Goal: Information Seeking & Learning: Get advice/opinions

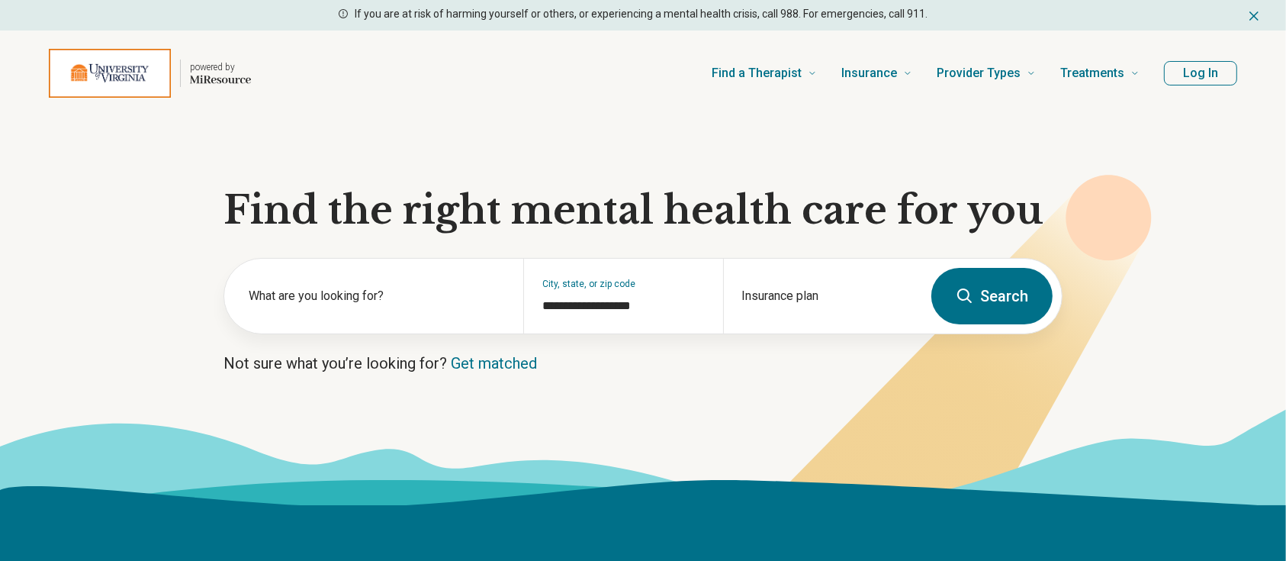
click at [1179, 72] on button "Log In" at bounding box center [1200, 73] width 73 height 24
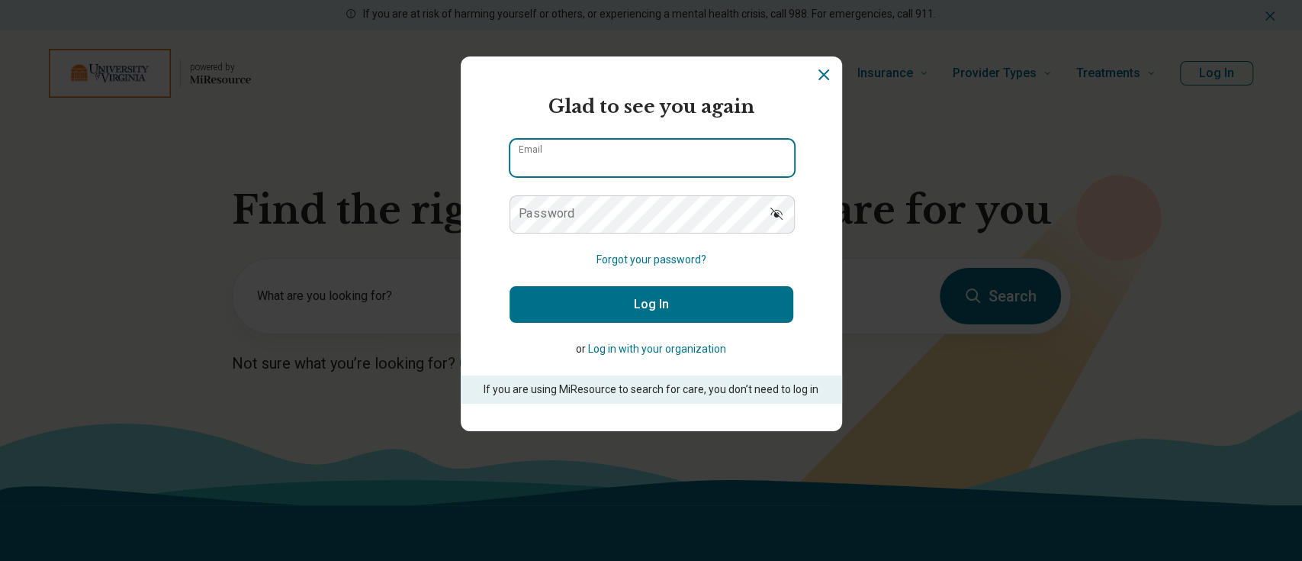
click at [564, 161] on input "Email" at bounding box center [652, 158] width 284 height 37
type input "**********"
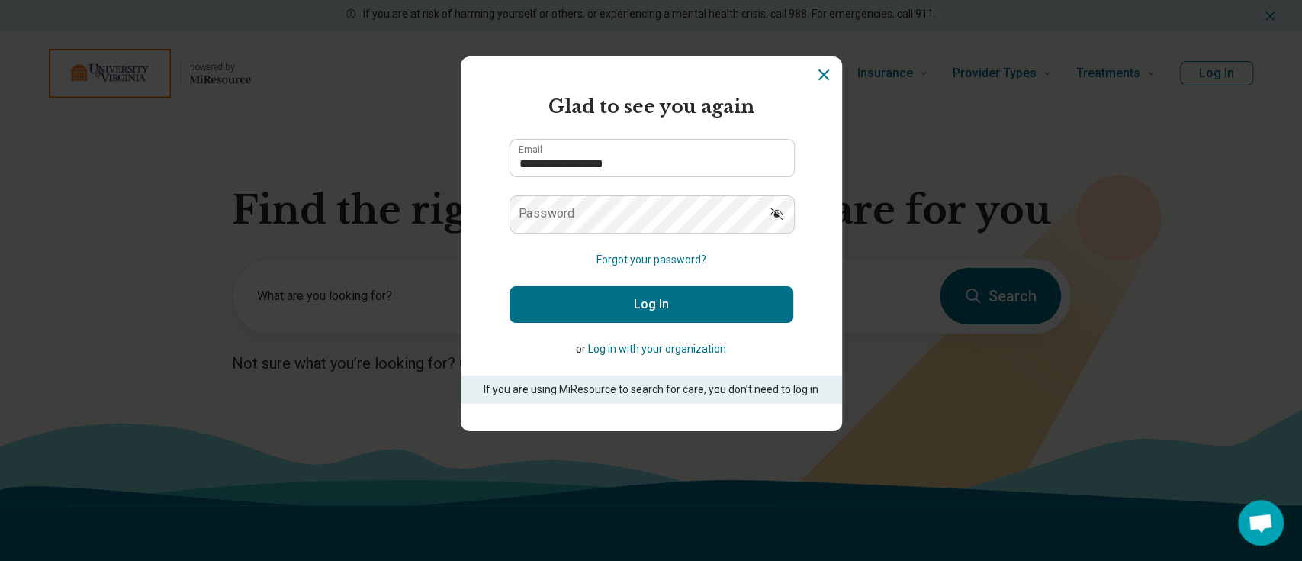
click at [563, 217] on label "Password" at bounding box center [547, 214] width 56 height 12
click at [510, 286] on button "Log In" at bounding box center [652, 304] width 284 height 37
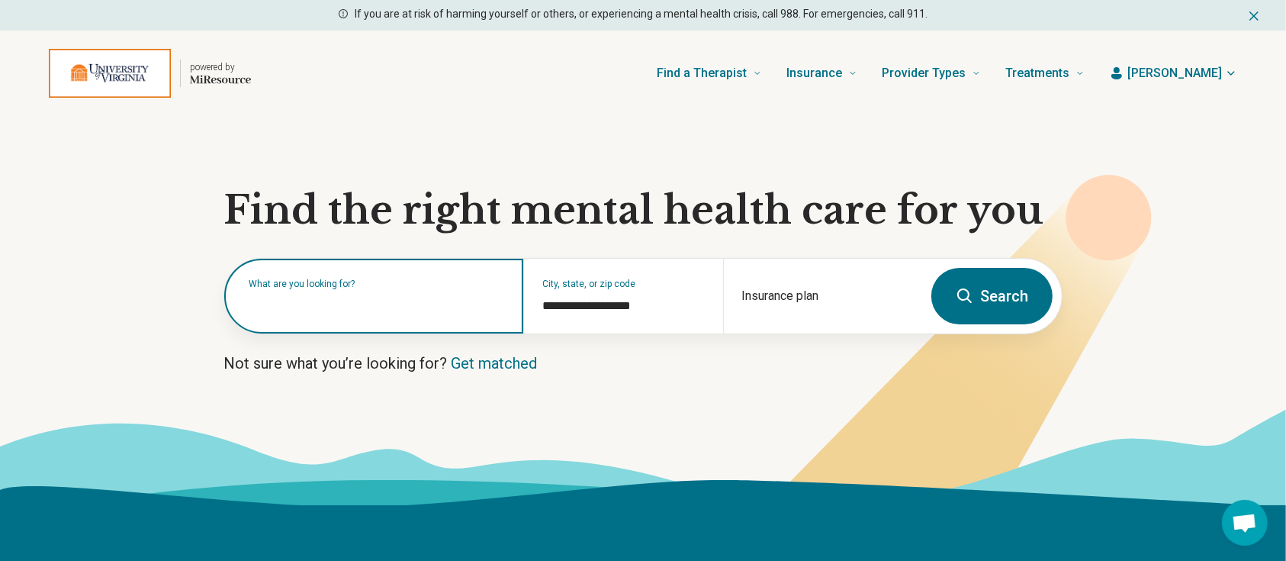
click at [343, 309] on input "text" at bounding box center [377, 303] width 256 height 18
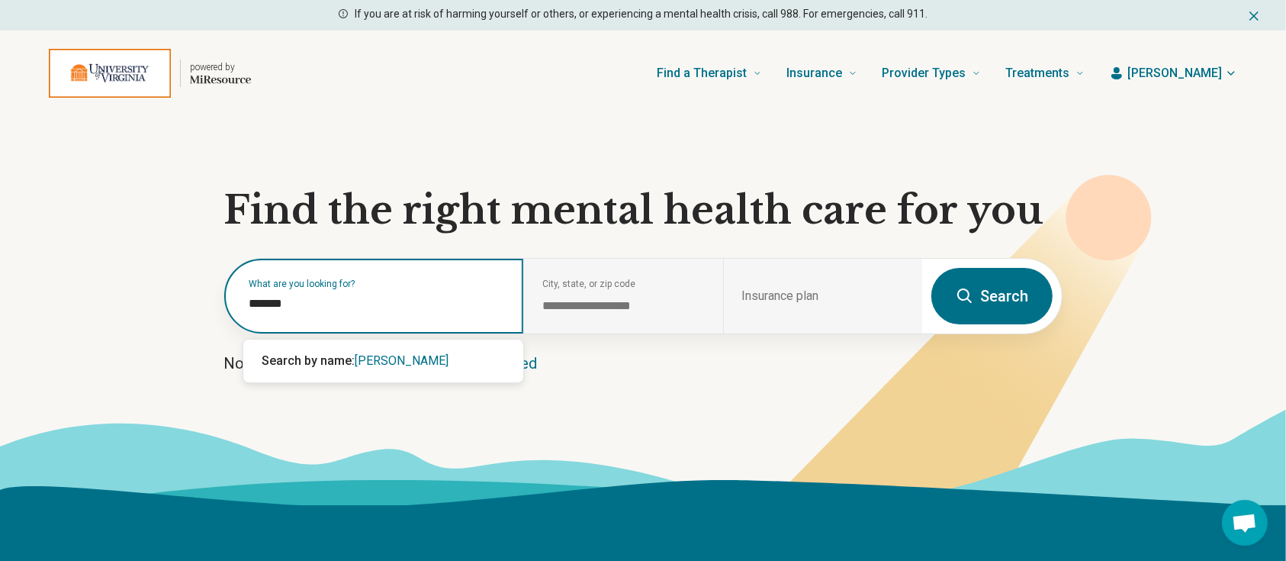
type input "*******"
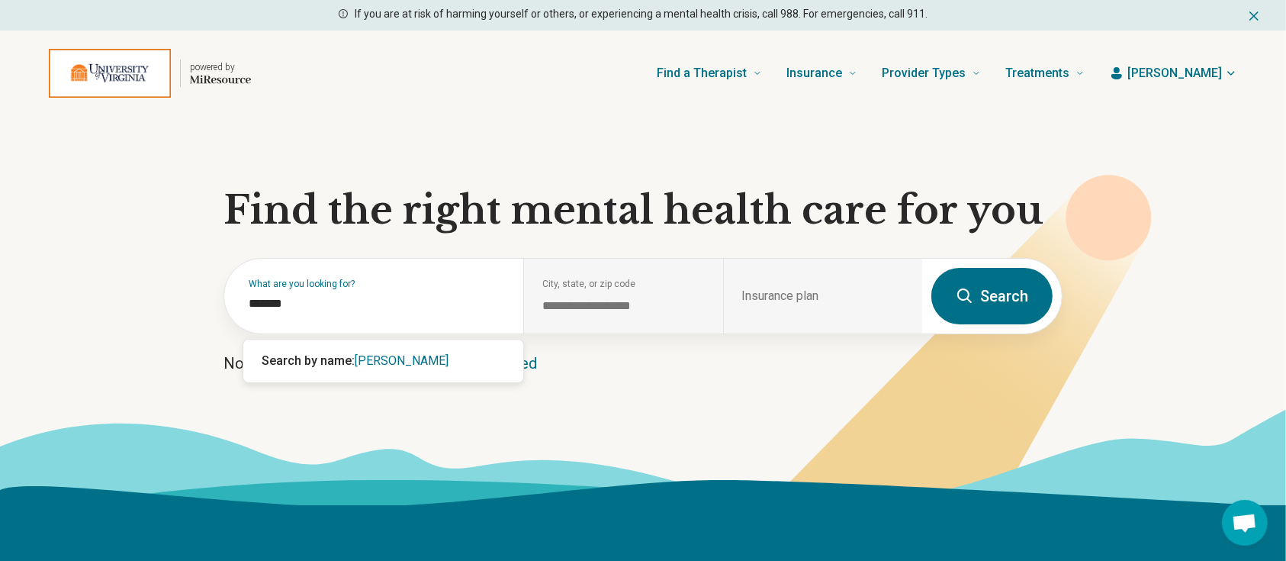
click at [1007, 300] on button "Search" at bounding box center [992, 296] width 121 height 56
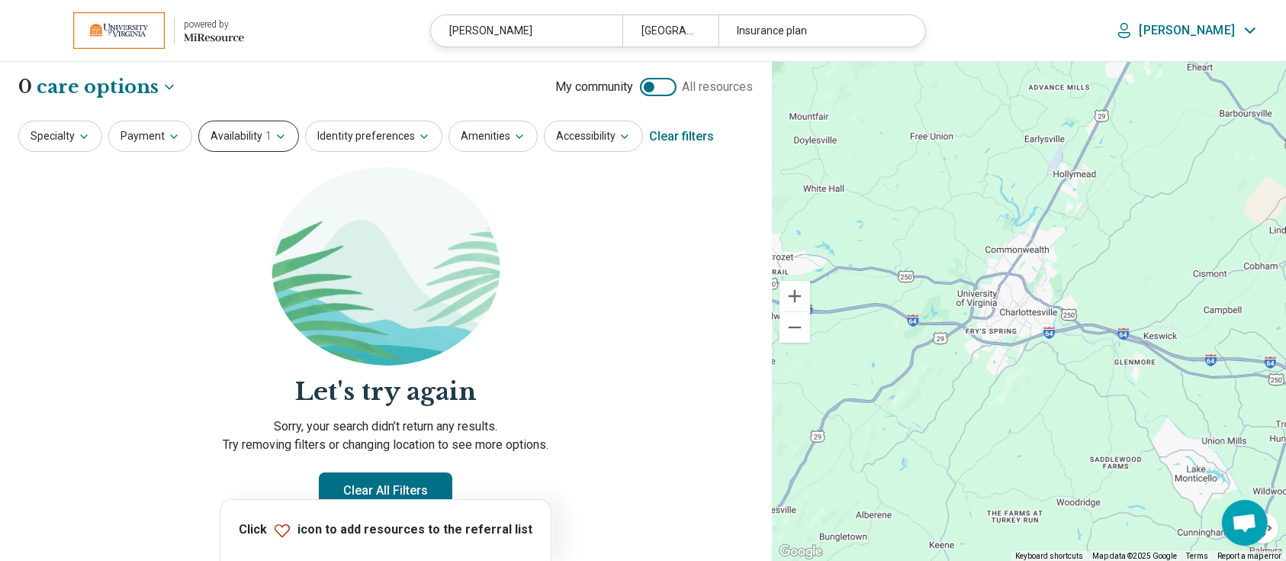
click at [265, 141] on span "1" at bounding box center [268, 136] width 6 height 16
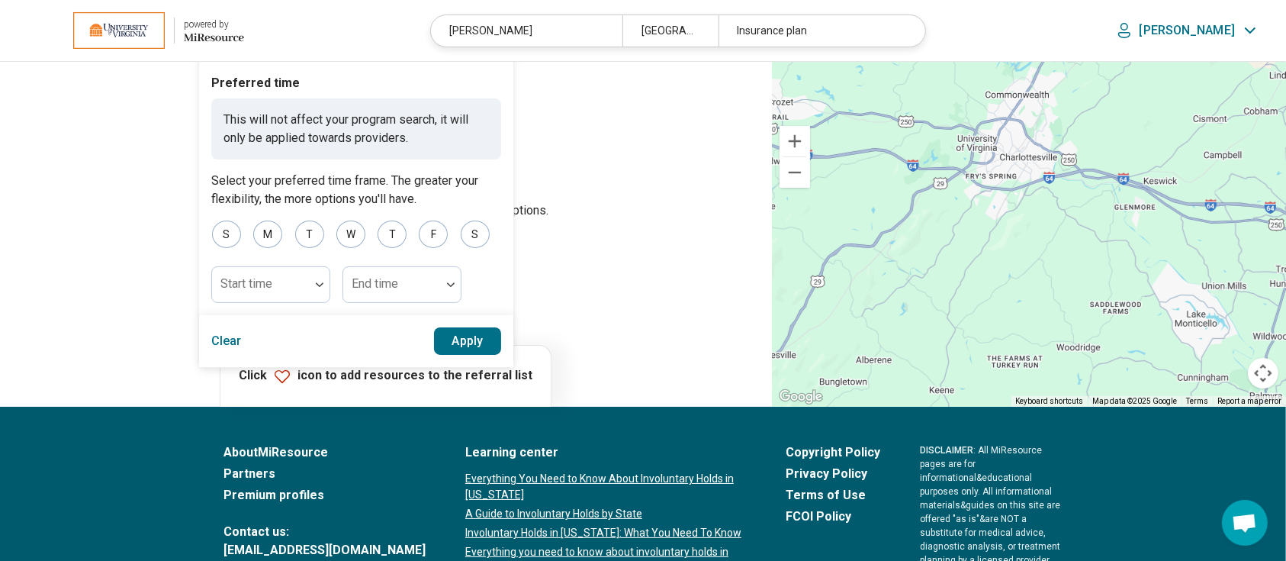
scroll to position [305, 0]
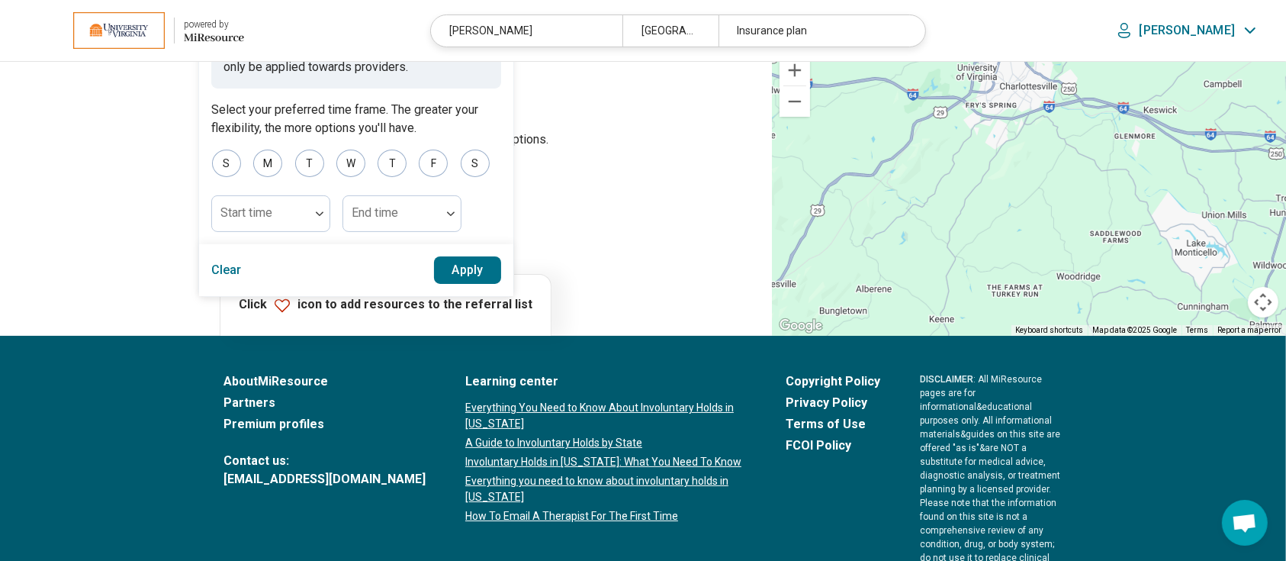
click at [227, 272] on button "Clear" at bounding box center [226, 269] width 31 height 27
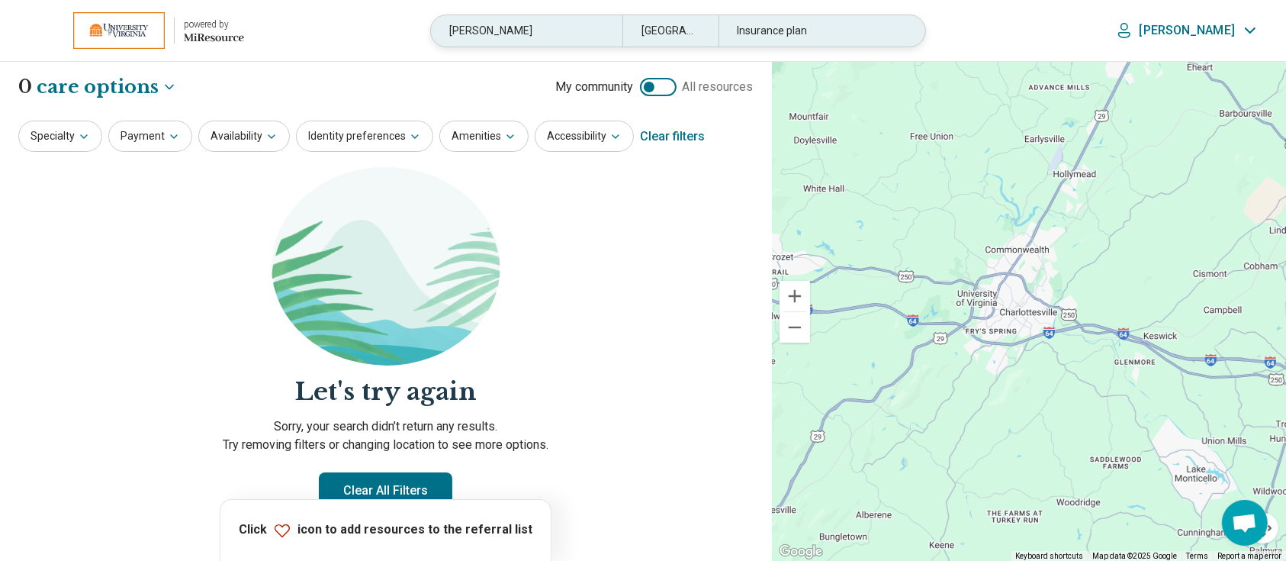
click at [546, 27] on div "tomasco" at bounding box center [526, 30] width 191 height 31
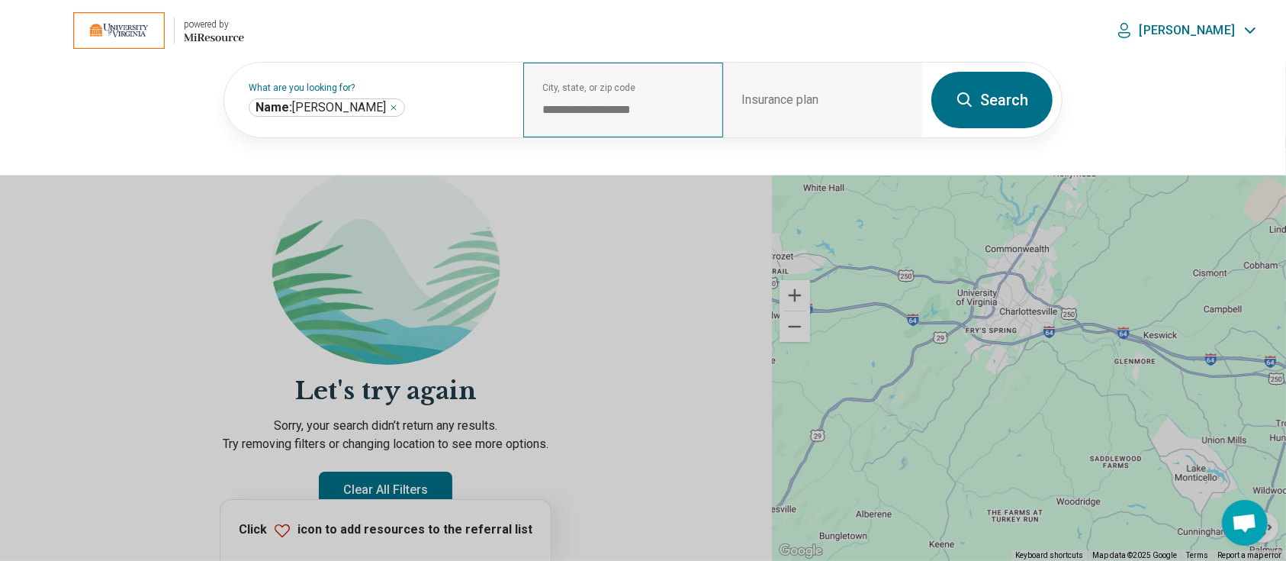
click at [664, 94] on div "**********" at bounding box center [622, 100] width 199 height 75
click at [638, 249] on button at bounding box center [643, 280] width 1286 height 561
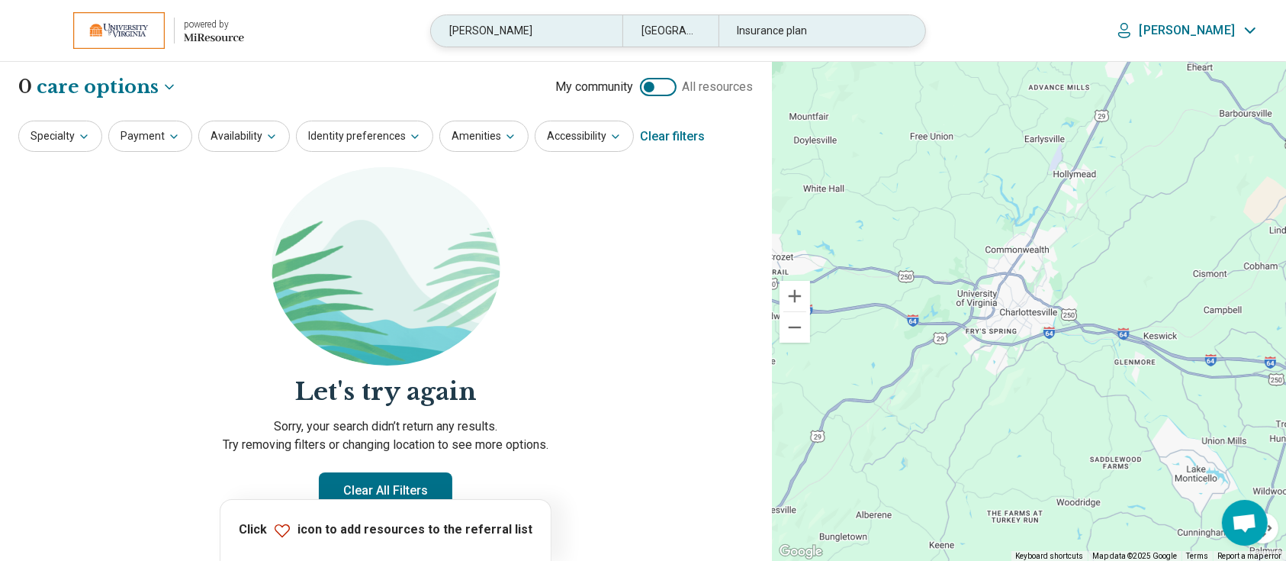
click at [675, 34] on div "[GEOGRAPHIC_DATA], [GEOGRAPHIC_DATA]" at bounding box center [670, 30] width 95 height 31
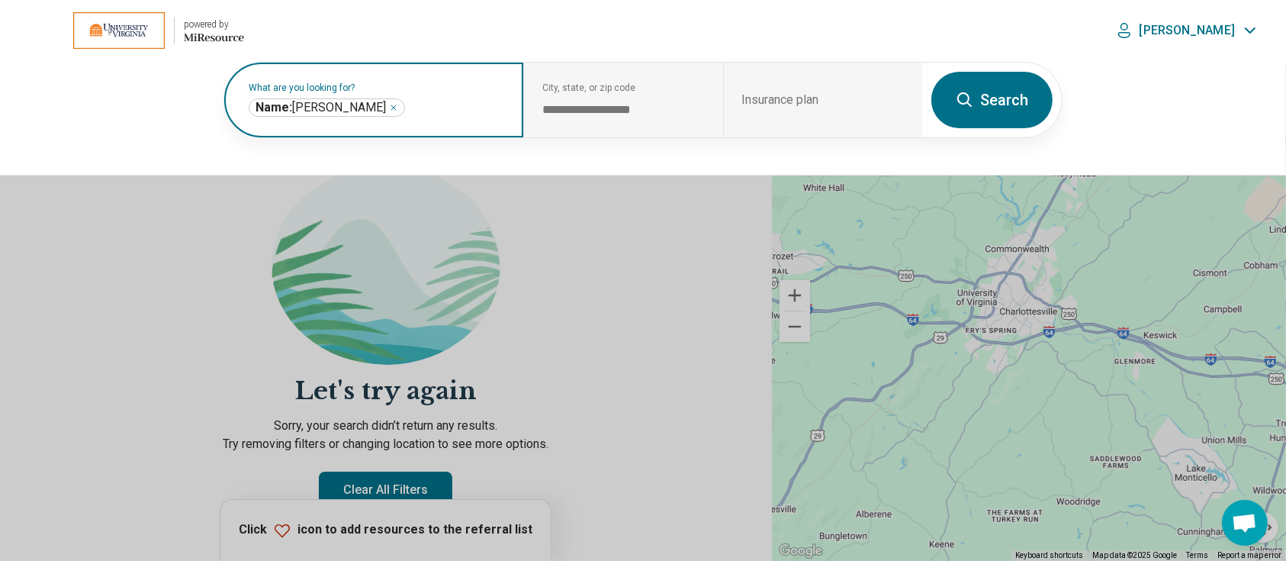
click at [481, 101] on input "text" at bounding box center [456, 107] width 97 height 18
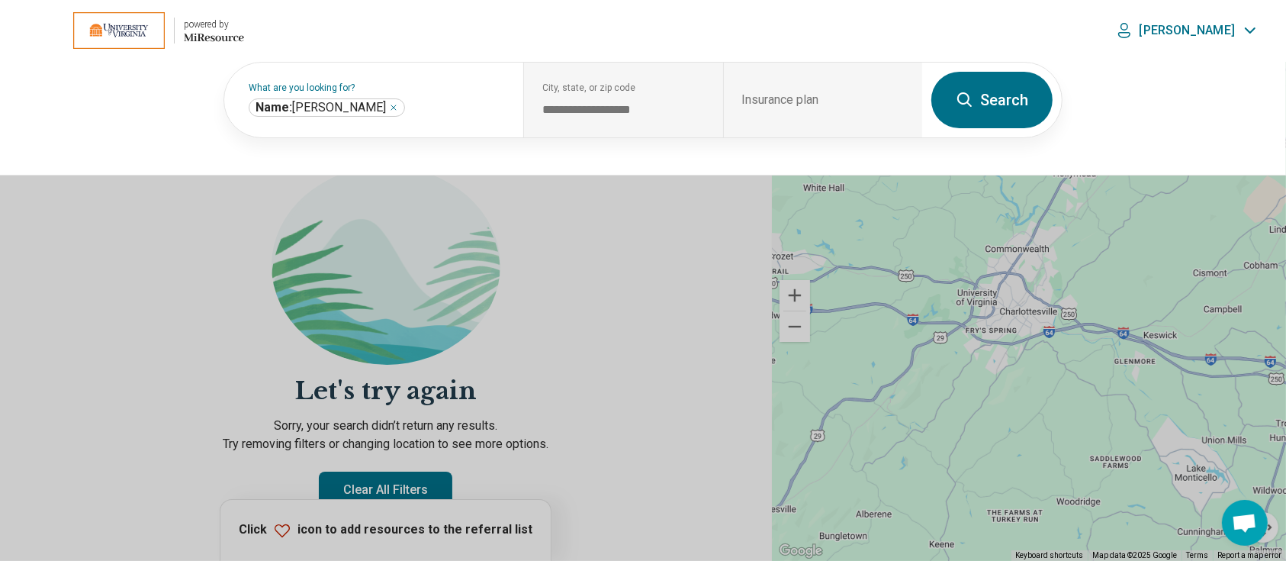
click at [954, 102] on button "Search" at bounding box center [992, 100] width 121 height 56
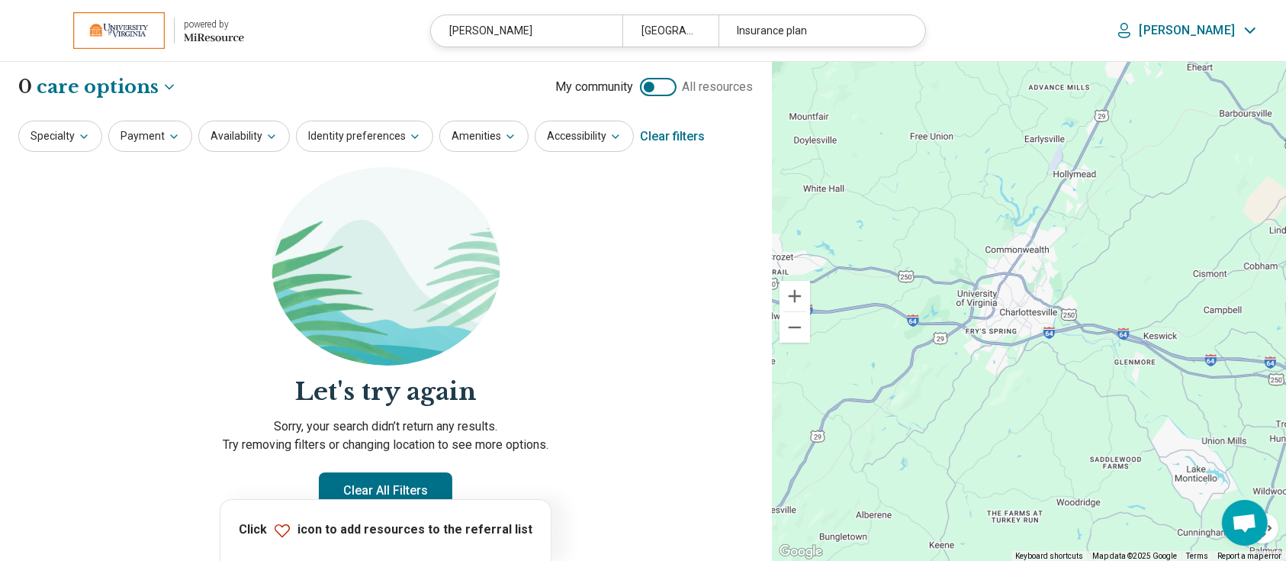
click at [684, 127] on div "Clear filters" at bounding box center [672, 136] width 65 height 37
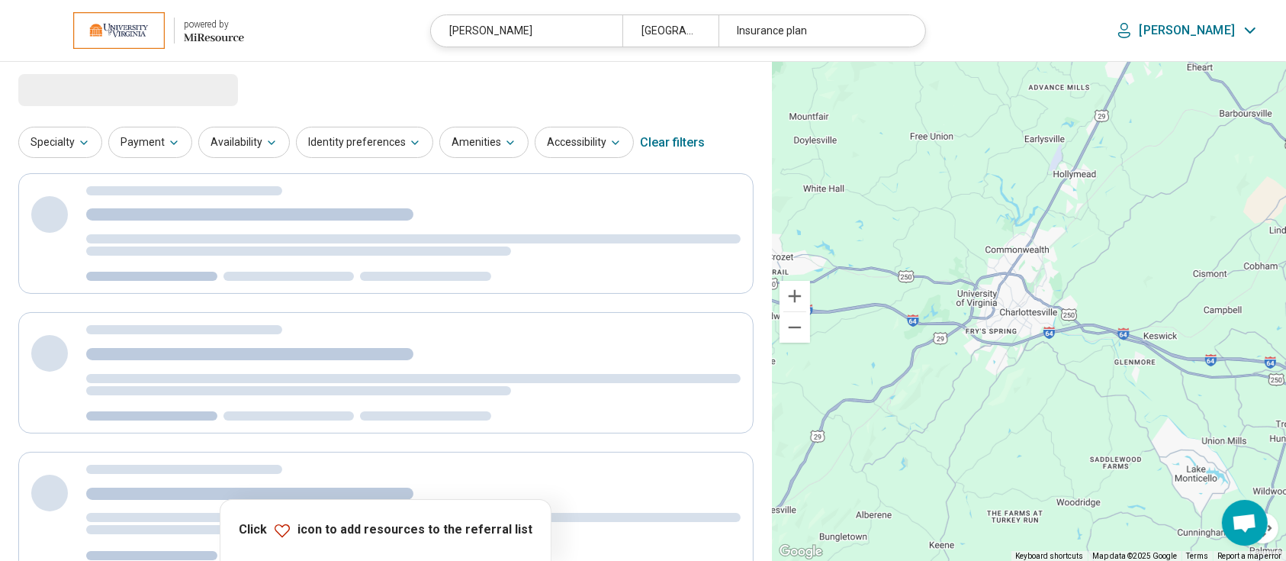
select select "***"
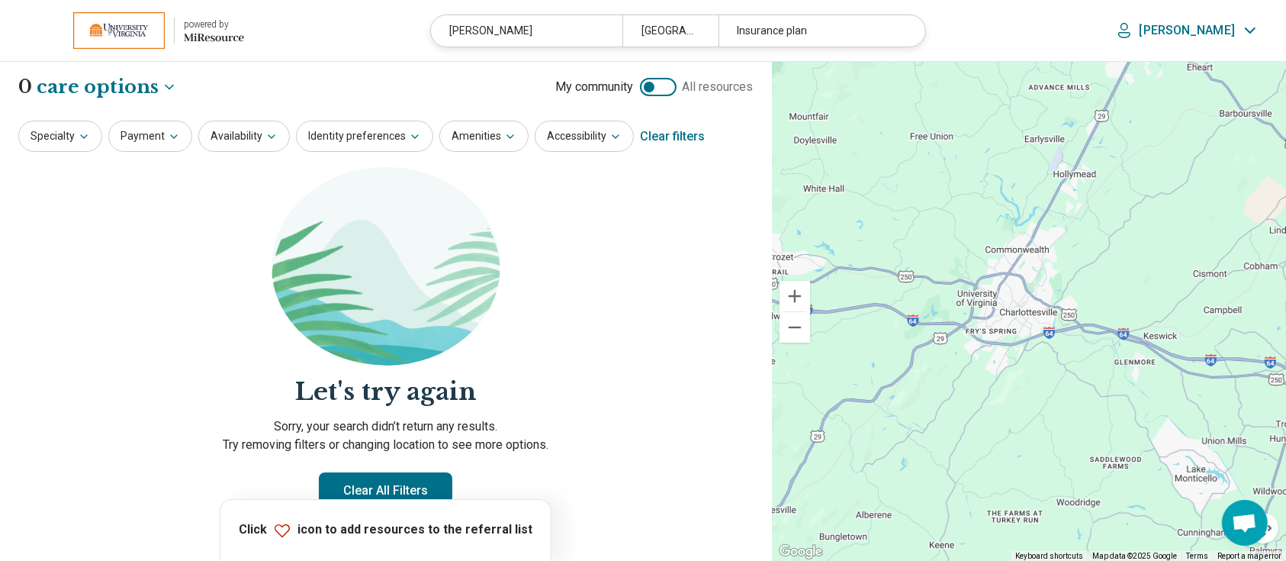
click at [667, 83] on div at bounding box center [658, 87] width 37 height 18
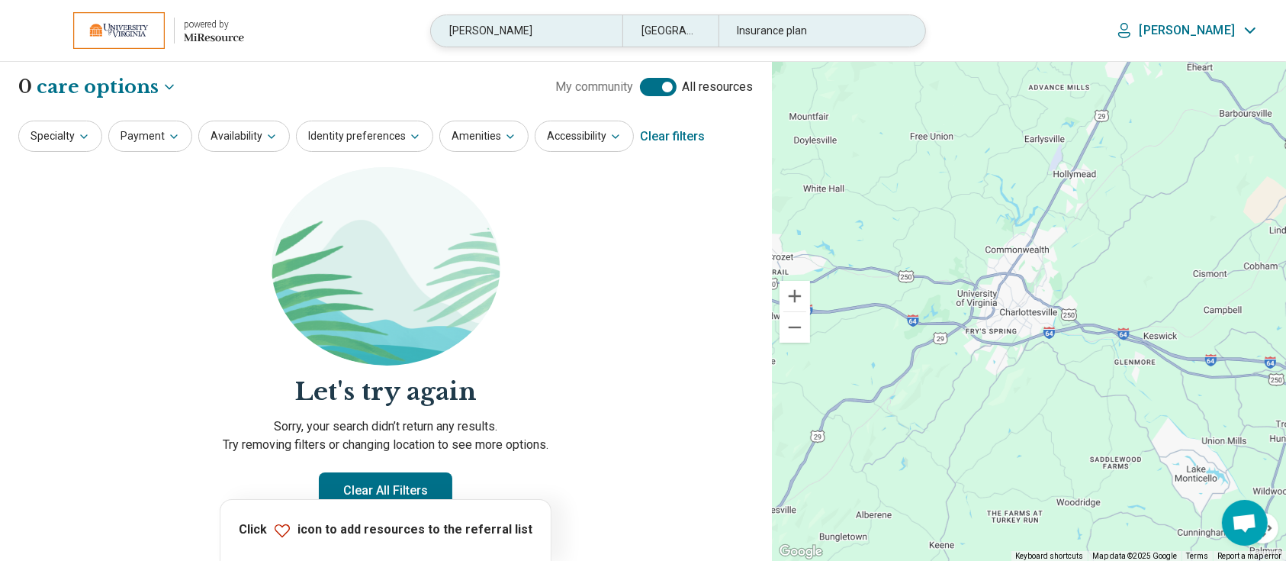
click at [925, 27] on icon at bounding box center [925, 30] width 0 height 18
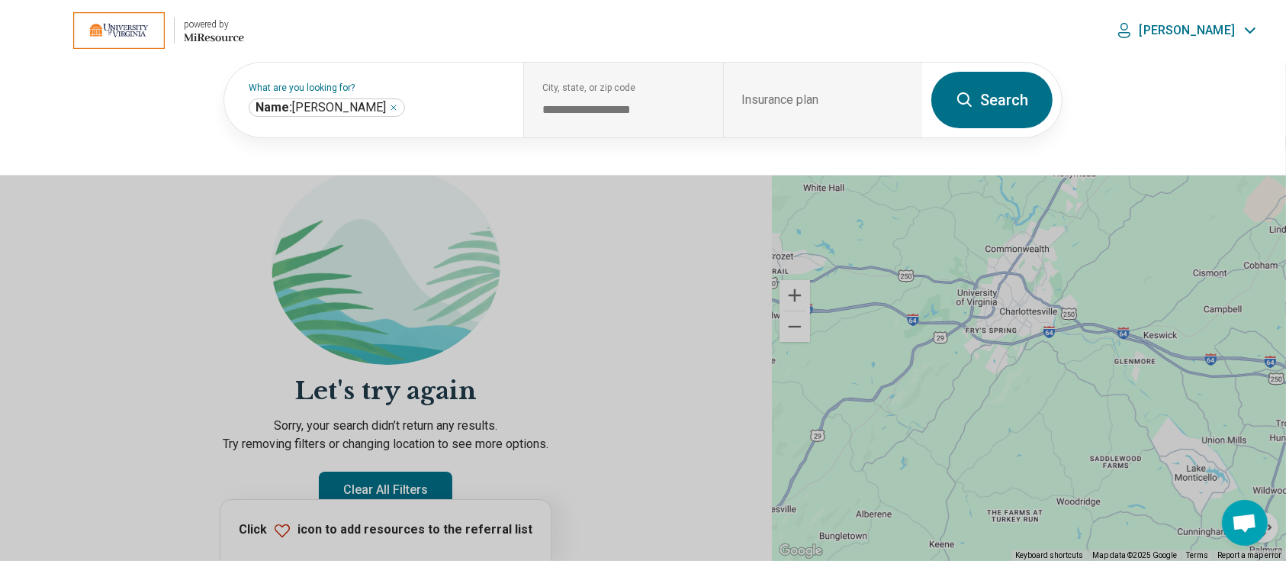
click at [967, 88] on button "Search" at bounding box center [992, 100] width 121 height 56
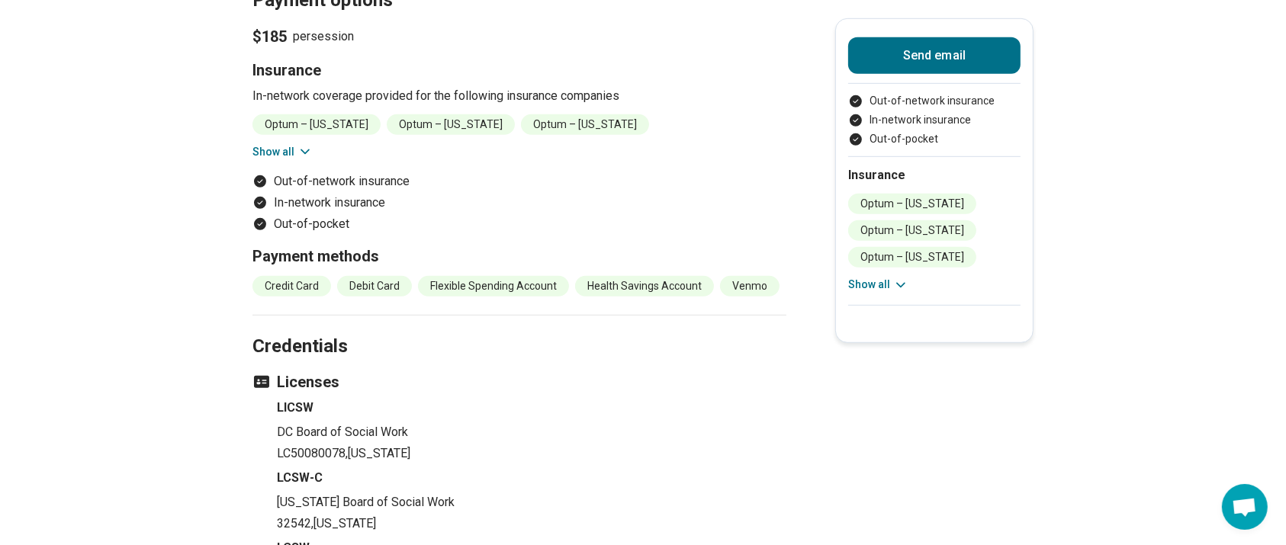
scroll to position [915, 0]
click at [267, 143] on button "Show all" at bounding box center [283, 151] width 60 height 16
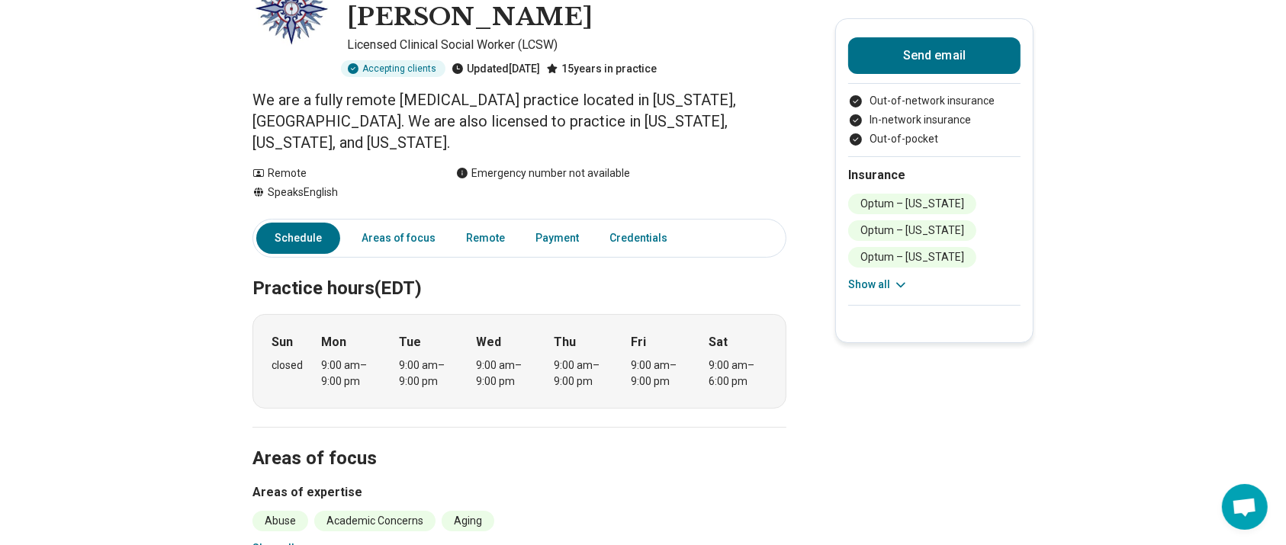
scroll to position [0, 0]
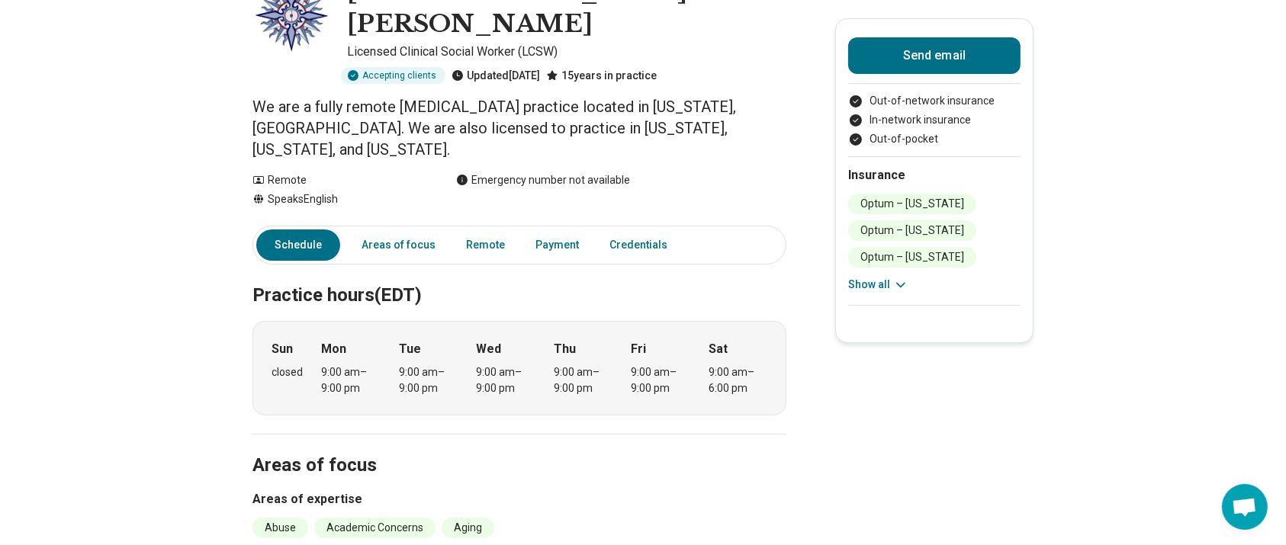
scroll to position [305, 0]
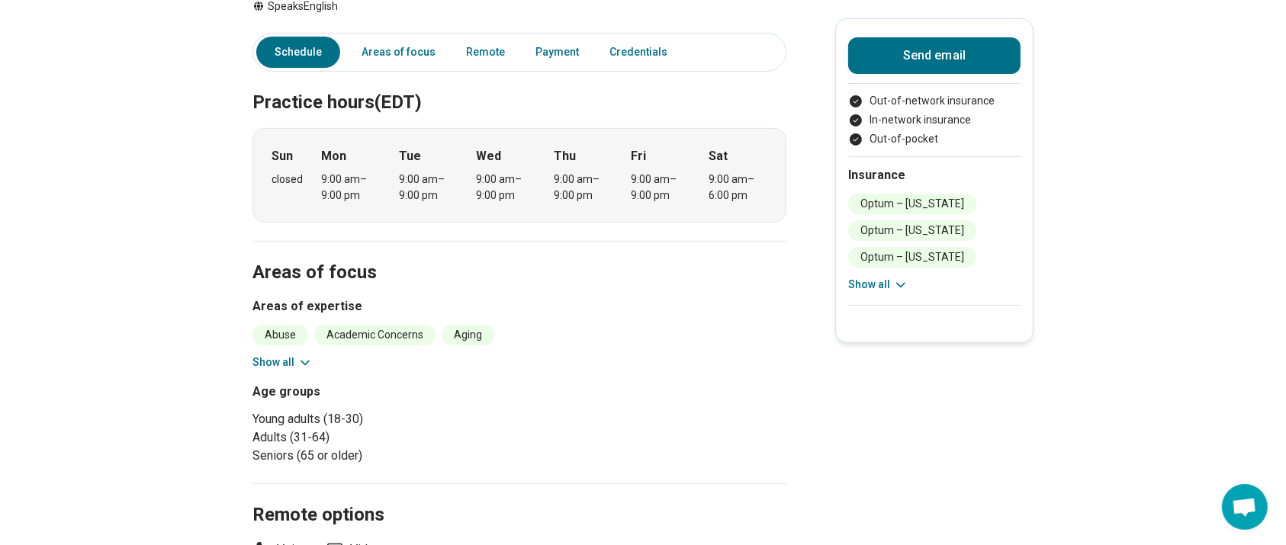
click at [281, 355] on button "Show all" at bounding box center [283, 363] width 60 height 16
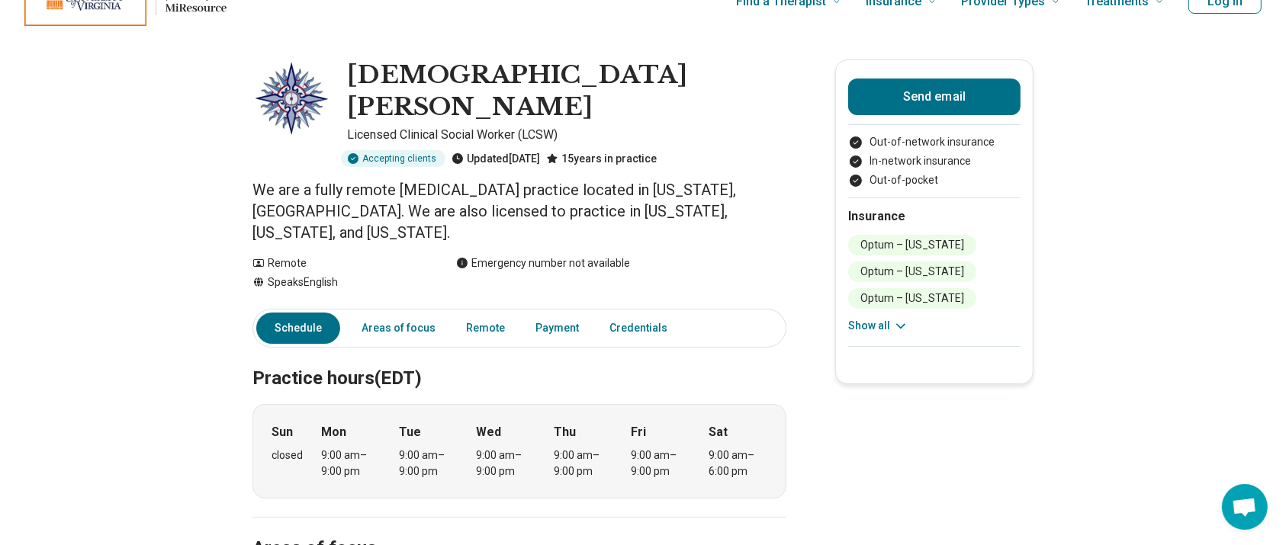
scroll to position [0, 0]
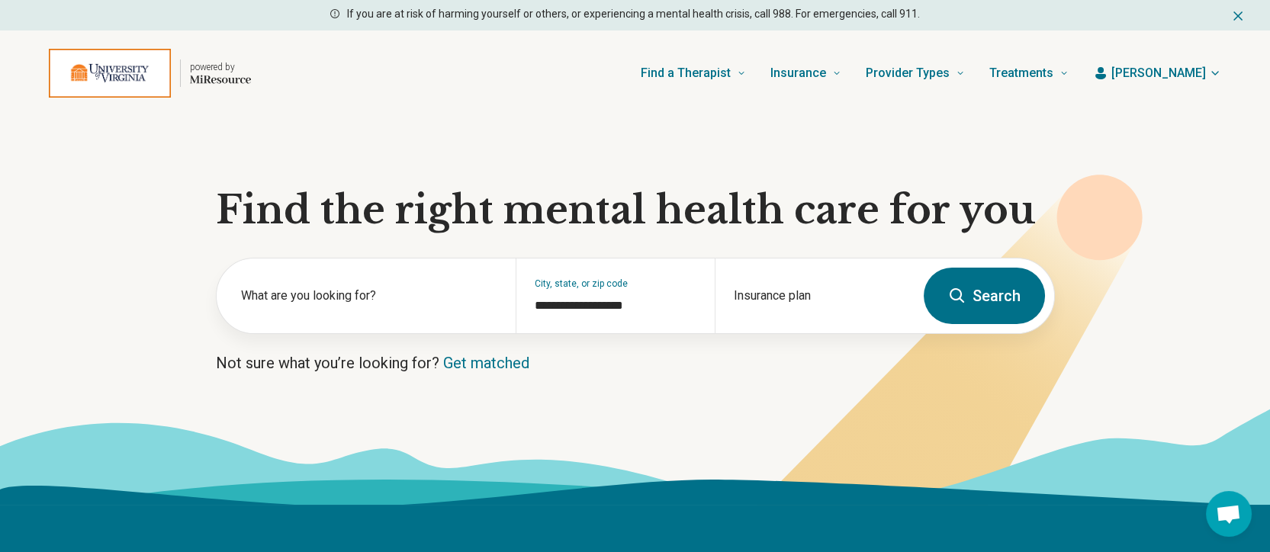
click at [1194, 72] on span "[PERSON_NAME]" at bounding box center [1159, 73] width 95 height 18
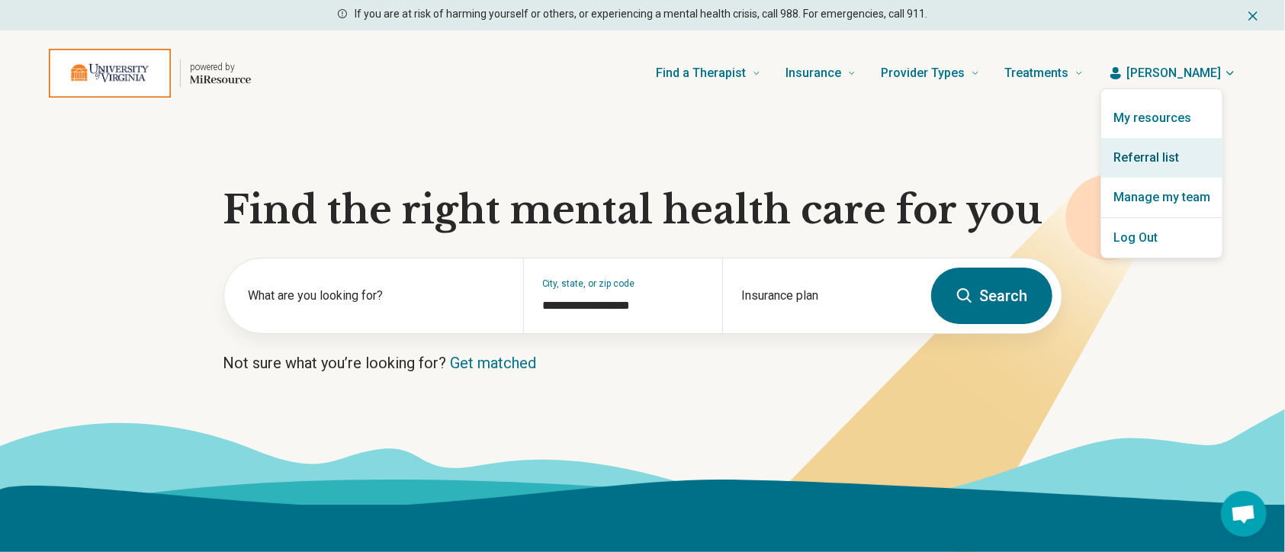
click at [1172, 150] on link "Referral list" at bounding box center [1162, 158] width 121 height 40
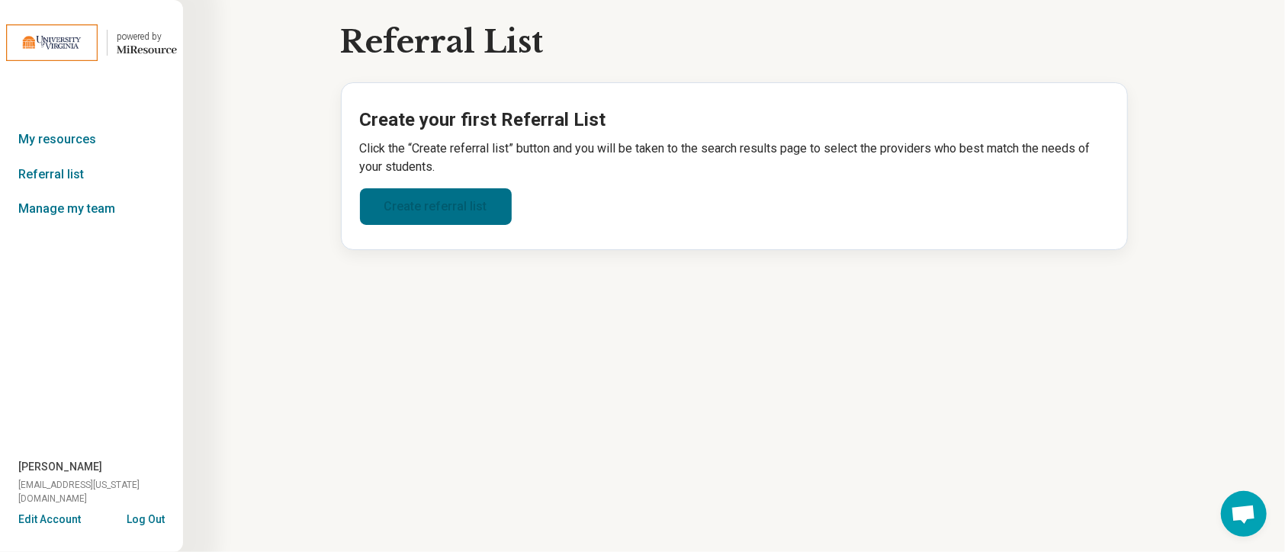
click at [439, 196] on link "Create referral list" at bounding box center [436, 206] width 152 height 37
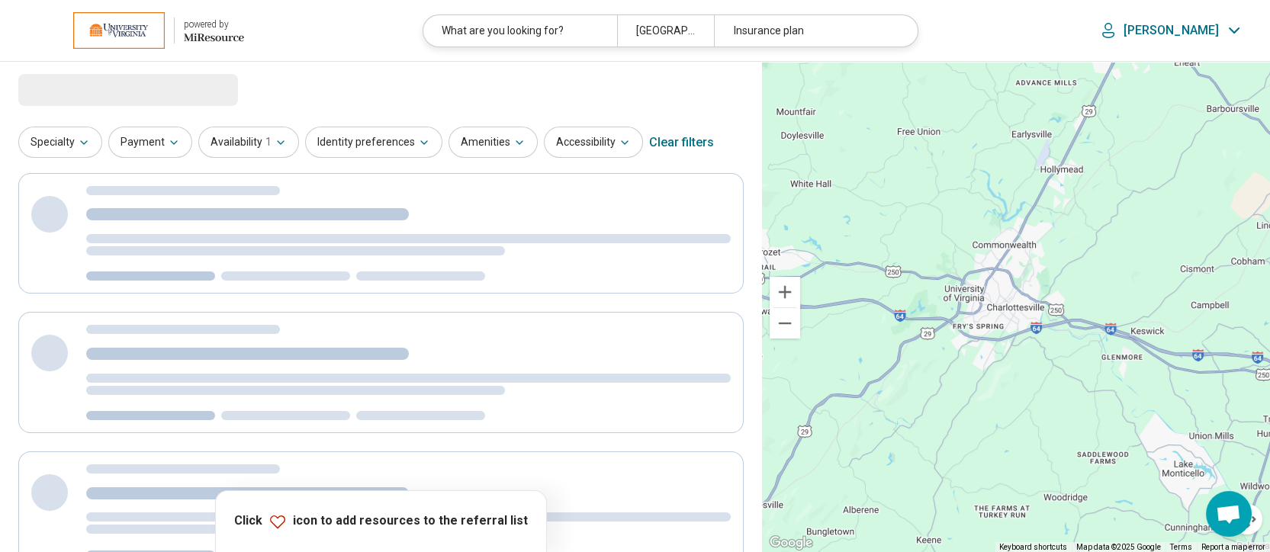
select select "***"
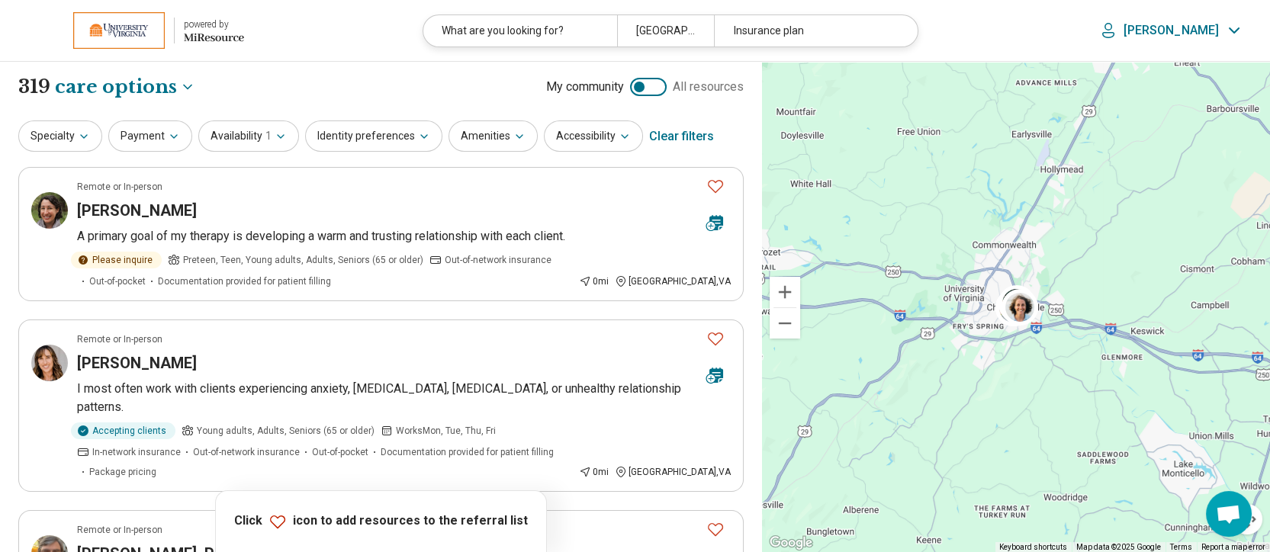
click at [1202, 32] on p "[PERSON_NAME]" at bounding box center [1171, 30] width 95 height 15
click at [1184, 73] on link "My Dashboard" at bounding box center [1192, 76] width 107 height 40
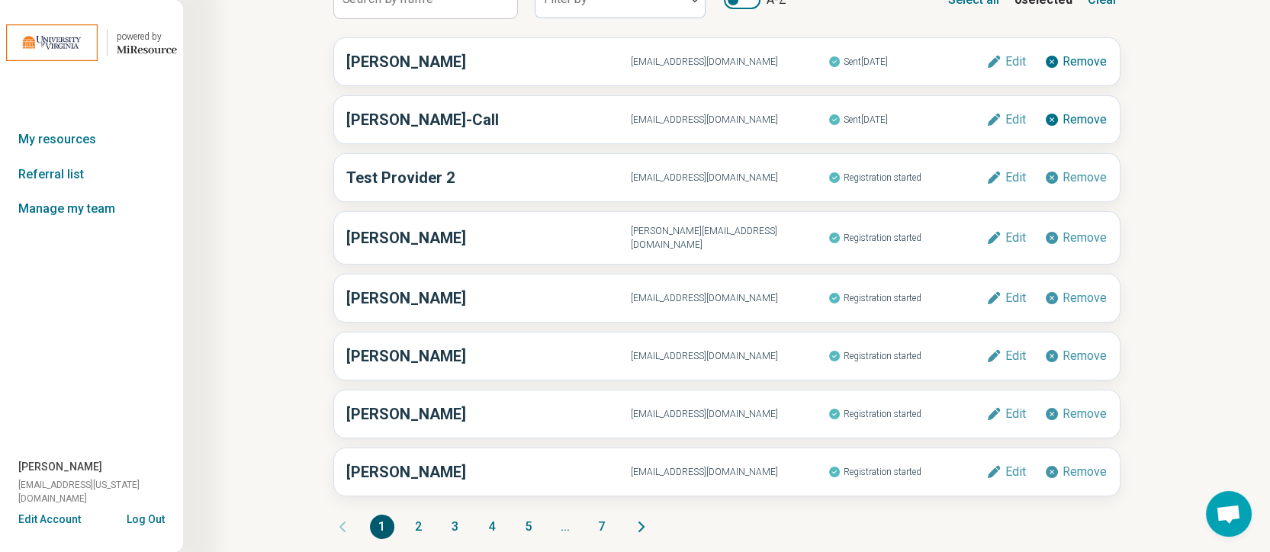
scroll to position [115, 0]
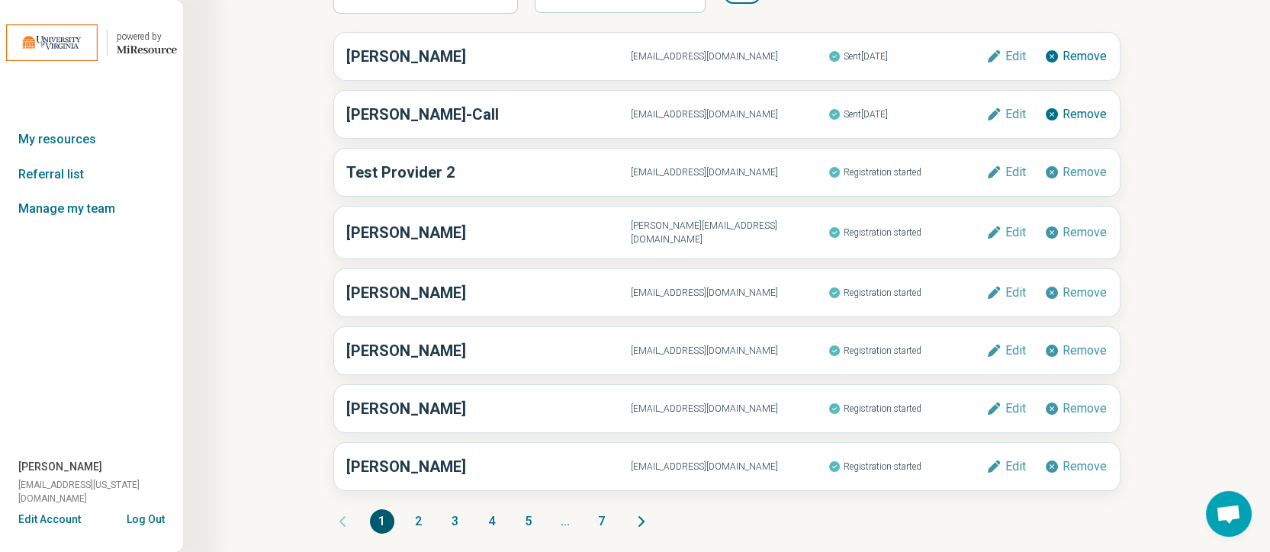
click at [600, 515] on button "7" at bounding box center [602, 522] width 24 height 24
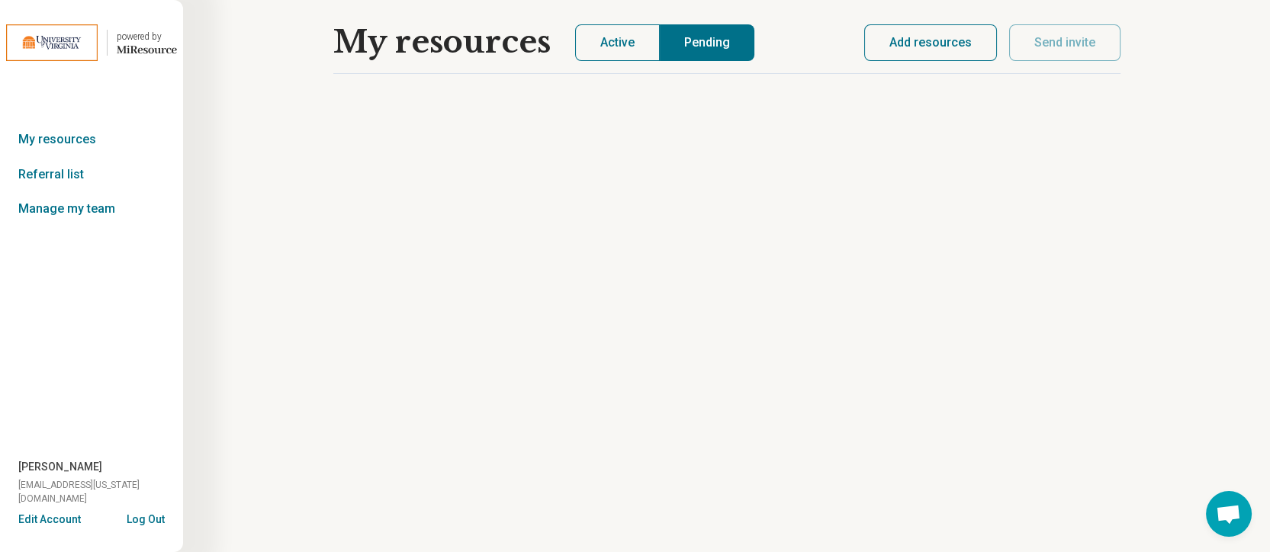
scroll to position [0, 0]
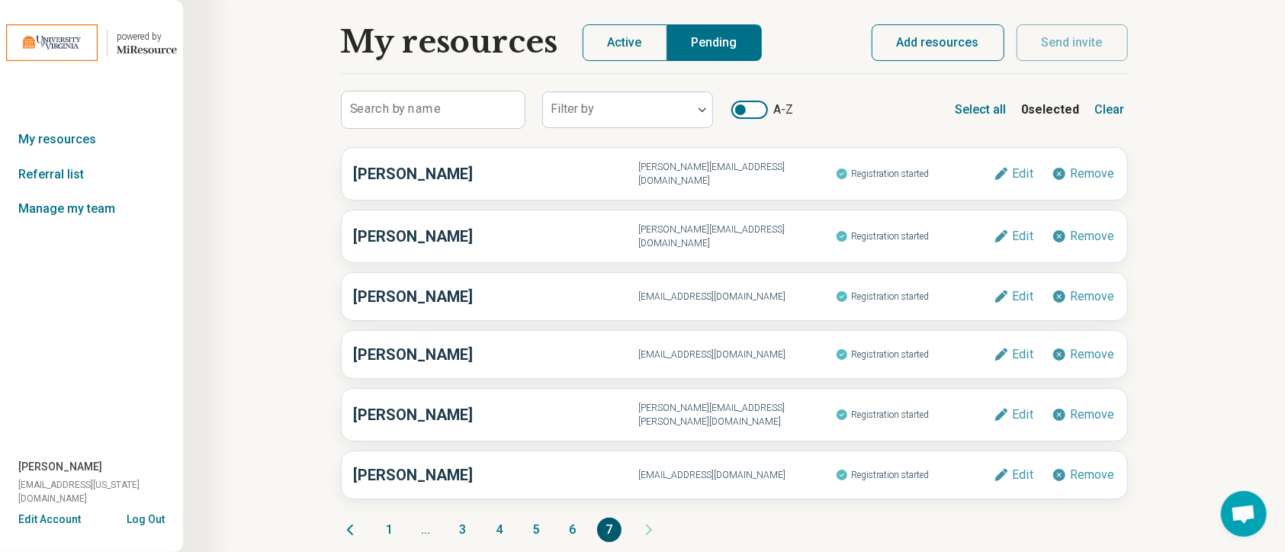
click at [576, 518] on button "6" at bounding box center [573, 530] width 24 height 24
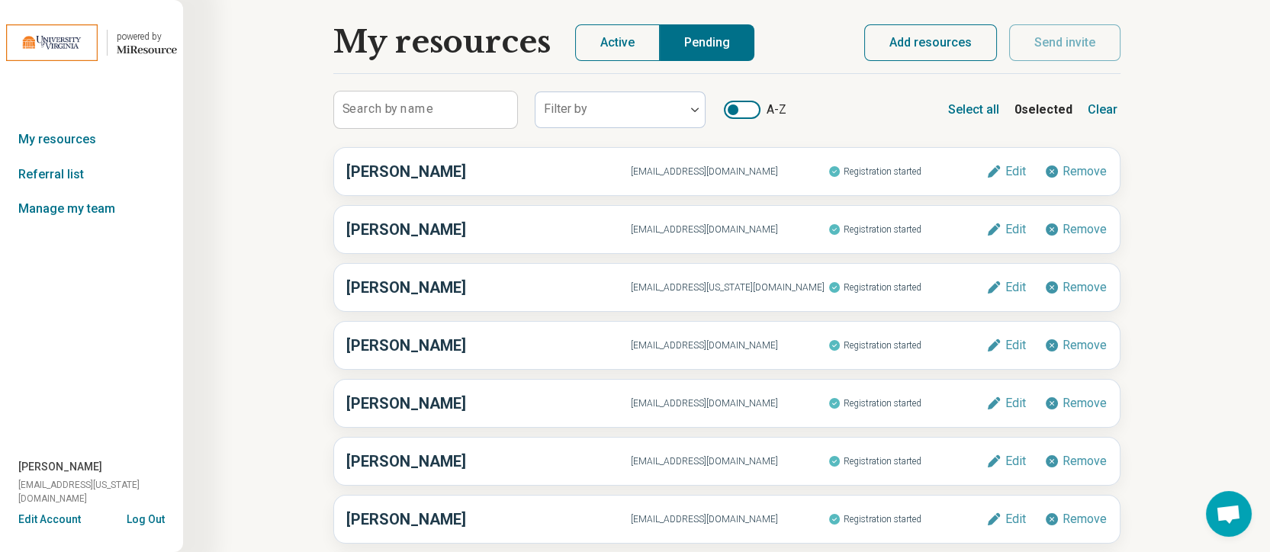
scroll to position [115, 0]
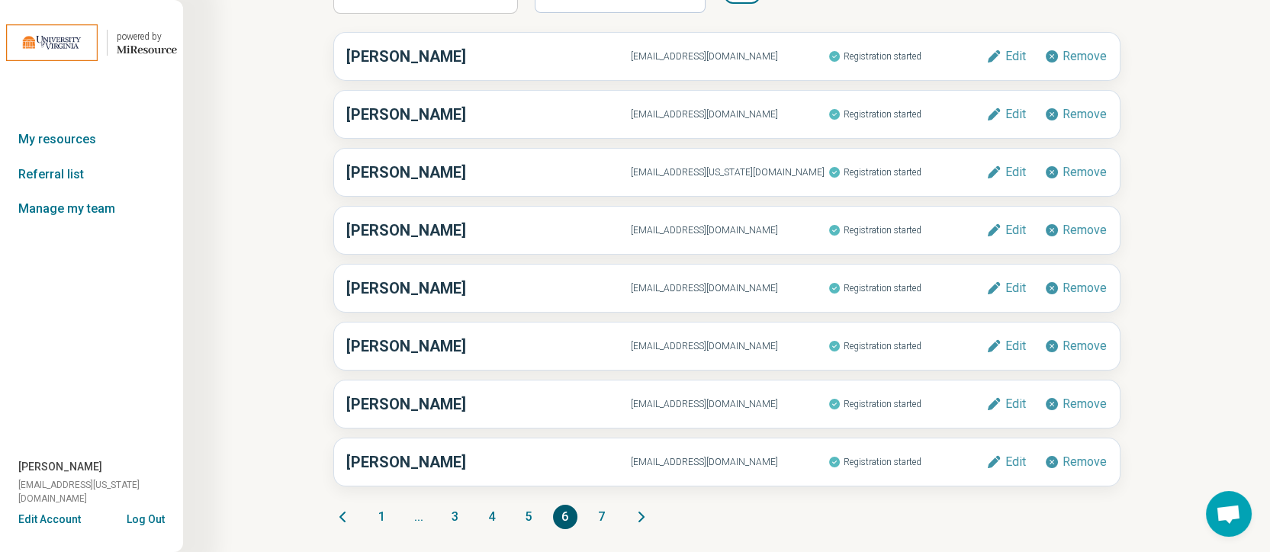
click at [381, 512] on button "1" at bounding box center [382, 517] width 24 height 24
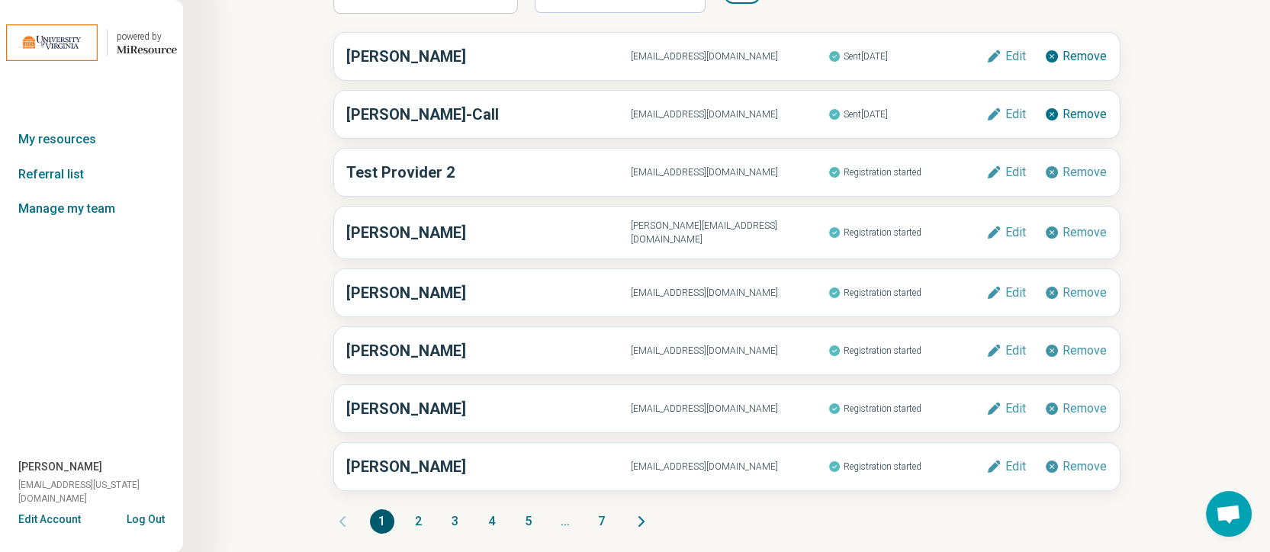
click at [418, 514] on button "2" at bounding box center [419, 522] width 24 height 24
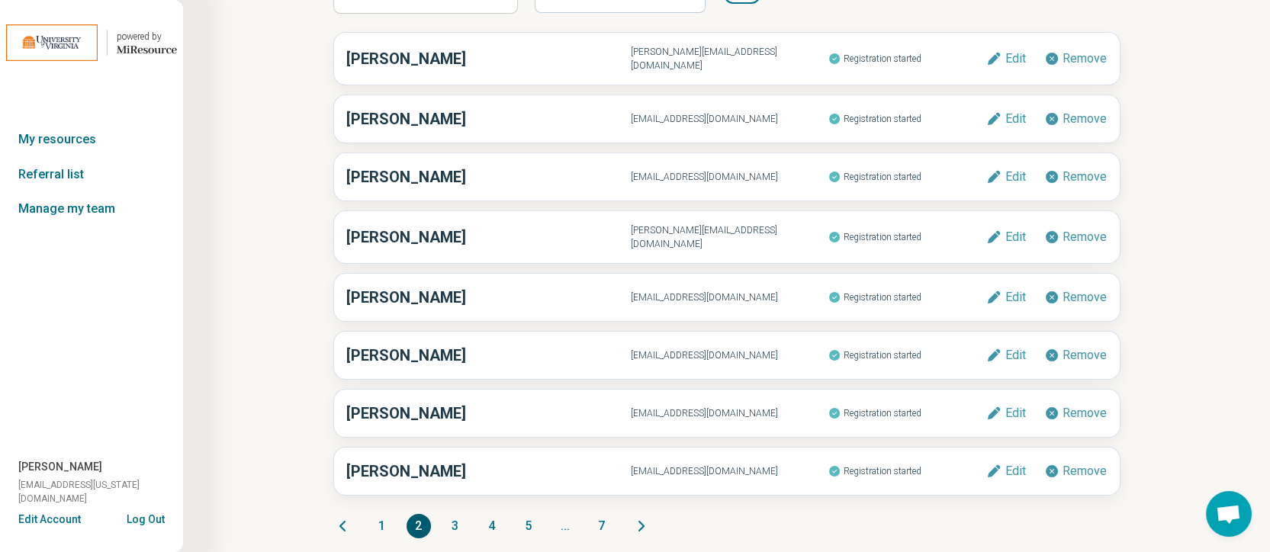
click at [456, 515] on button "3" at bounding box center [455, 526] width 24 height 24
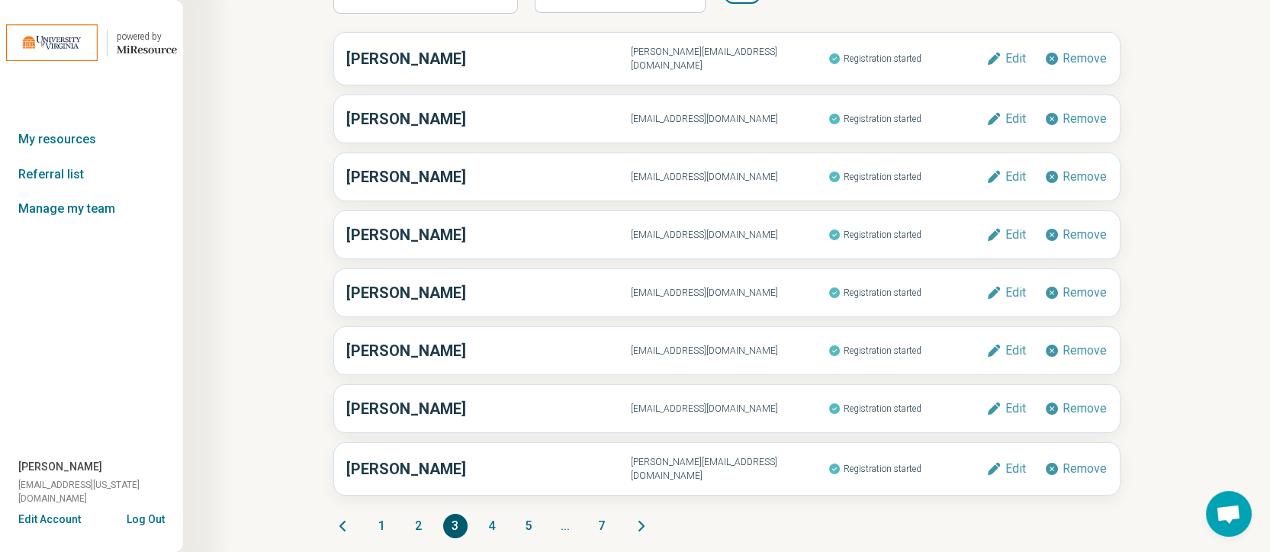
click at [381, 514] on button "1" at bounding box center [382, 526] width 24 height 24
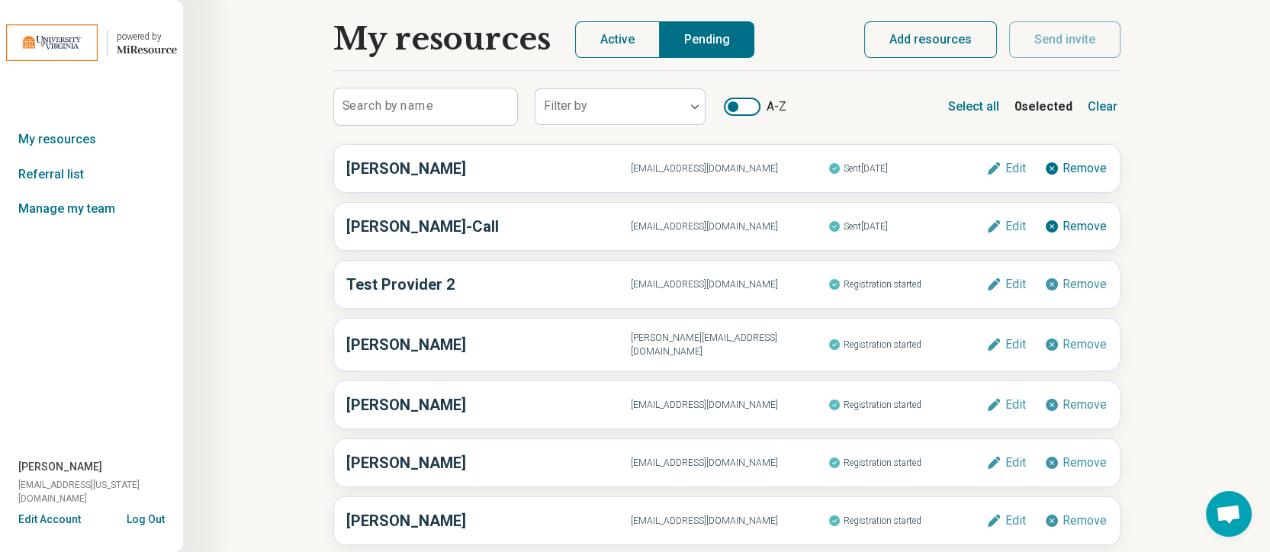
scroll to position [0, 0]
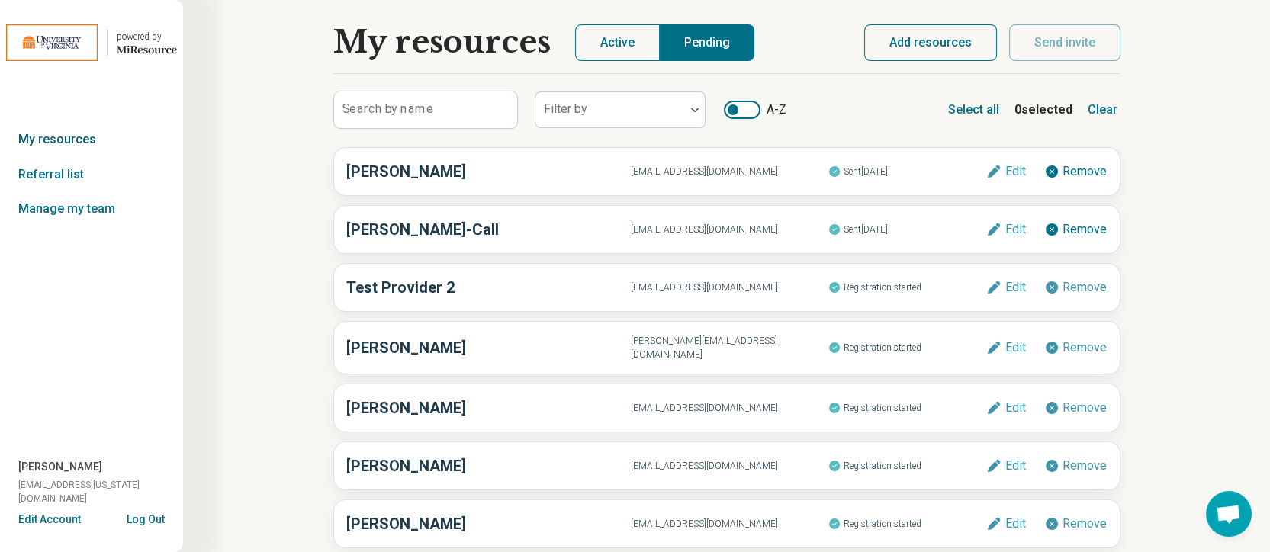
click at [82, 130] on link "My resources" at bounding box center [91, 139] width 183 height 35
click at [39, 180] on link "Referral list" at bounding box center [91, 174] width 183 height 35
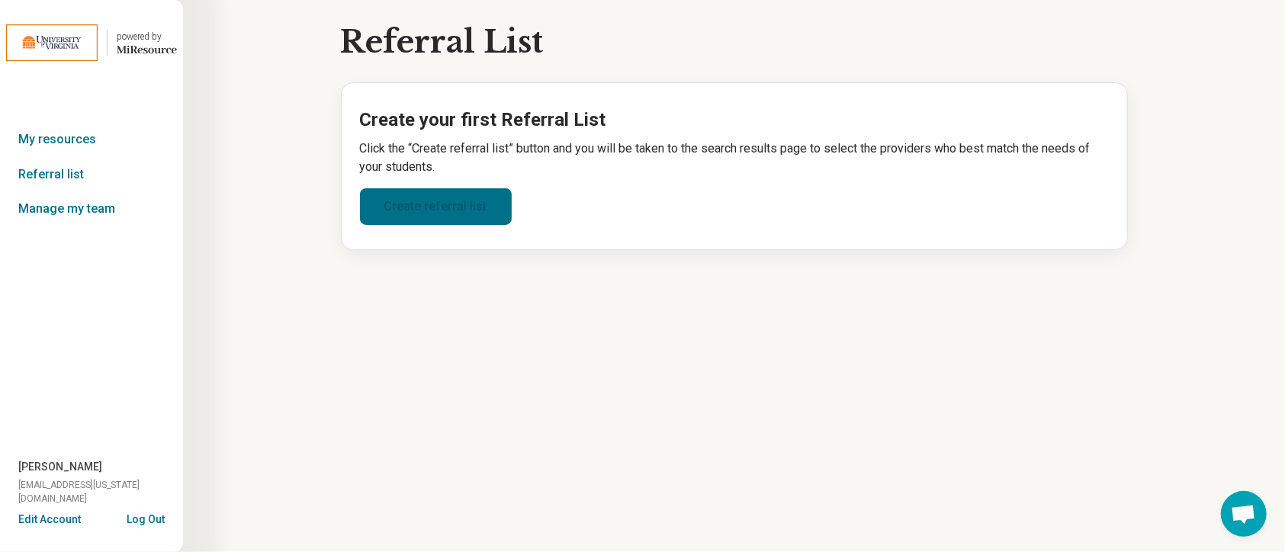
click at [417, 203] on link "Create referral list" at bounding box center [436, 206] width 152 height 37
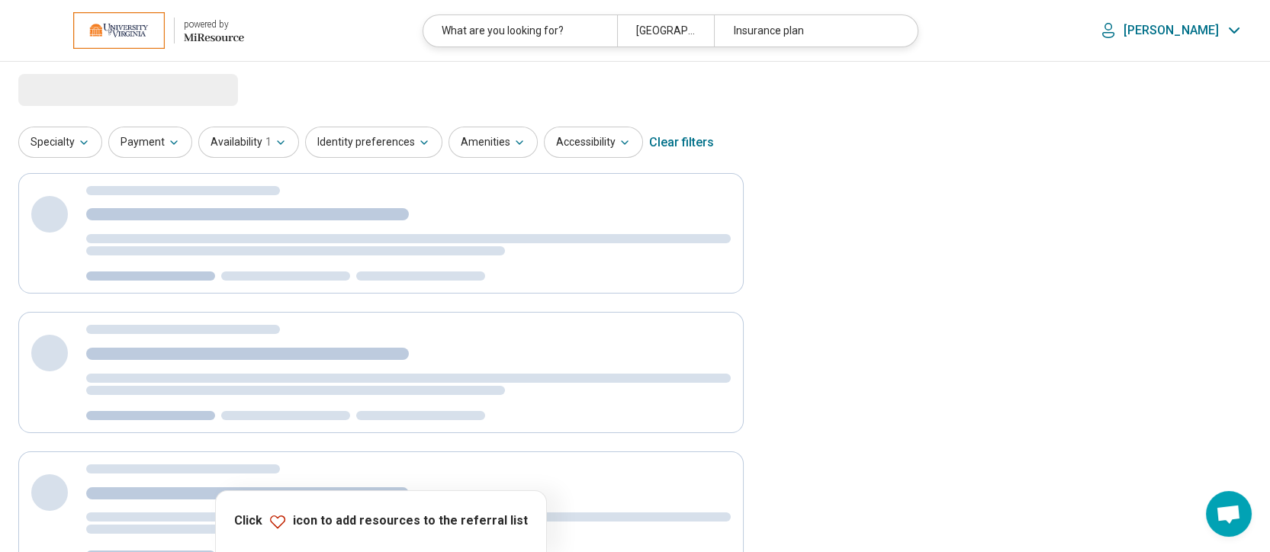
select select "***"
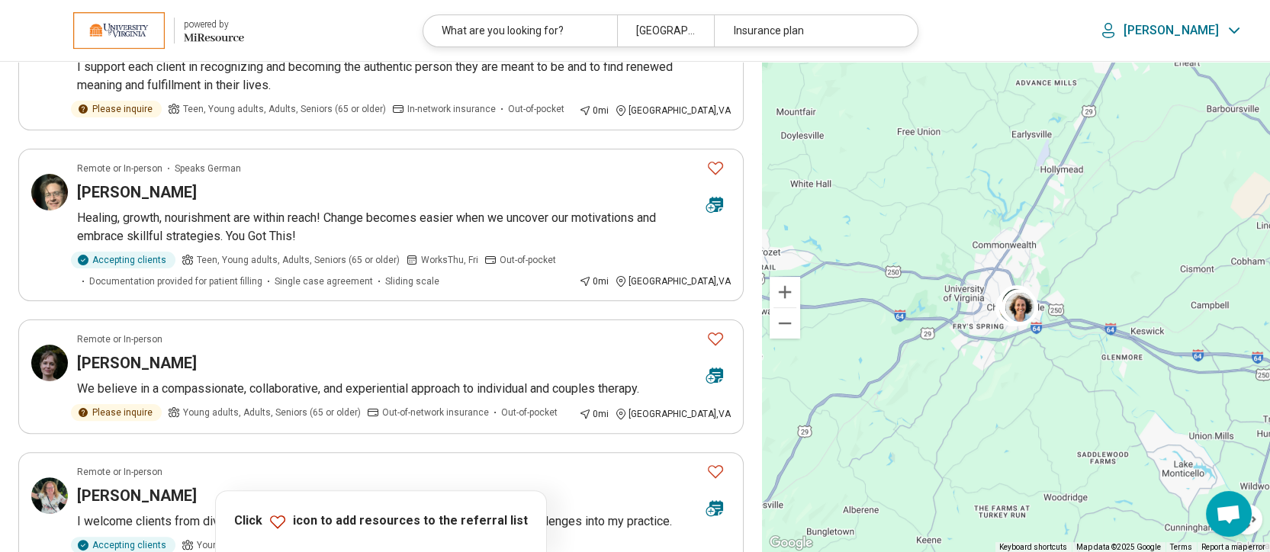
scroll to position [1516, 0]
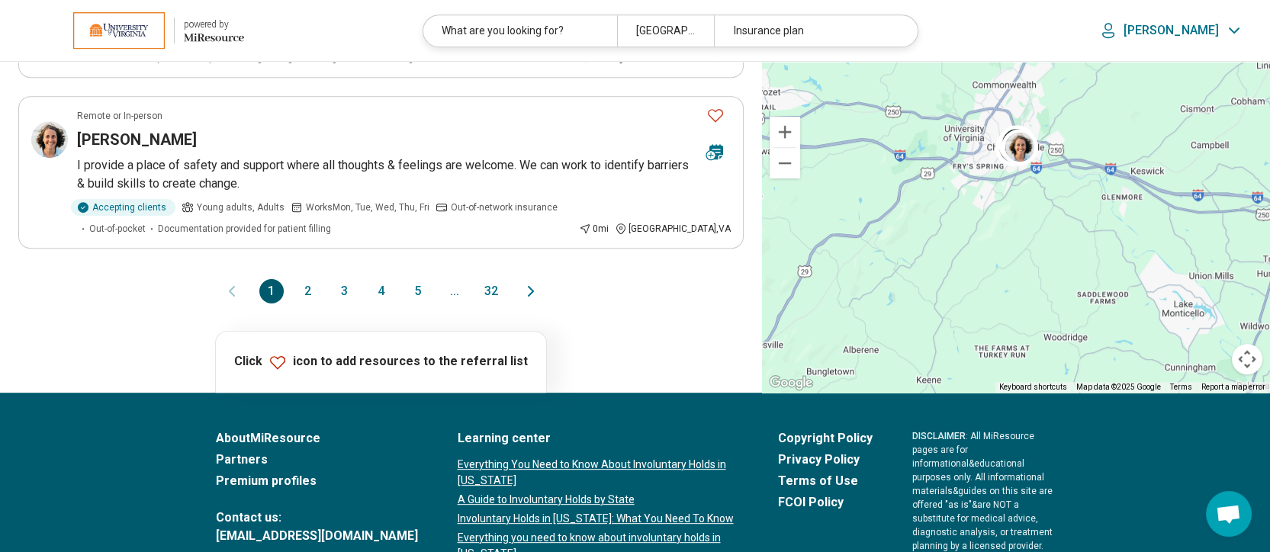
click at [494, 279] on button "32" at bounding box center [491, 291] width 24 height 24
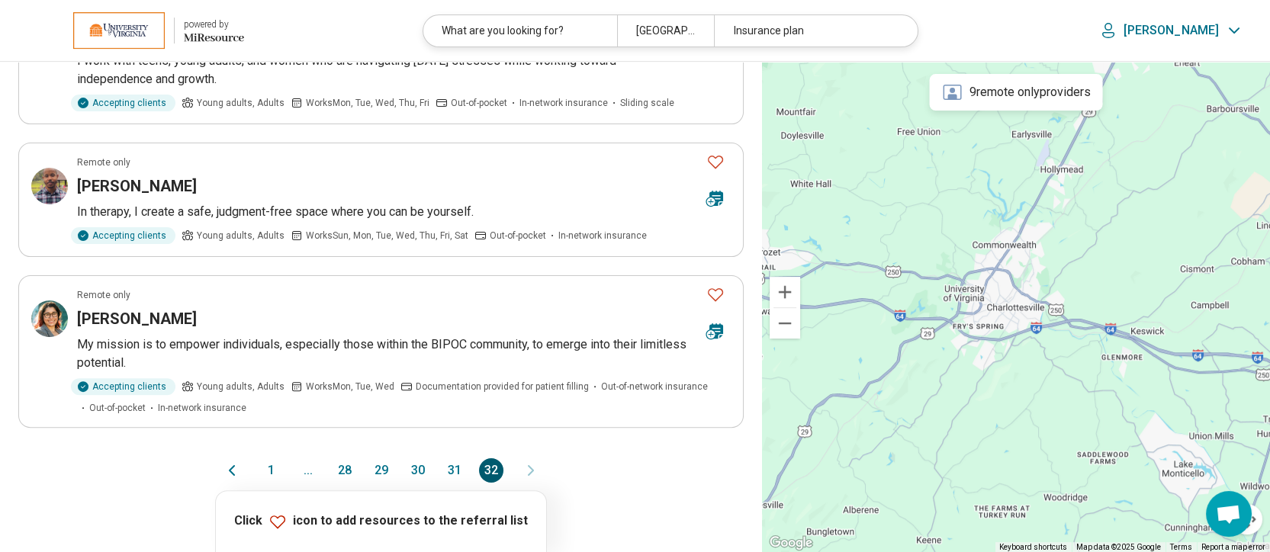
scroll to position [1221, 0]
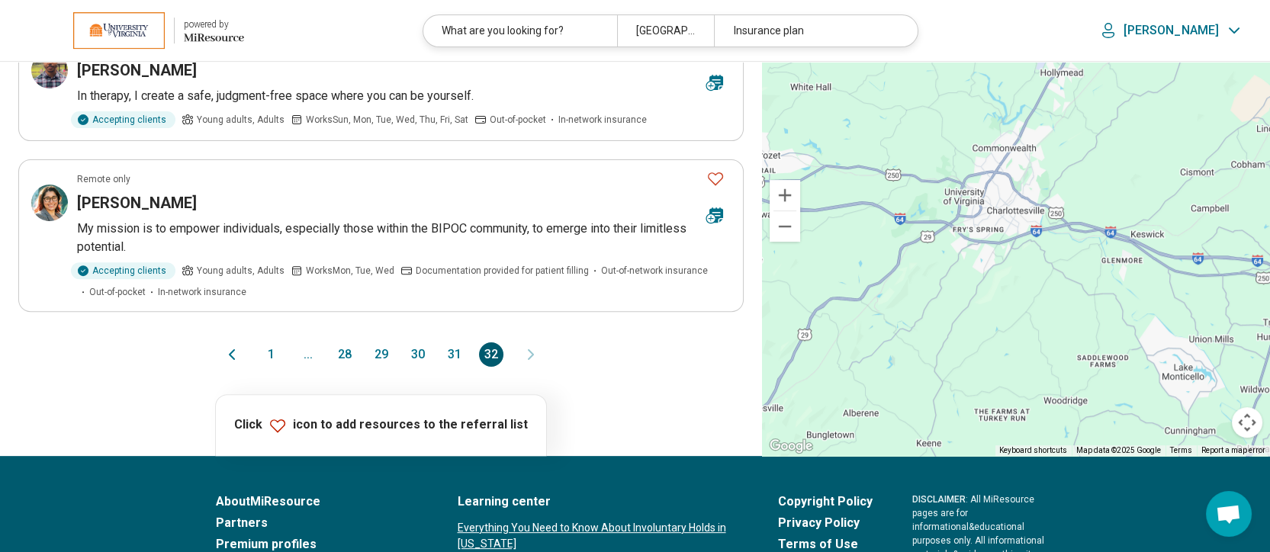
click at [267, 343] on button "1" at bounding box center [271, 355] width 24 height 24
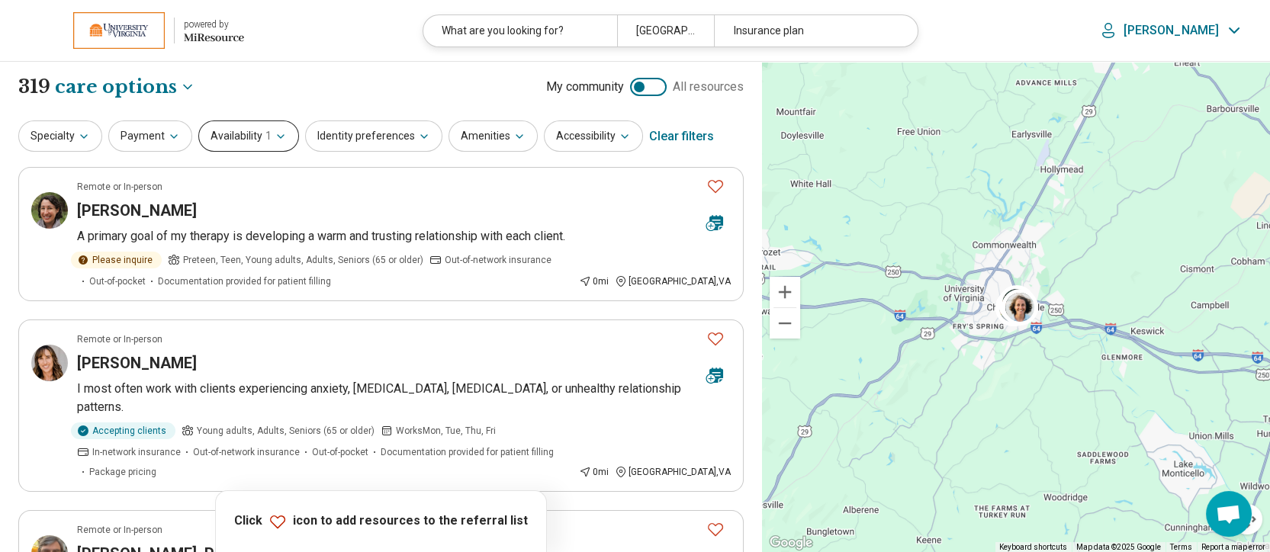
click at [267, 137] on button "Availability 1" at bounding box center [248, 136] width 101 height 31
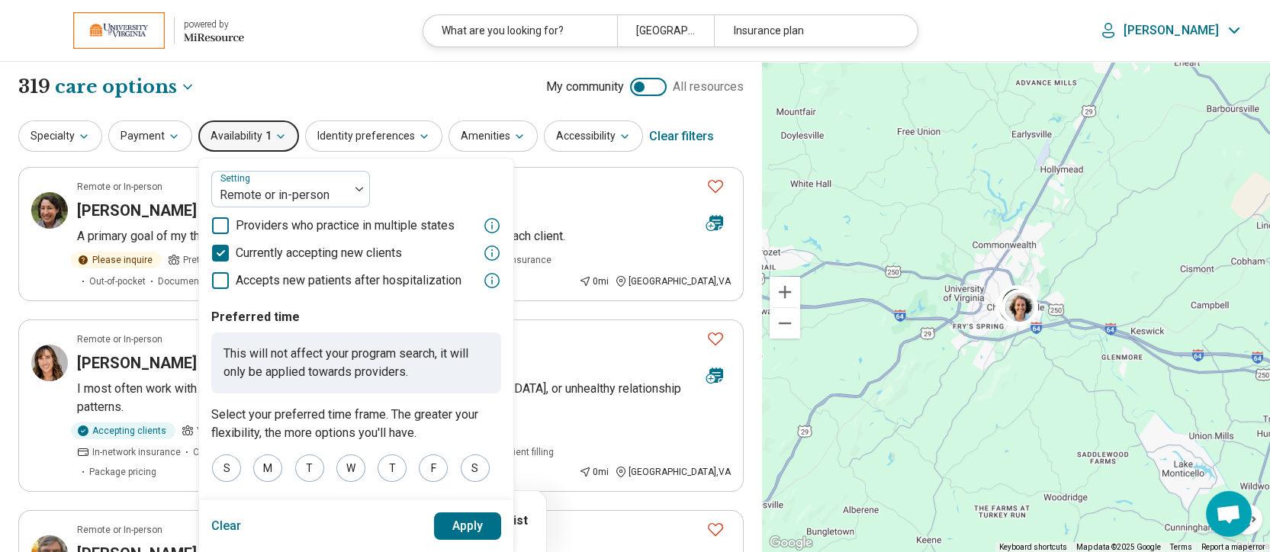
click at [220, 251] on polyline at bounding box center [220, 253] width 7 height 5
click at [482, 525] on button "Apply" at bounding box center [468, 526] width 68 height 27
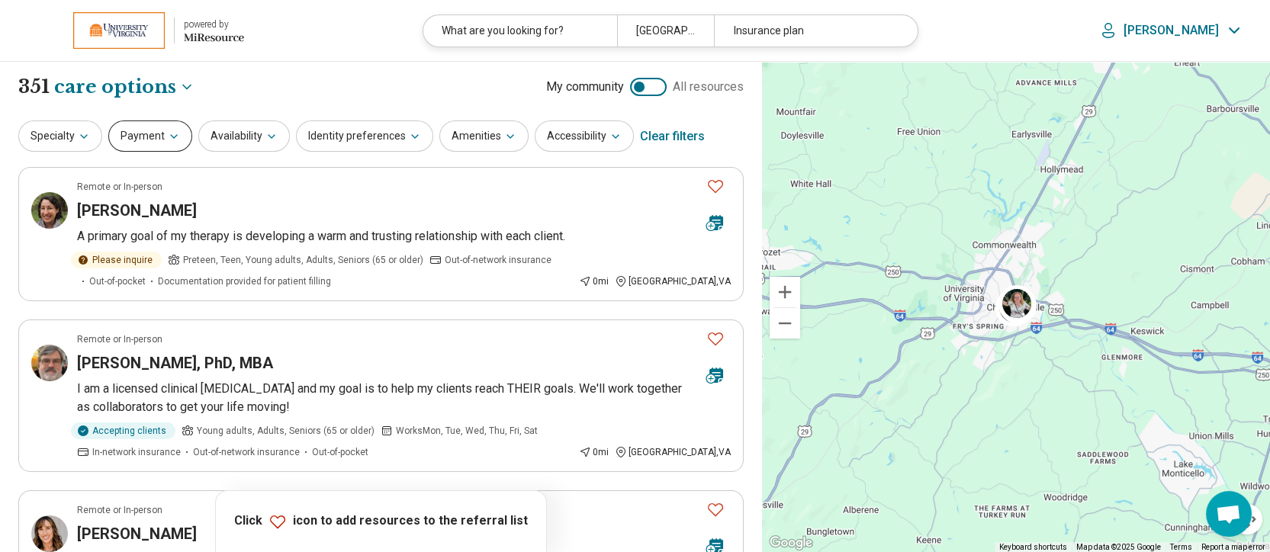
click at [160, 143] on button "Payment" at bounding box center [150, 136] width 84 height 31
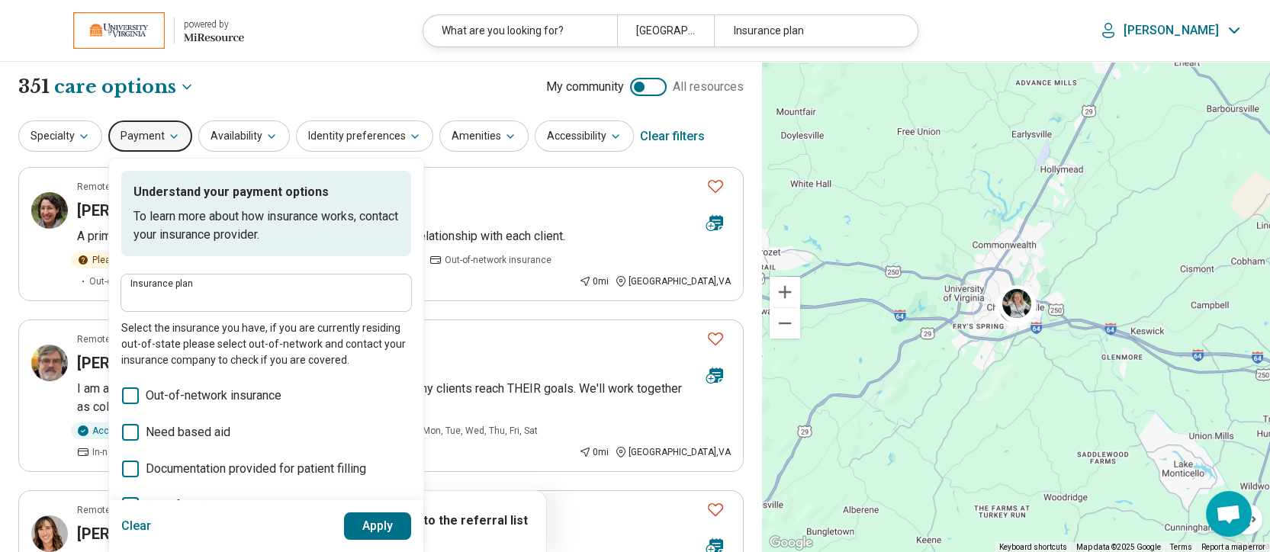
click at [299, 90] on div "**********" at bounding box center [381, 87] width 726 height 26
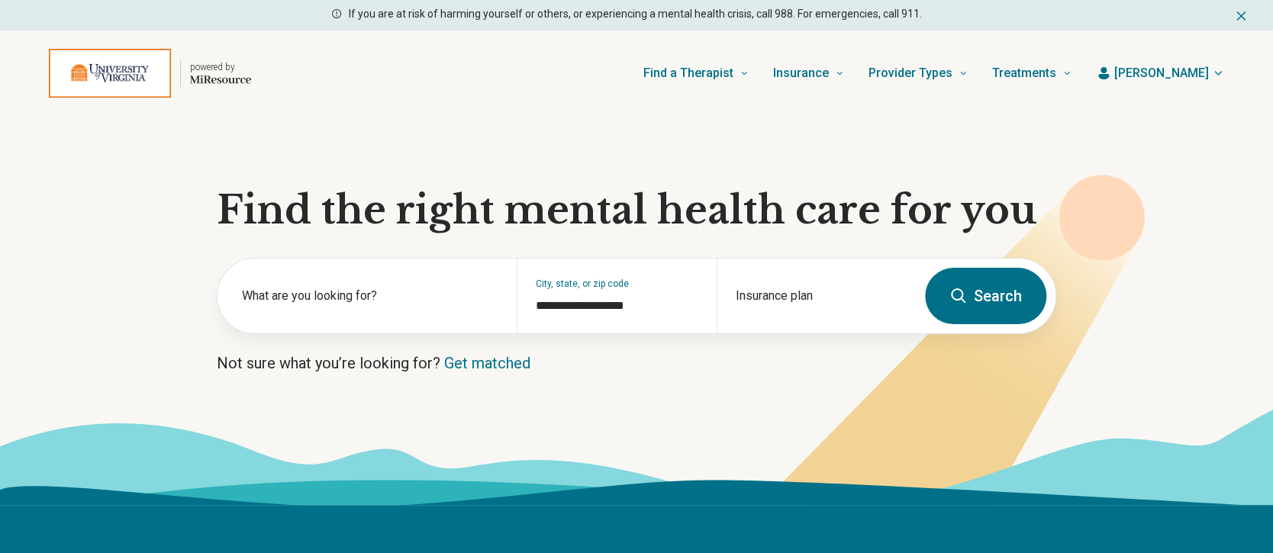
click at [1189, 77] on span "[PERSON_NAME]" at bounding box center [1161, 73] width 95 height 18
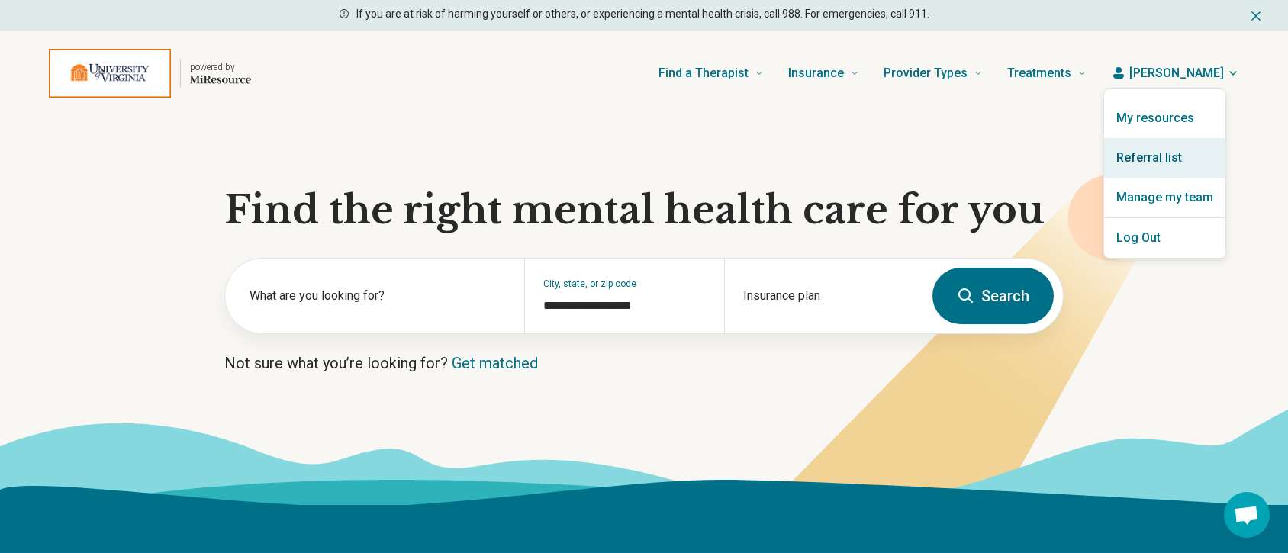
click at [1178, 150] on link "Referral list" at bounding box center [1164, 158] width 121 height 40
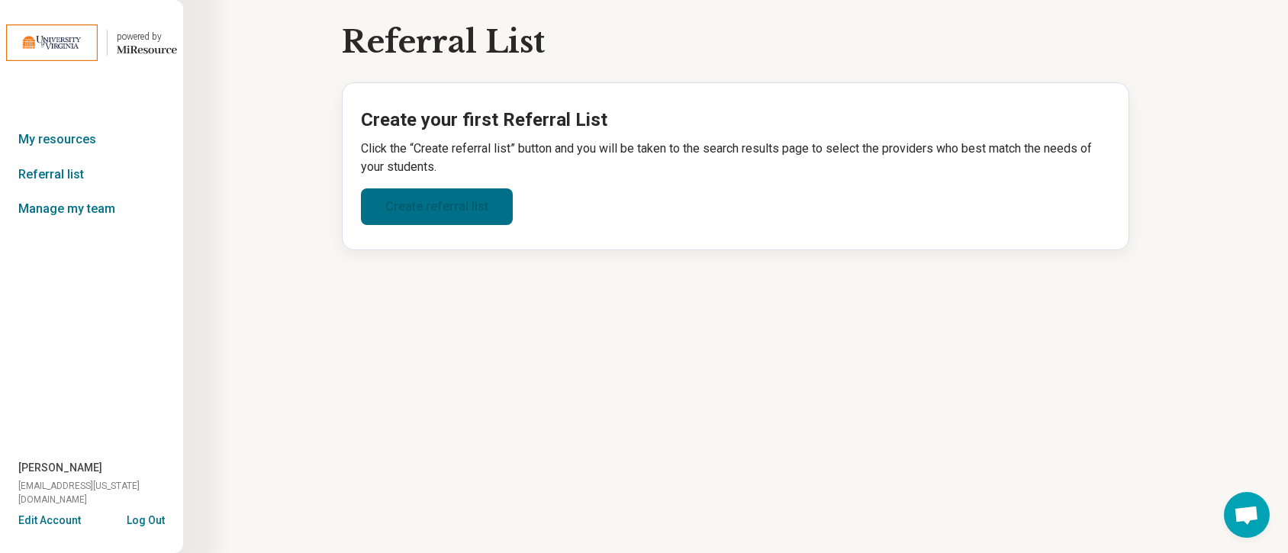
click at [411, 197] on link "Create referral list" at bounding box center [437, 206] width 152 height 37
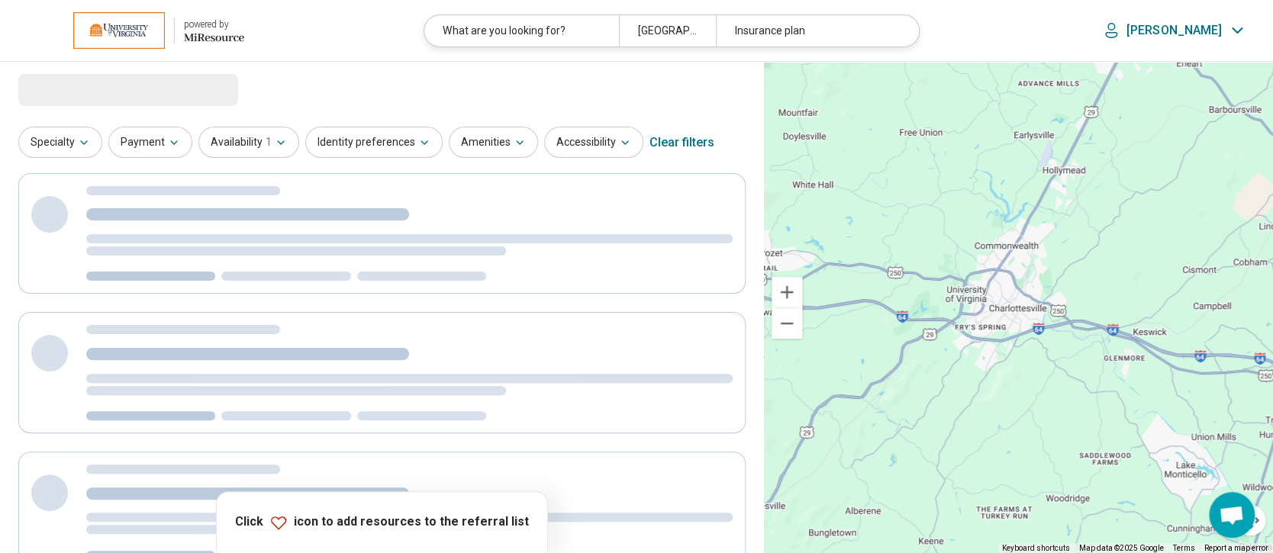
select select "***"
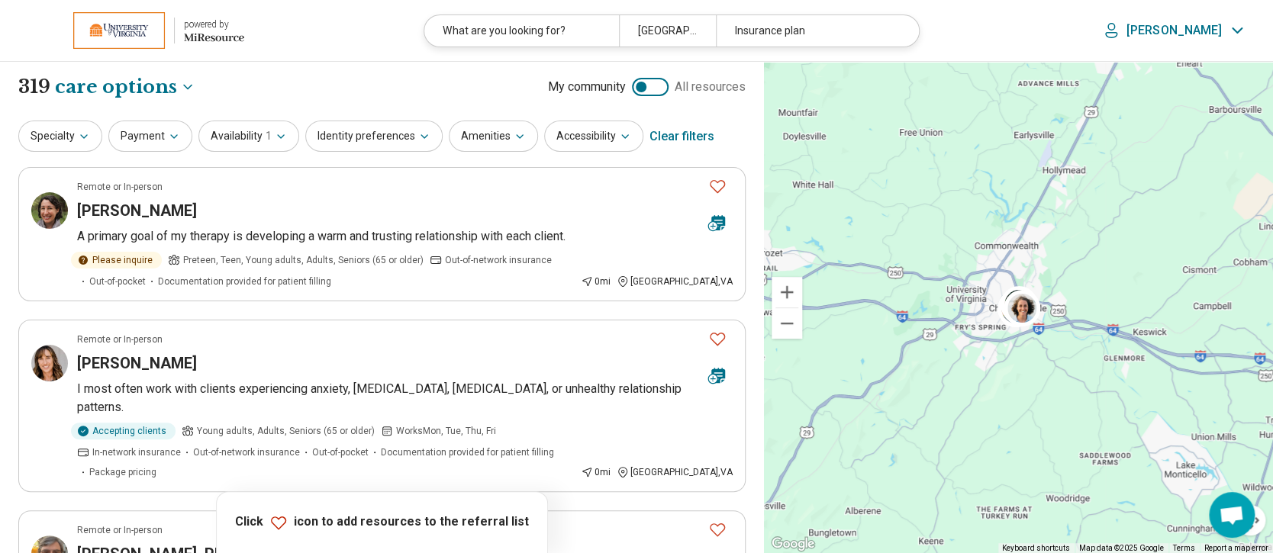
click at [683, 138] on div "Clear filters" at bounding box center [681, 136] width 65 height 37
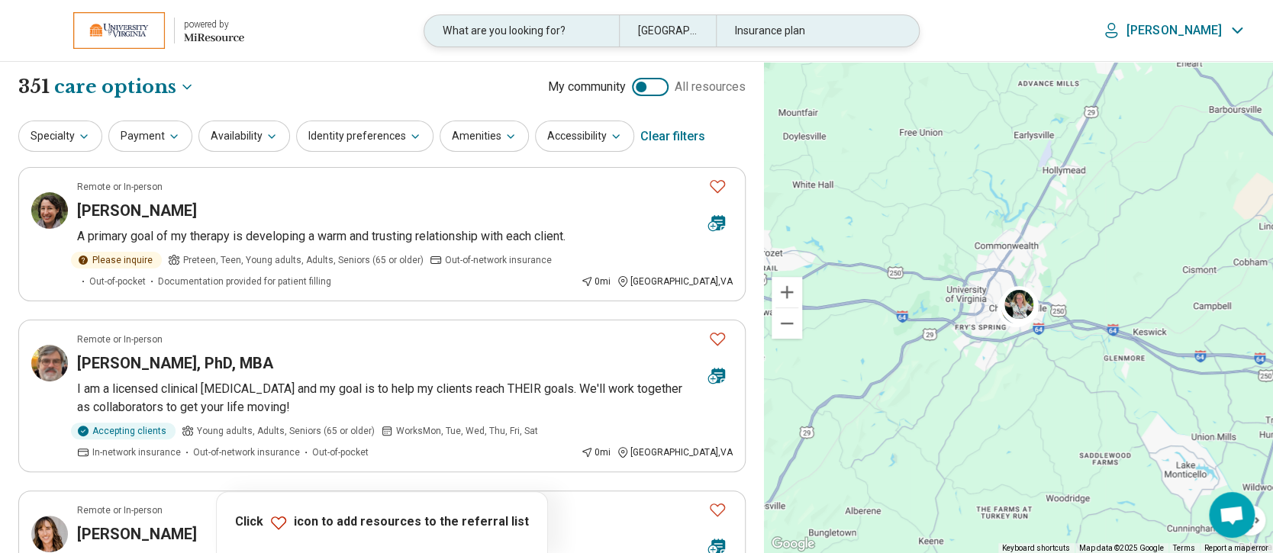
click at [508, 34] on div "What are you looking for?" at bounding box center [521, 30] width 194 height 31
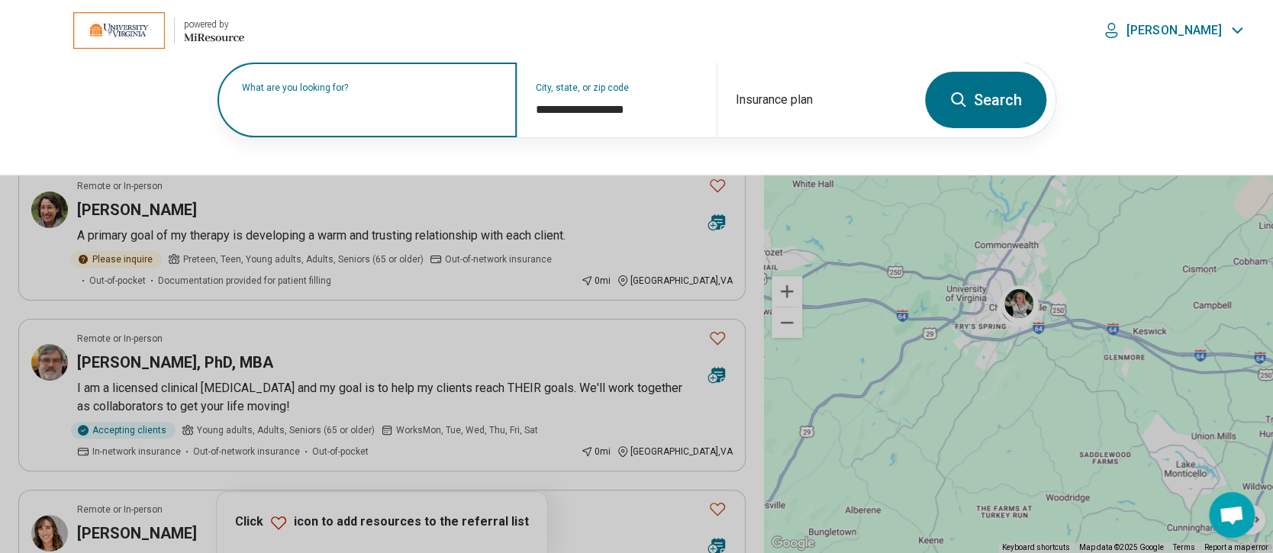
click at [349, 111] on input "text" at bounding box center [370, 107] width 256 height 18
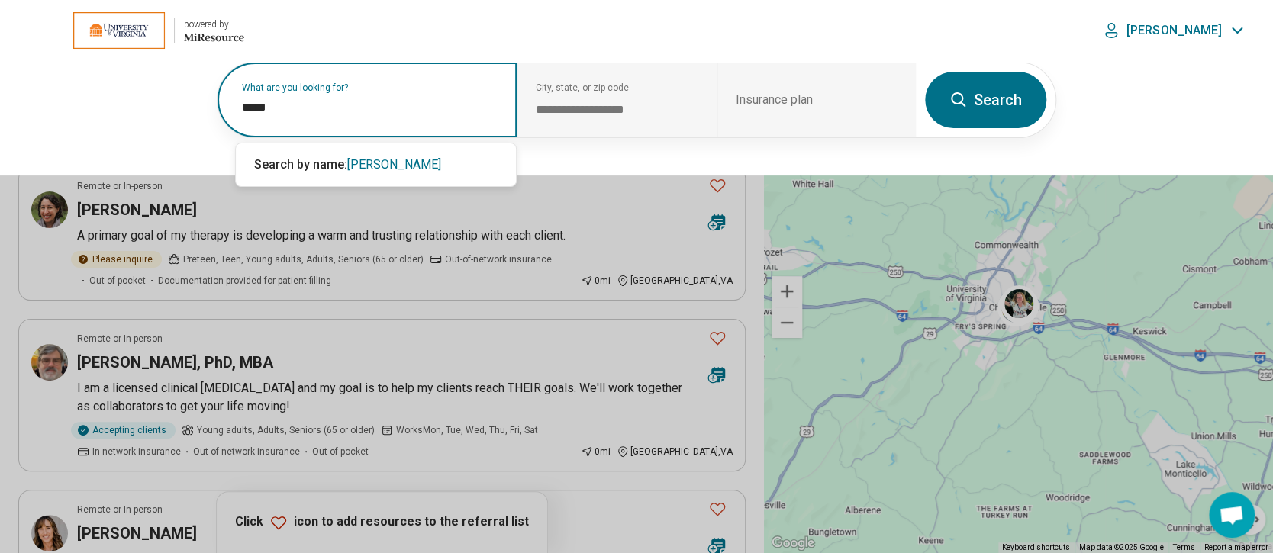
type input "*****"
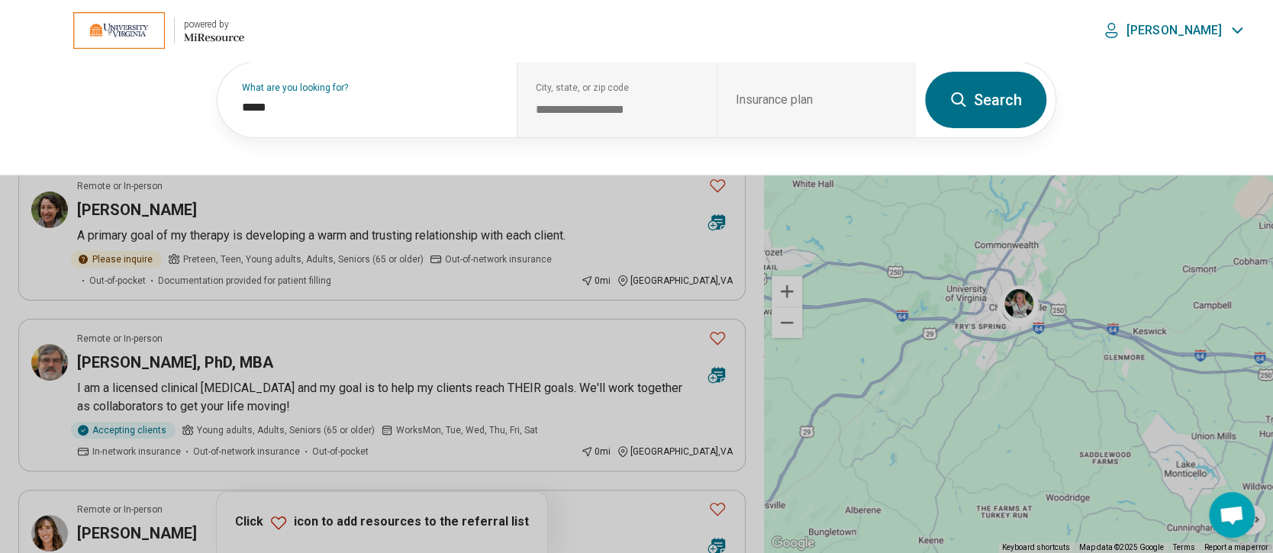
click at [984, 106] on button "Search" at bounding box center [985, 100] width 121 height 56
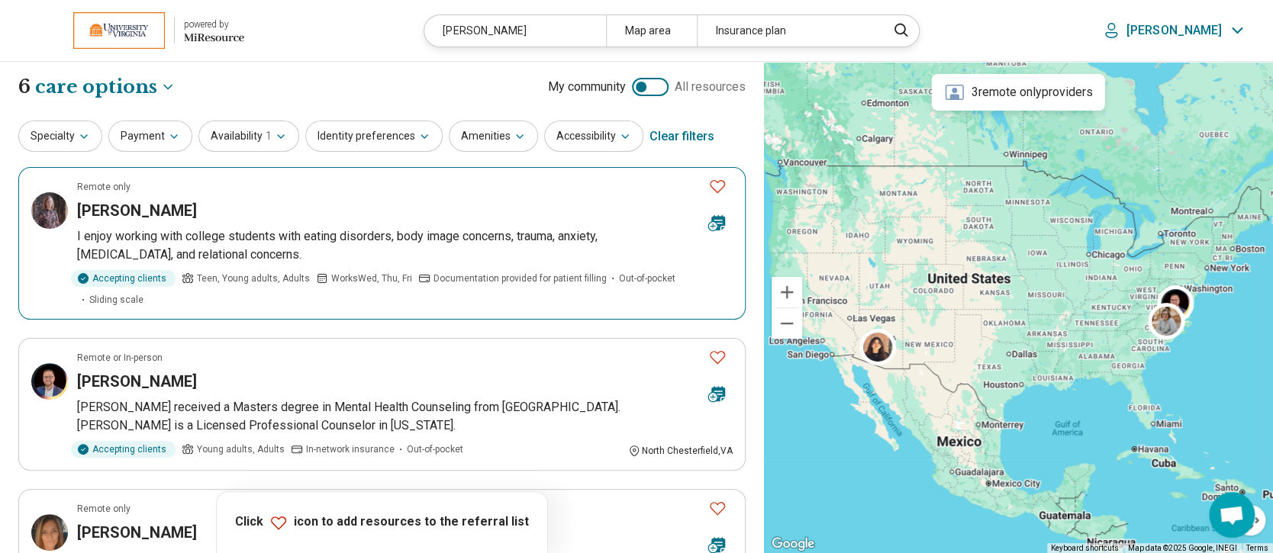
click at [134, 217] on h3 "Rachel Berry" at bounding box center [137, 210] width 120 height 21
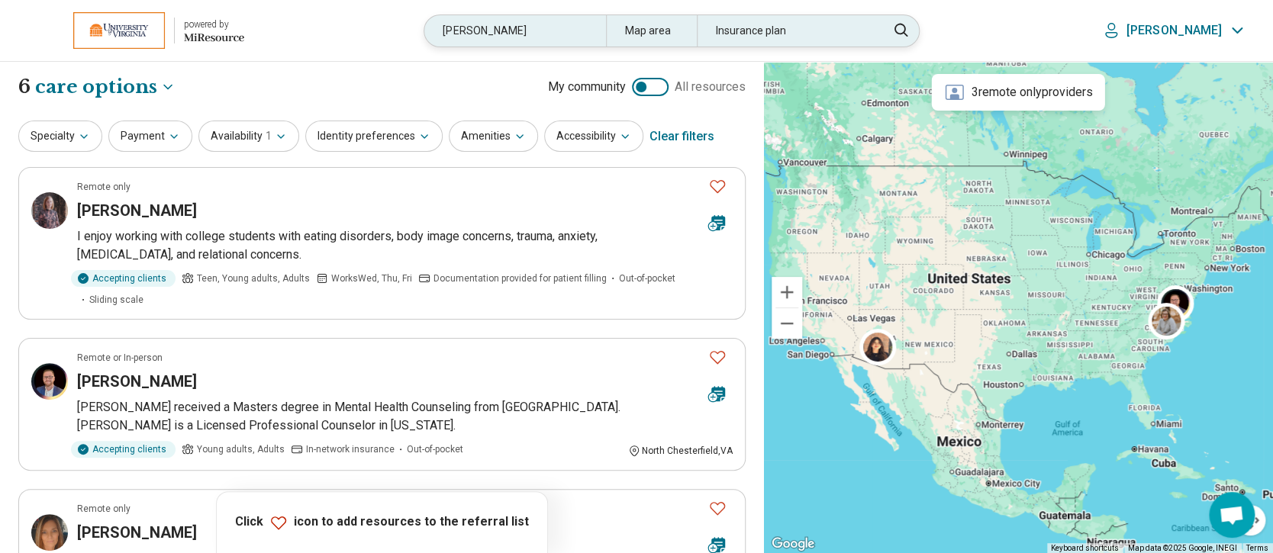
click at [551, 21] on div "berry" at bounding box center [514, 30] width 181 height 31
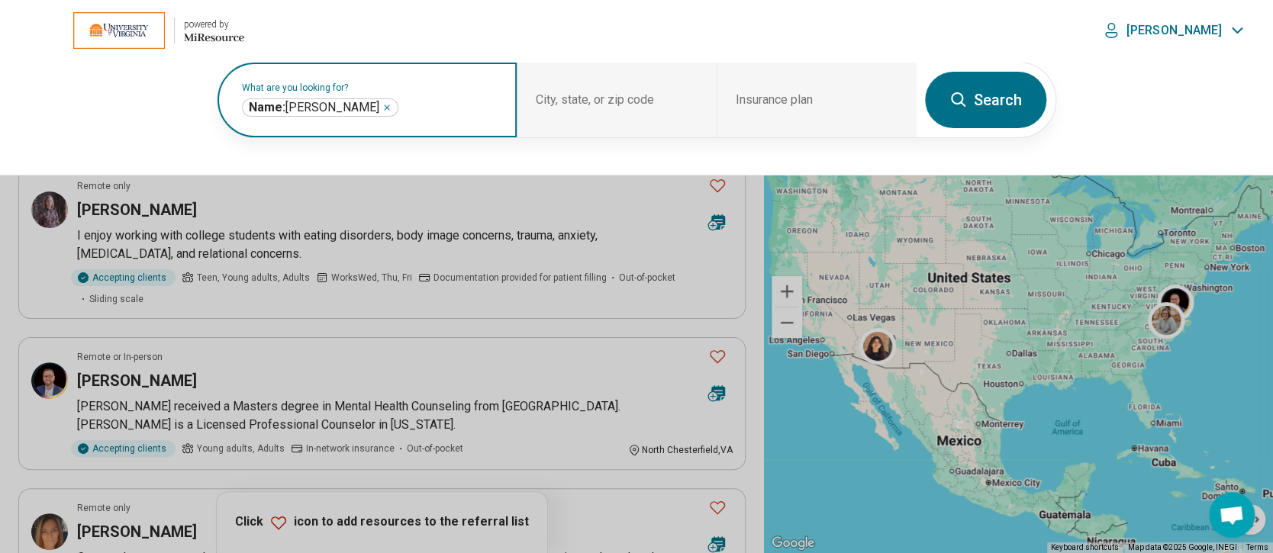
click at [385, 105] on icon "Remove" at bounding box center [387, 107] width 5 height 5
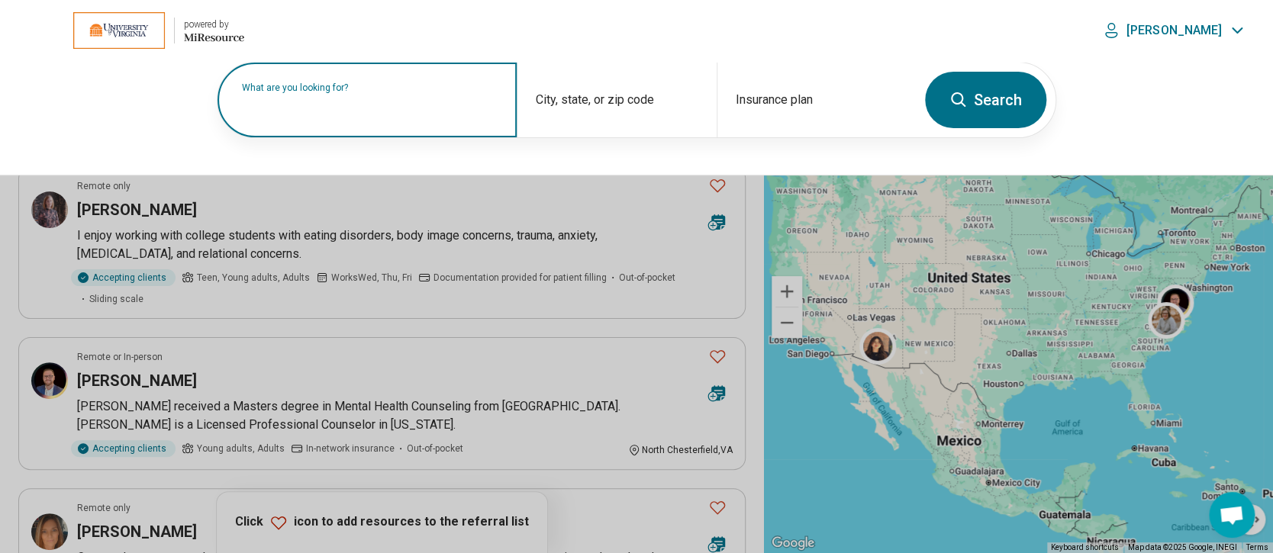
click at [320, 92] on label "What are you looking for?" at bounding box center [370, 87] width 256 height 9
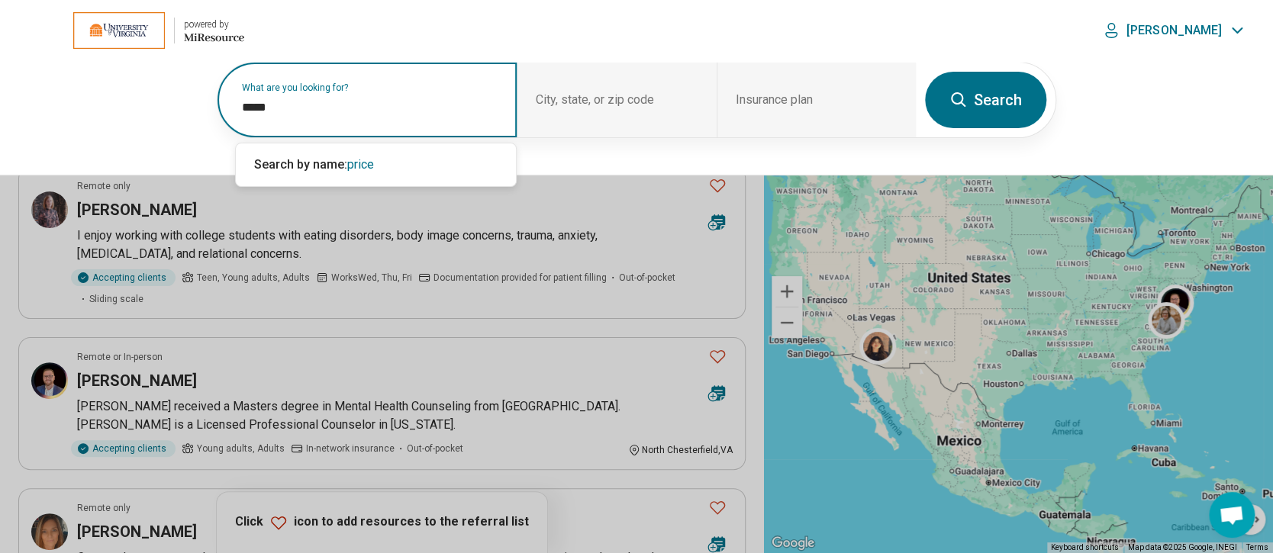
type input "*****"
click at [971, 111] on button "Search" at bounding box center [985, 100] width 121 height 56
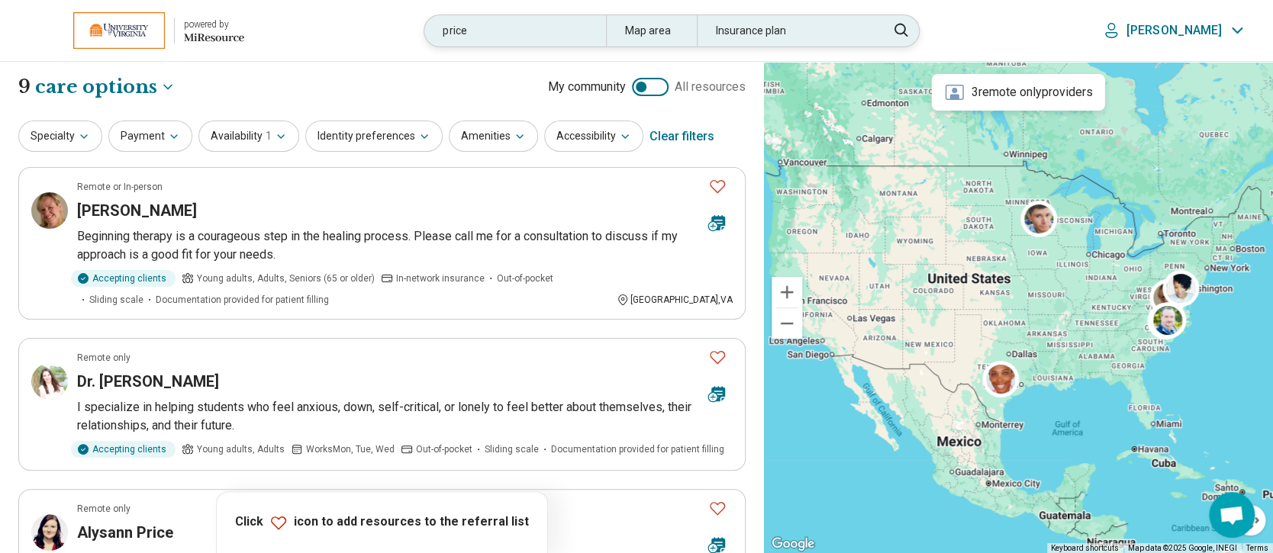
click at [579, 33] on div "price" at bounding box center [514, 30] width 181 height 31
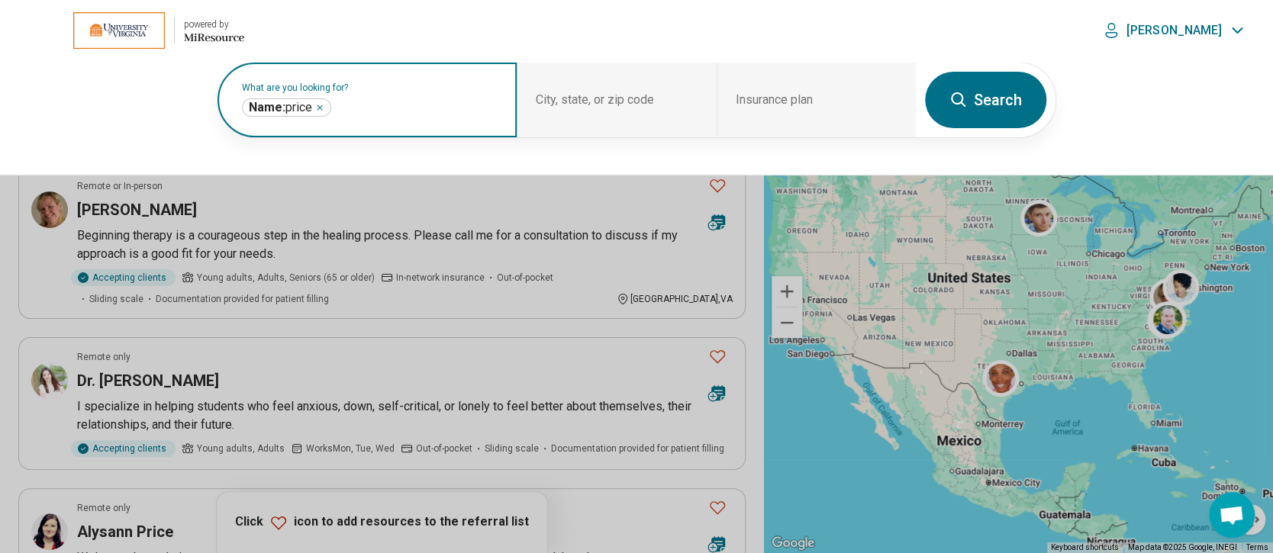
click at [321, 108] on icon "Remove" at bounding box center [319, 107] width 9 height 9
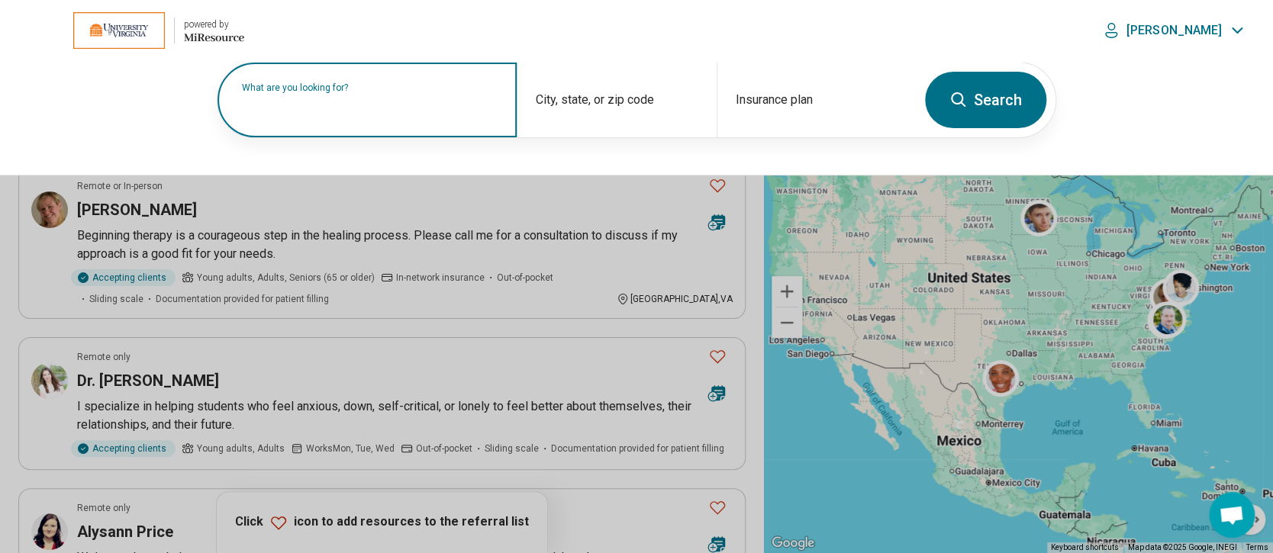
click at [354, 117] on div "What are you looking for?" at bounding box center [366, 100] width 299 height 75
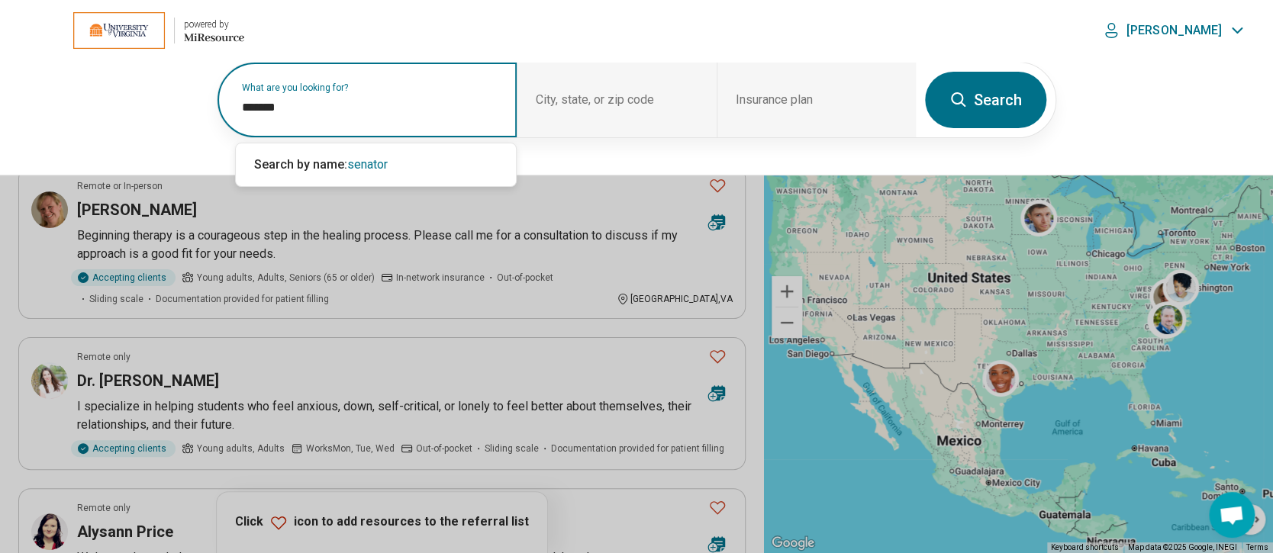
type input "*******"
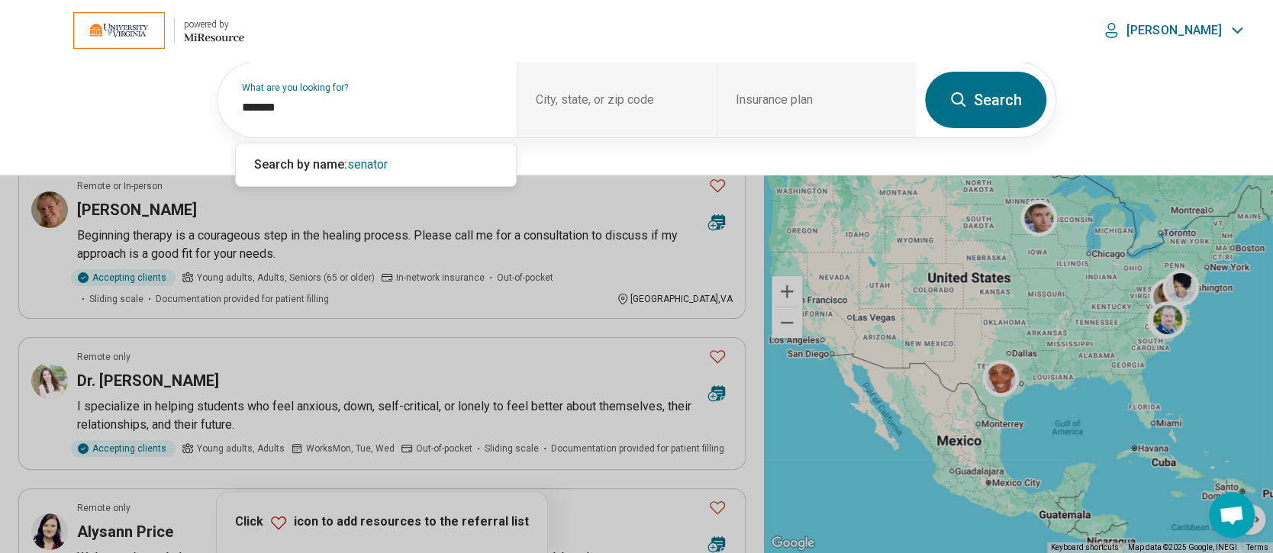
click at [960, 101] on icon at bounding box center [958, 99] width 14 height 14
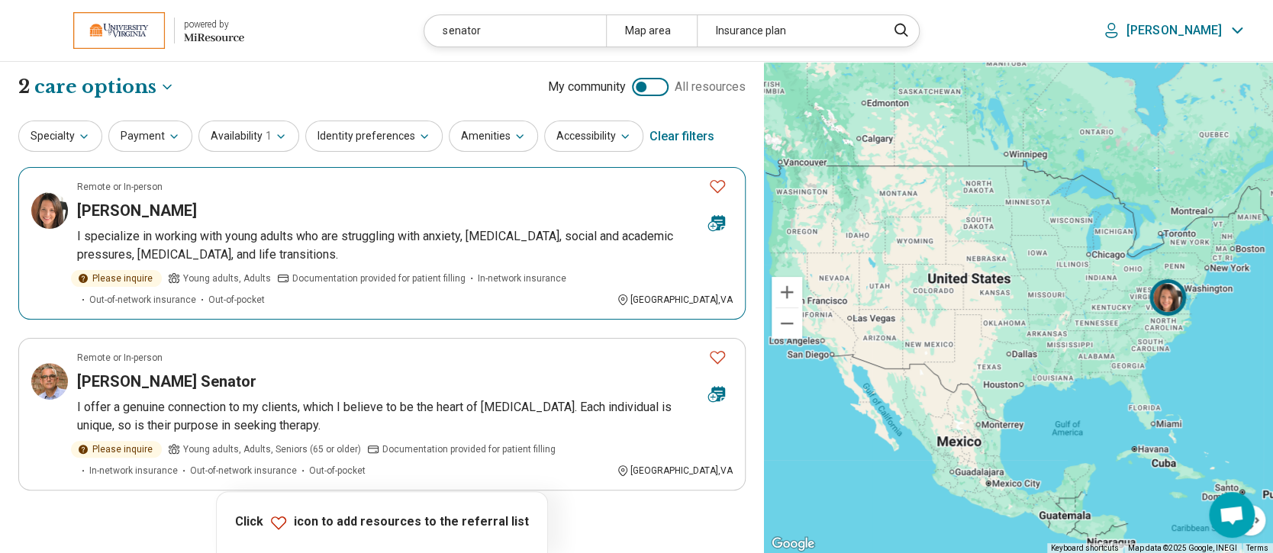
click at [146, 208] on h3 "Jennifer Senator" at bounding box center [137, 210] width 120 height 21
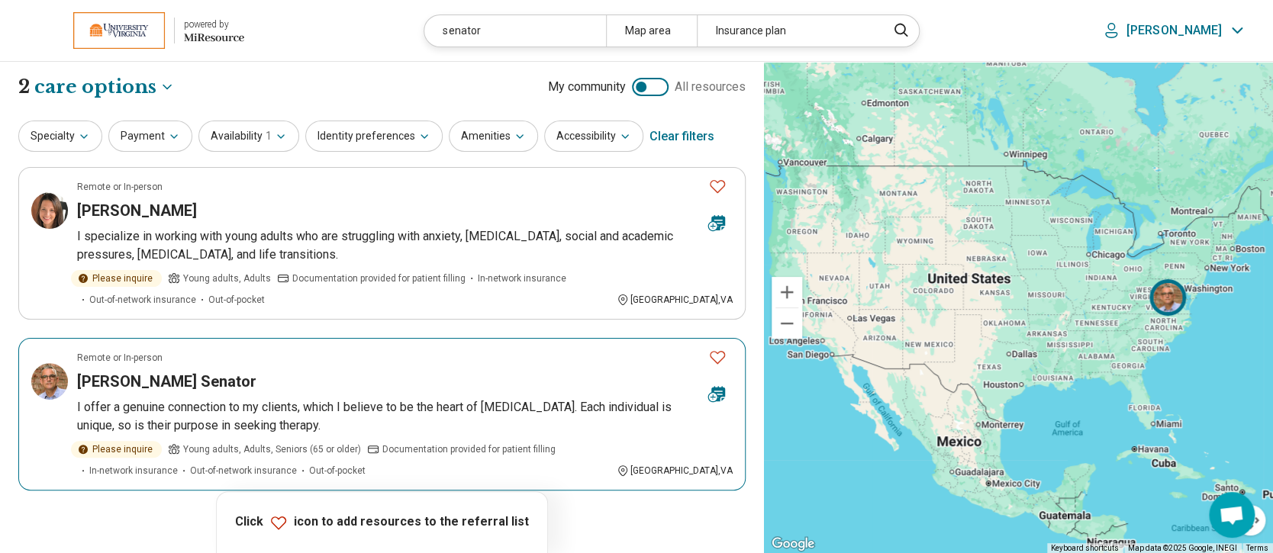
click at [130, 381] on h3 "Ryan Senator" at bounding box center [166, 381] width 179 height 21
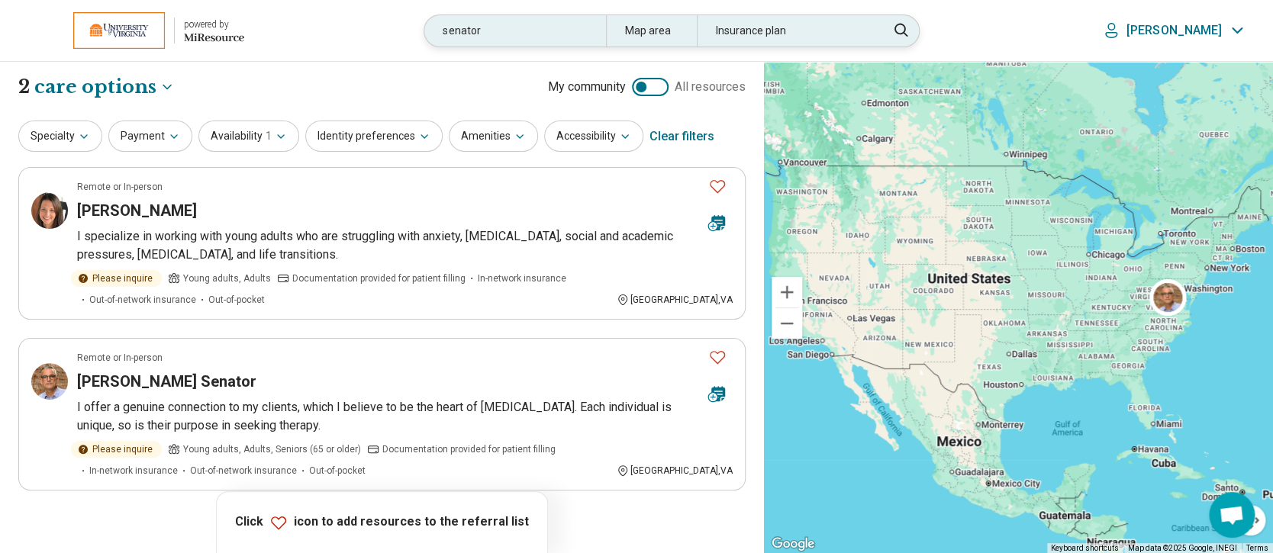
click at [574, 24] on div "senator" at bounding box center [514, 30] width 181 height 31
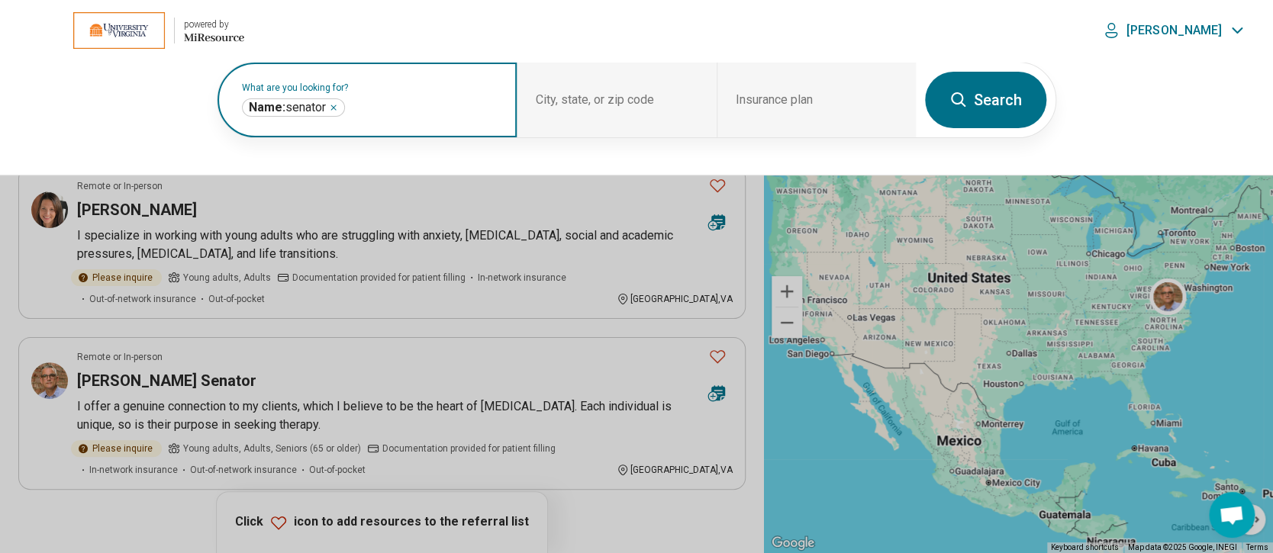
click at [333, 106] on icon "Remove" at bounding box center [333, 107] width 9 height 9
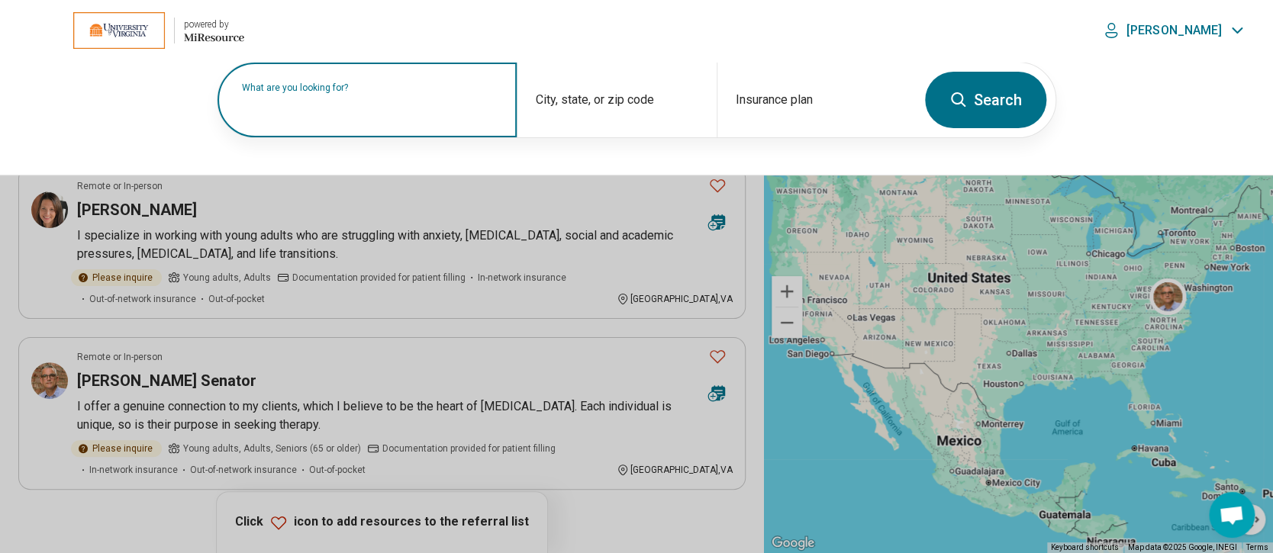
click at [362, 92] on label "What are you looking for?" at bounding box center [370, 87] width 256 height 9
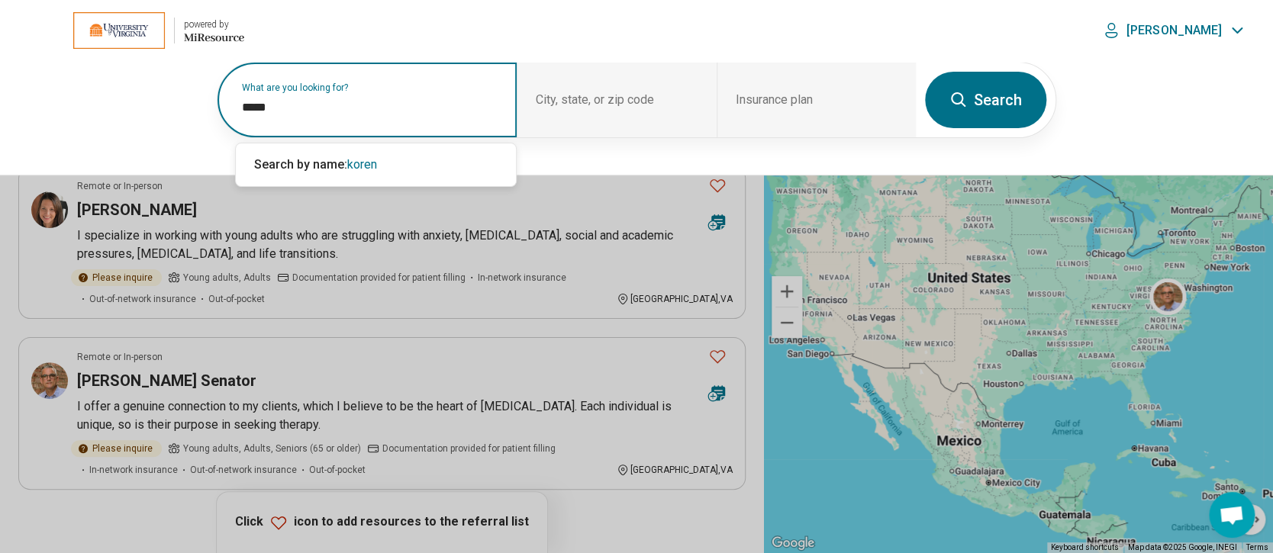
type input "*****"
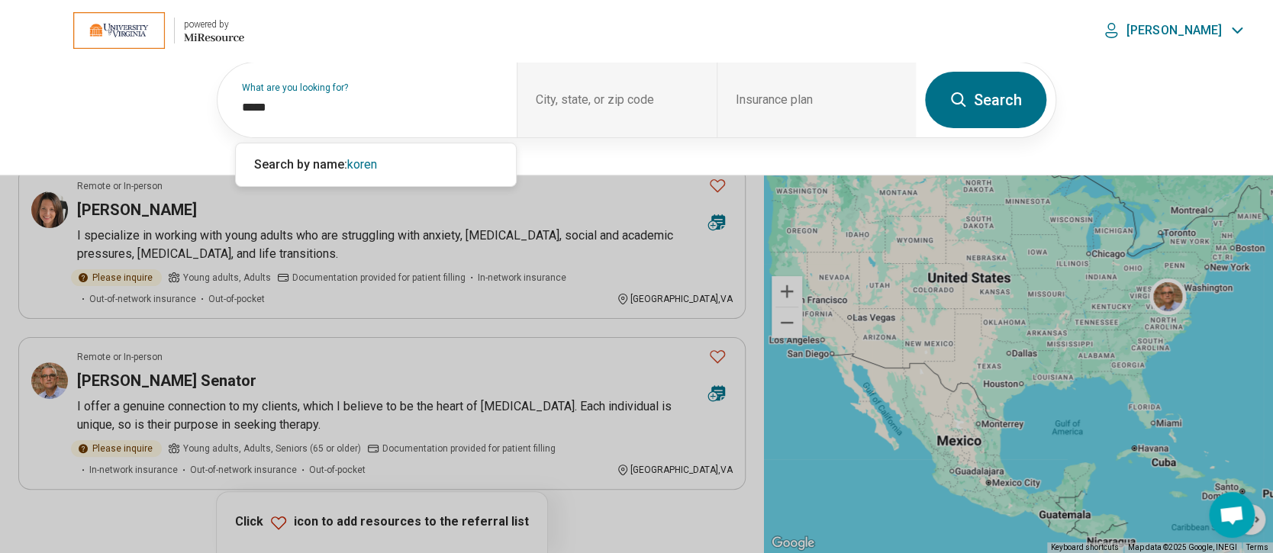
click at [976, 105] on button "Search" at bounding box center [985, 100] width 121 height 56
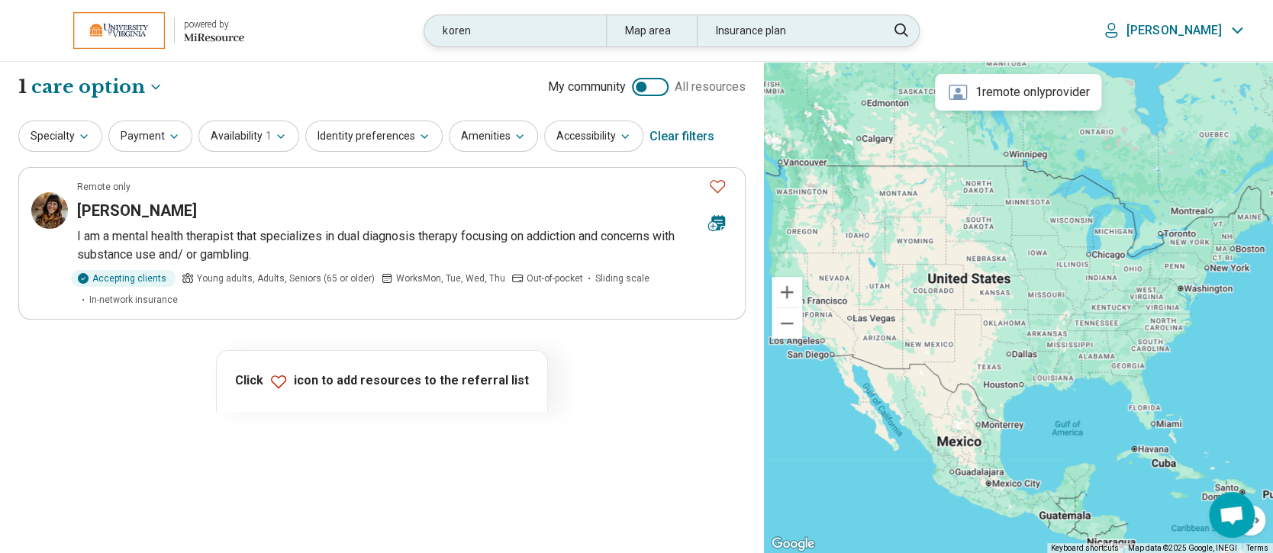
click at [546, 31] on div "koren" at bounding box center [514, 30] width 181 height 31
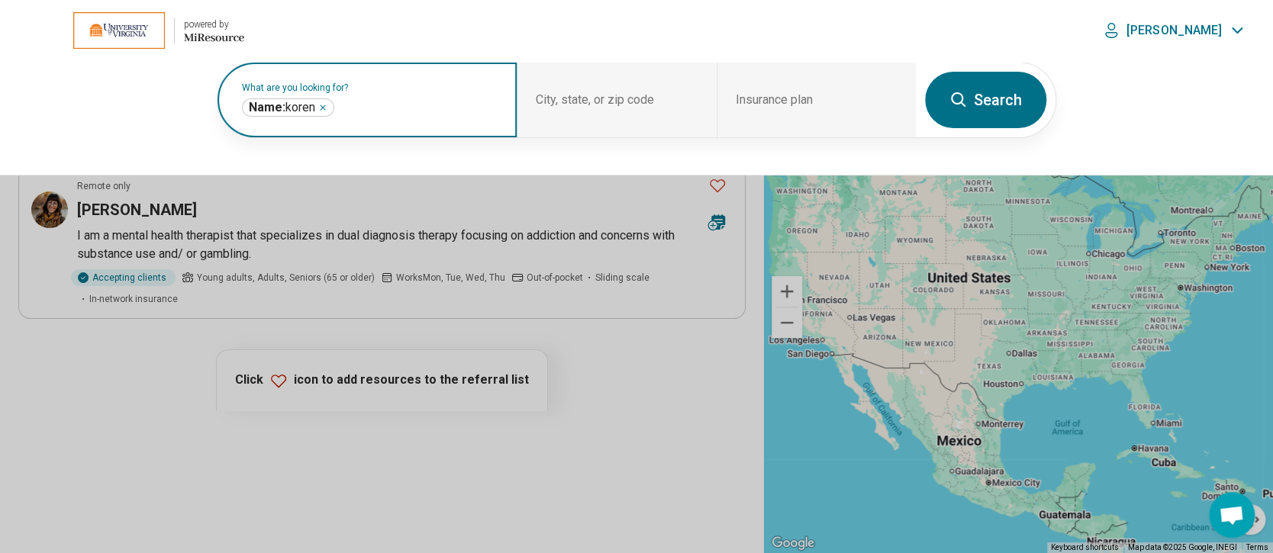
click at [325, 107] on icon "Remove" at bounding box center [322, 107] width 5 height 5
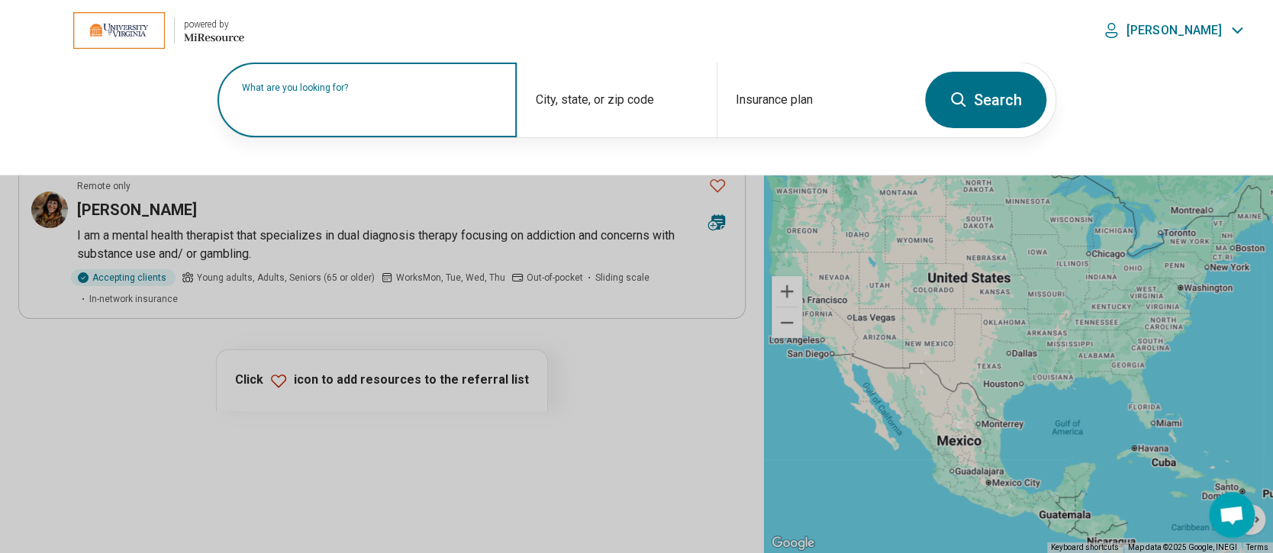
click at [356, 92] on label "What are you looking for?" at bounding box center [370, 87] width 256 height 9
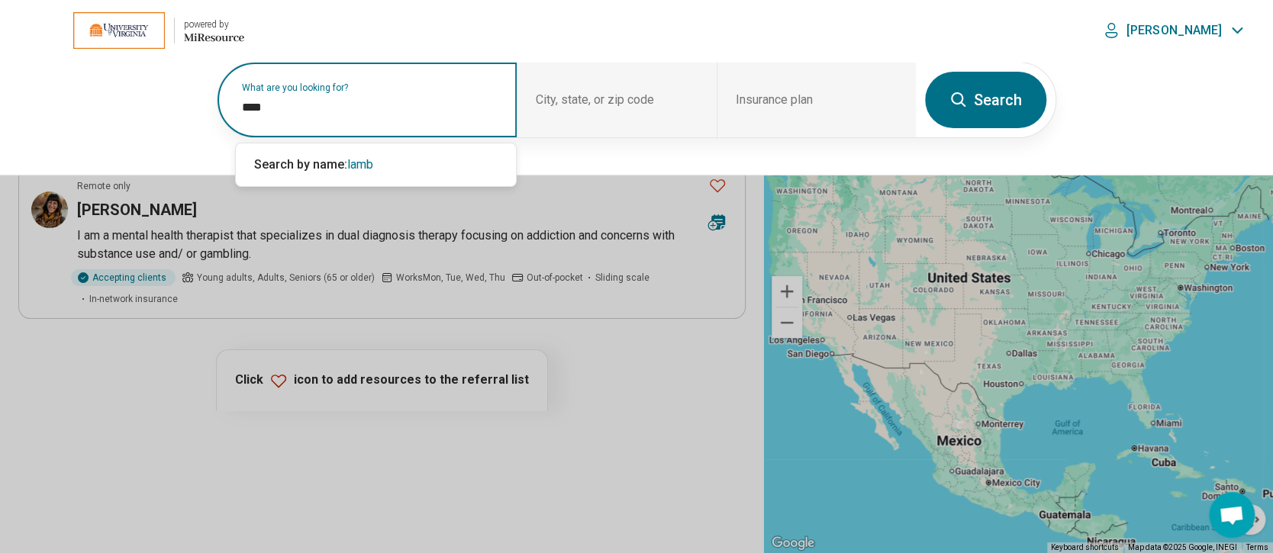
type input "****"
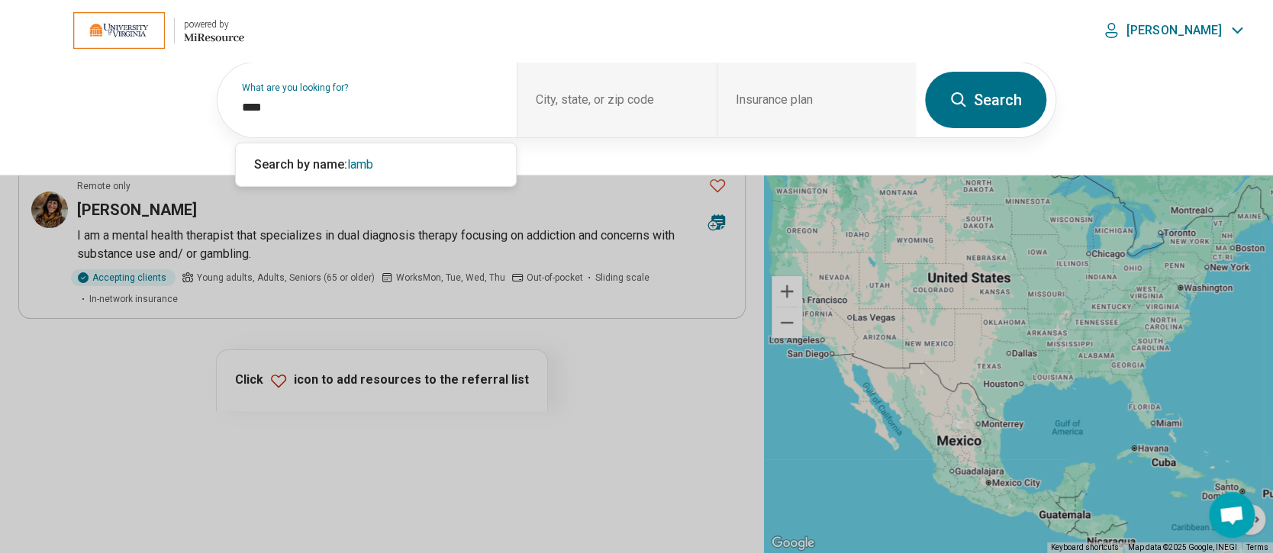
click at [1002, 101] on button "Search" at bounding box center [985, 100] width 121 height 56
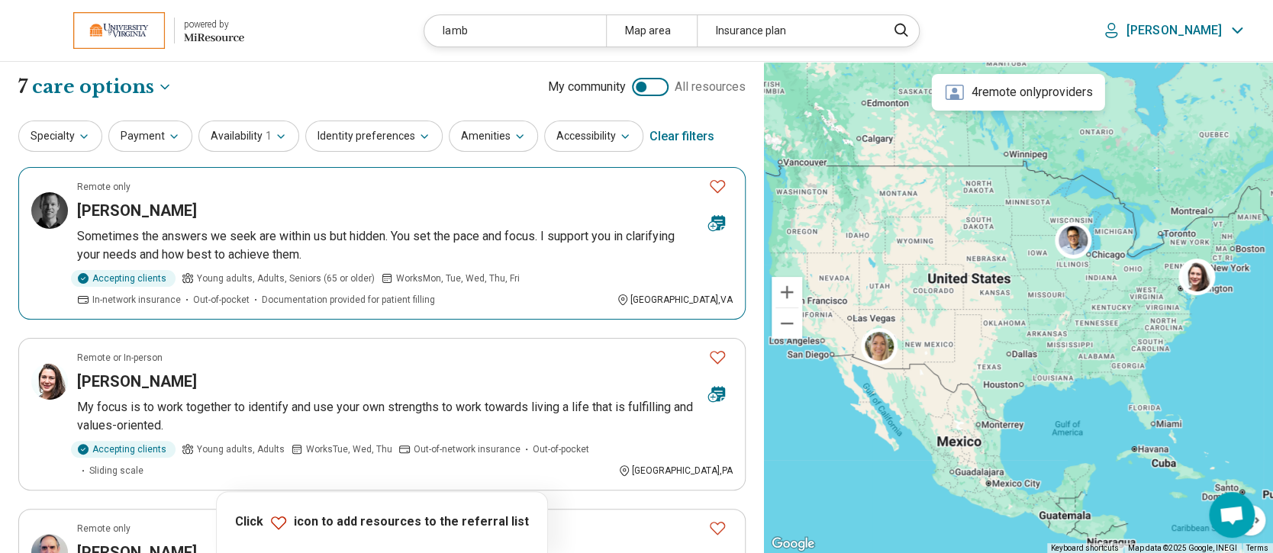
click at [149, 211] on h3 "Matthew Lamb" at bounding box center [137, 210] width 120 height 21
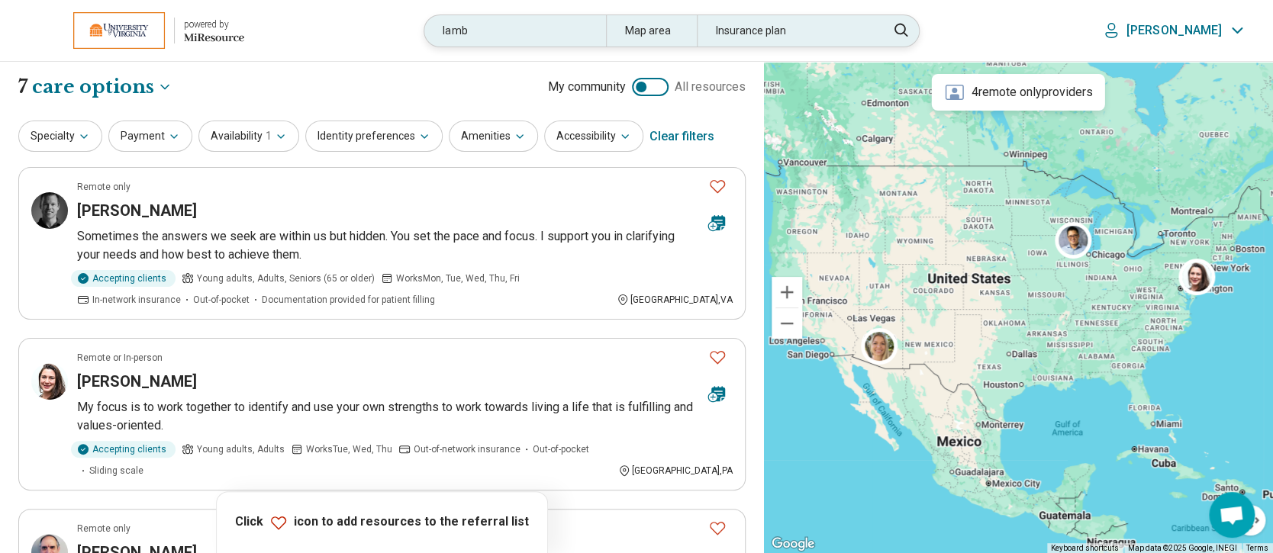
click at [534, 27] on div "lamb" at bounding box center [514, 30] width 181 height 31
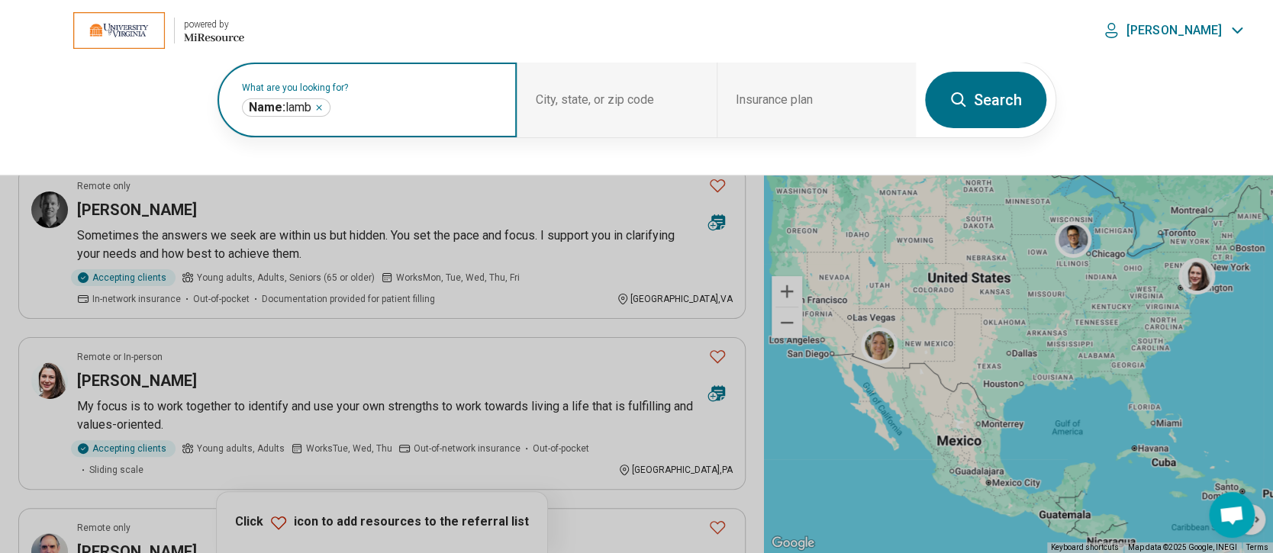
click at [320, 103] on icon "Remove" at bounding box center [318, 107] width 9 height 9
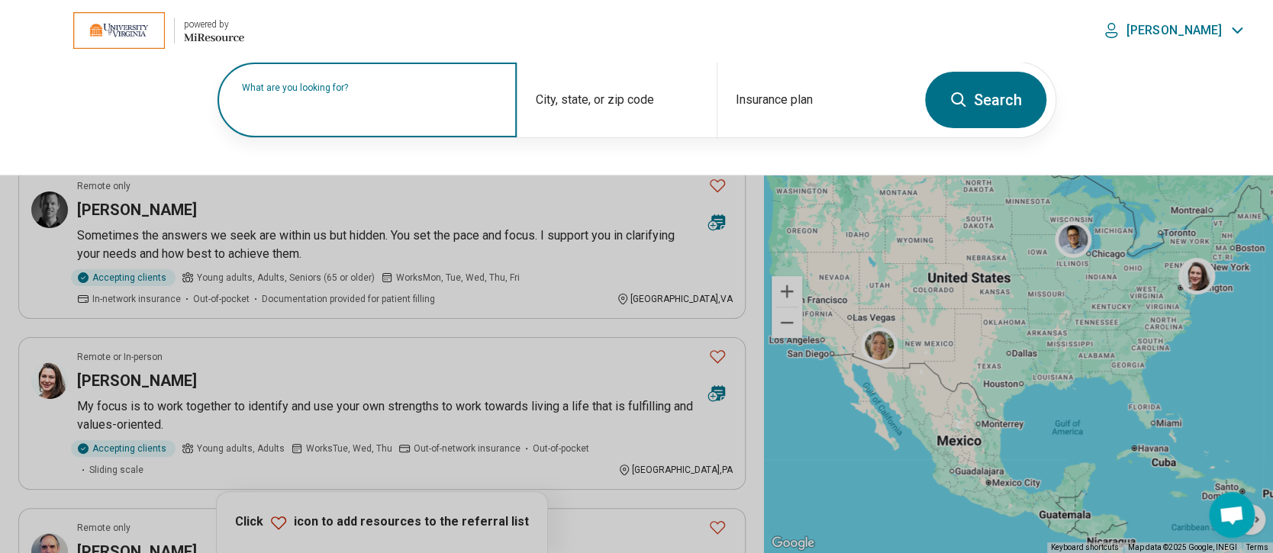
click at [377, 92] on label "What are you looking for?" at bounding box center [370, 87] width 256 height 9
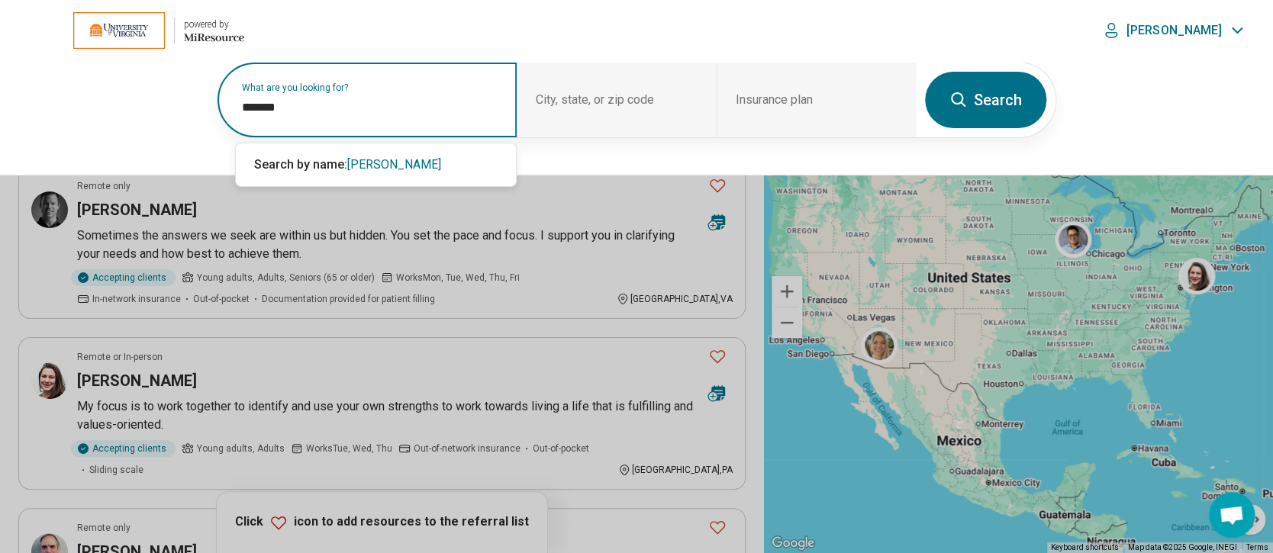
type input "*******"
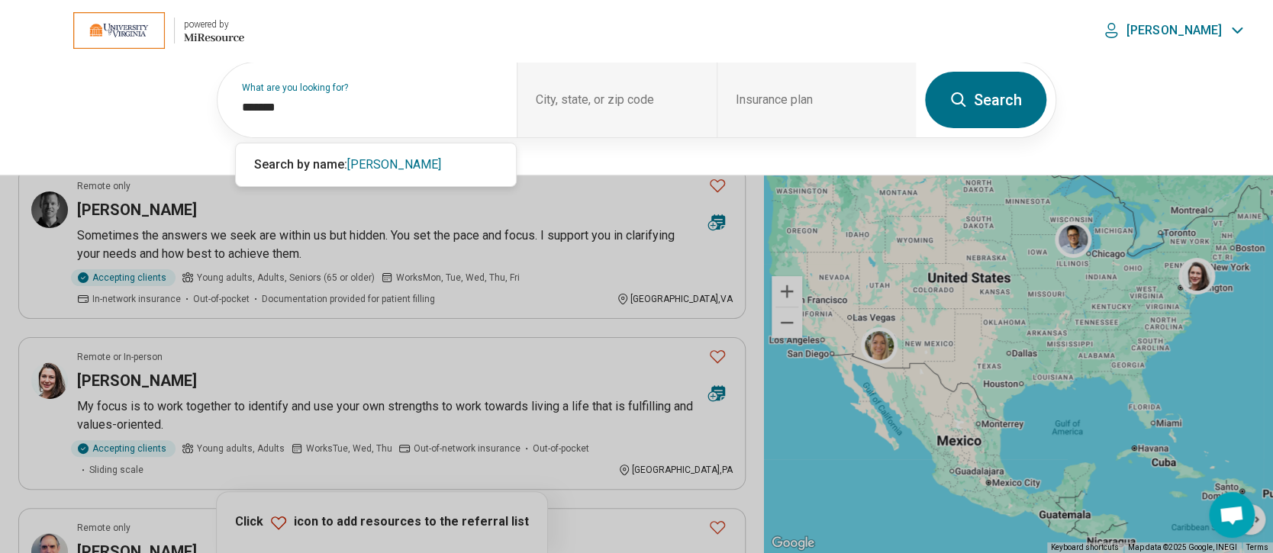
click at [998, 104] on button "Search" at bounding box center [985, 100] width 121 height 56
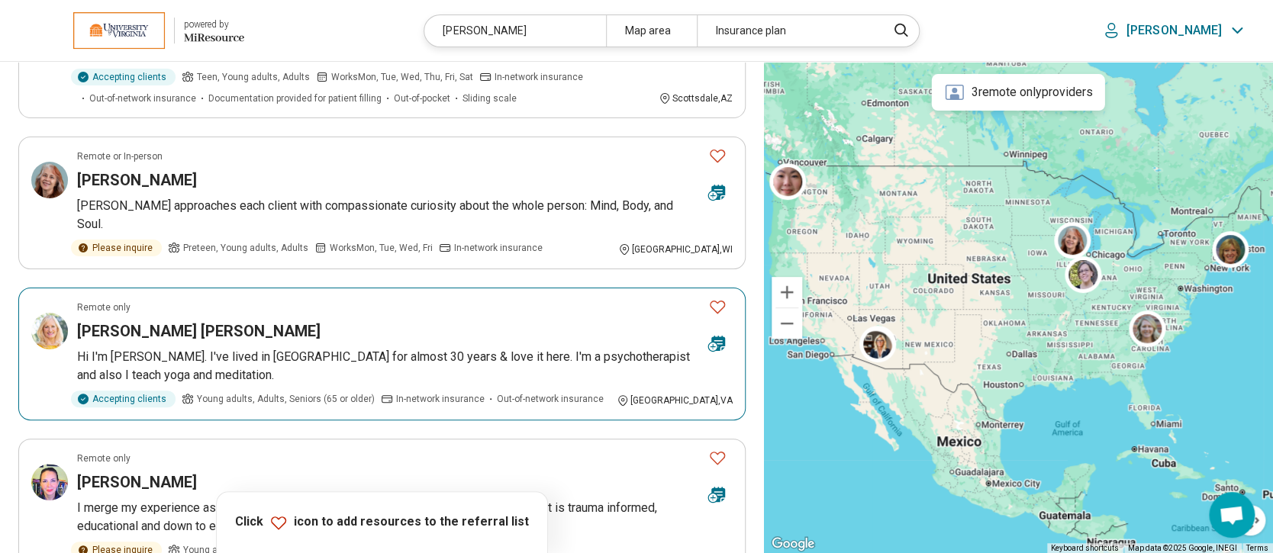
scroll to position [203, 0]
click at [226, 319] on h3 "Maureen Mala Cunningham" at bounding box center [198, 329] width 243 height 21
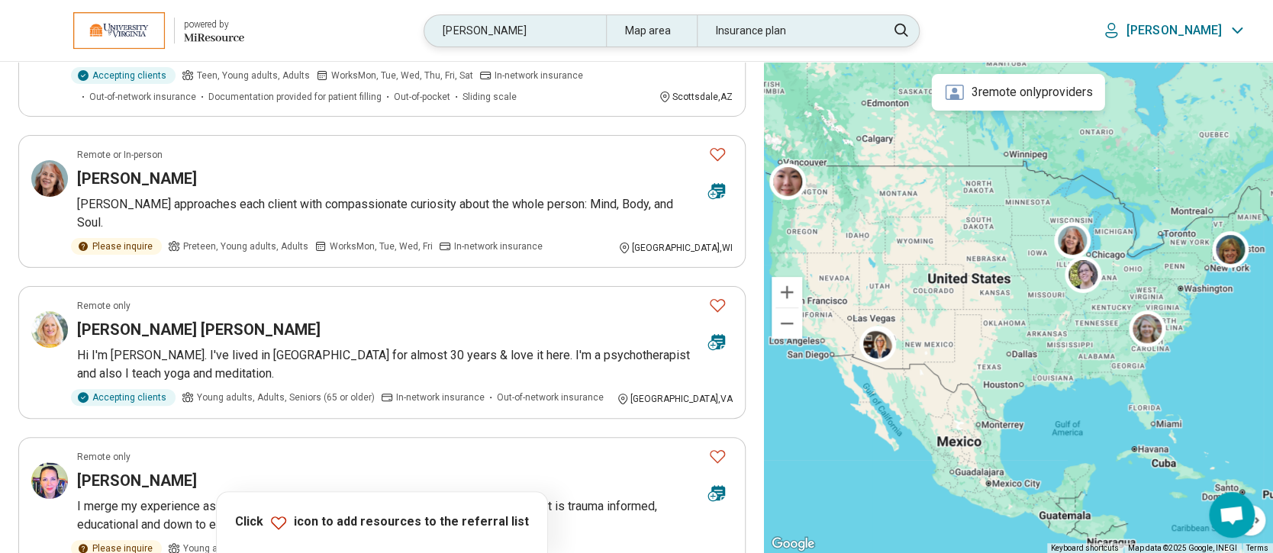
click at [516, 24] on div "maureen" at bounding box center [514, 30] width 181 height 31
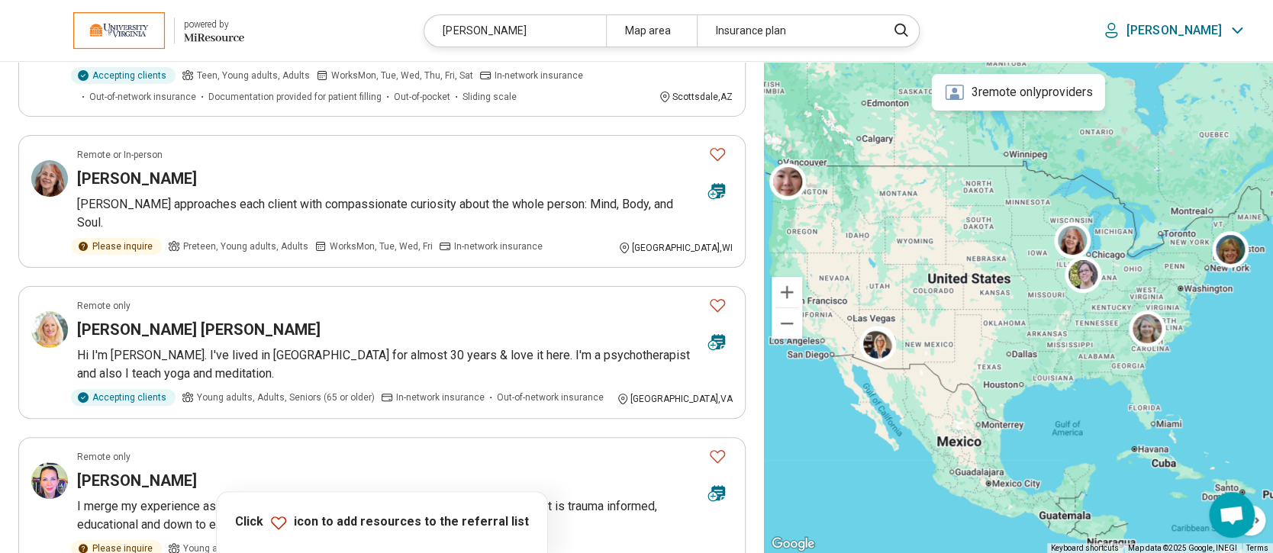
scroll to position [201, 0]
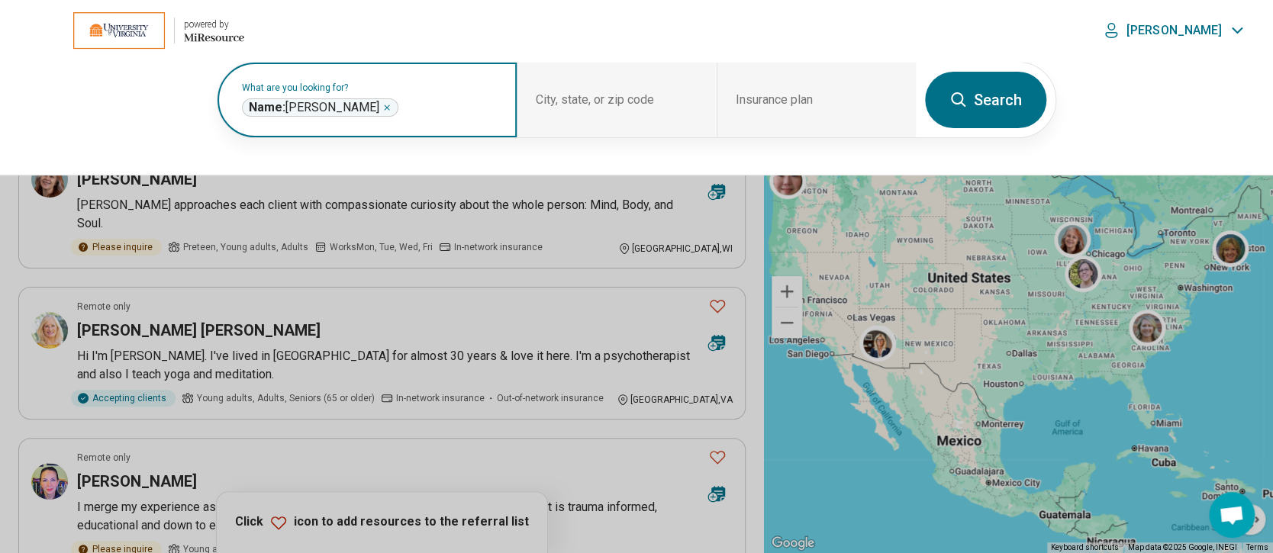
click at [385, 106] on icon "Remove" at bounding box center [387, 107] width 5 height 5
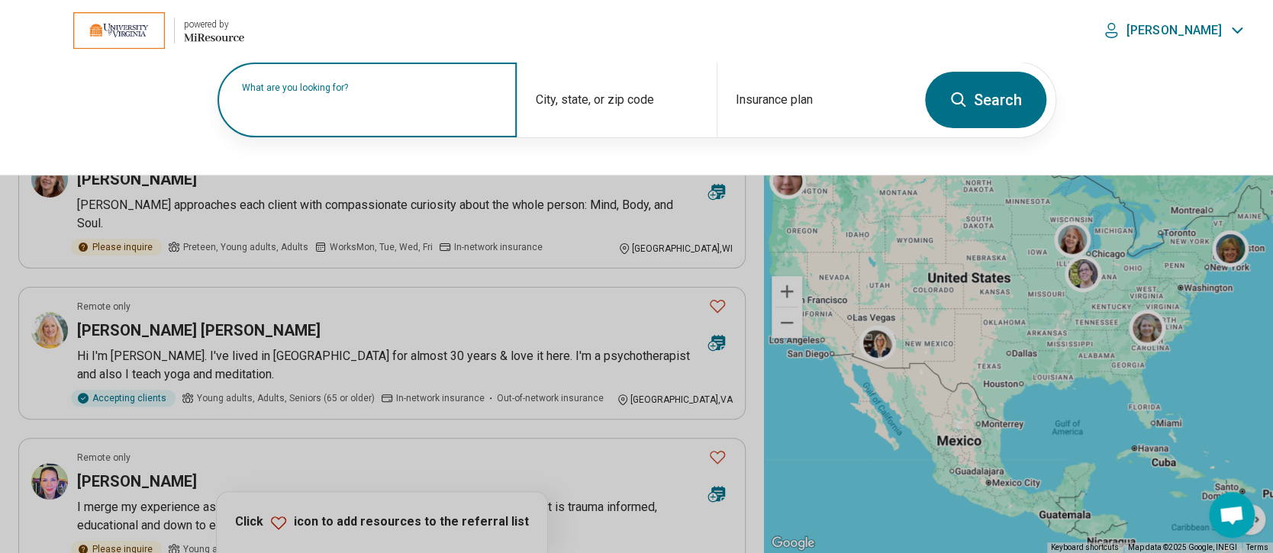
click at [397, 92] on label "What are you looking for?" at bounding box center [370, 87] width 256 height 9
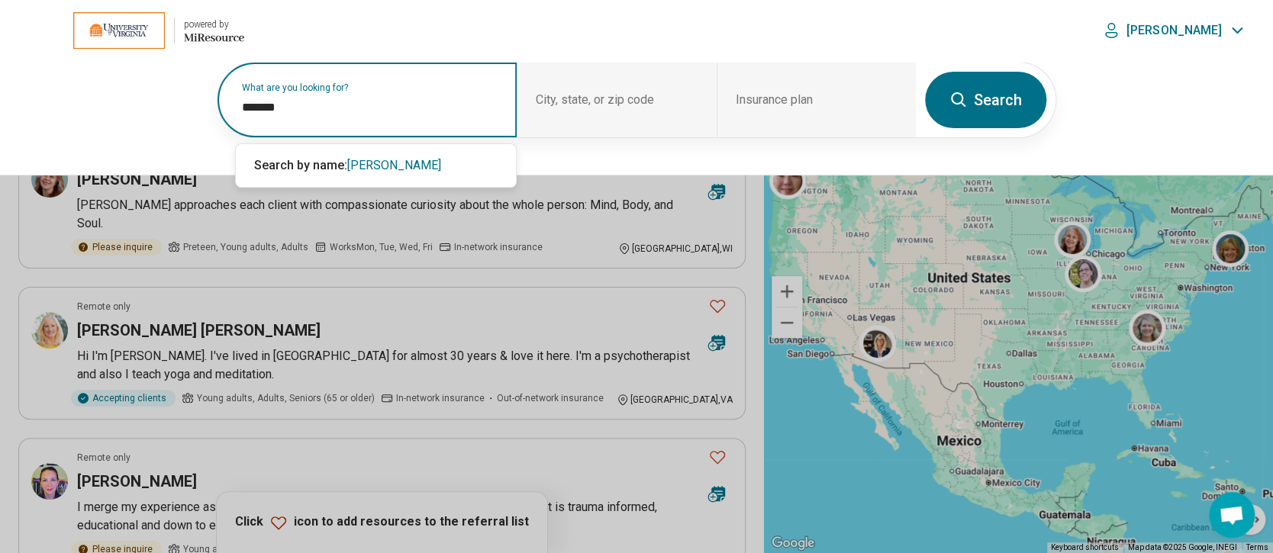
type input "*******"
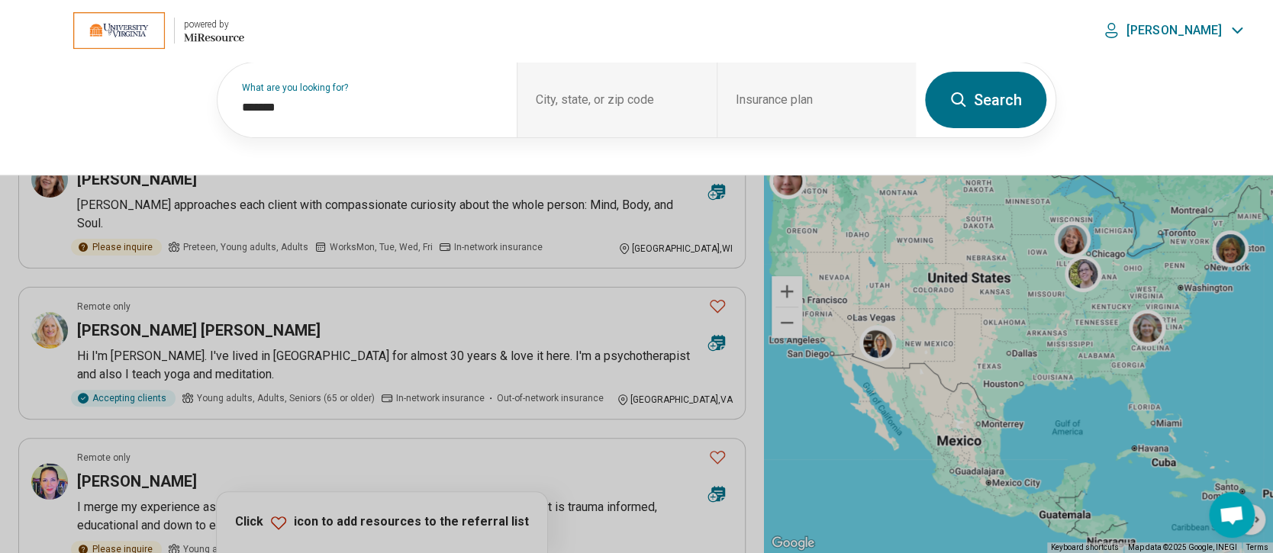
click at [969, 88] on button "Search" at bounding box center [985, 100] width 121 height 56
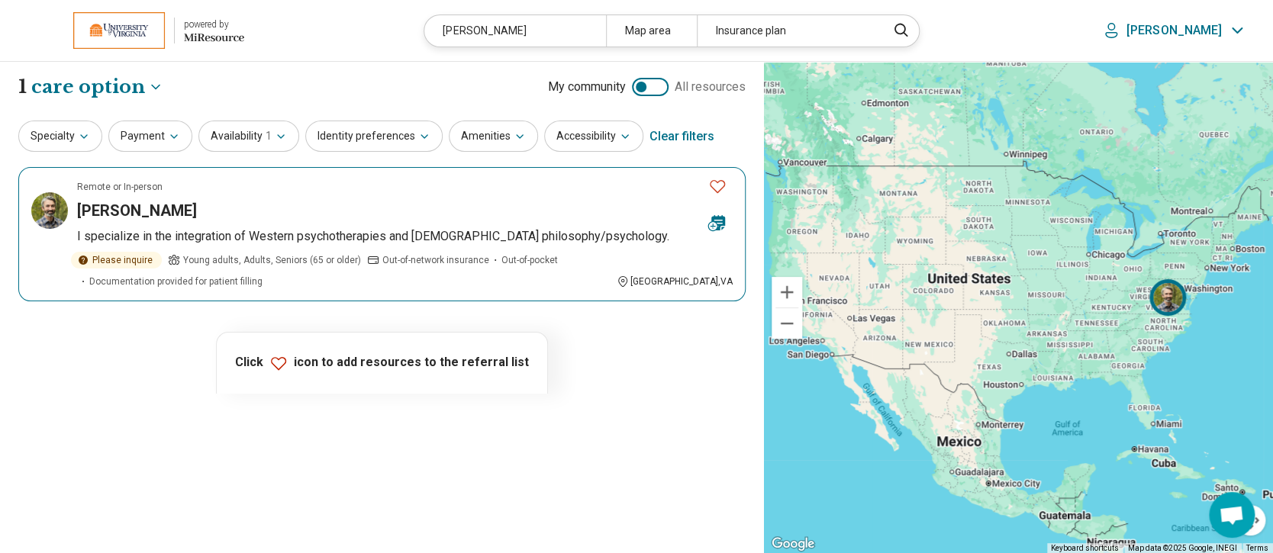
click at [185, 211] on h3 "Eric Eyerman Everingham" at bounding box center [137, 210] width 120 height 21
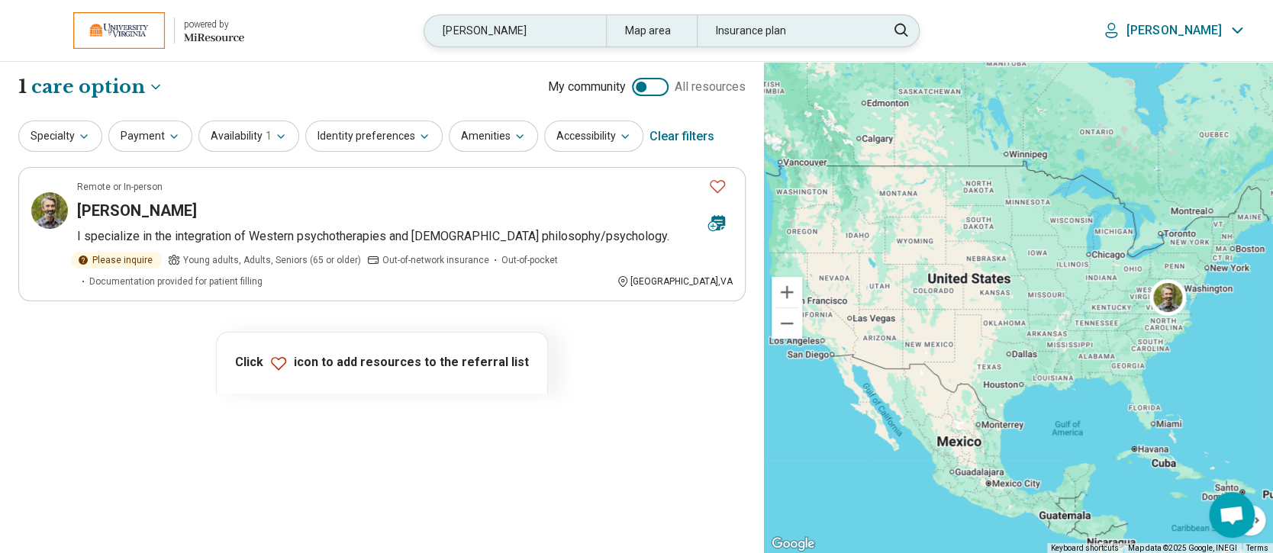
click at [549, 34] on div "eyerman" at bounding box center [514, 30] width 181 height 31
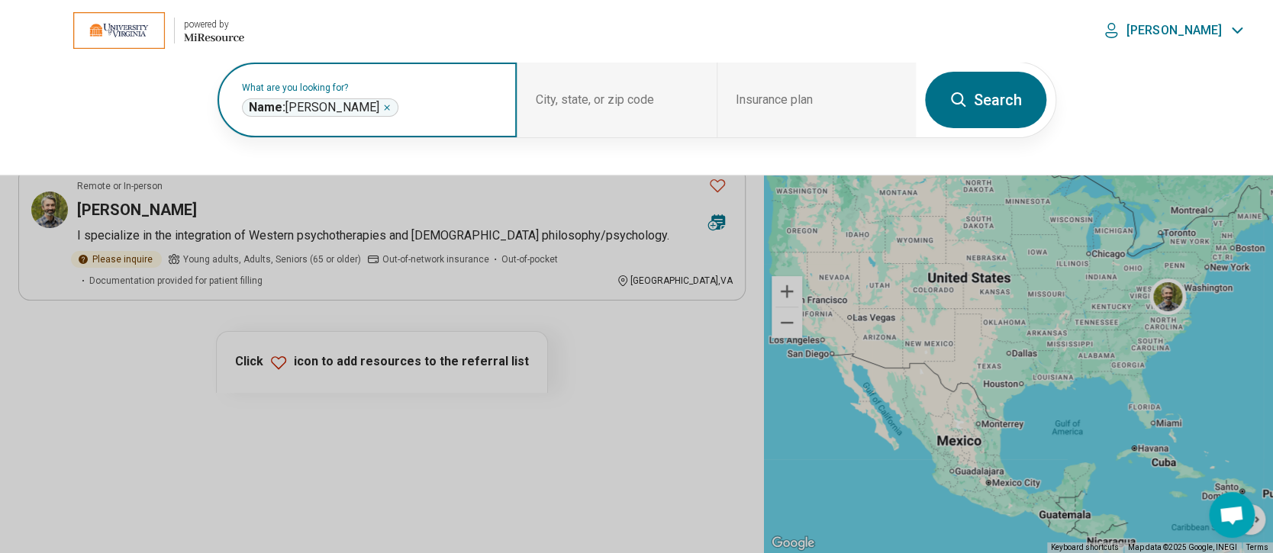
click at [382, 106] on icon "Remove" at bounding box center [386, 107] width 9 height 9
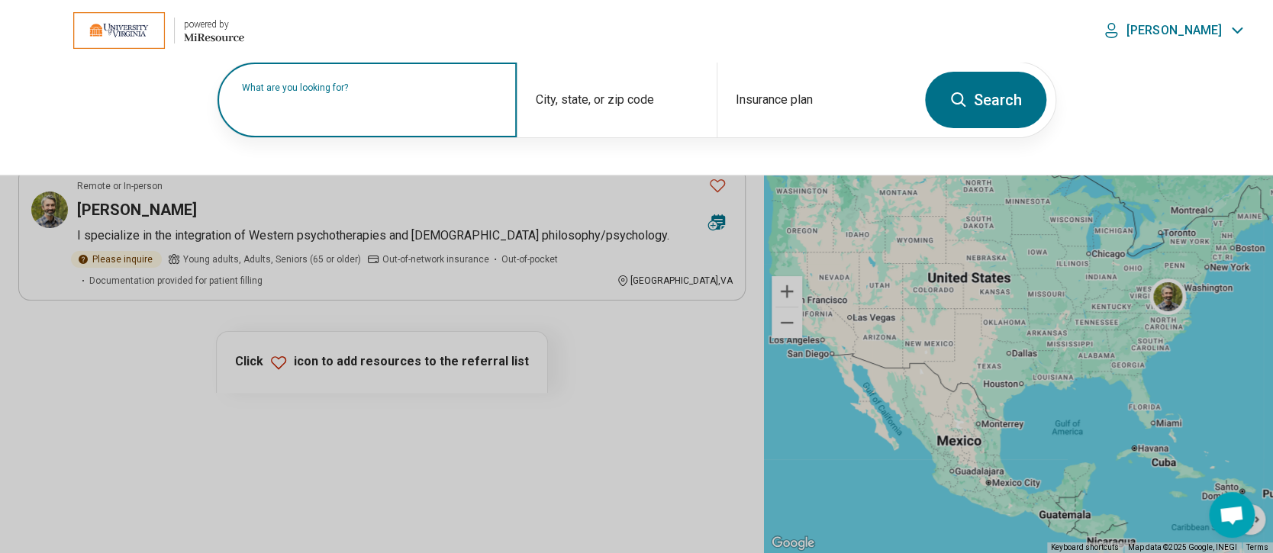
click at [351, 92] on label "What are you looking for?" at bounding box center [370, 87] width 256 height 9
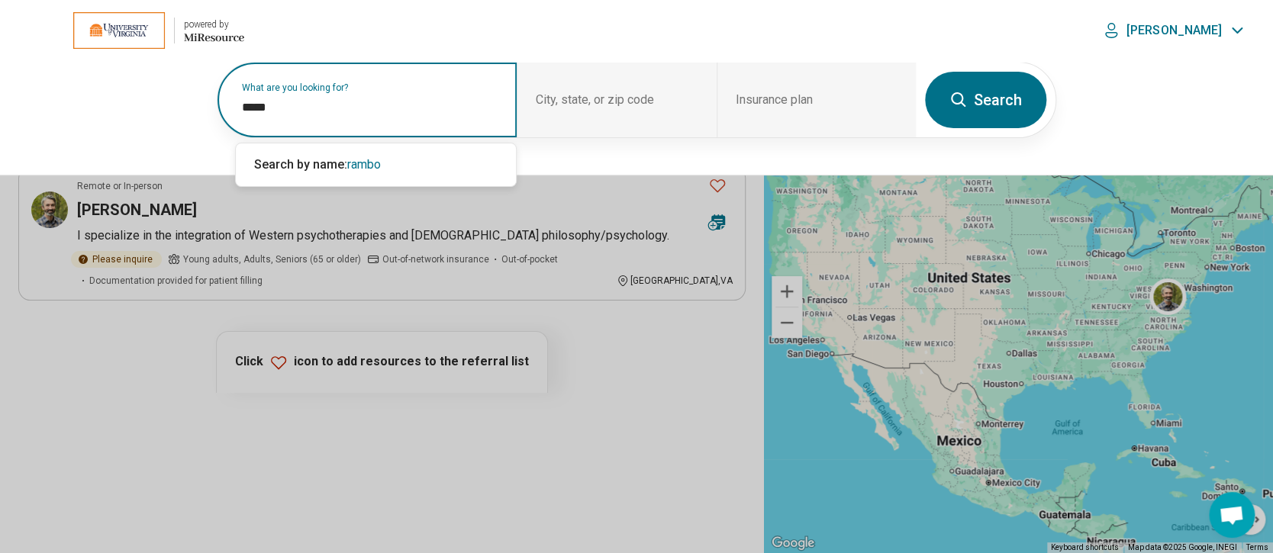
type input "*****"
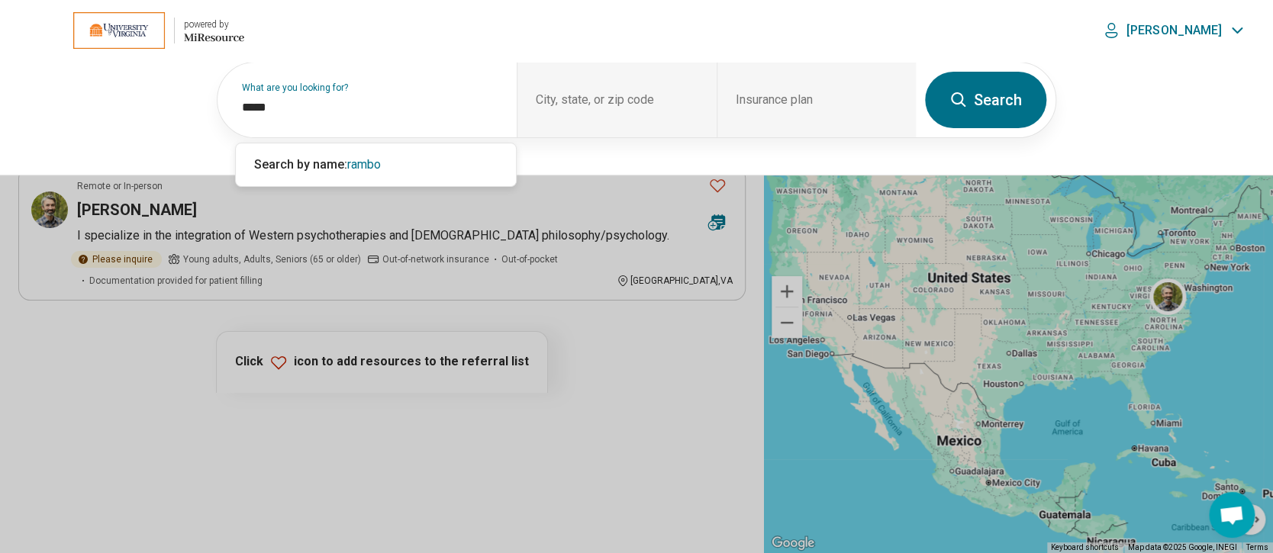
click at [986, 111] on button "Search" at bounding box center [985, 100] width 121 height 56
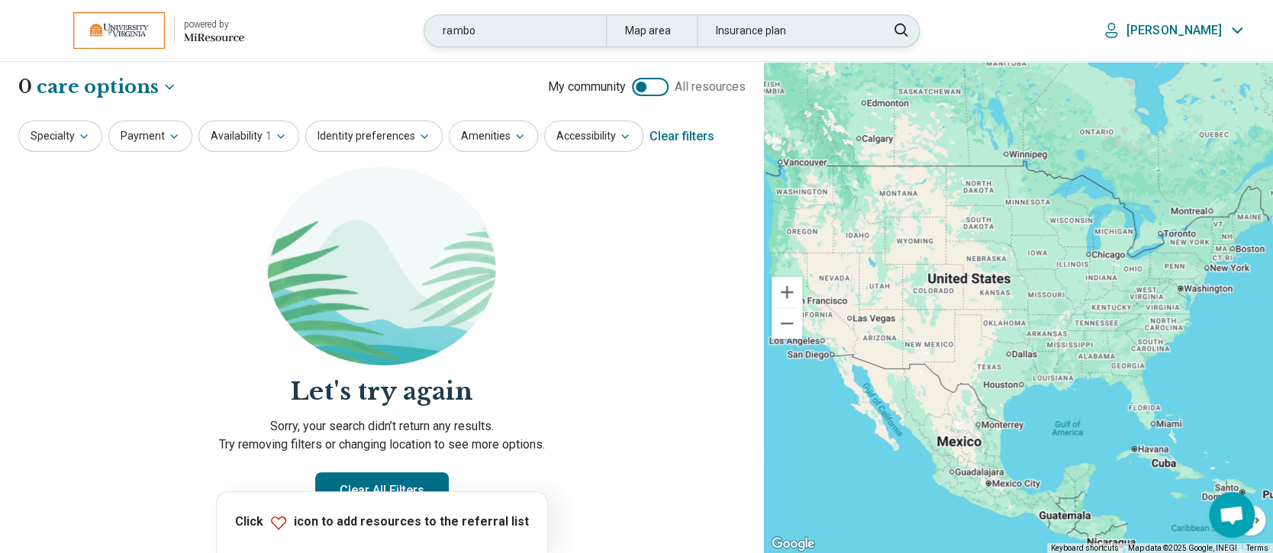
click at [533, 29] on div "rambo" at bounding box center [514, 30] width 181 height 31
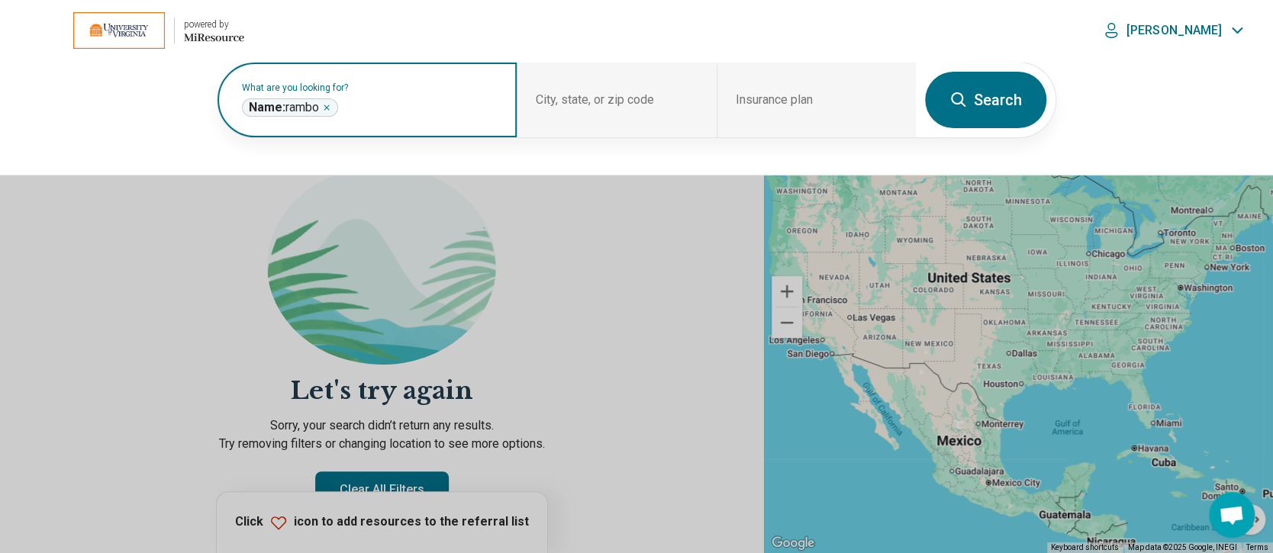
click at [331, 105] on icon "Remove" at bounding box center [326, 107] width 9 height 9
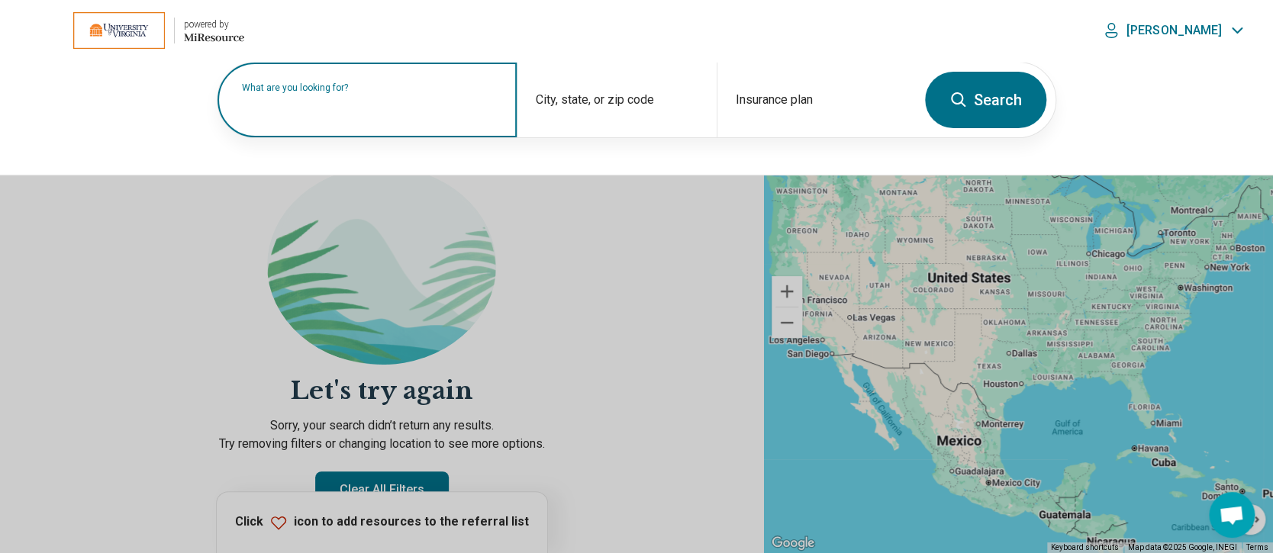
click at [343, 92] on label "What are you looking for?" at bounding box center [370, 87] width 256 height 9
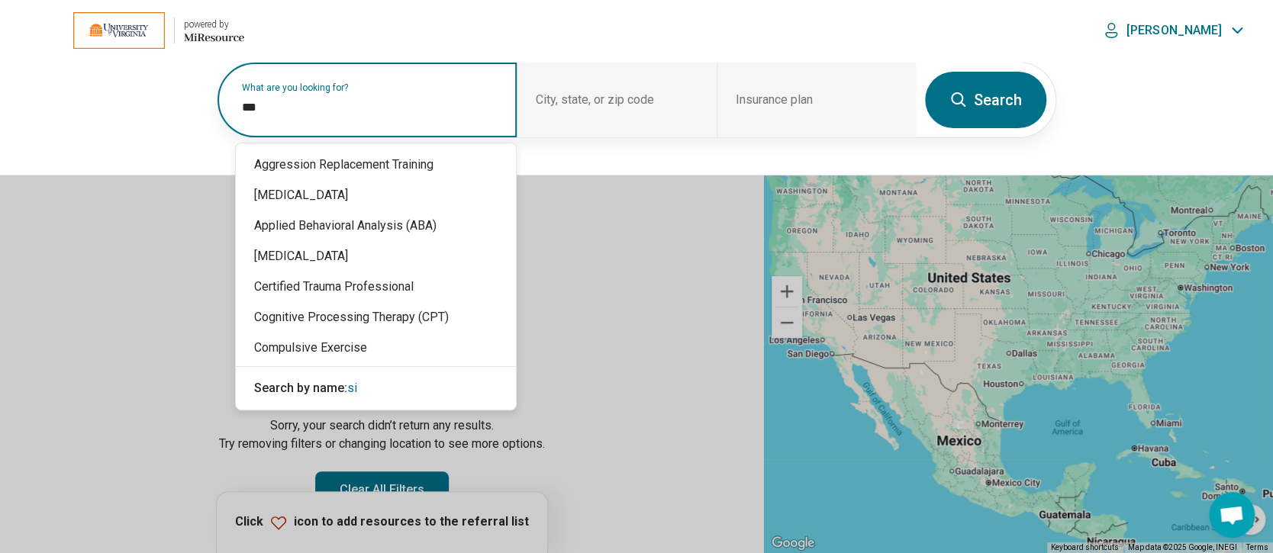
type input "****"
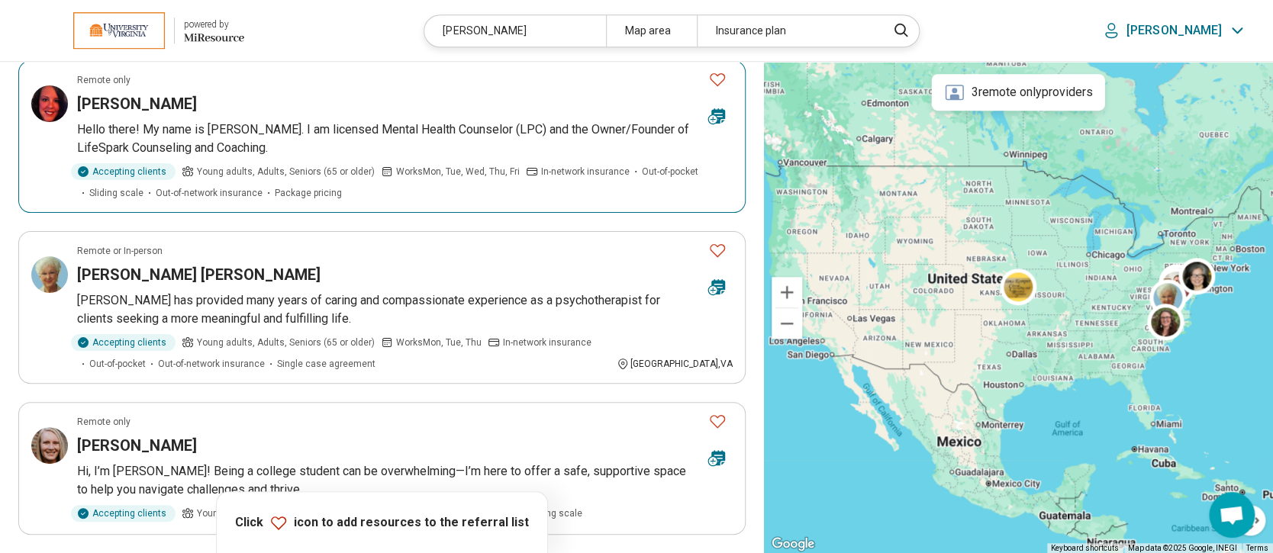
scroll to position [508, 0]
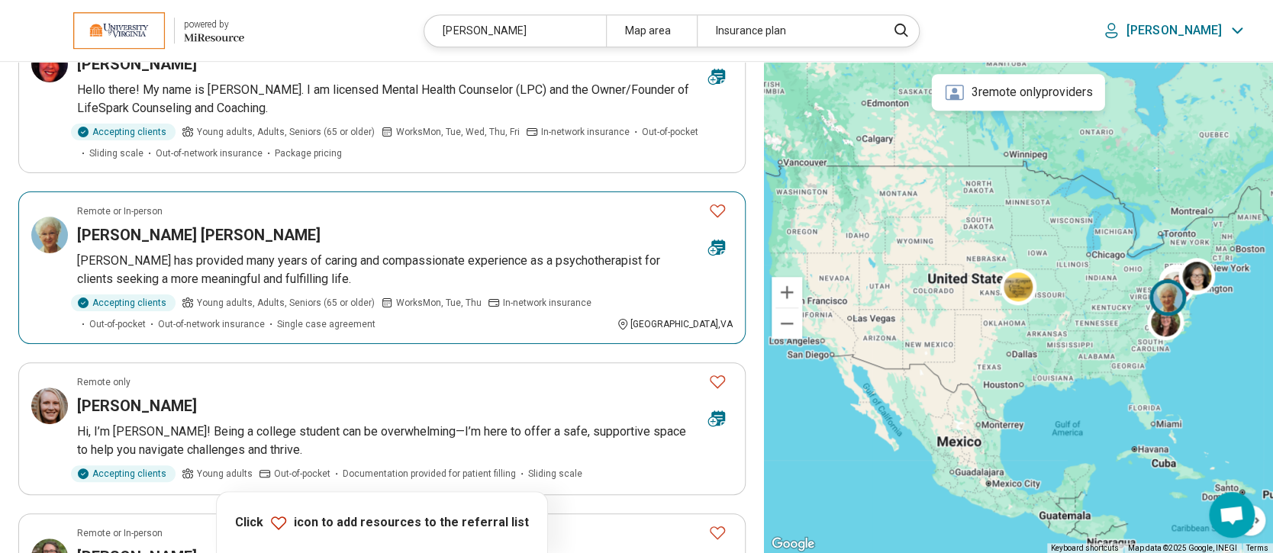
click at [165, 224] on h3 "Carol Carruthers Sims" at bounding box center [198, 234] width 243 height 21
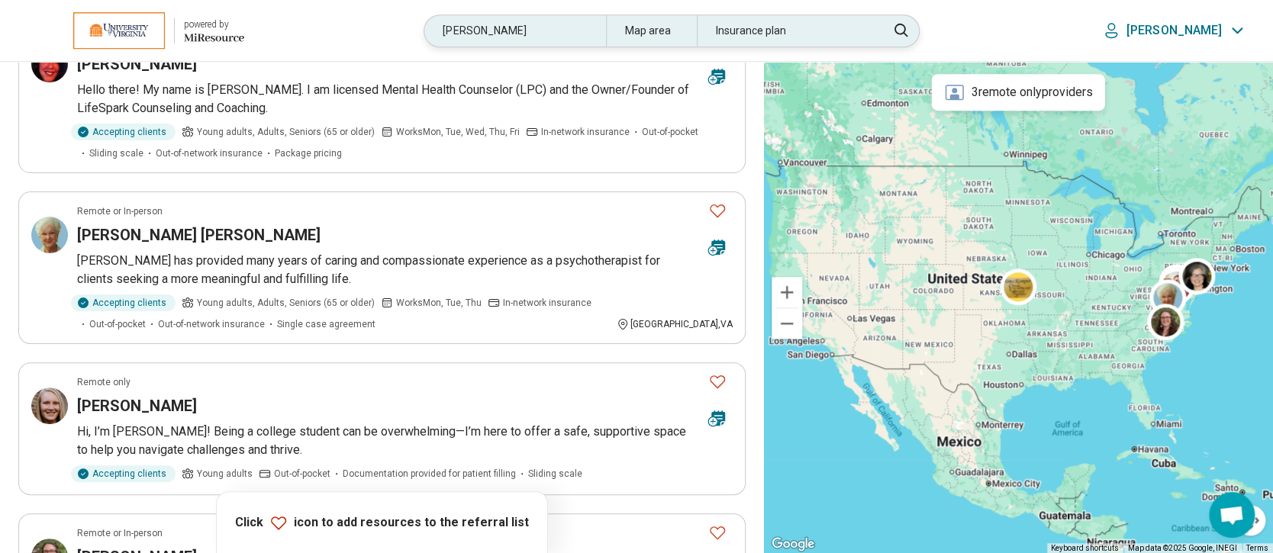
click at [586, 19] on div "sims" at bounding box center [514, 30] width 181 height 31
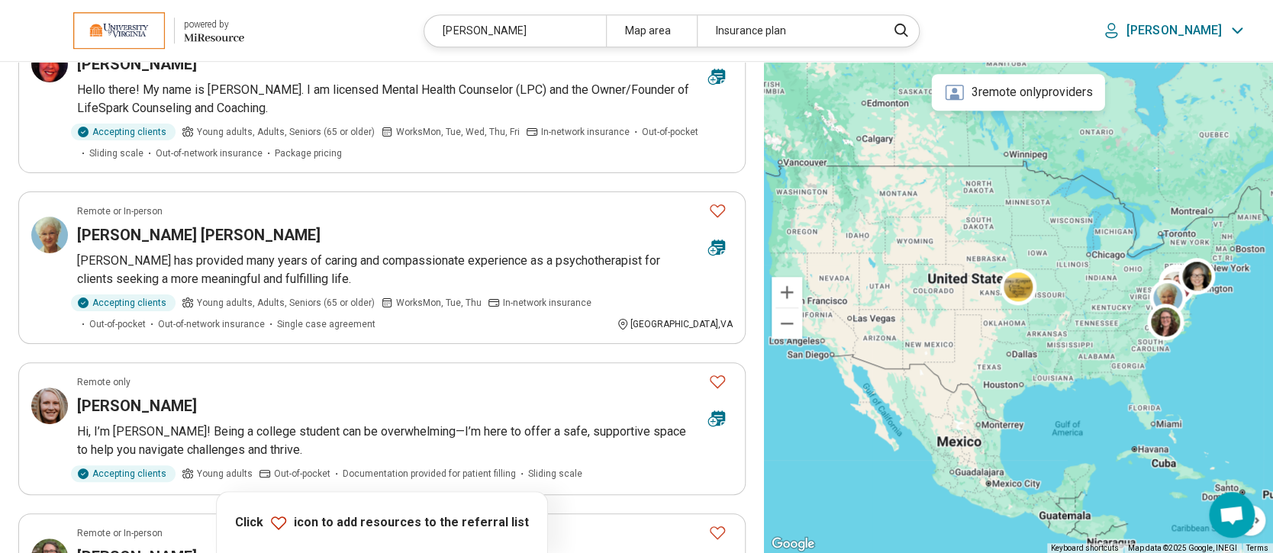
scroll to position [507, 0]
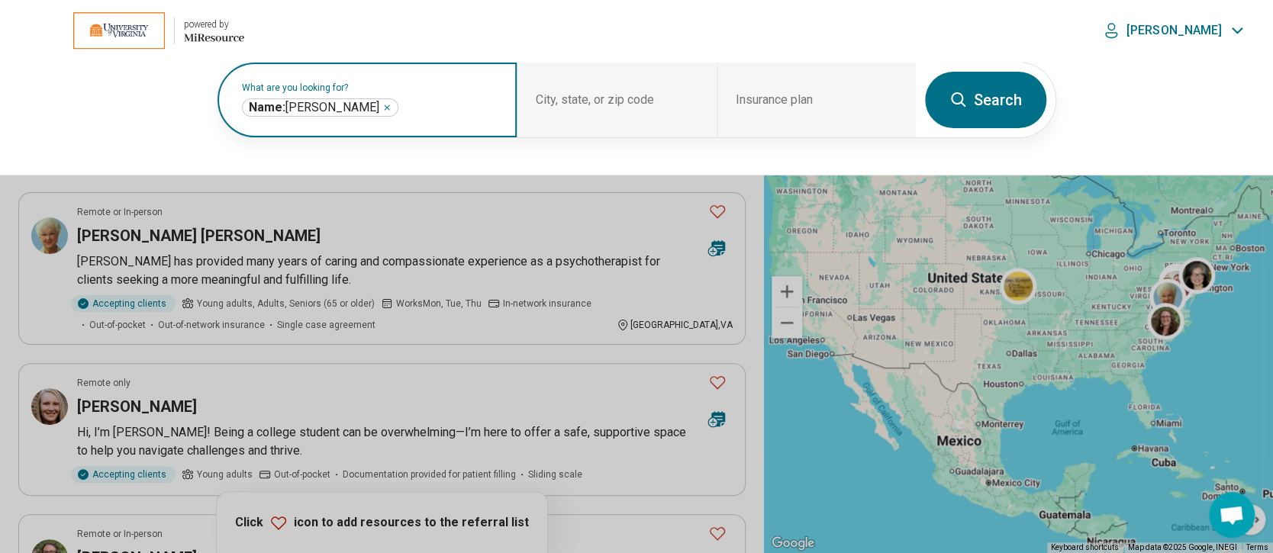
click at [382, 106] on icon "Remove" at bounding box center [386, 107] width 9 height 9
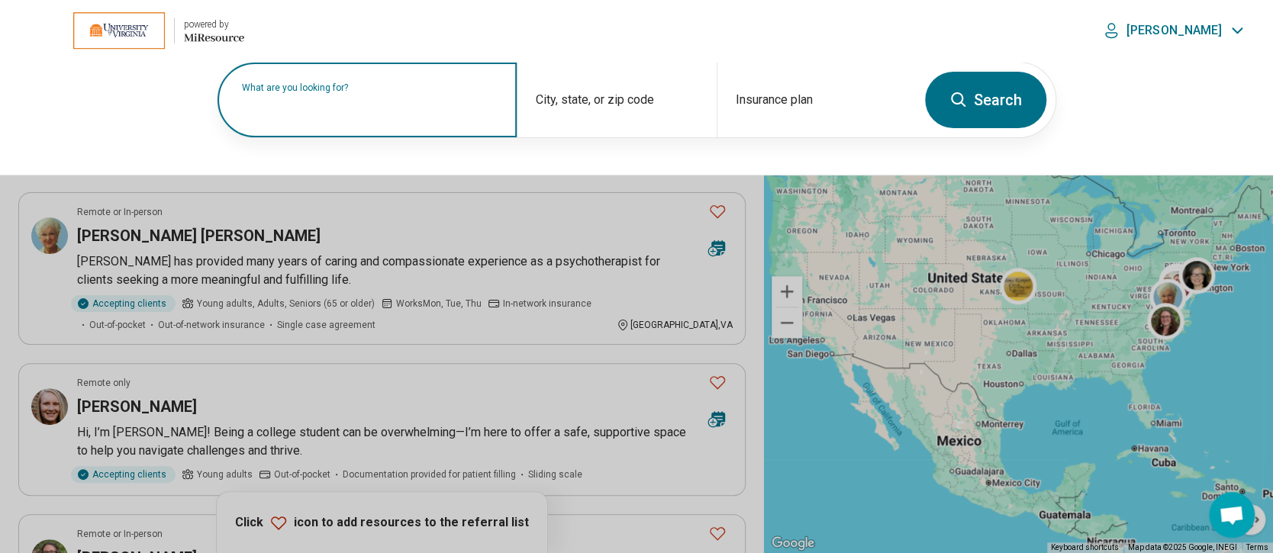
click at [360, 92] on label "What are you looking for?" at bounding box center [370, 87] width 256 height 9
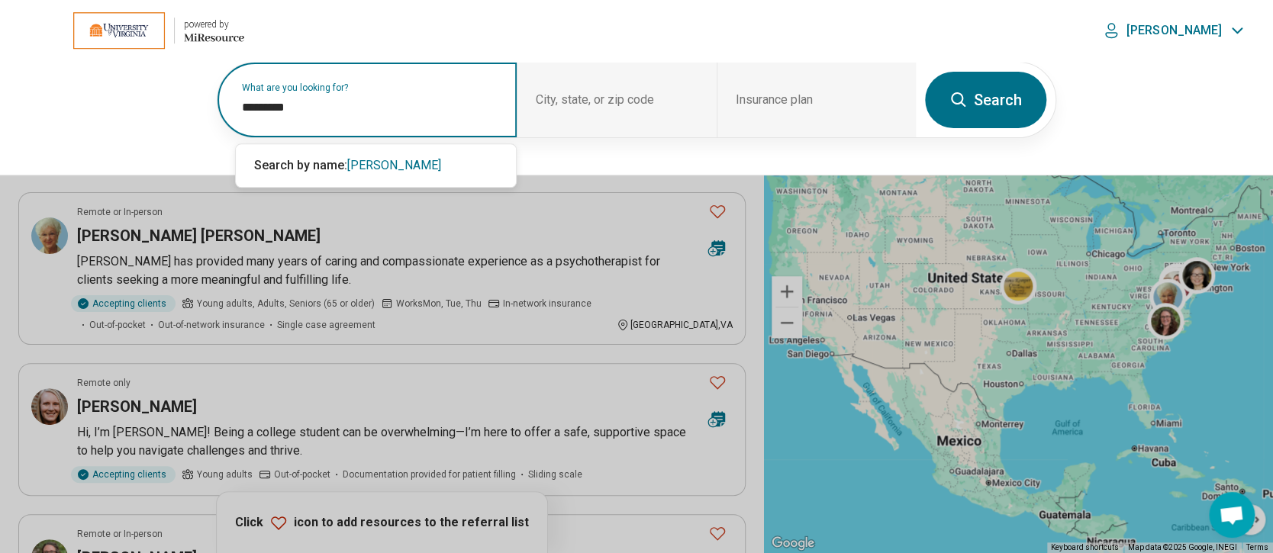
type input "*********"
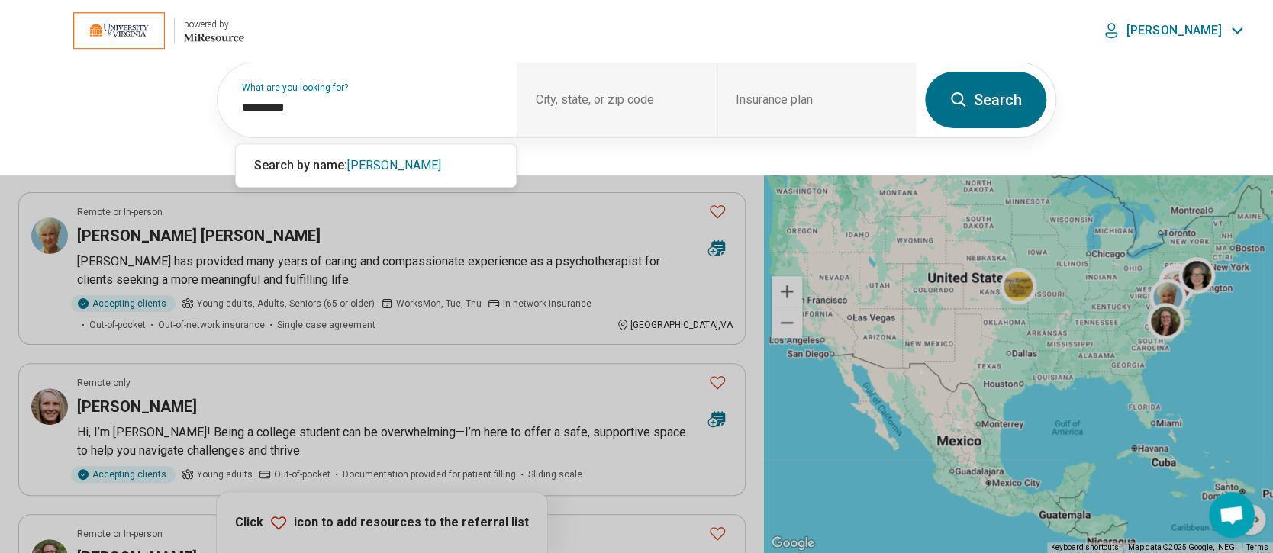
click at [986, 105] on button "Search" at bounding box center [985, 100] width 121 height 56
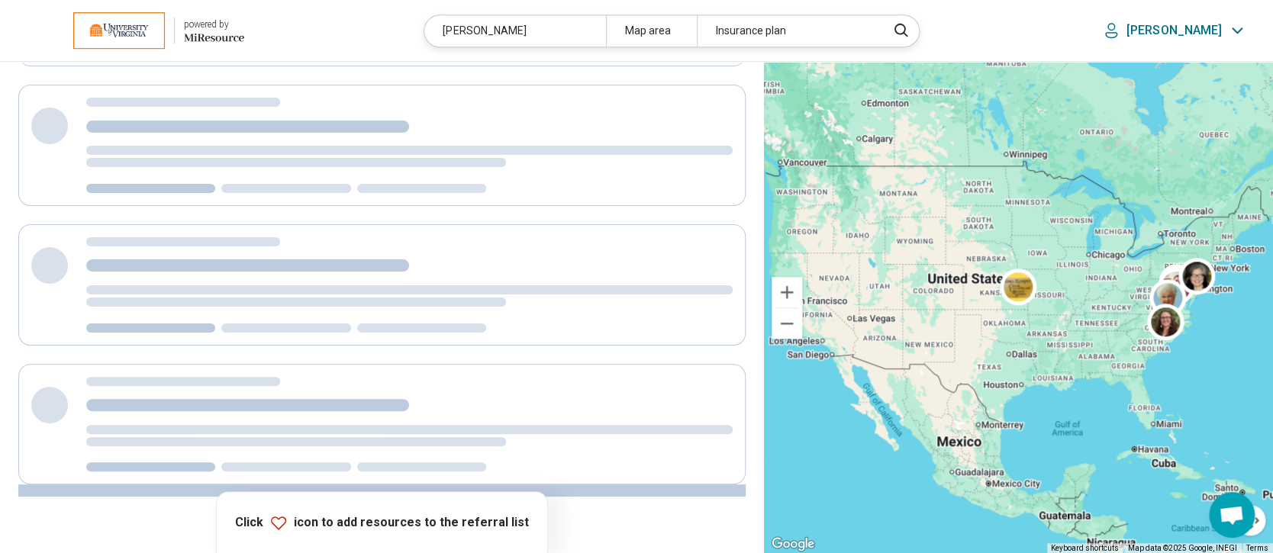
scroll to position [458, 0]
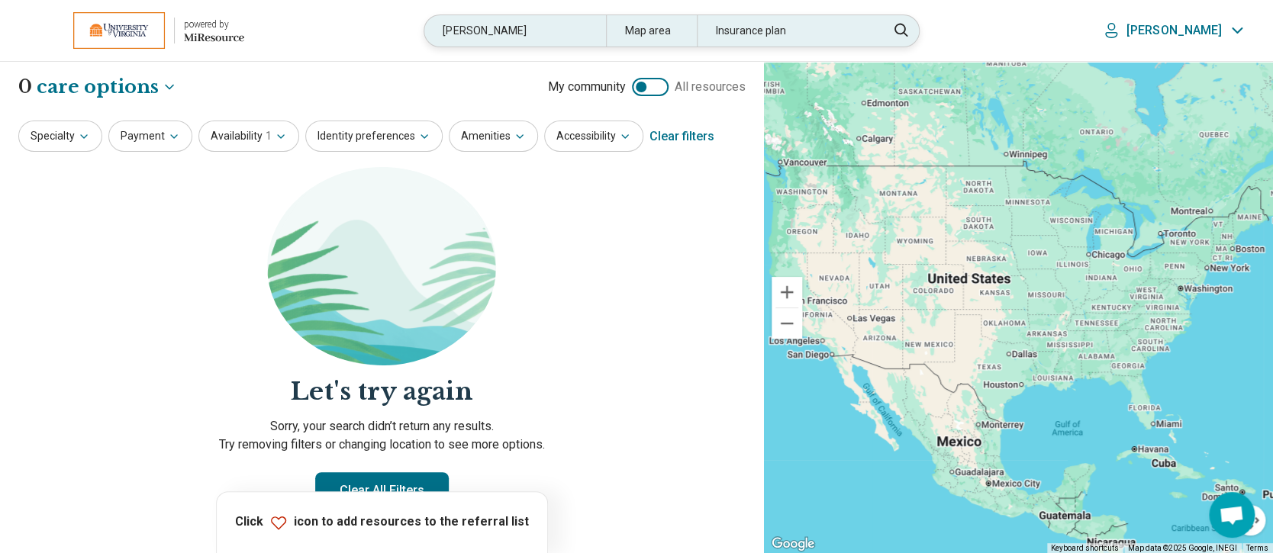
click at [583, 33] on div "stolicker" at bounding box center [514, 30] width 181 height 31
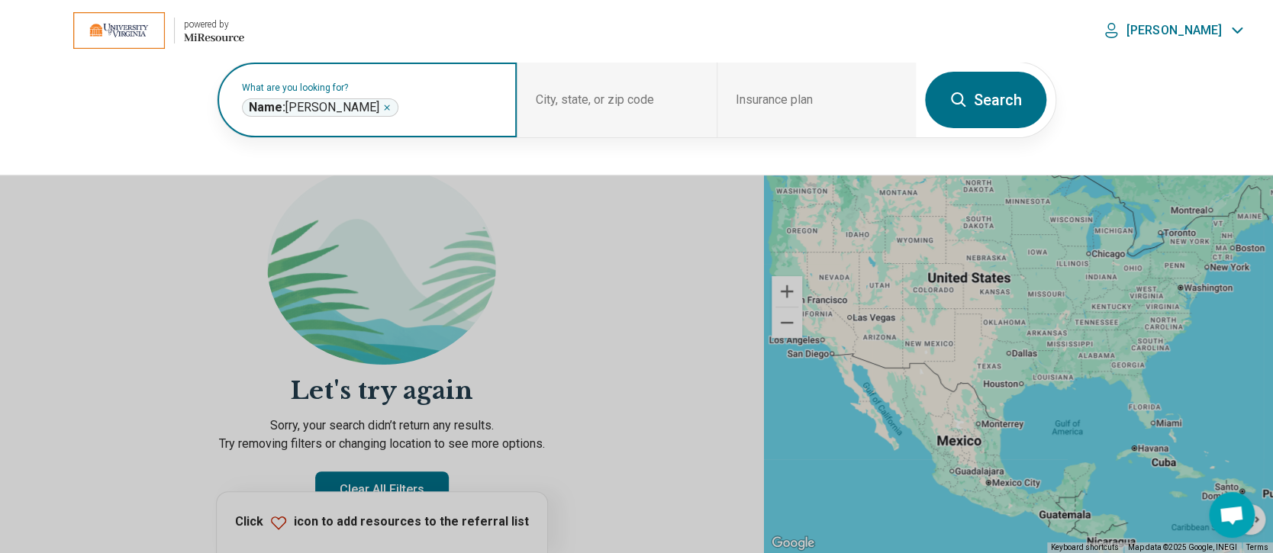
click at [382, 108] on icon "Remove" at bounding box center [386, 107] width 9 height 9
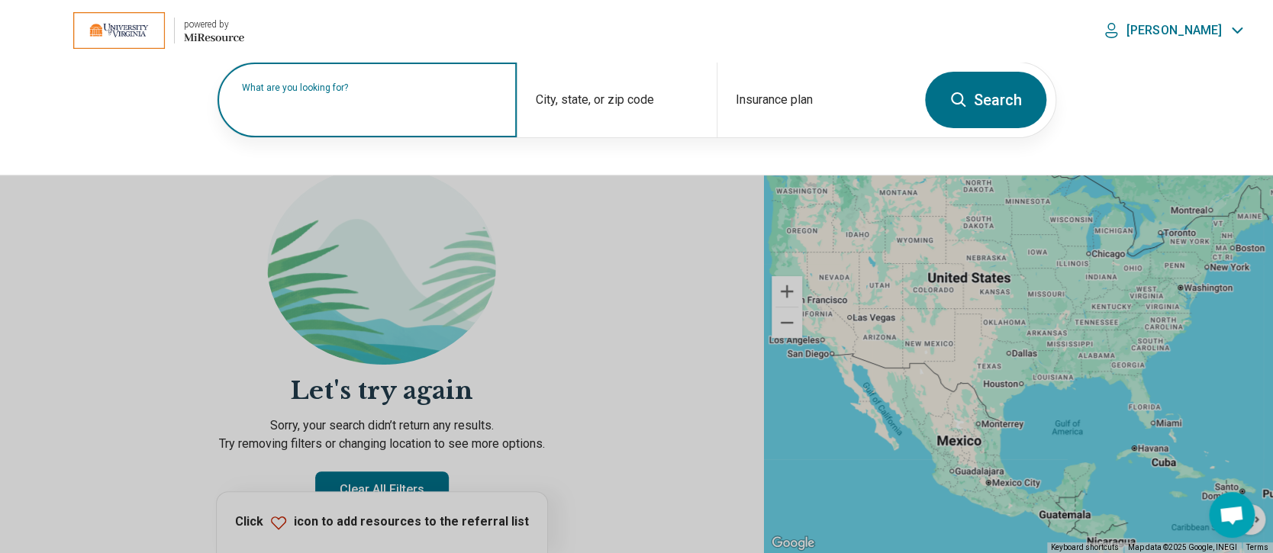
click at [388, 92] on label "What are you looking for?" at bounding box center [370, 87] width 256 height 9
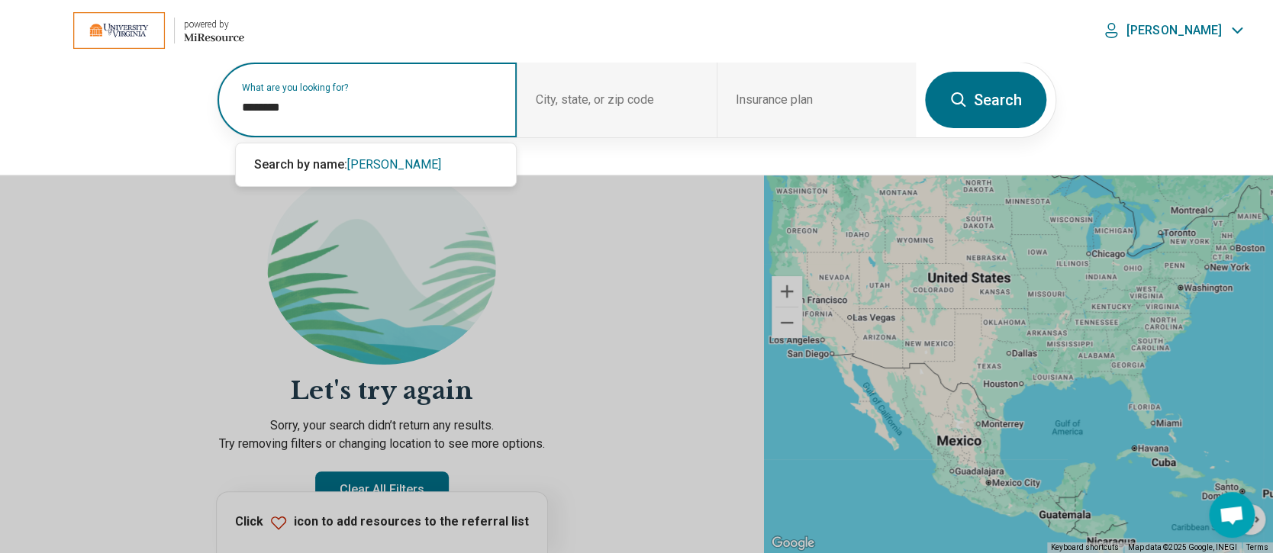
type input "********"
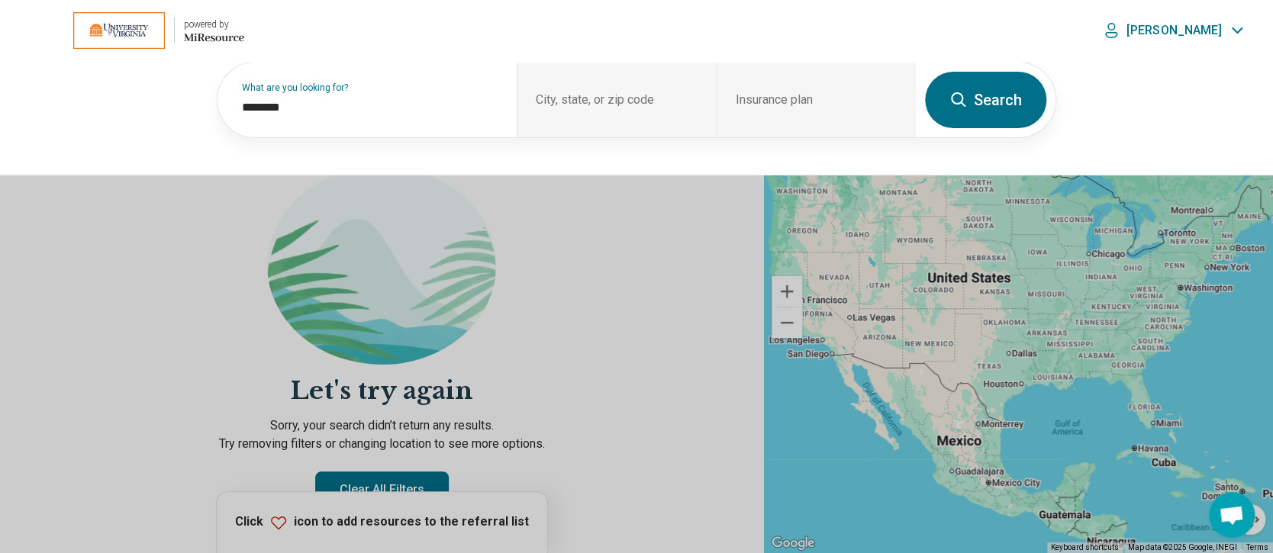
click at [971, 103] on button "Search" at bounding box center [985, 100] width 121 height 56
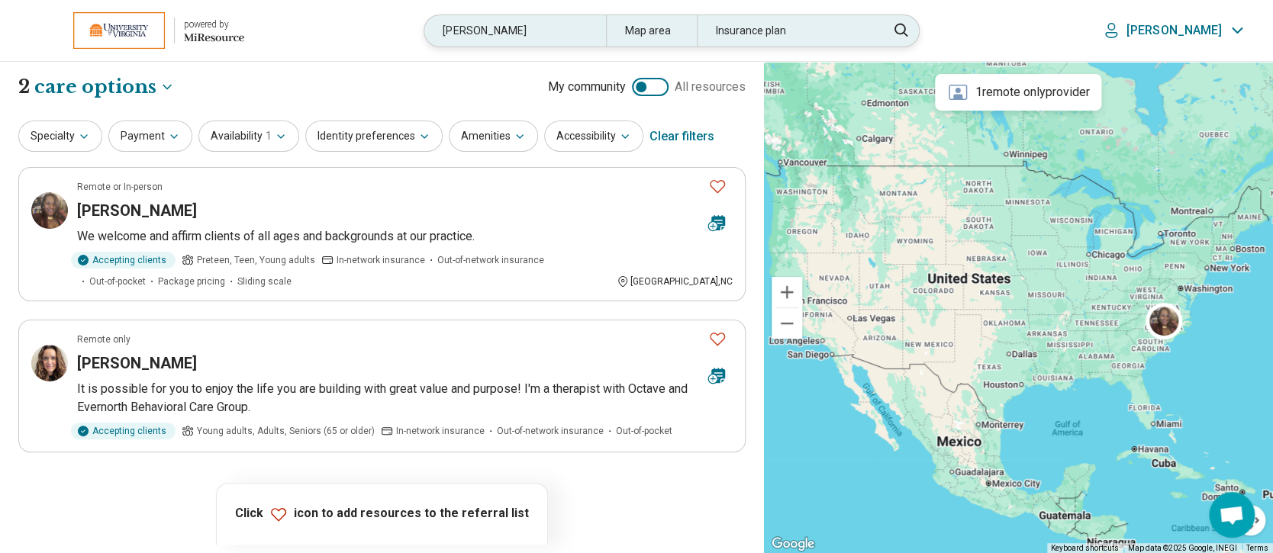
click at [546, 27] on div "mcintire" at bounding box center [514, 30] width 181 height 31
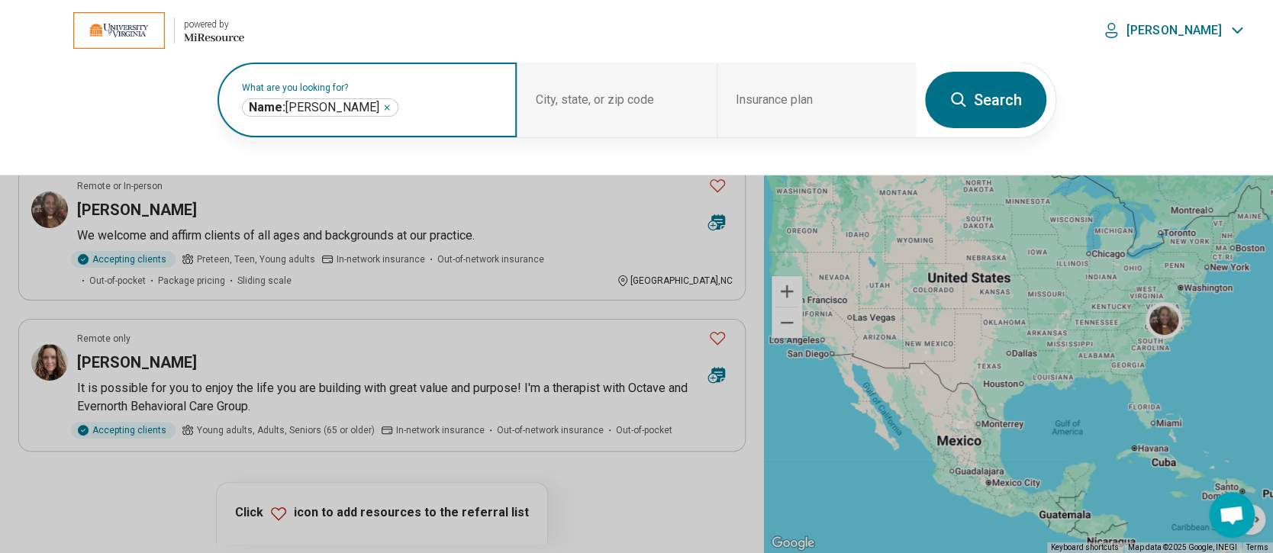
click at [382, 107] on icon "Remove" at bounding box center [386, 107] width 9 height 9
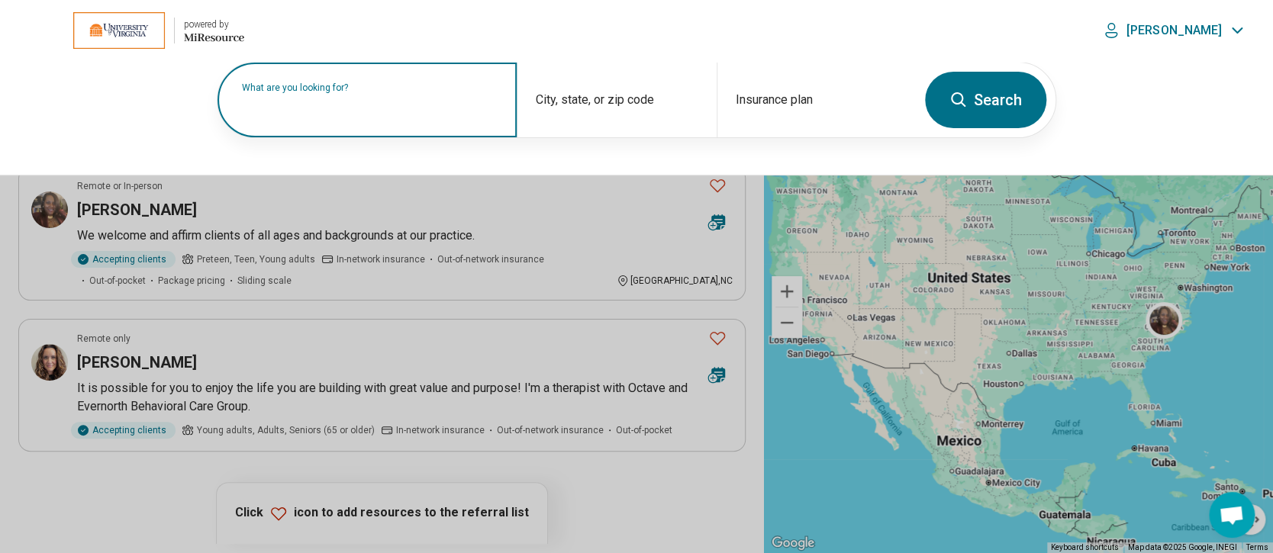
click at [360, 92] on label "What are you looking for?" at bounding box center [370, 87] width 256 height 9
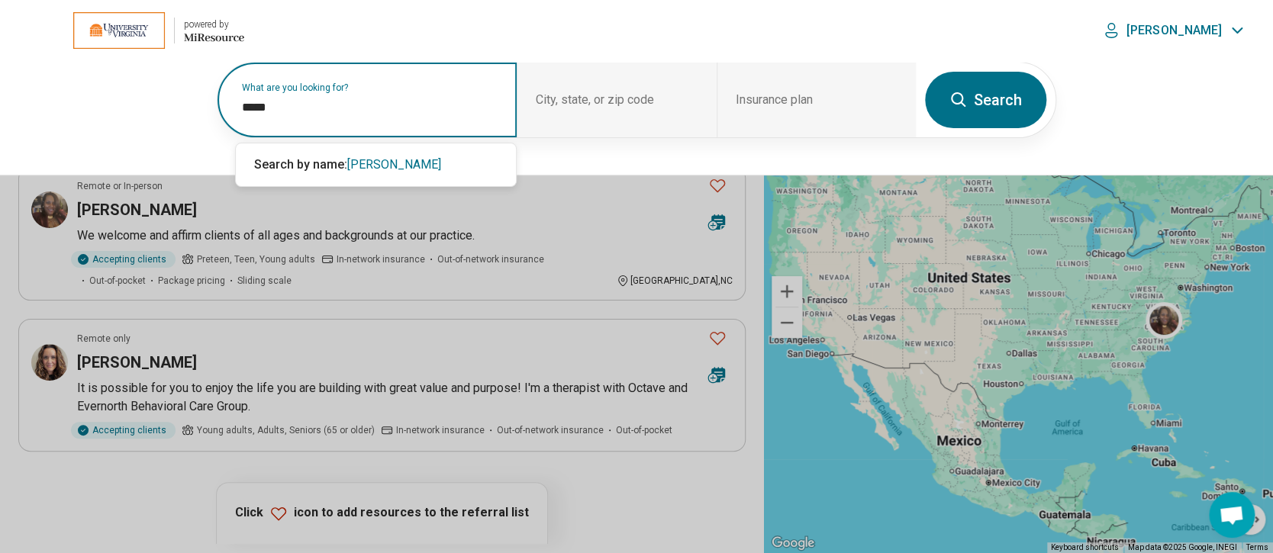
type input "*****"
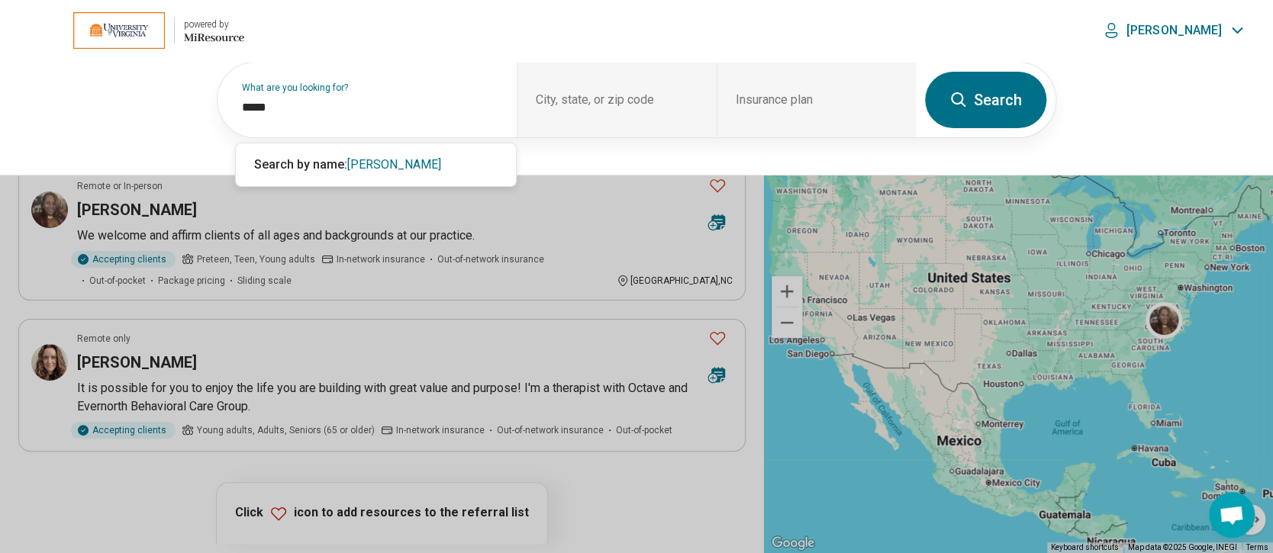
click at [1012, 80] on button "Search" at bounding box center [985, 100] width 121 height 56
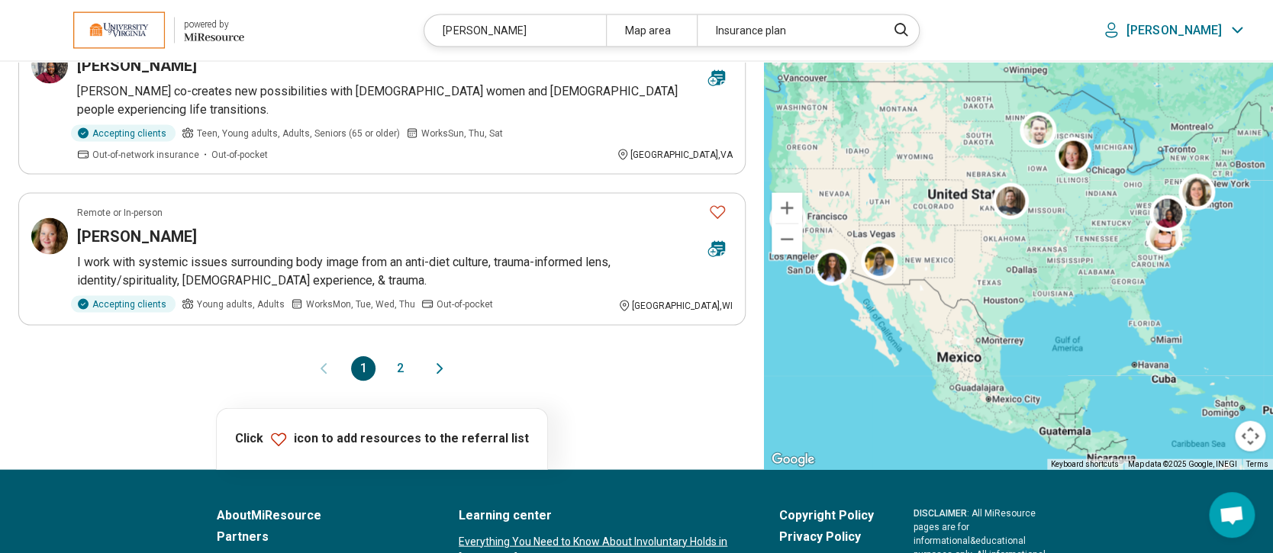
scroll to position [1526, 0]
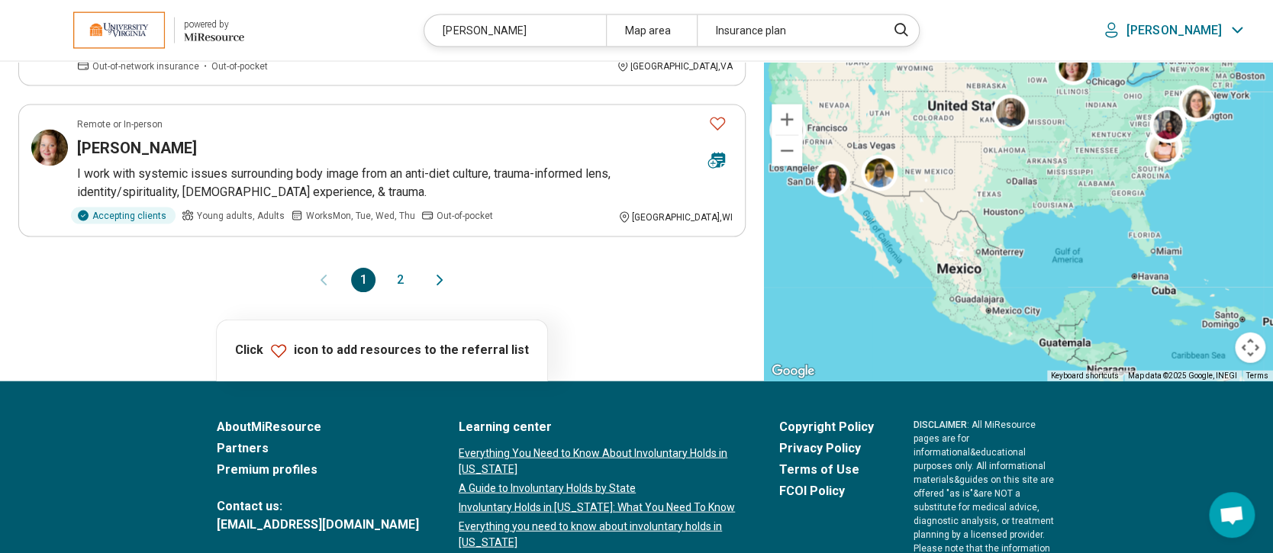
click at [398, 268] on button "2" at bounding box center [400, 280] width 24 height 24
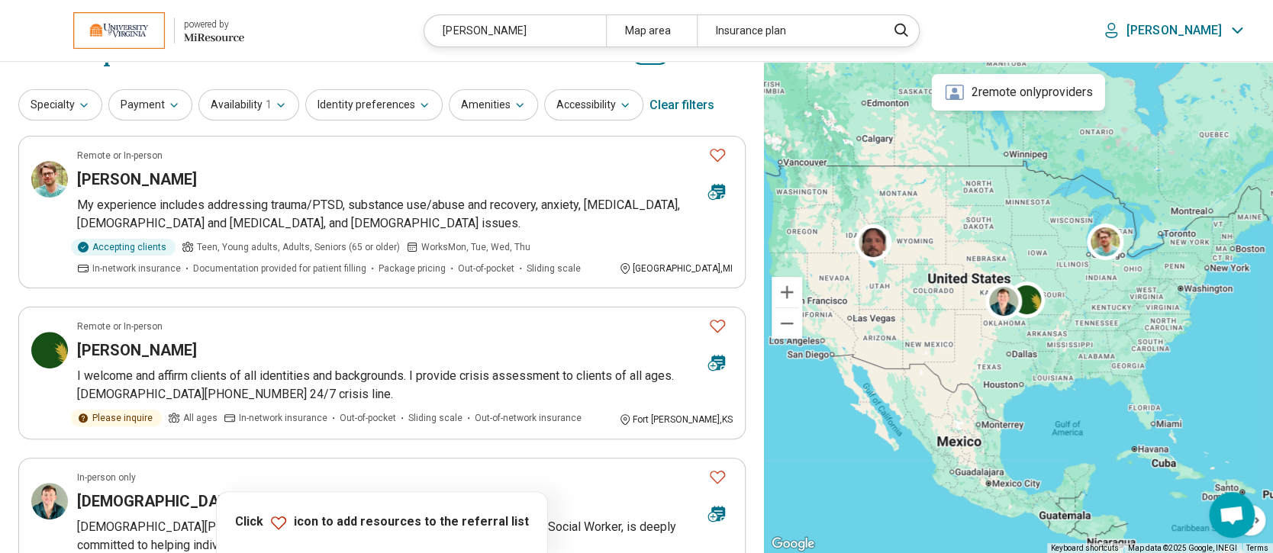
scroll to position [0, 0]
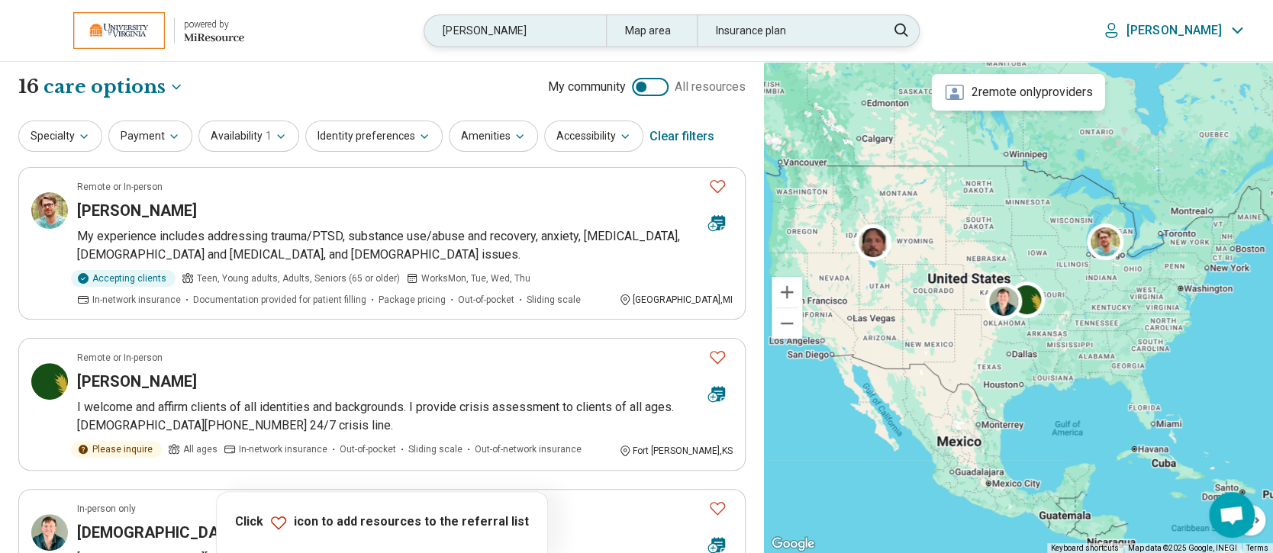
click at [519, 37] on div "cooke" at bounding box center [514, 30] width 181 height 31
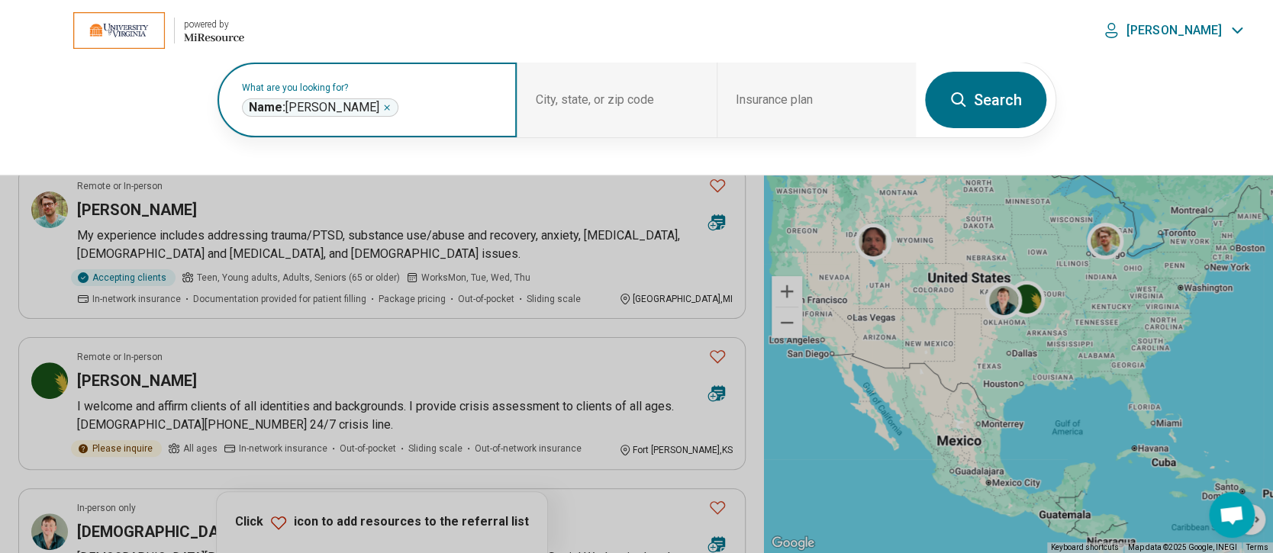
click at [382, 106] on icon "Remove" at bounding box center [386, 107] width 9 height 9
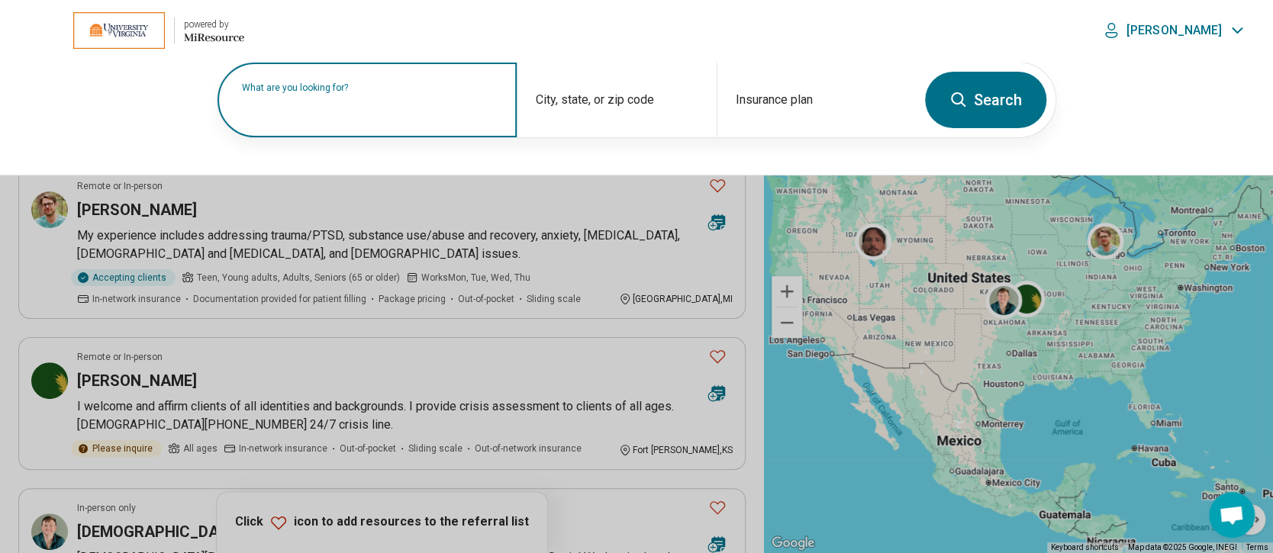
click at [389, 92] on label "What are you looking for?" at bounding box center [370, 87] width 256 height 9
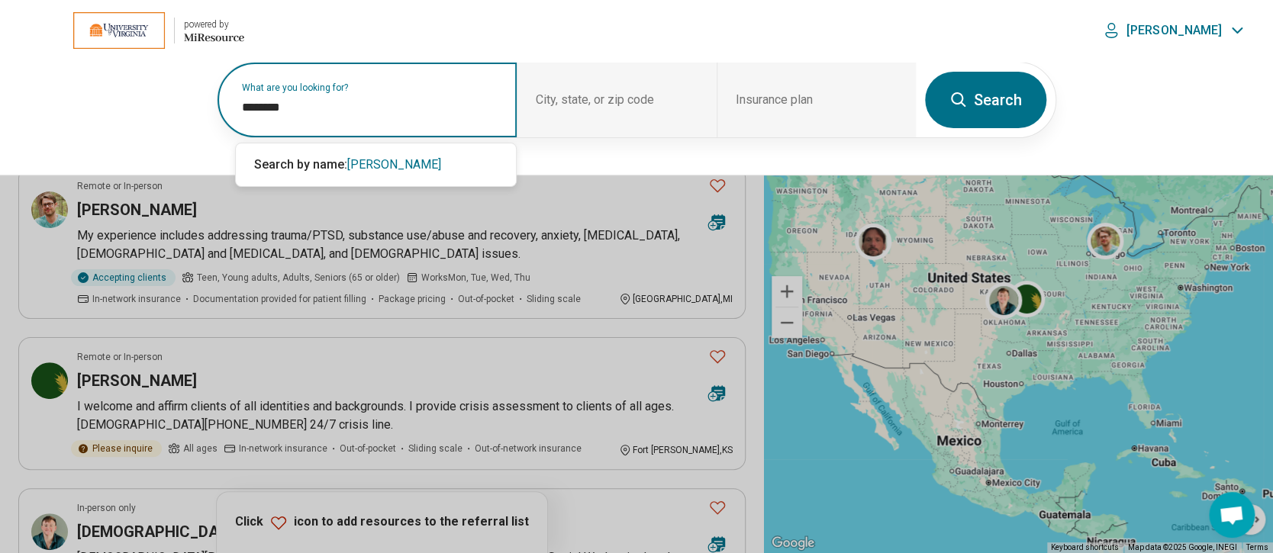
type input "********"
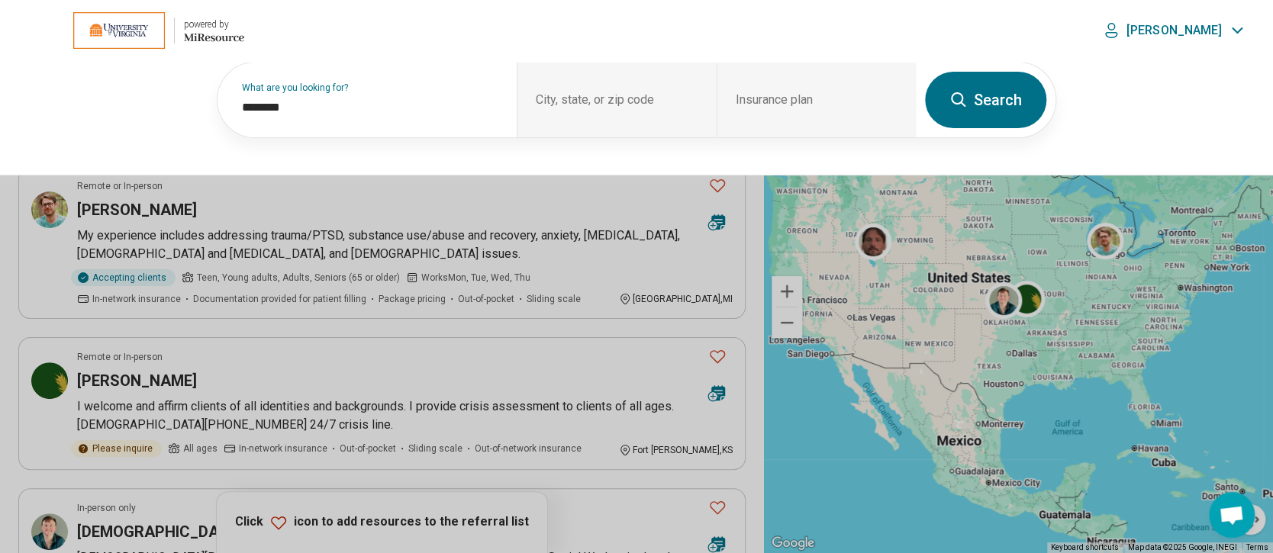
click at [970, 99] on button "Search" at bounding box center [985, 100] width 121 height 56
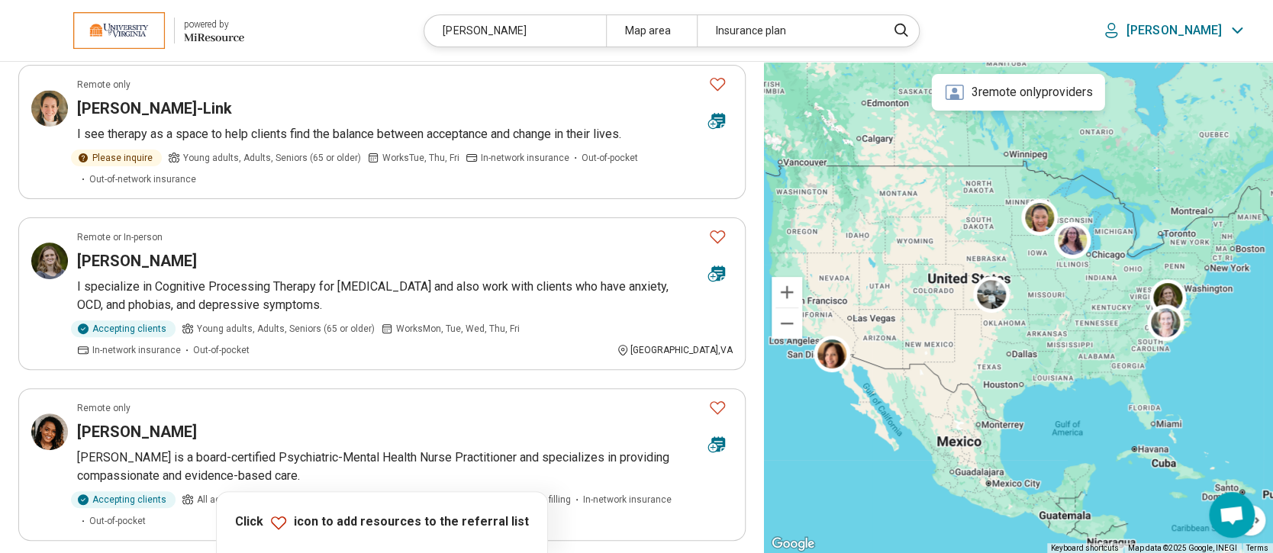
scroll to position [101, 0]
click at [683, 9] on header "powered by Miresource logo robinson Map area Insurance plan Laura" at bounding box center [636, 31] width 1273 height 62
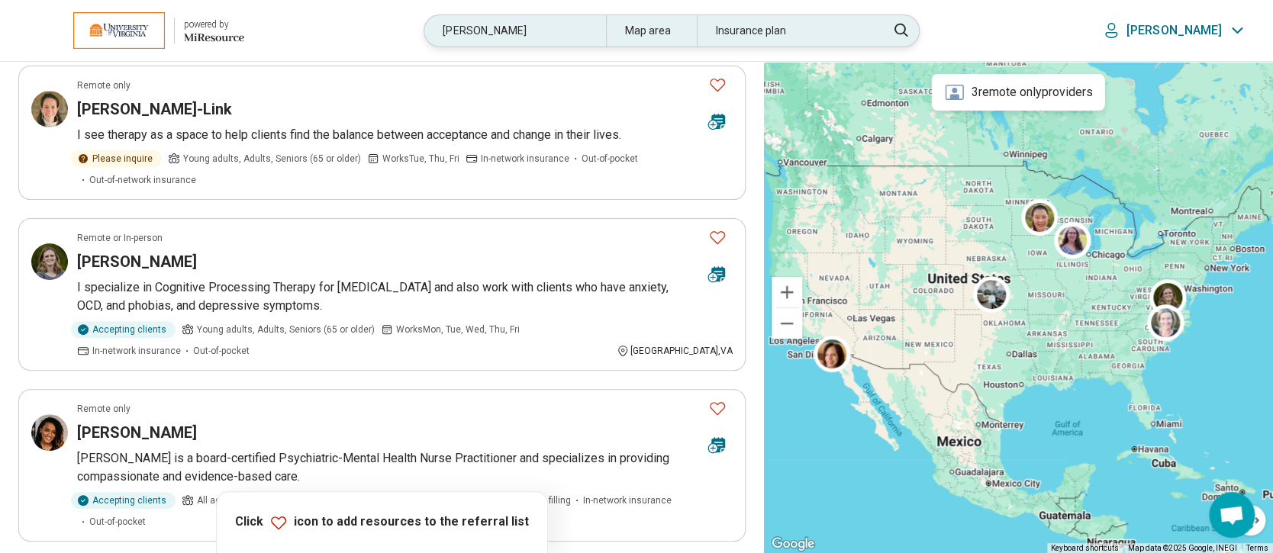
click at [680, 38] on div "Map area" at bounding box center [651, 30] width 91 height 31
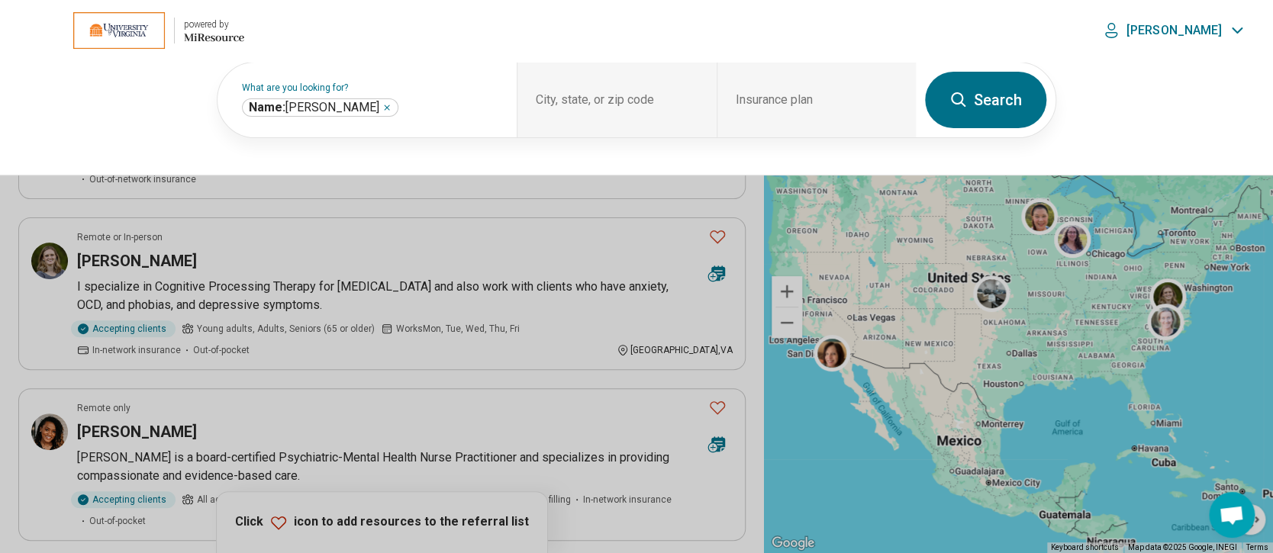
scroll to position [101, 0]
click at [623, 99] on div "City, state, or zip code" at bounding box center [615, 100] width 199 height 75
click at [565, 101] on div "City, state, or zip code" at bounding box center [615, 100] width 199 height 75
click at [755, 212] on button at bounding box center [636, 276] width 1273 height 553
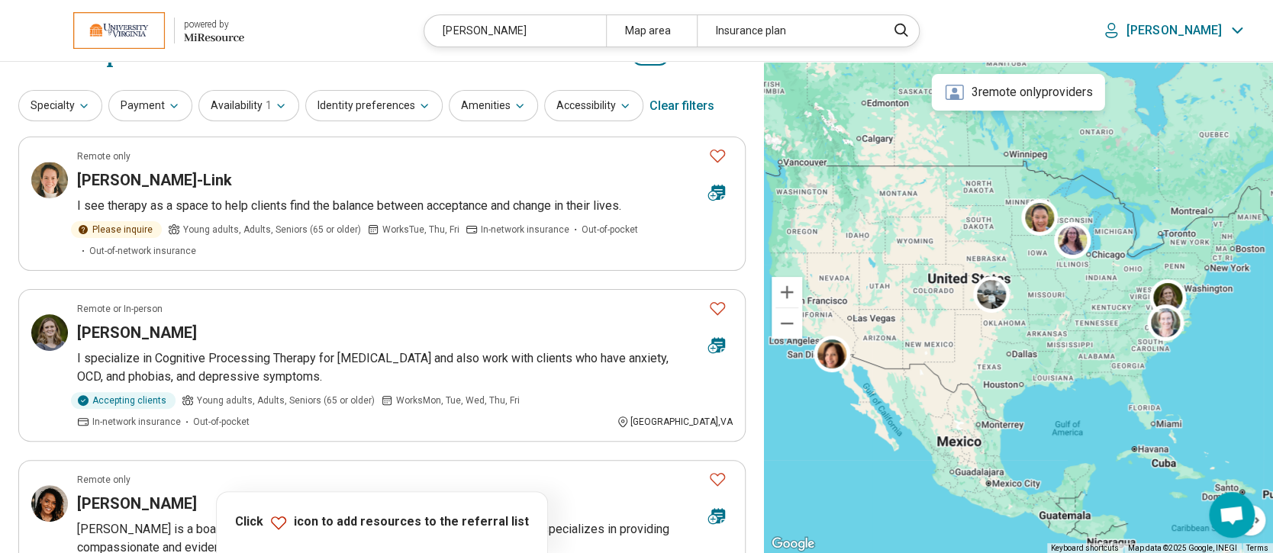
scroll to position [0, 0]
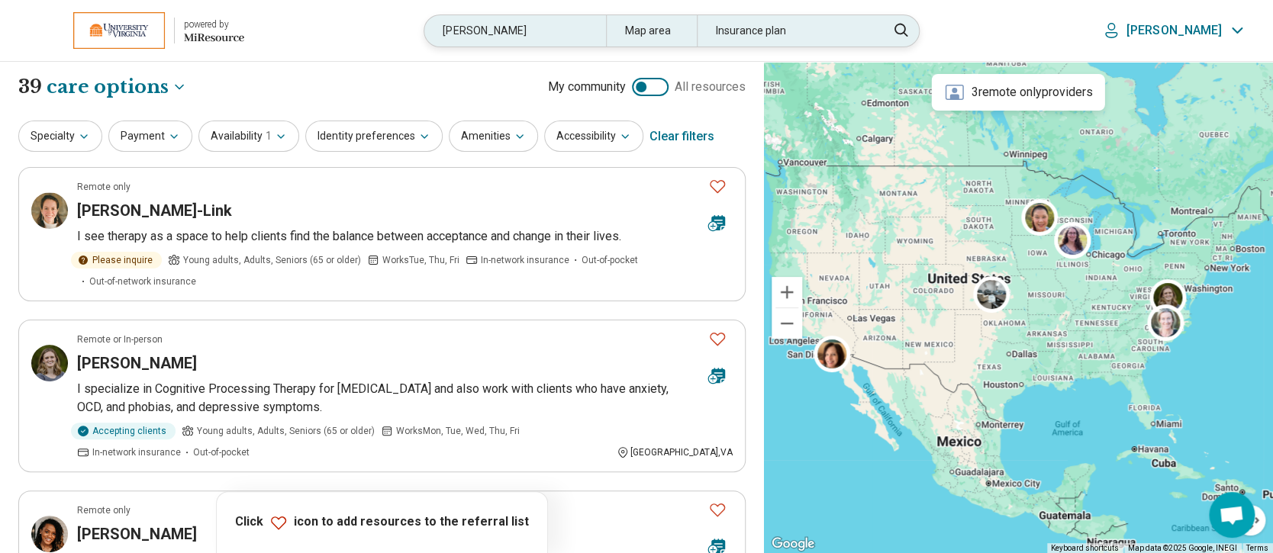
click at [697, 34] on div "Map area" at bounding box center [651, 30] width 91 height 31
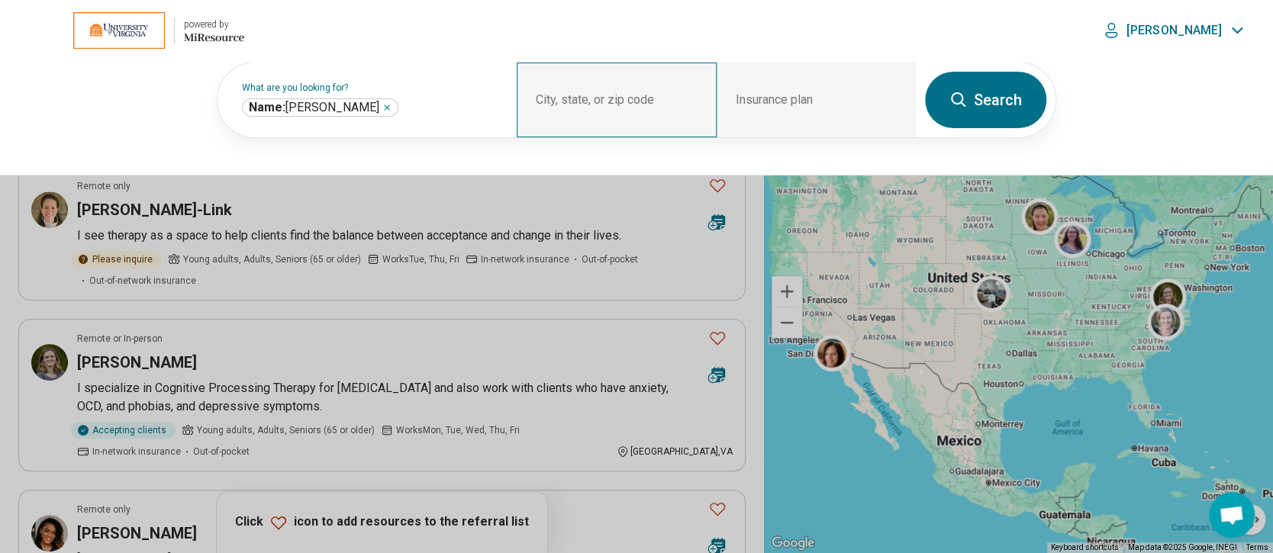
click at [632, 93] on div "City, state, or zip code" at bounding box center [615, 100] width 199 height 75
click at [1152, 81] on div "What are you looking for? Name: robinson ******** City, state, or zip code Insu…" at bounding box center [636, 118] width 1273 height 114
click at [1269, 134] on div "What are you looking for? Name: robinson ******** City, state, or zip code Insu…" at bounding box center [636, 118] width 1273 height 114
click at [755, 311] on button at bounding box center [636, 276] width 1273 height 553
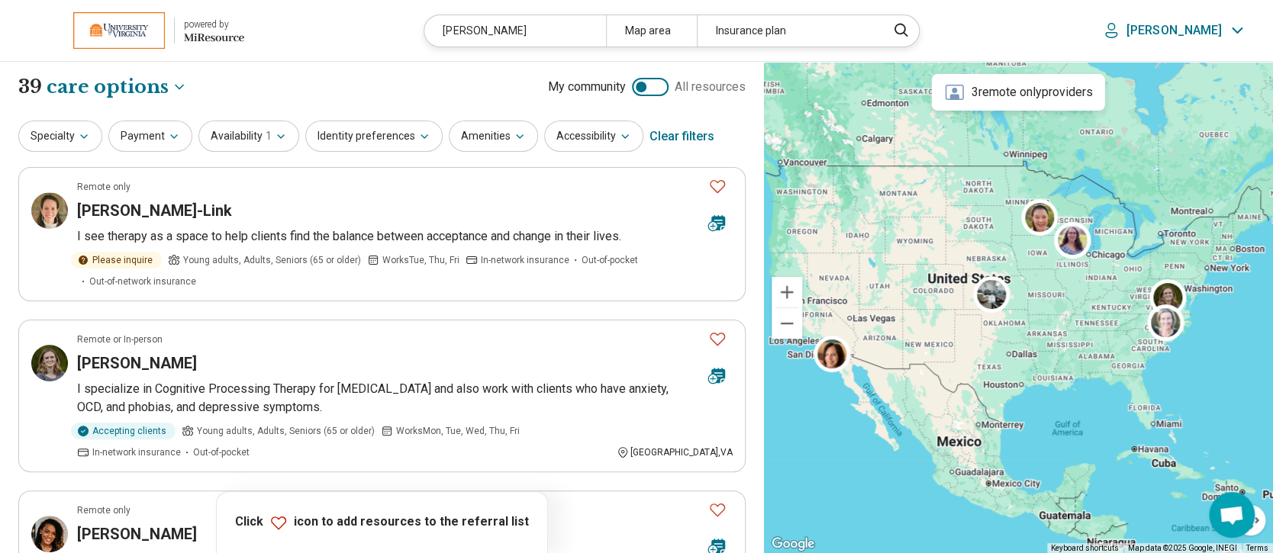
click at [684, 135] on div "Clear filters" at bounding box center [681, 136] width 65 height 37
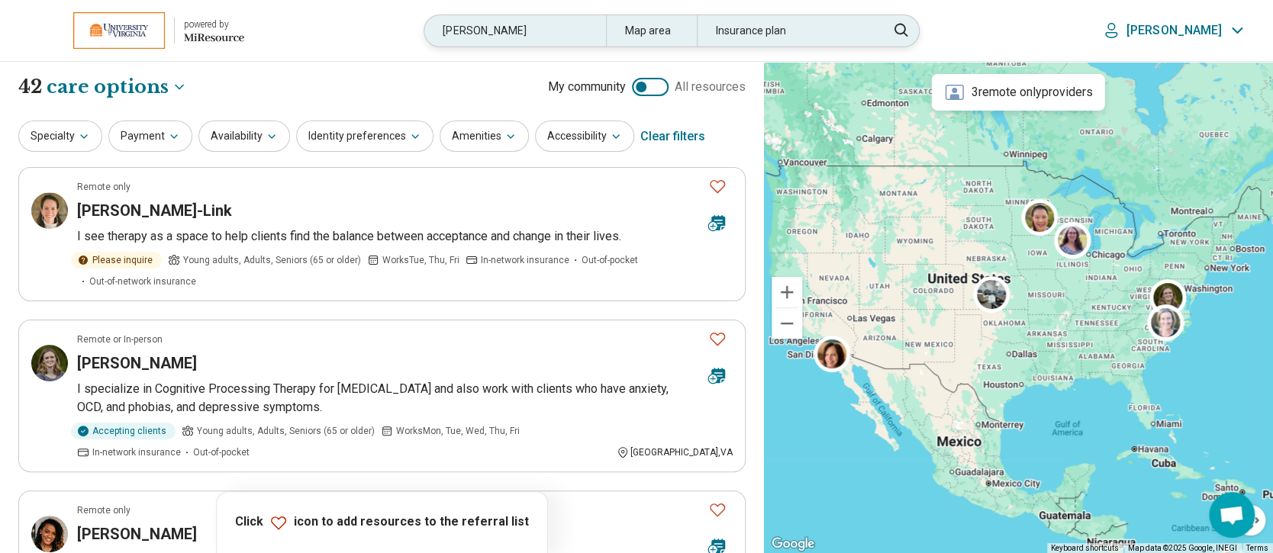
click at [674, 26] on div "Map area" at bounding box center [651, 30] width 91 height 31
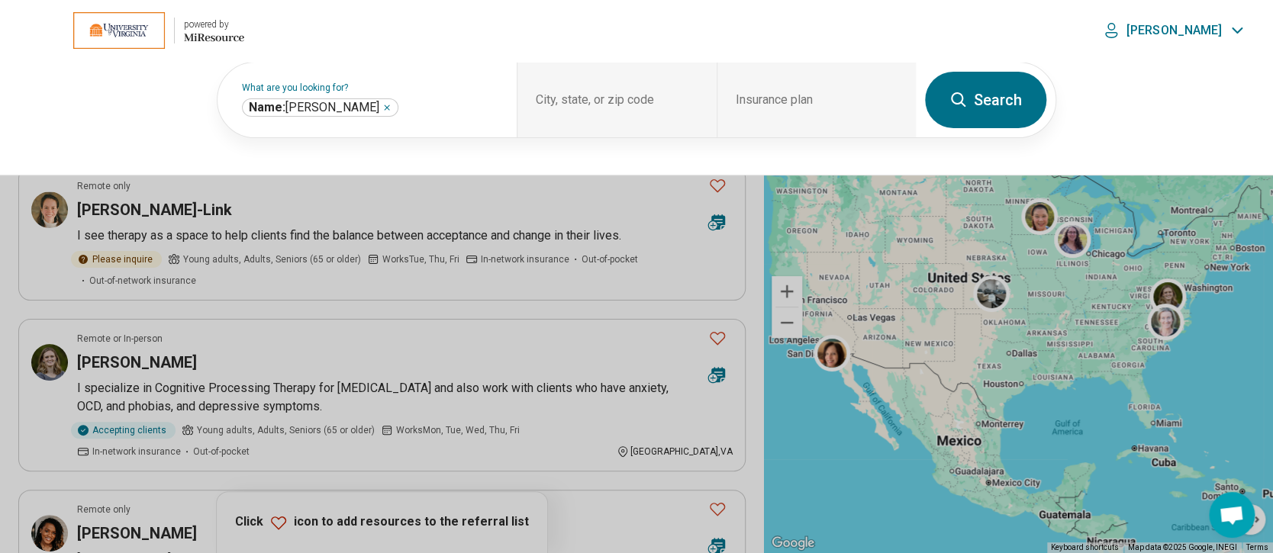
click at [750, 298] on button at bounding box center [636, 276] width 1273 height 553
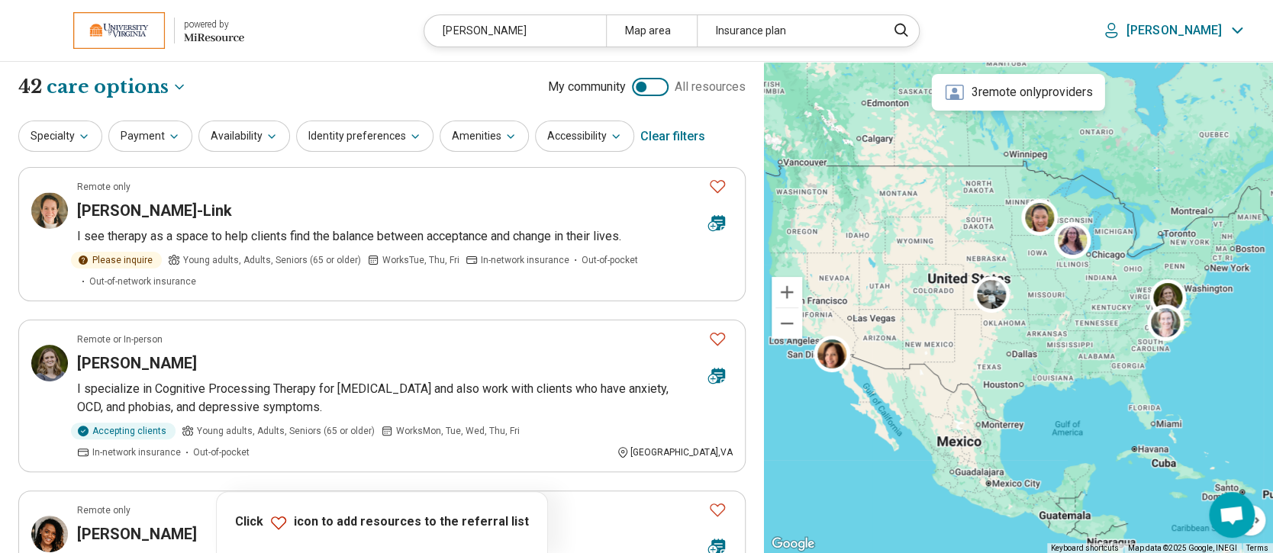
click at [650, 88] on div at bounding box center [650, 87] width 37 height 18
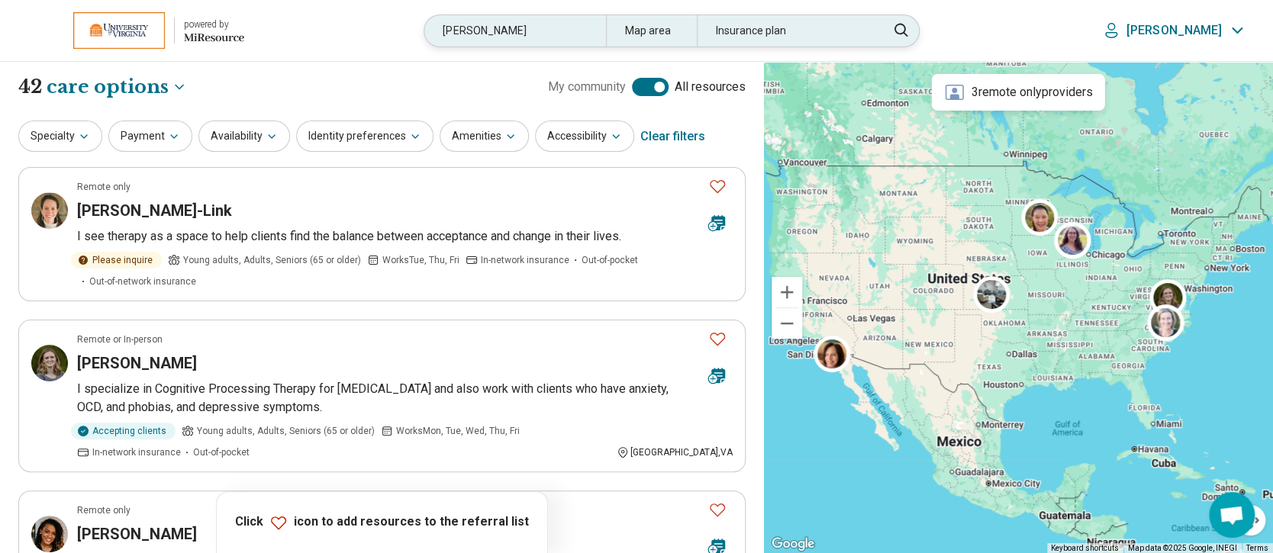
click at [693, 37] on div "Map area" at bounding box center [651, 30] width 91 height 31
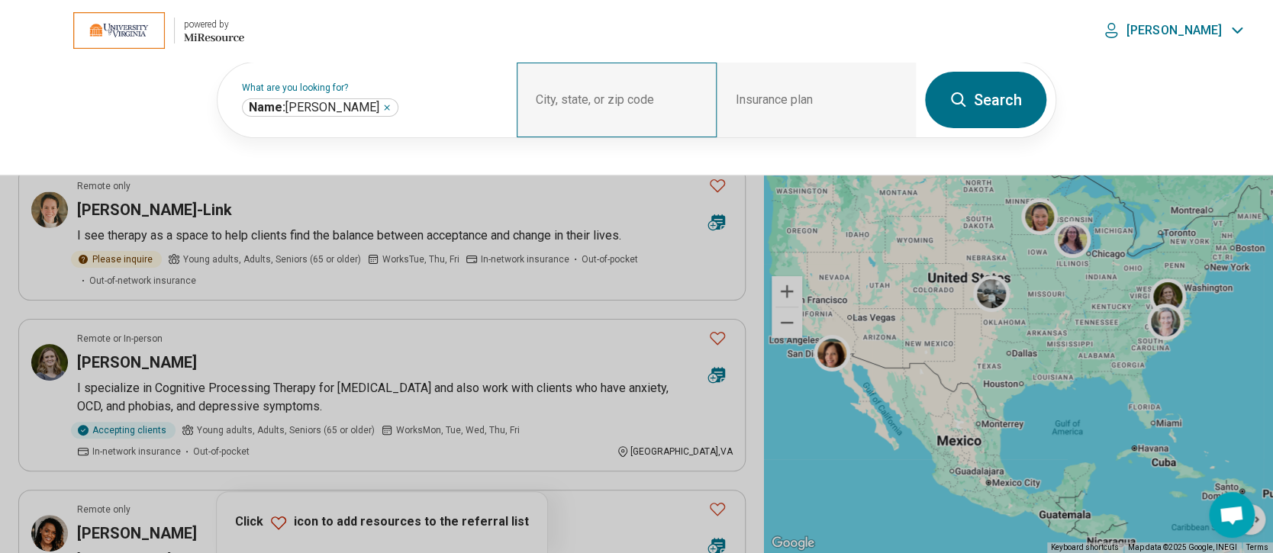
click at [608, 101] on div "City, state, or zip code" at bounding box center [615, 100] width 199 height 75
click at [757, 193] on button at bounding box center [636, 276] width 1273 height 553
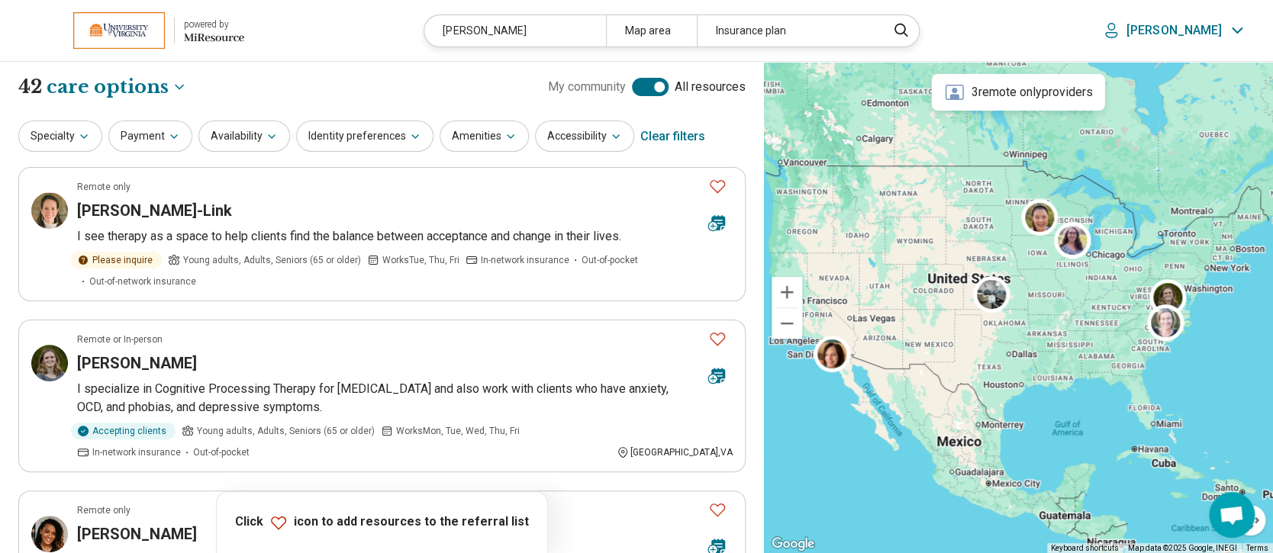
click at [642, 84] on div at bounding box center [650, 87] width 37 height 18
click at [667, 138] on div "Clear filters" at bounding box center [672, 136] width 65 height 37
click at [666, 130] on div "Clear filters" at bounding box center [672, 136] width 65 height 37
drag, startPoint x: 592, startPoint y: 38, endPoint x: 578, endPoint y: 37, distance: 13.8
click at [592, 38] on div "robinson" at bounding box center [514, 30] width 181 height 31
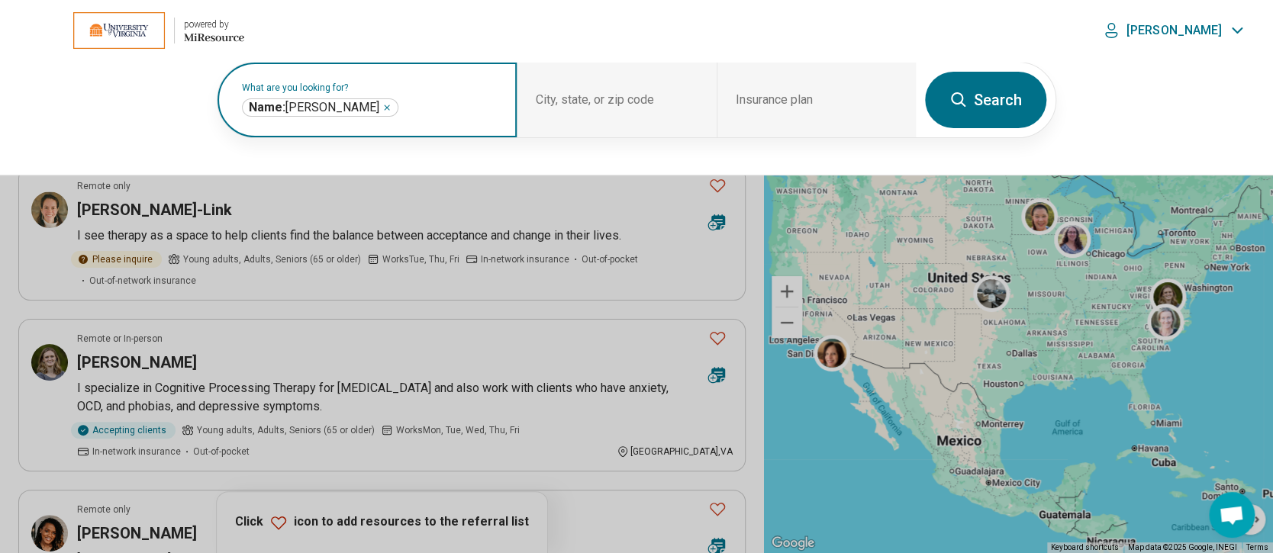
click at [382, 106] on icon "Remove" at bounding box center [386, 107] width 9 height 9
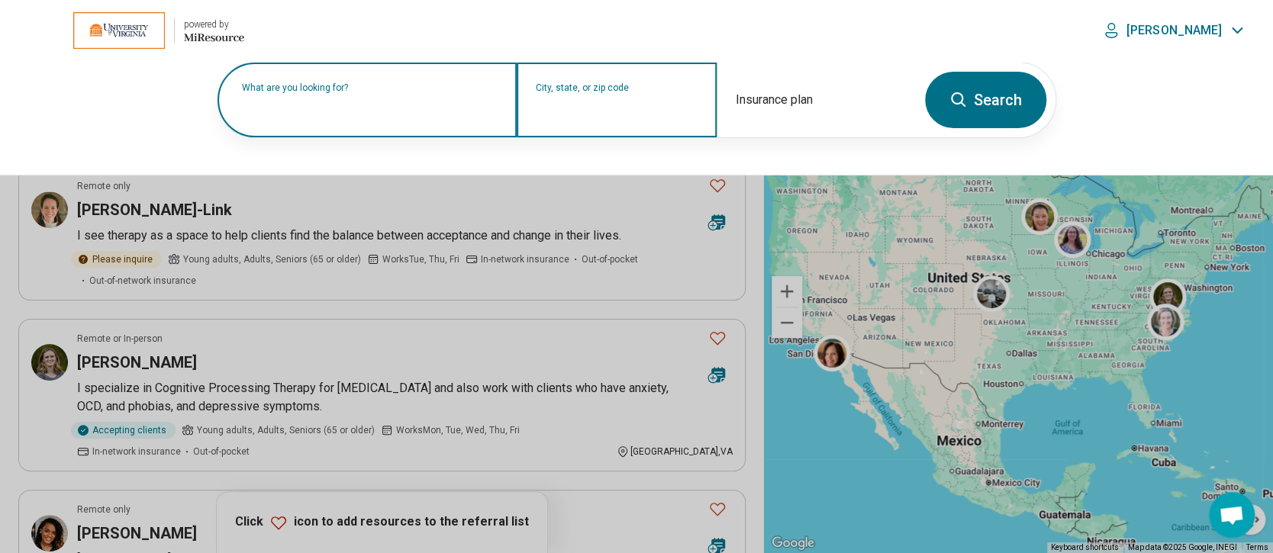
click at [605, 104] on input "City, state, or zip code" at bounding box center [617, 110] width 162 height 18
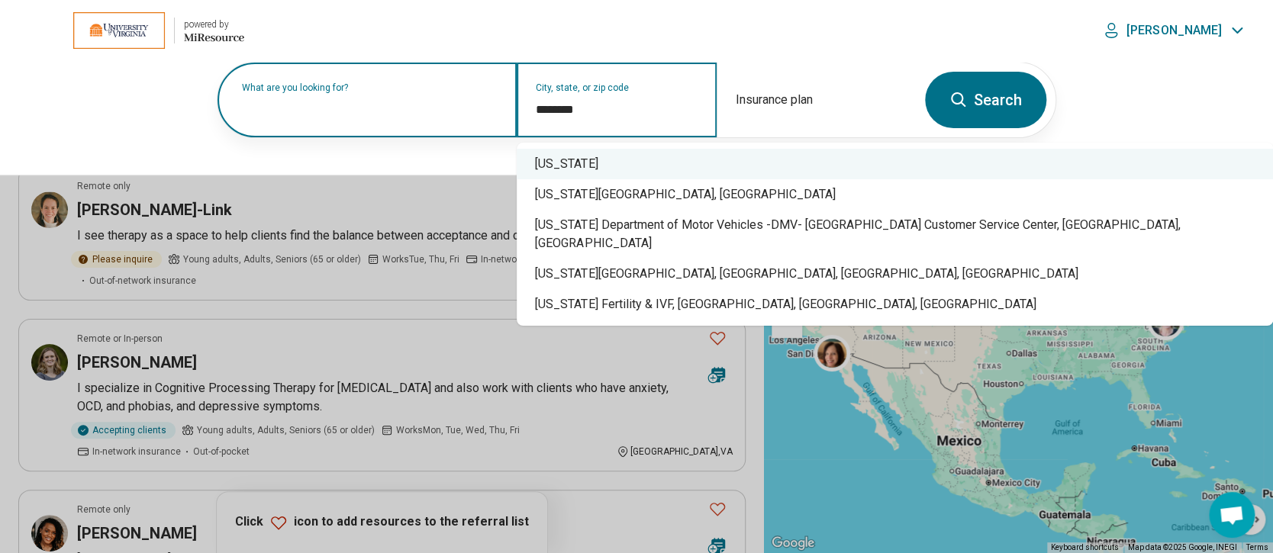
click at [555, 162] on div "[US_STATE]" at bounding box center [894, 164] width 756 height 31
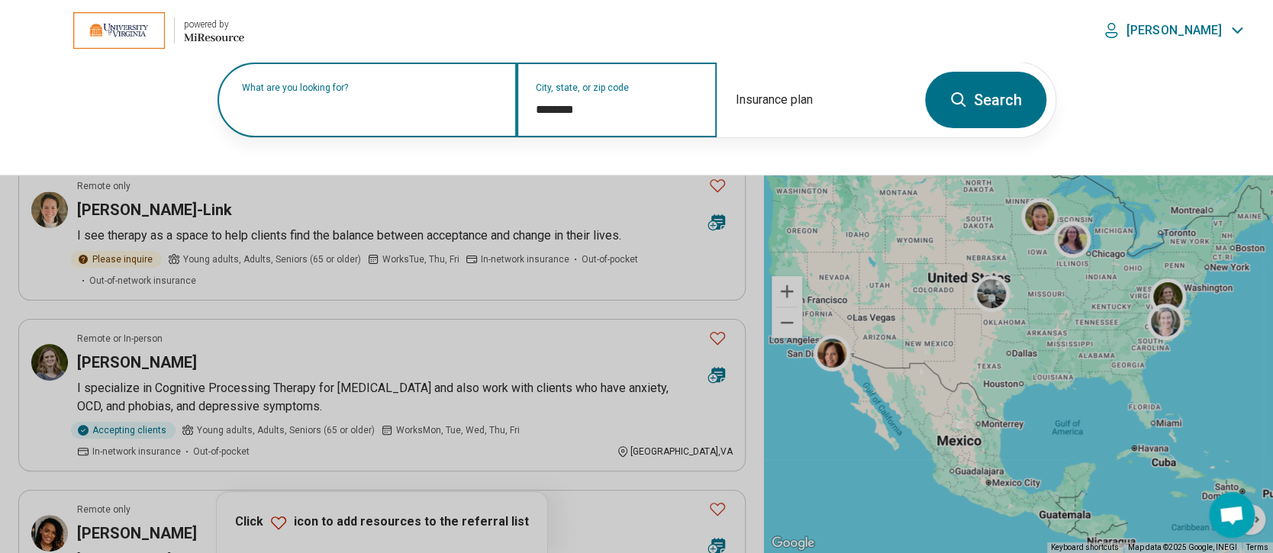
type input "********"
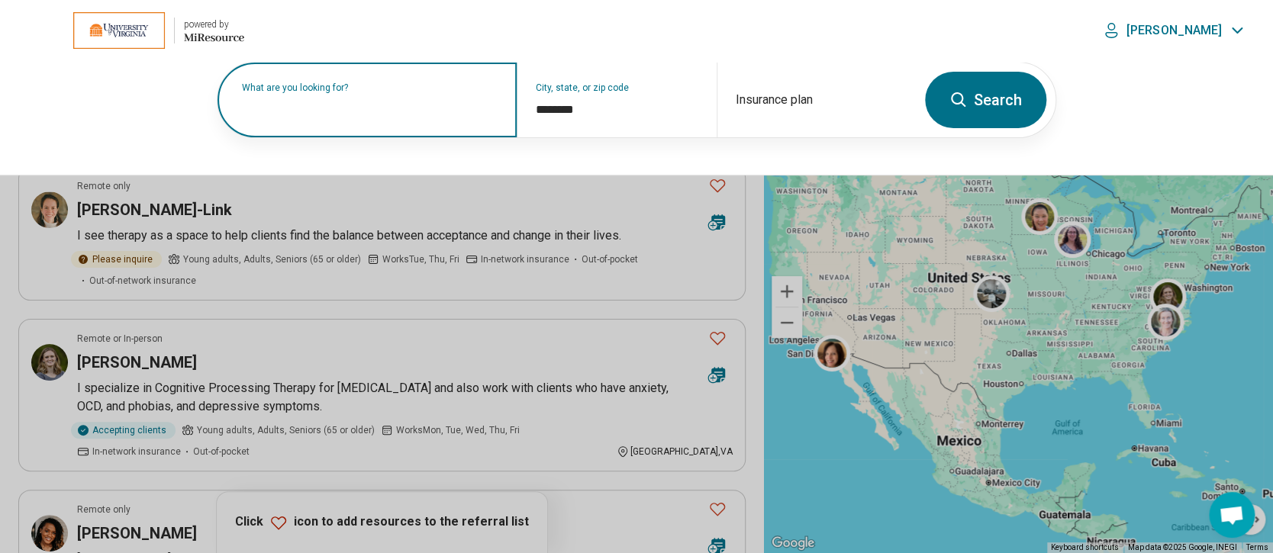
click at [432, 92] on label "What are you looking for?" at bounding box center [370, 87] width 256 height 9
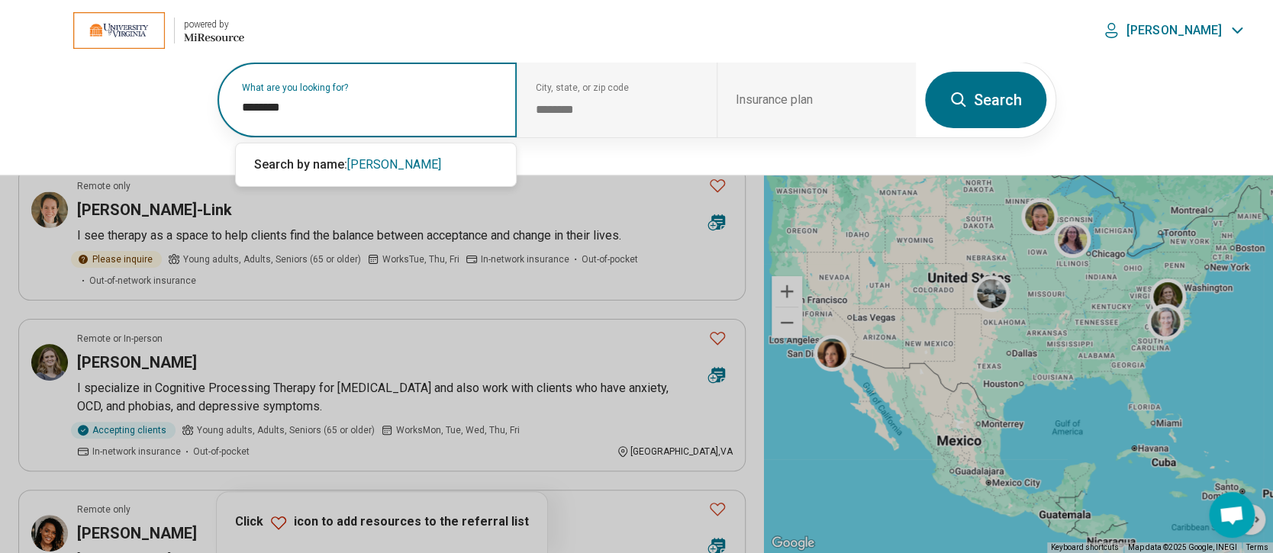
type input "********"
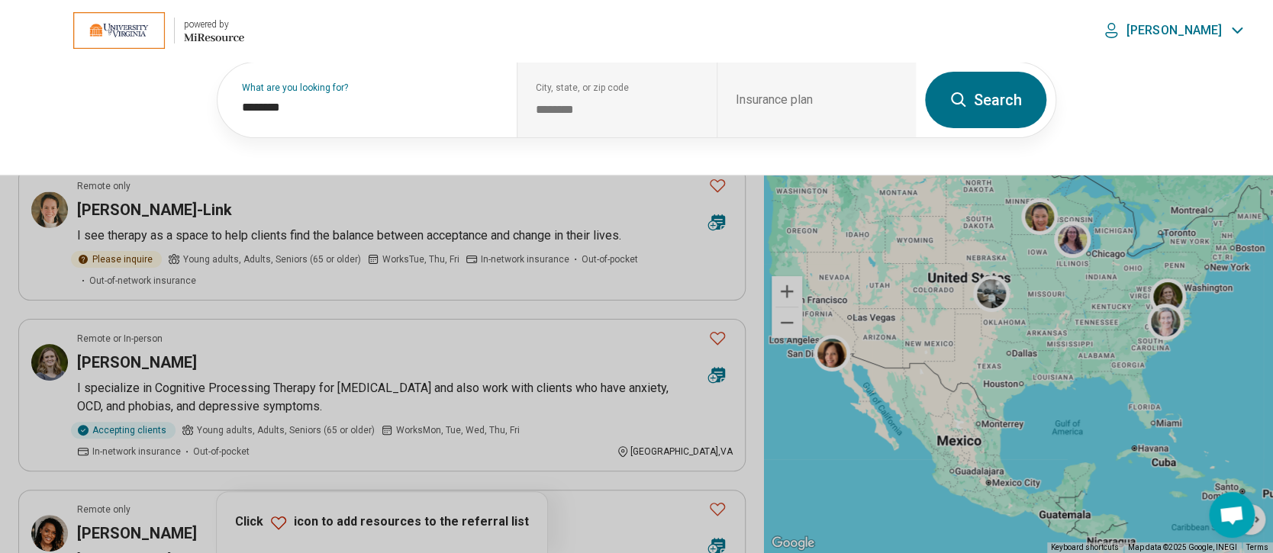
click at [987, 100] on button "Search" at bounding box center [985, 100] width 121 height 56
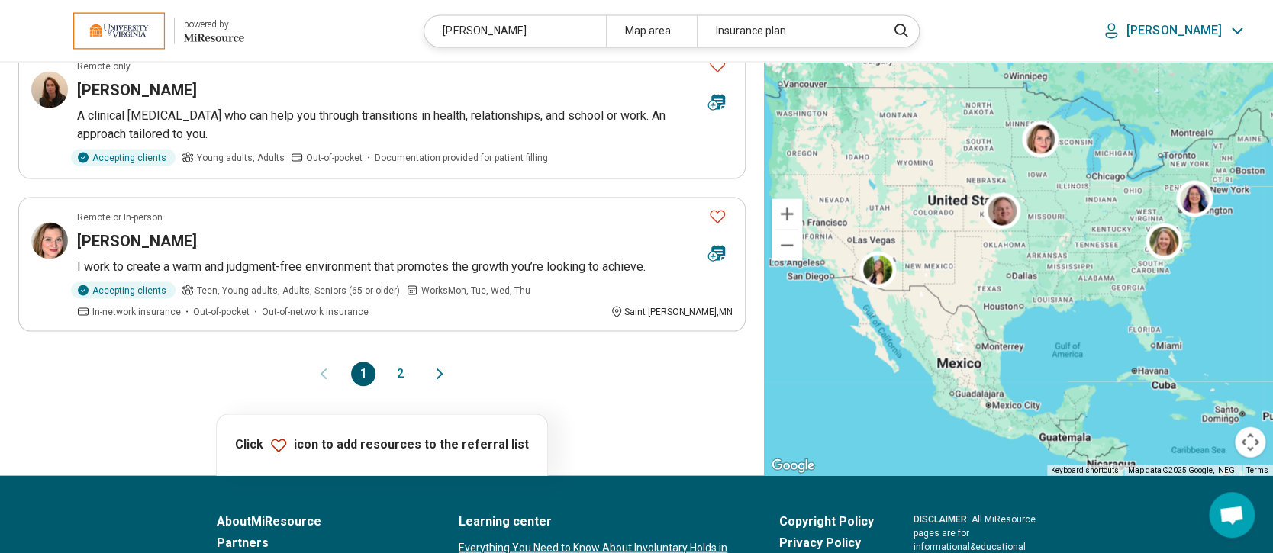
scroll to position [1424, 0]
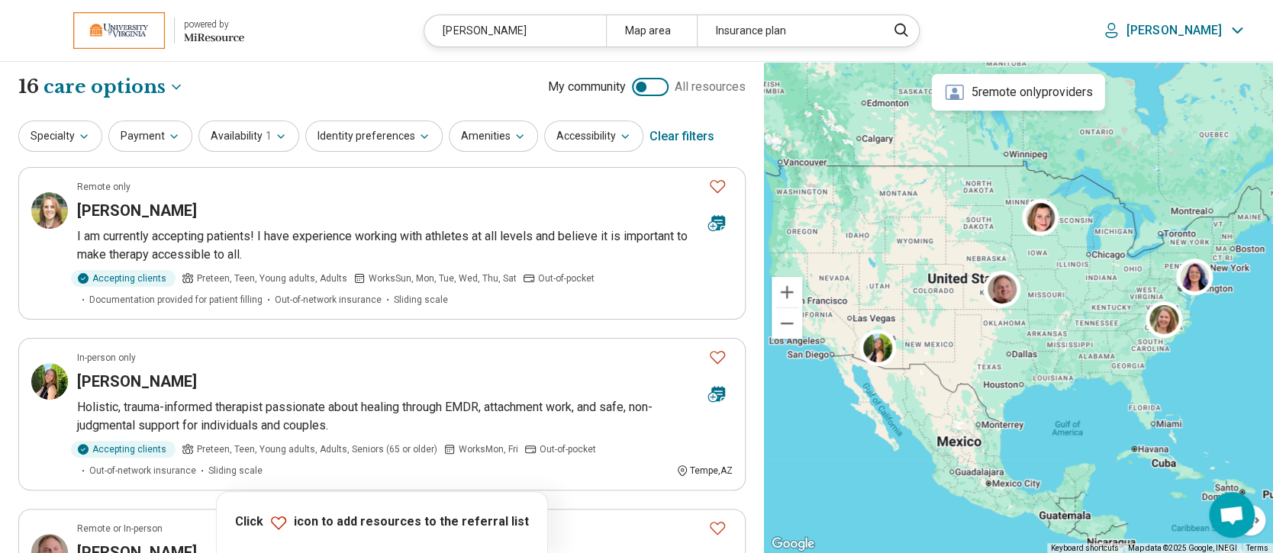
click at [398, 317] on article "Remote only Samantha Morris I am currently accepting patients! I have experienc…" at bounding box center [381, 243] width 727 height 153
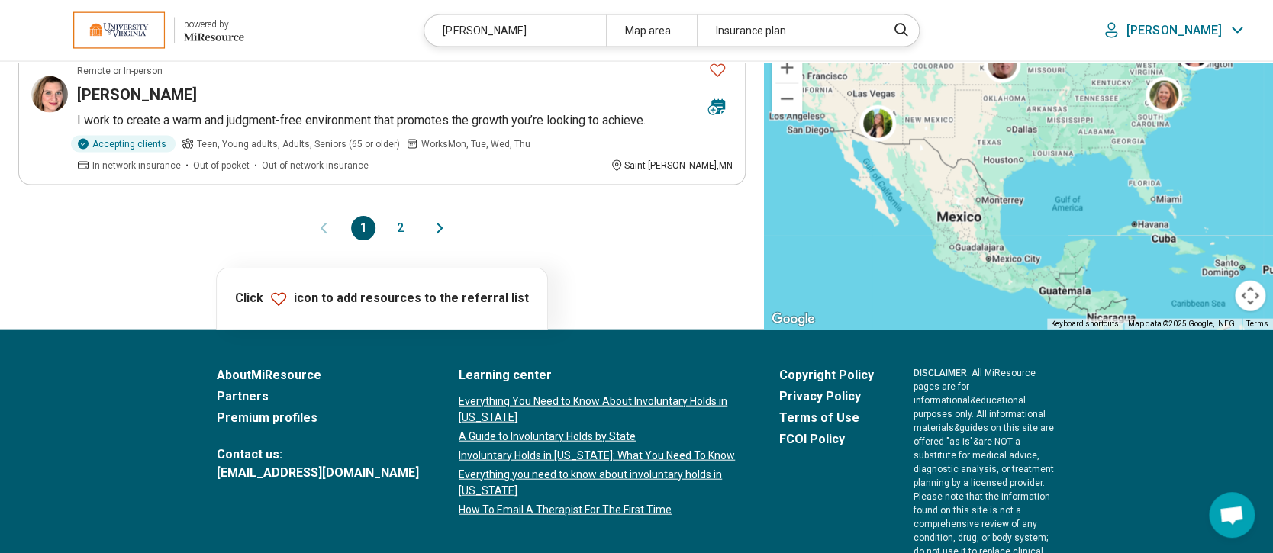
scroll to position [1595, 0]
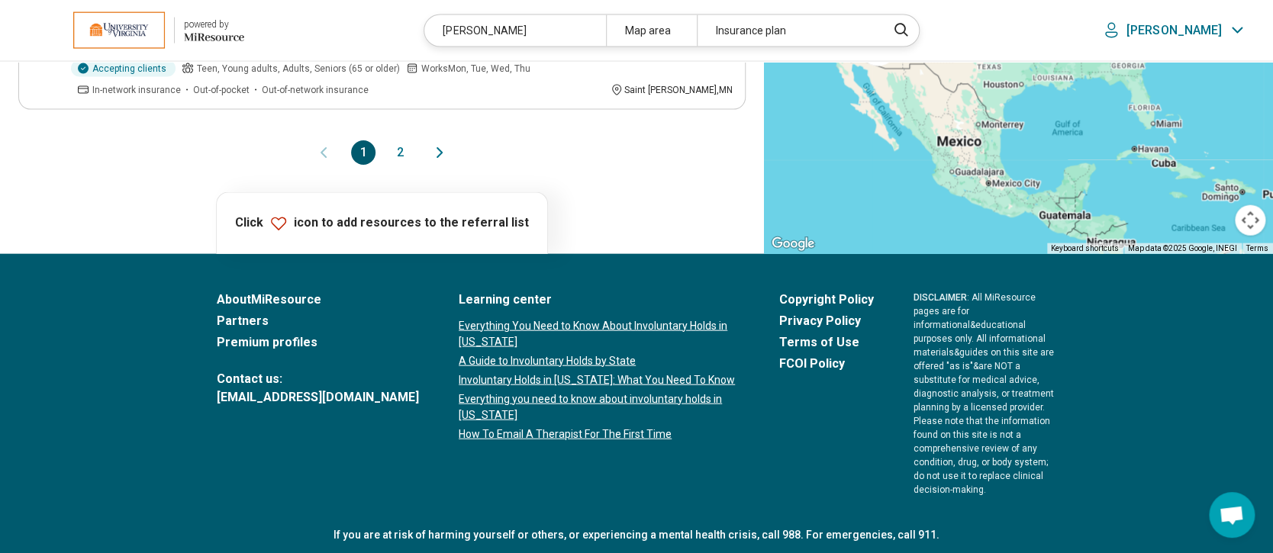
click at [402, 150] on button "2" at bounding box center [400, 152] width 24 height 24
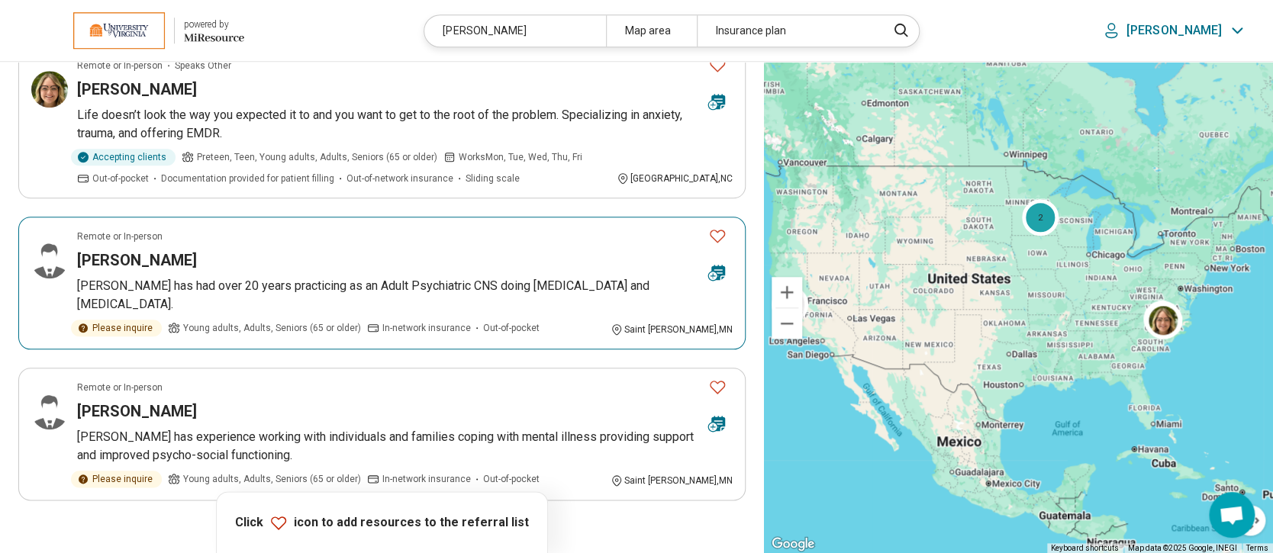
scroll to position [813, 0]
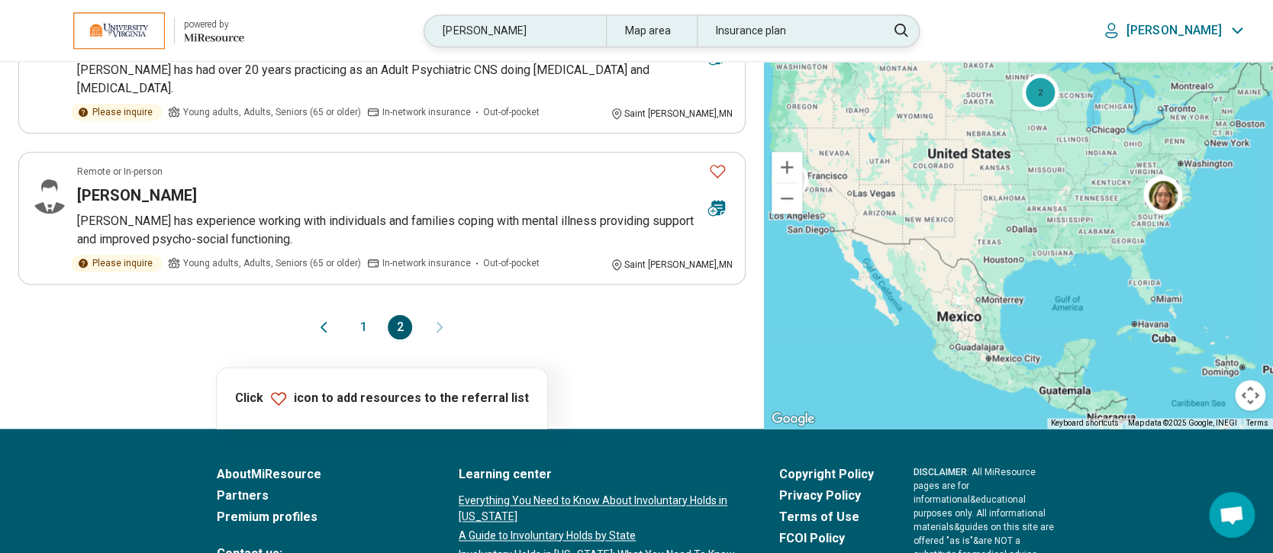
click at [568, 28] on div "morrison" at bounding box center [514, 30] width 181 height 31
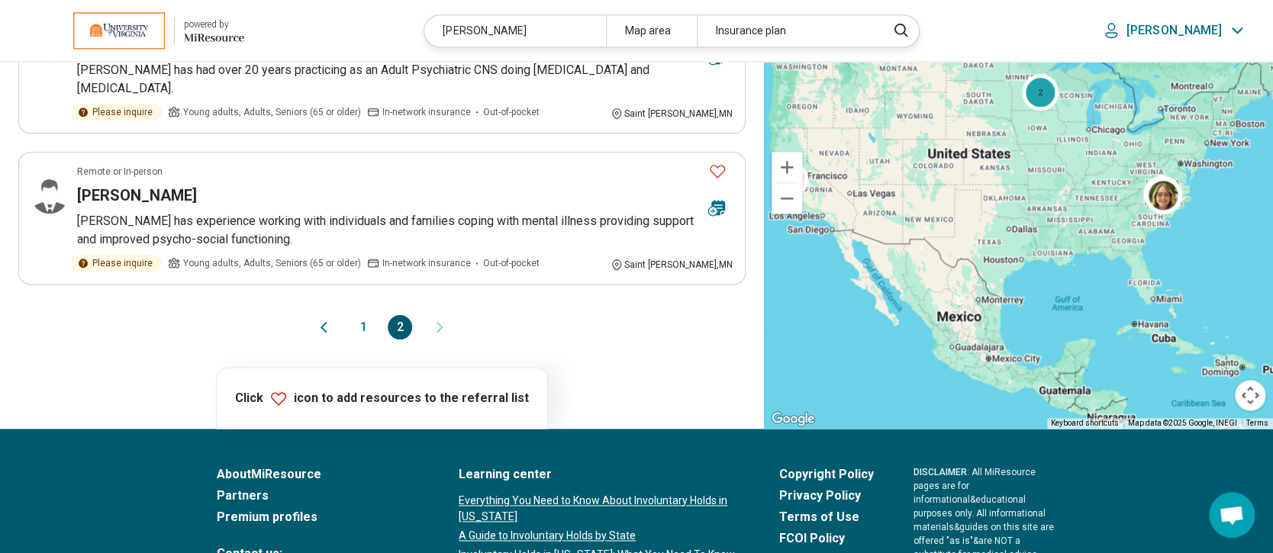
scroll to position [812, 0]
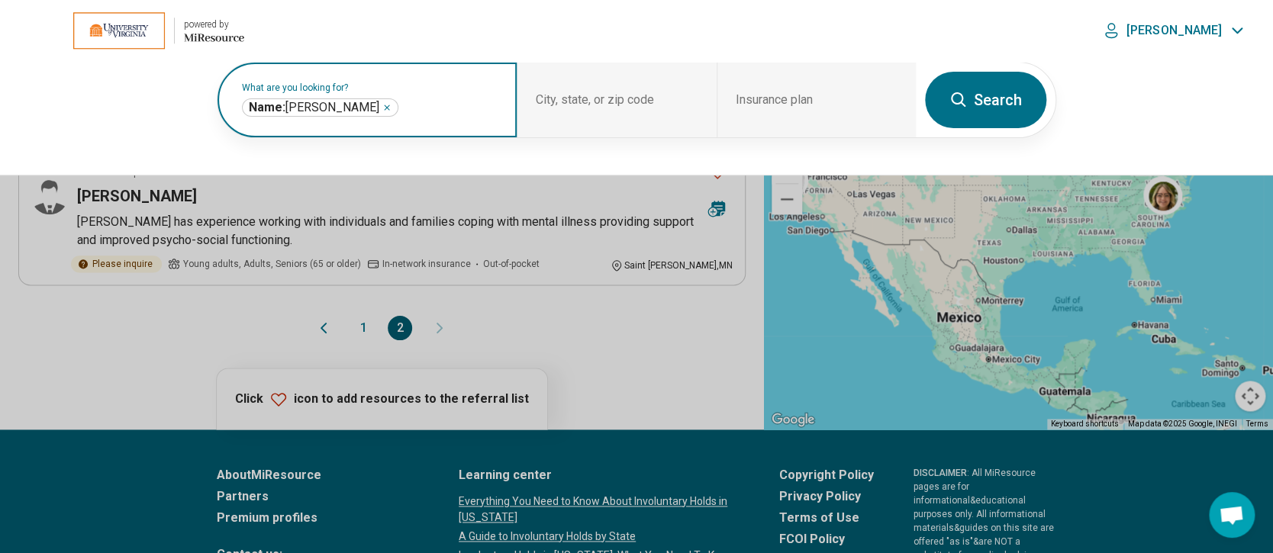
click at [385, 106] on icon "Remove" at bounding box center [387, 107] width 5 height 5
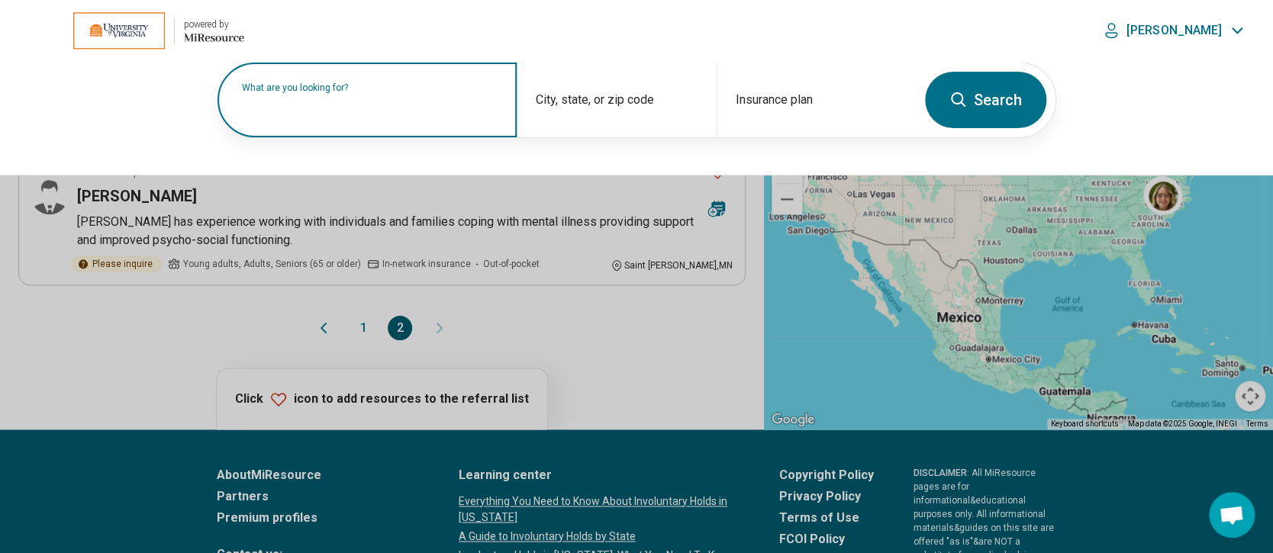
click at [358, 92] on label "What are you looking for?" at bounding box center [370, 87] width 256 height 9
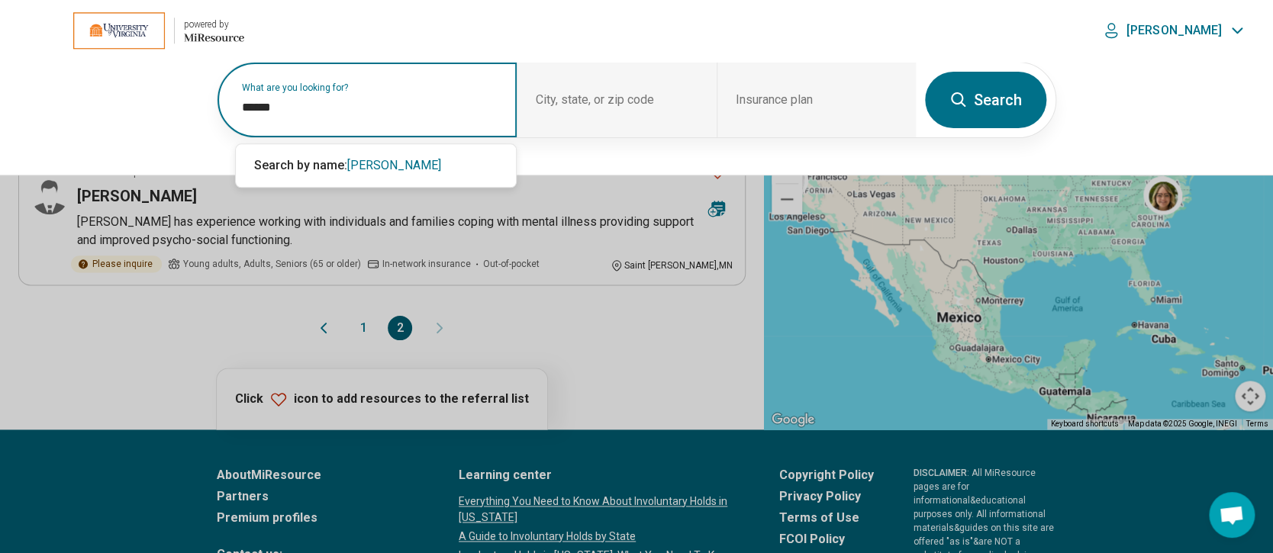
type input "******"
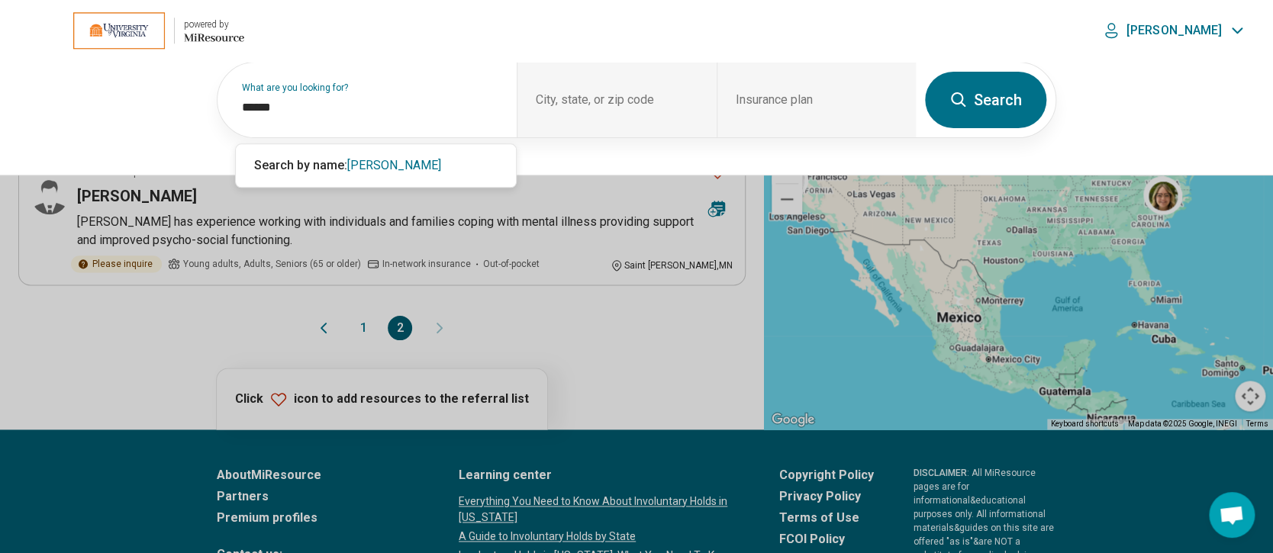
click at [988, 101] on button "Search" at bounding box center [985, 100] width 121 height 56
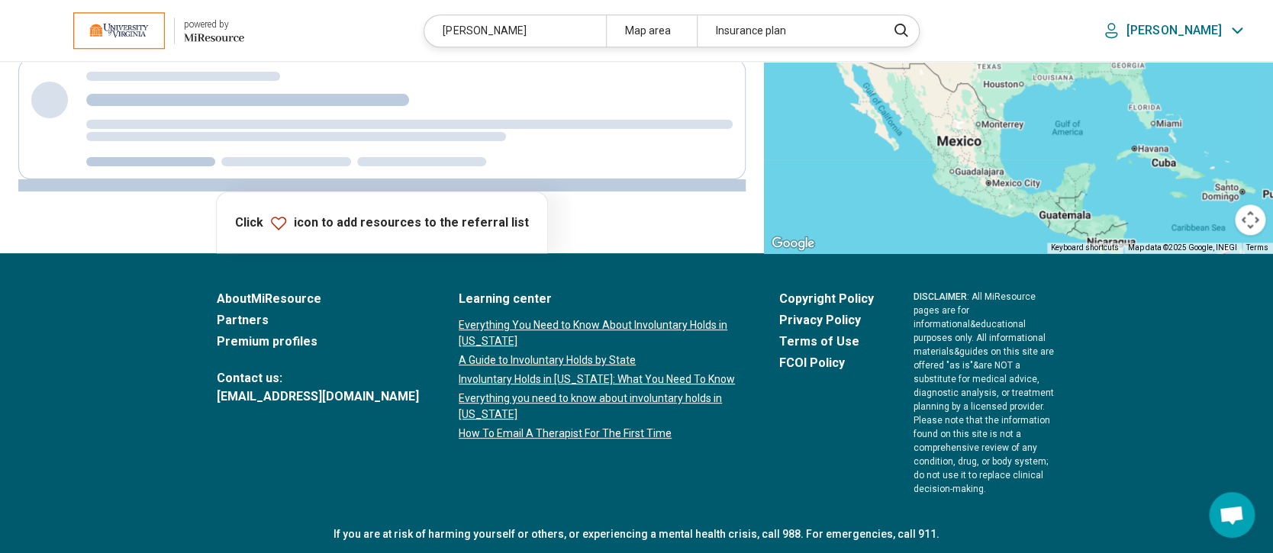
scroll to position [0, 0]
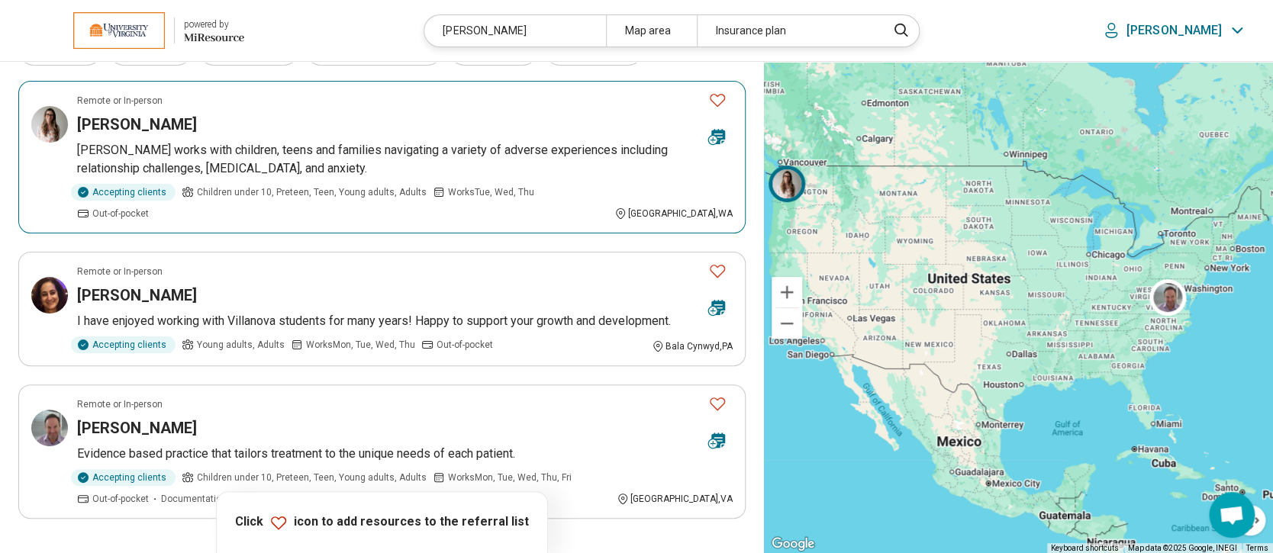
scroll to position [203, 0]
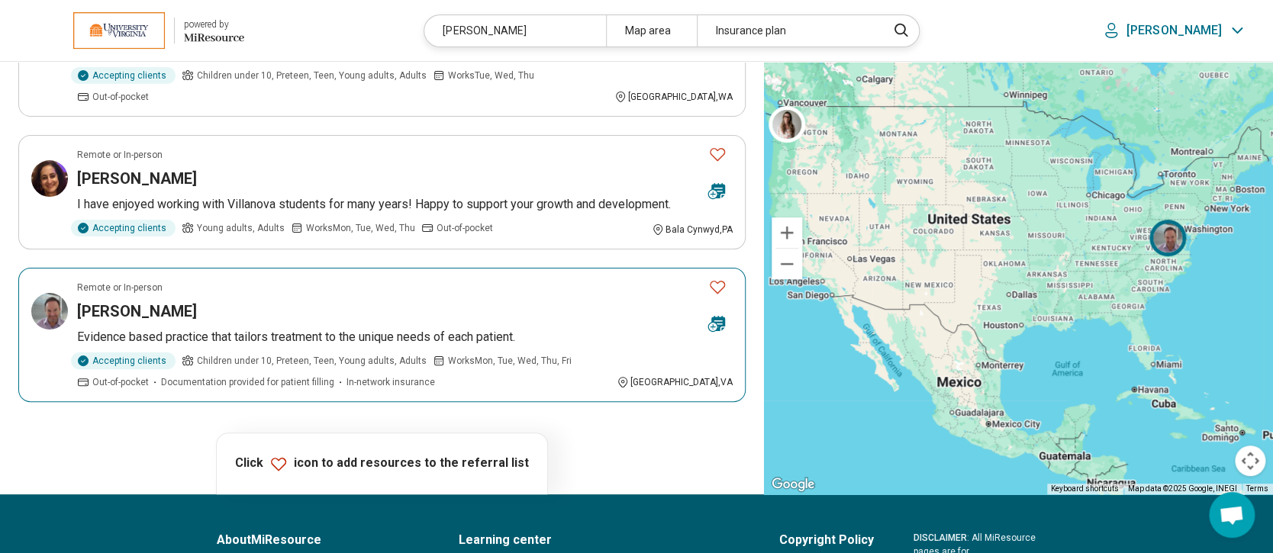
click at [143, 301] on h3 "David Scheer" at bounding box center [137, 311] width 120 height 21
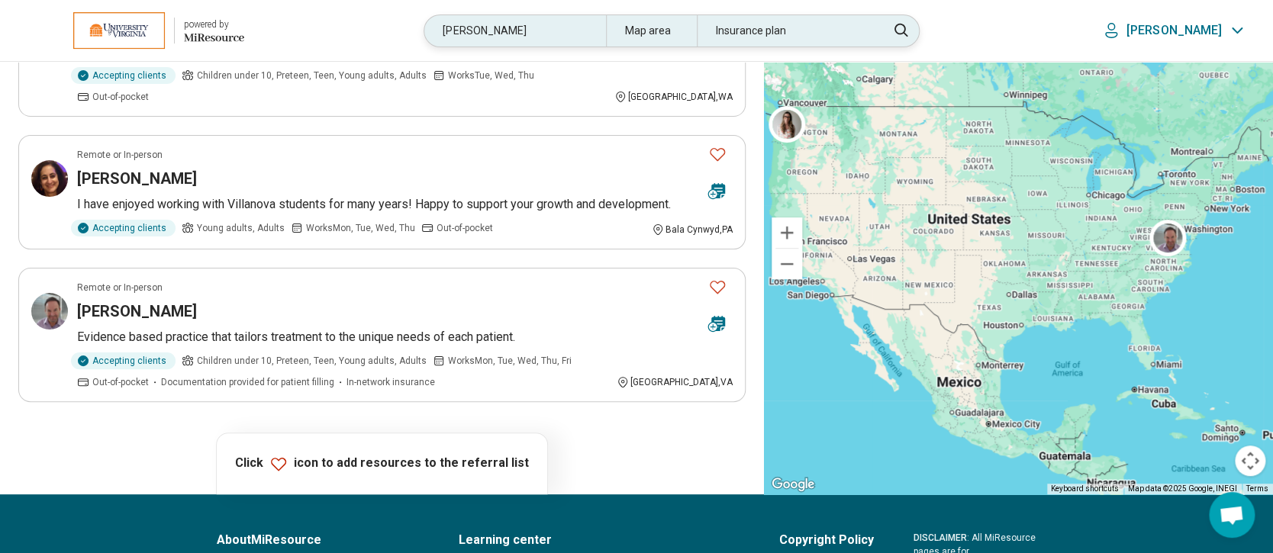
click at [500, 26] on div "scheer" at bounding box center [514, 30] width 181 height 31
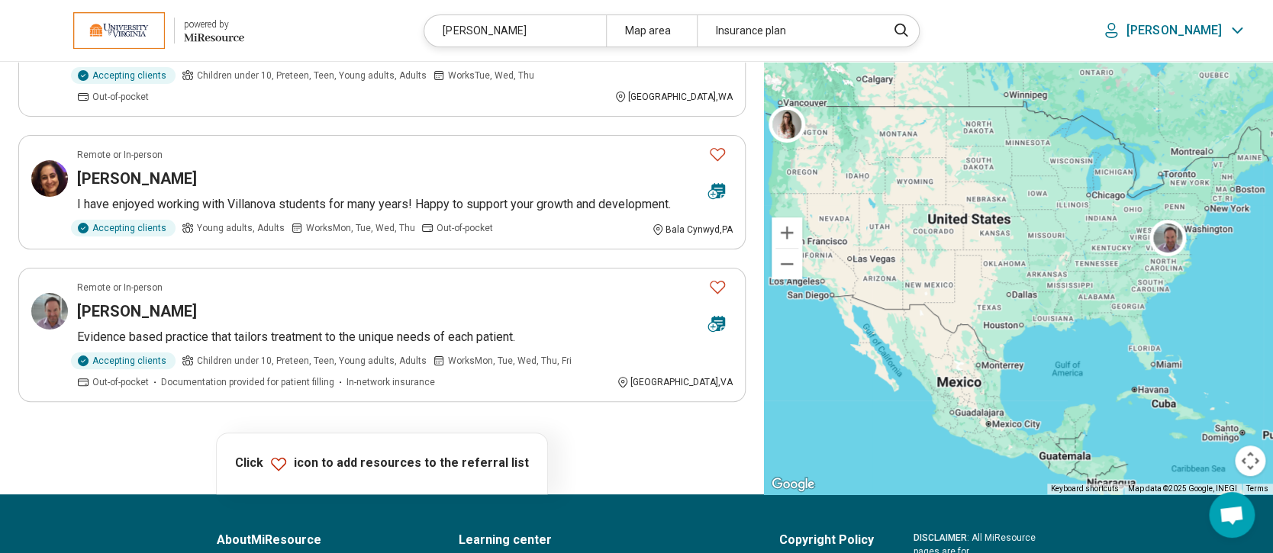
scroll to position [201, 0]
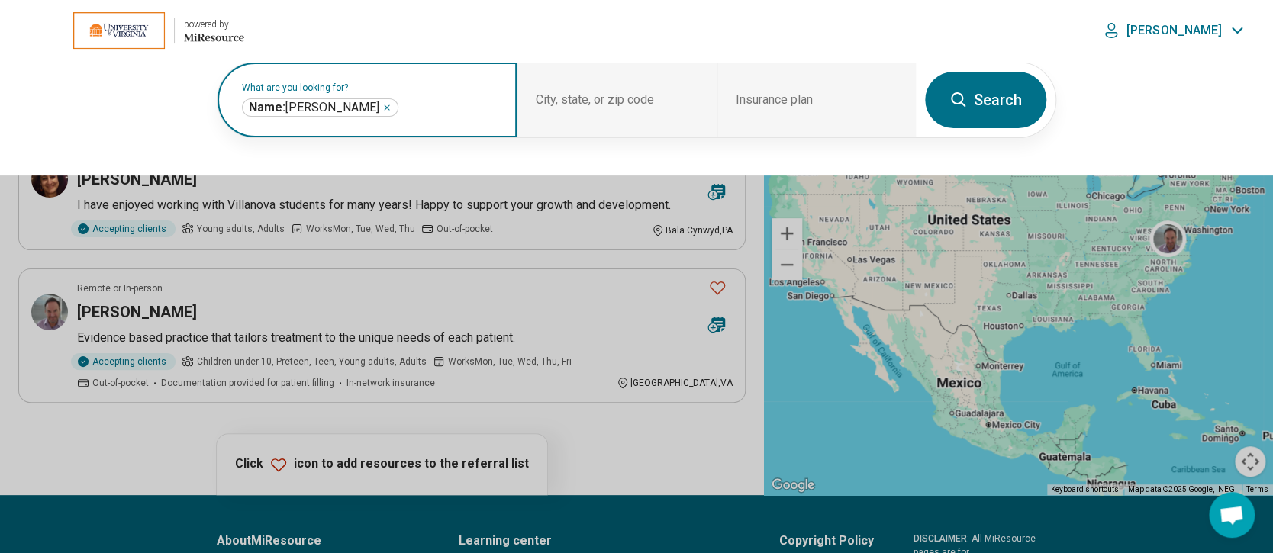
click at [382, 105] on icon "Remove" at bounding box center [386, 107] width 9 height 9
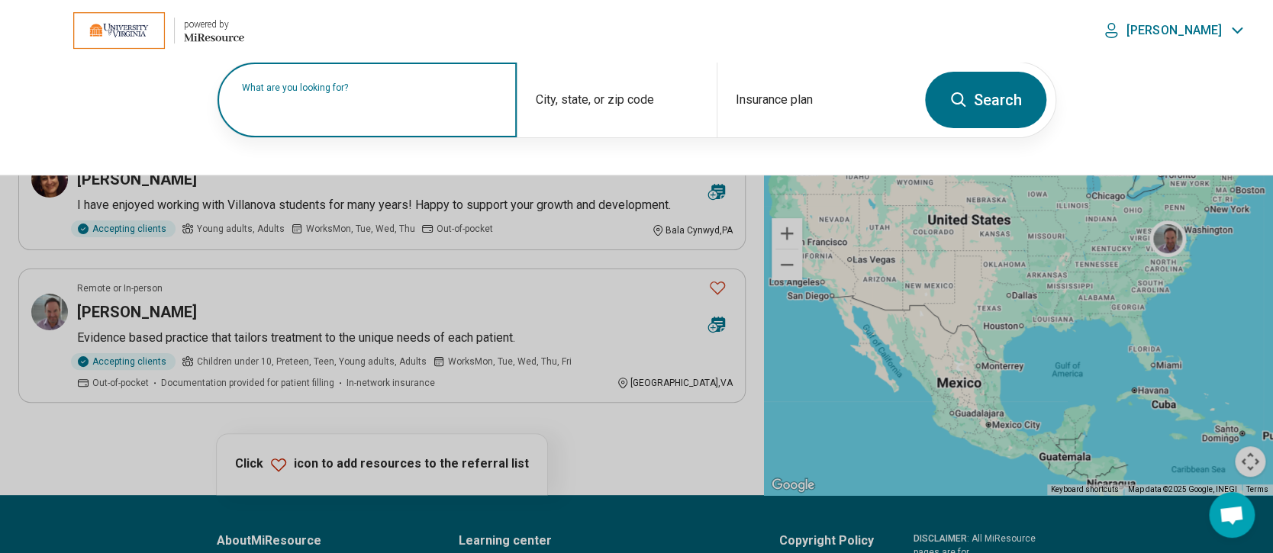
click at [360, 92] on label "What are you looking for?" at bounding box center [370, 87] width 256 height 9
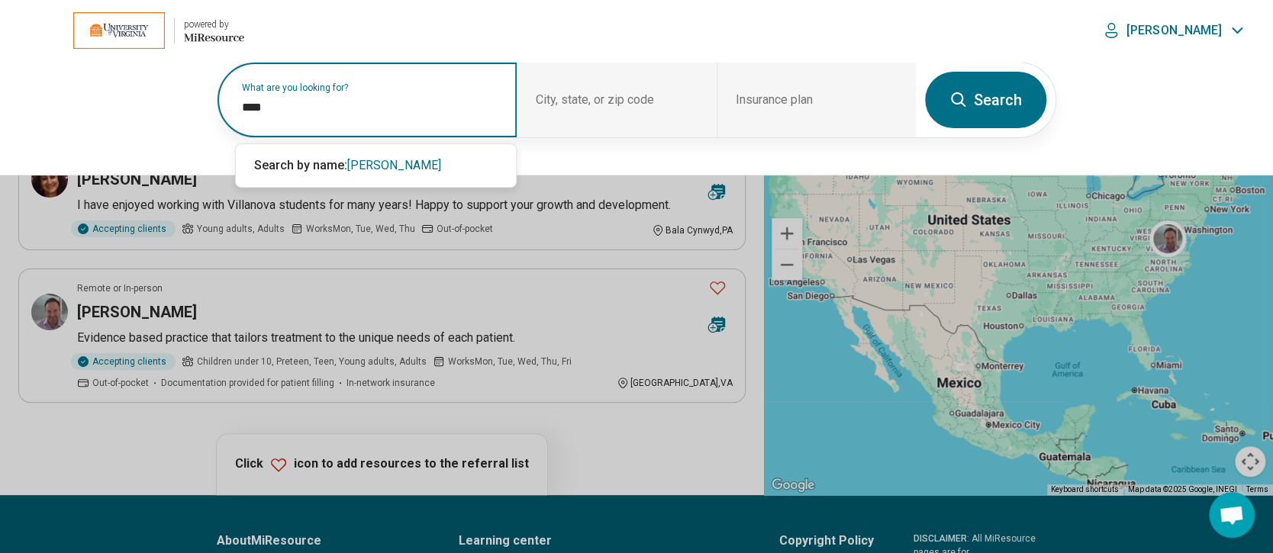
type input "****"
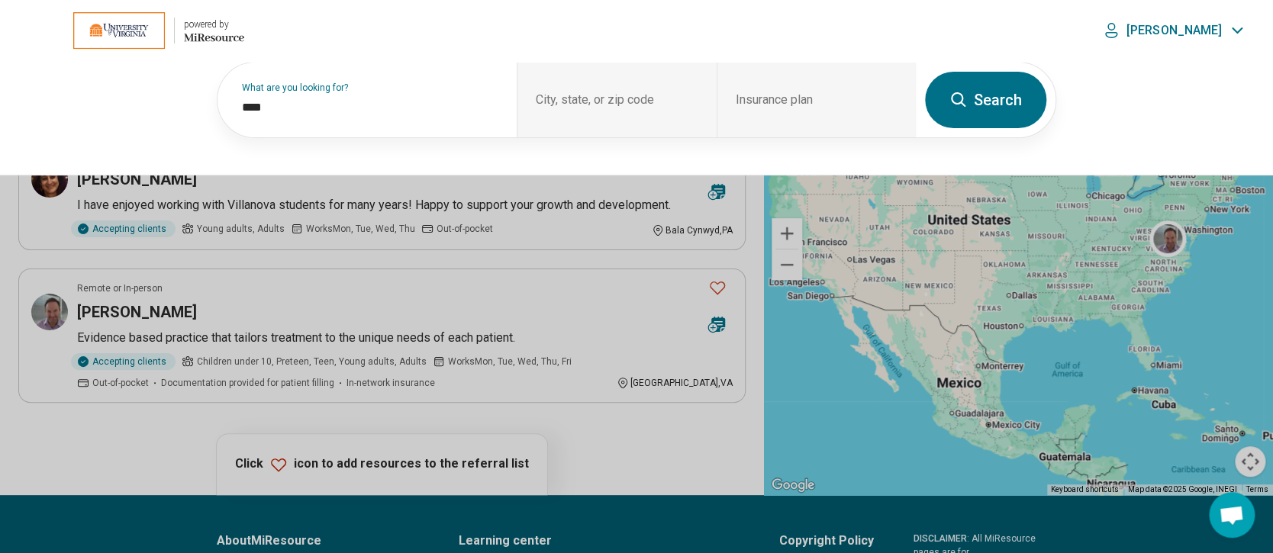
click at [989, 101] on button "Search" at bounding box center [985, 100] width 121 height 56
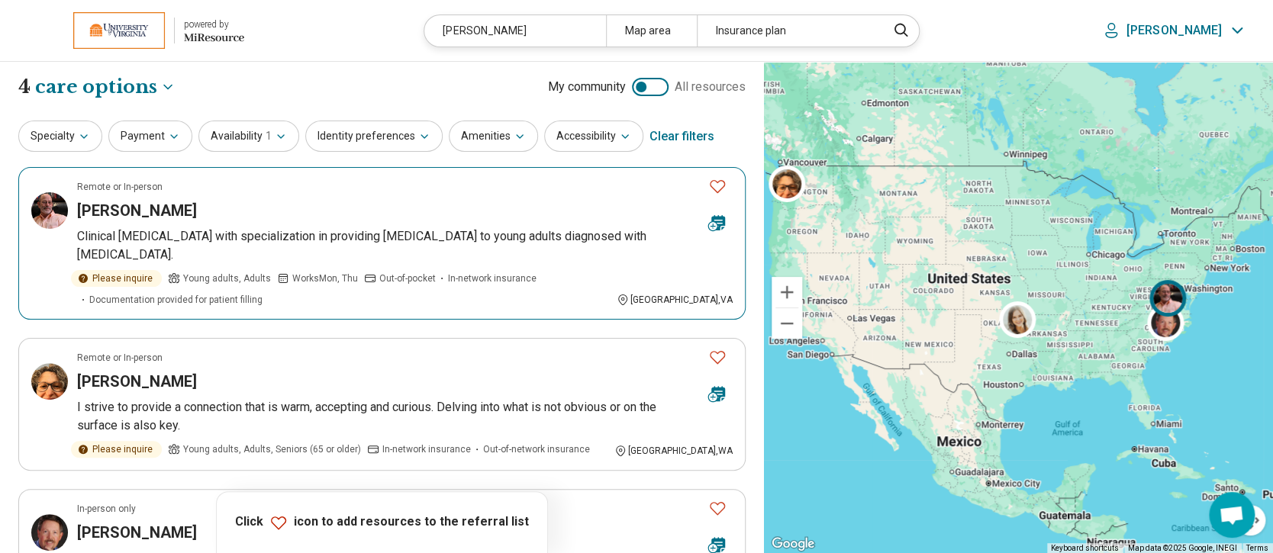
click at [168, 208] on h3 "Russ Federman" at bounding box center [137, 210] width 120 height 21
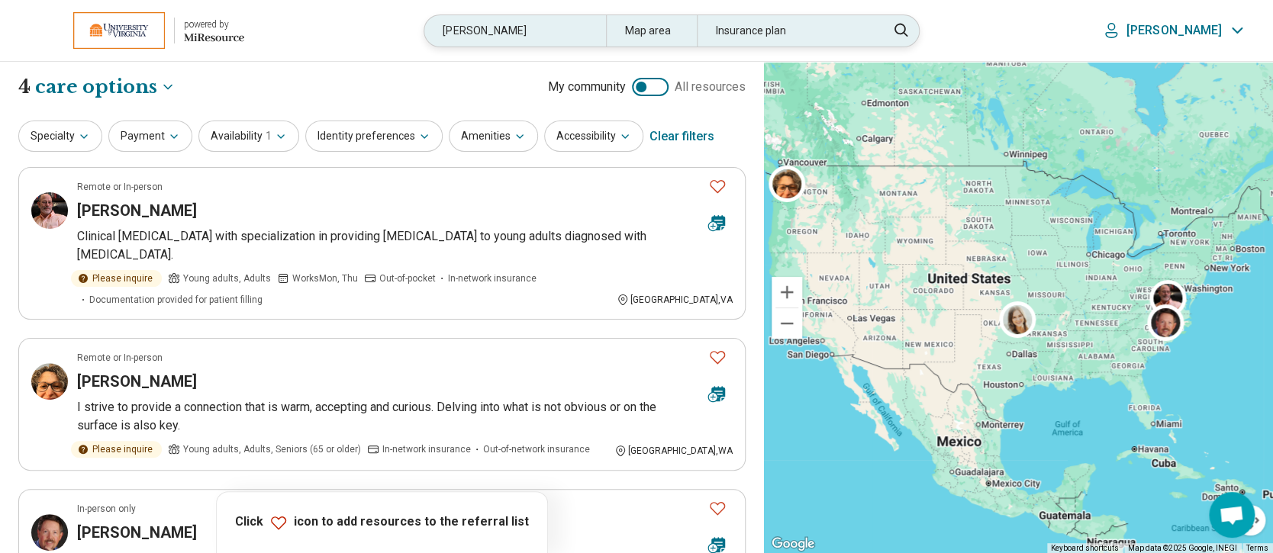
click at [594, 34] on div "russ" at bounding box center [514, 30] width 181 height 31
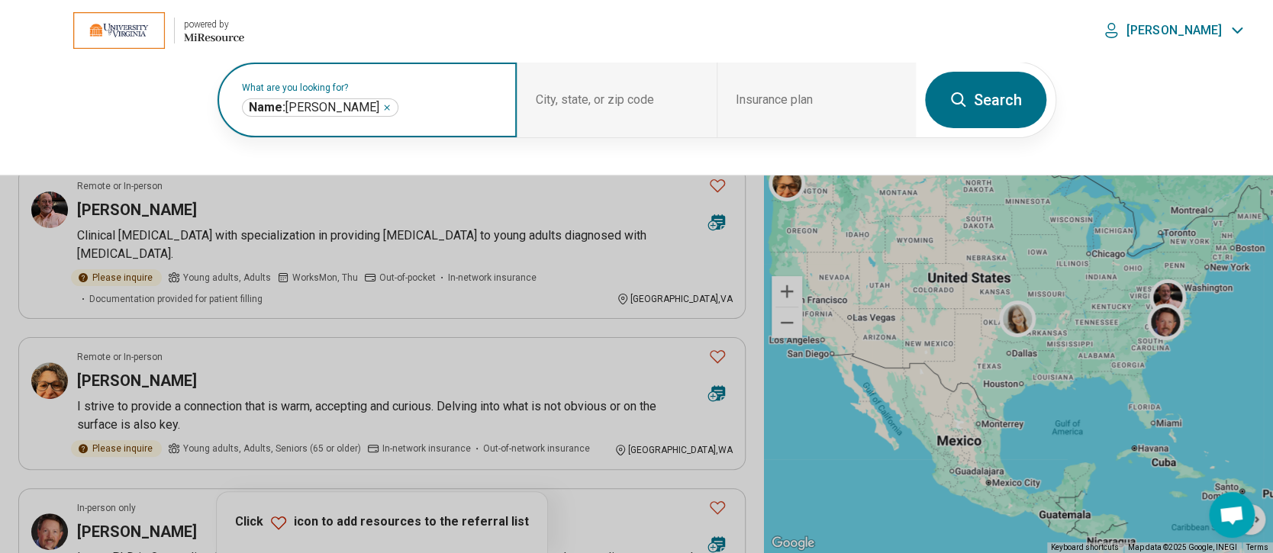
click at [382, 108] on icon "Remove" at bounding box center [386, 107] width 9 height 9
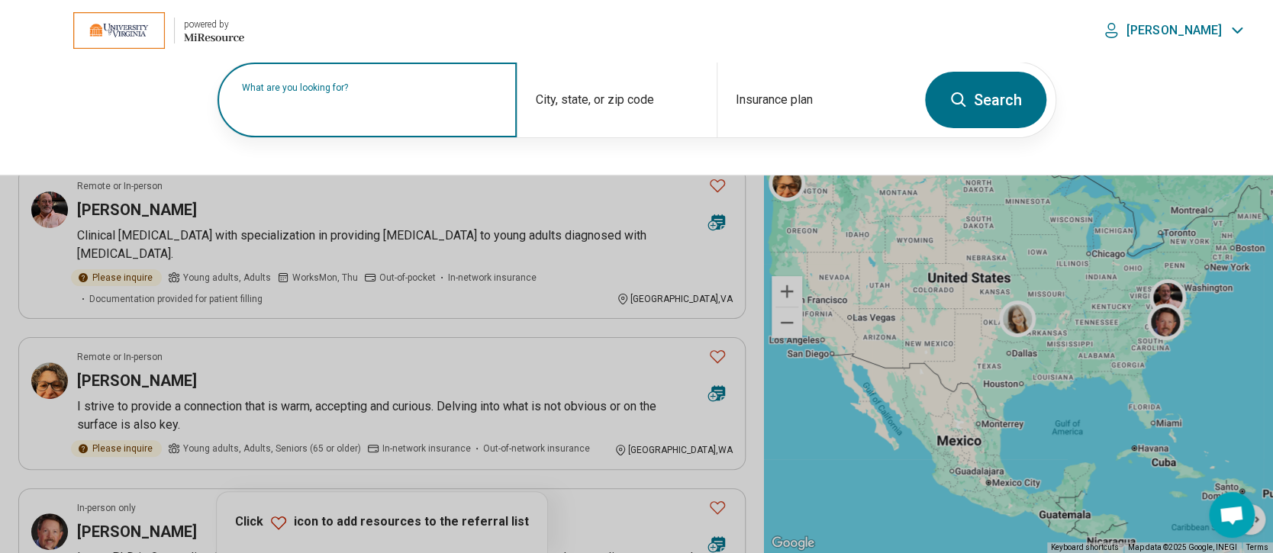
click at [361, 92] on label "What are you looking for?" at bounding box center [370, 87] width 256 height 9
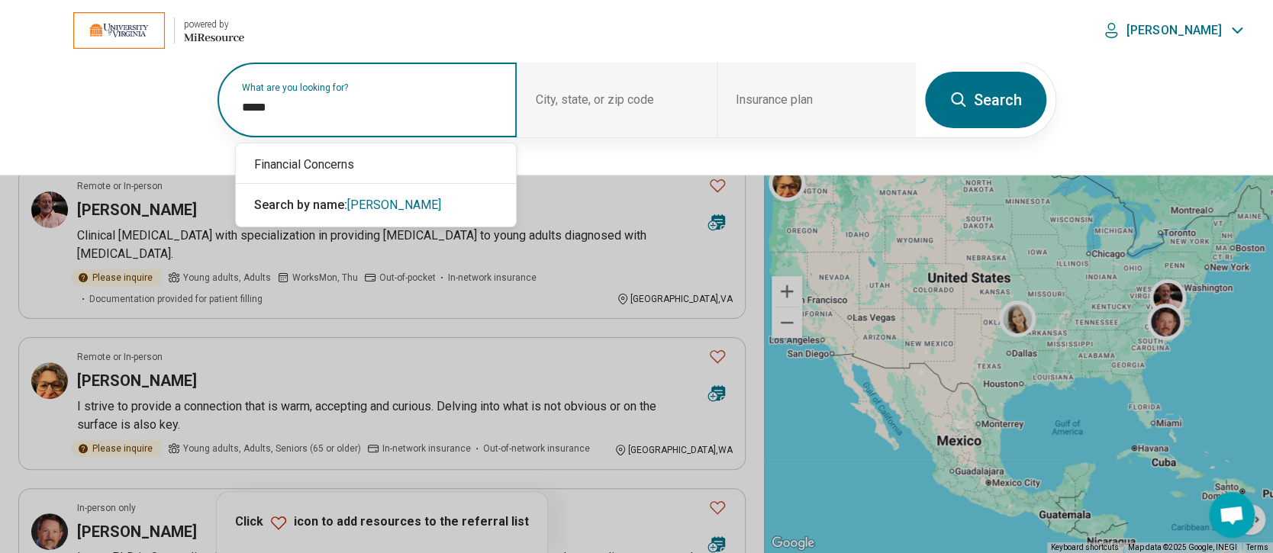
type input "*****"
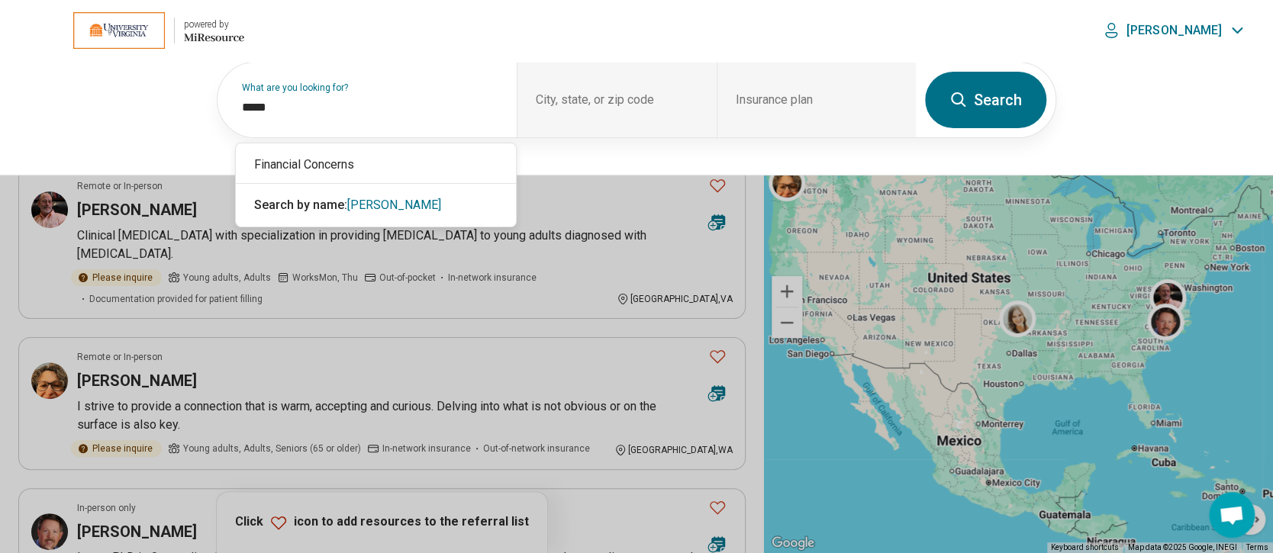
click at [966, 93] on icon at bounding box center [958, 100] width 18 height 18
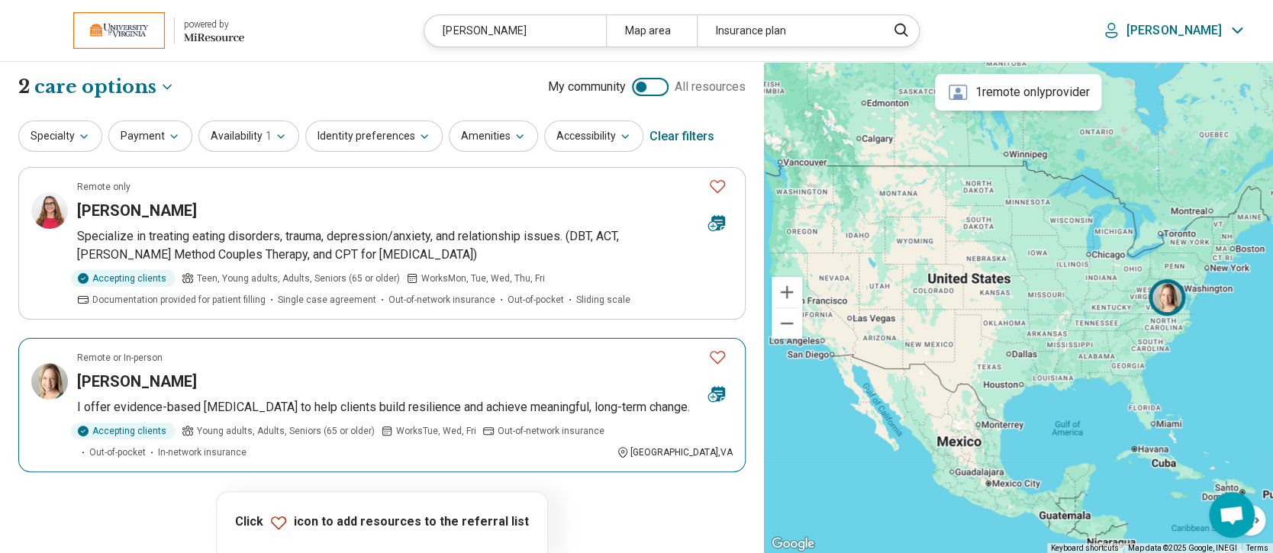
click at [132, 371] on h3 "Erica Peters Finan" at bounding box center [137, 381] width 120 height 21
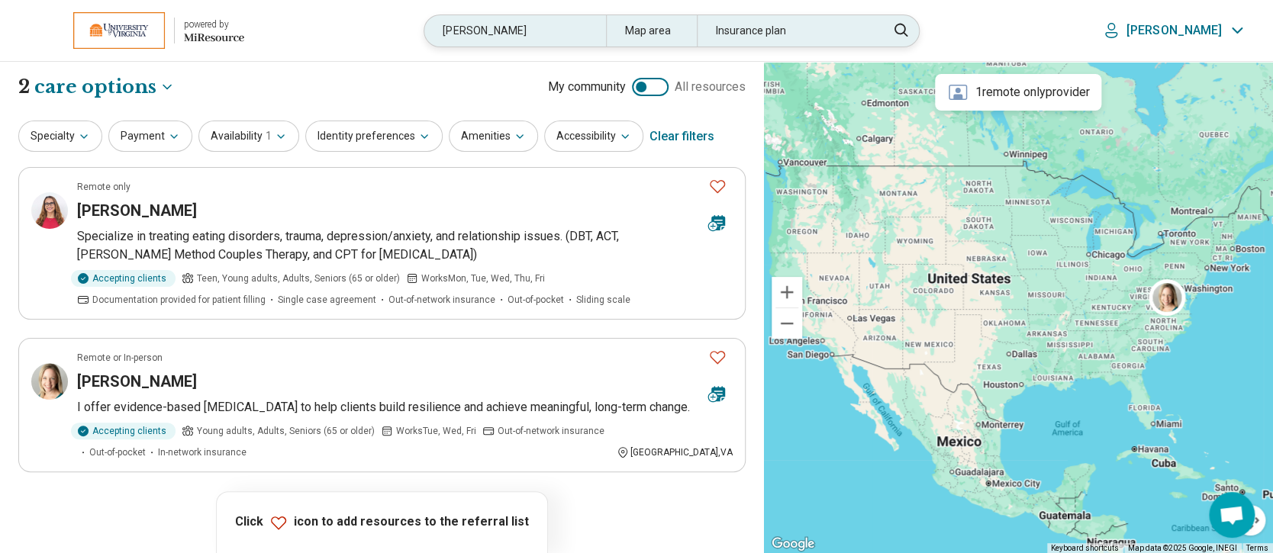
click at [546, 31] on div "finan" at bounding box center [514, 30] width 181 height 31
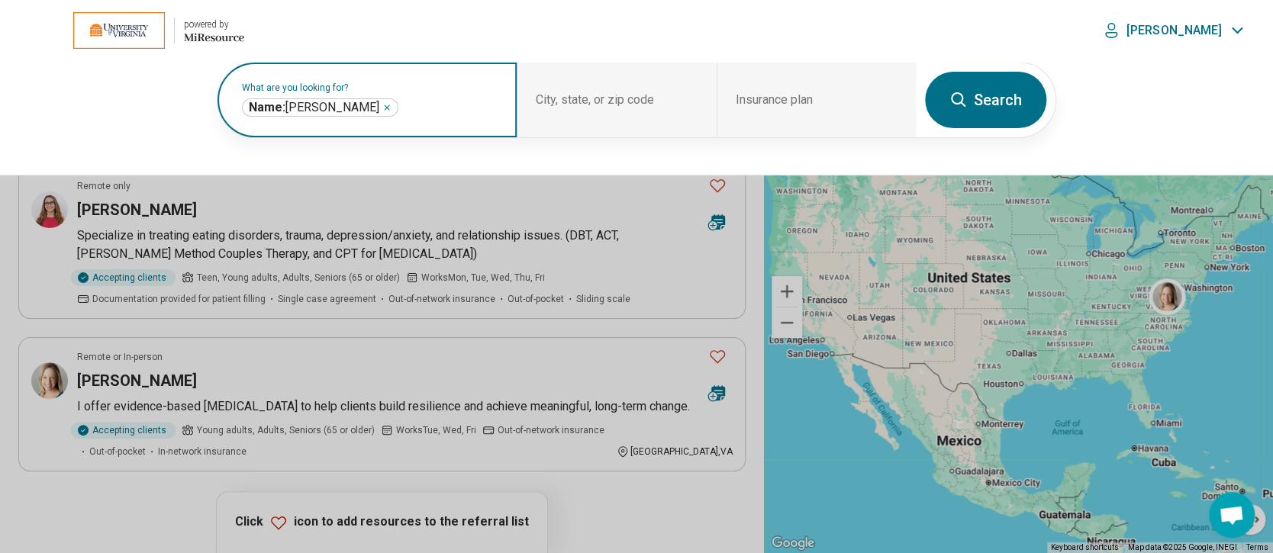
click at [382, 105] on icon "Remove" at bounding box center [386, 107] width 9 height 9
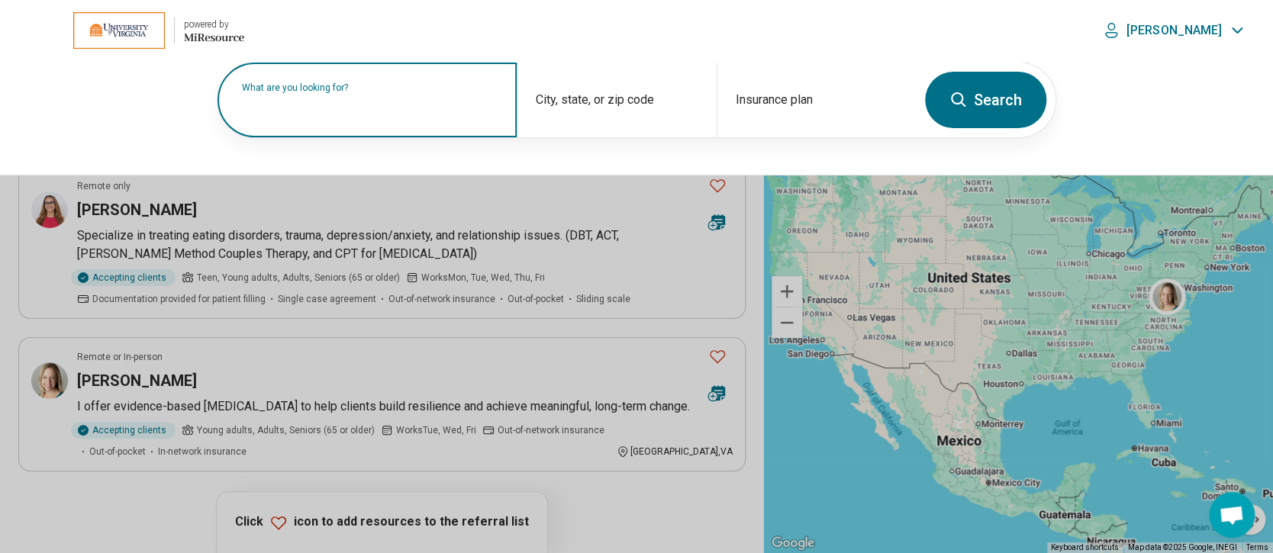
click at [353, 92] on label "What are you looking for?" at bounding box center [370, 87] width 256 height 9
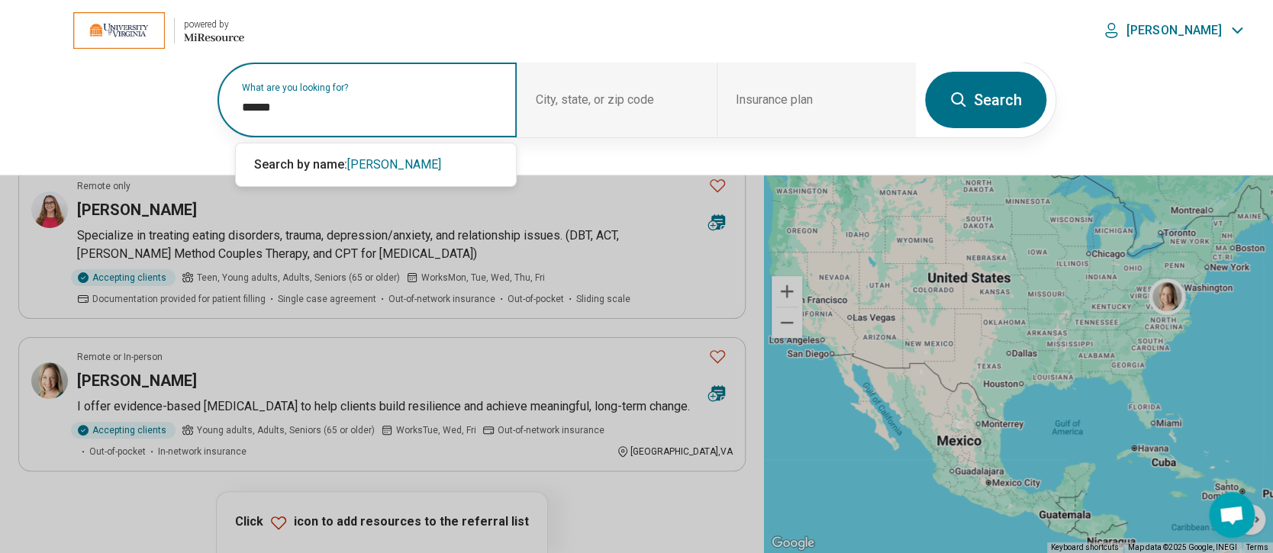
type input "*******"
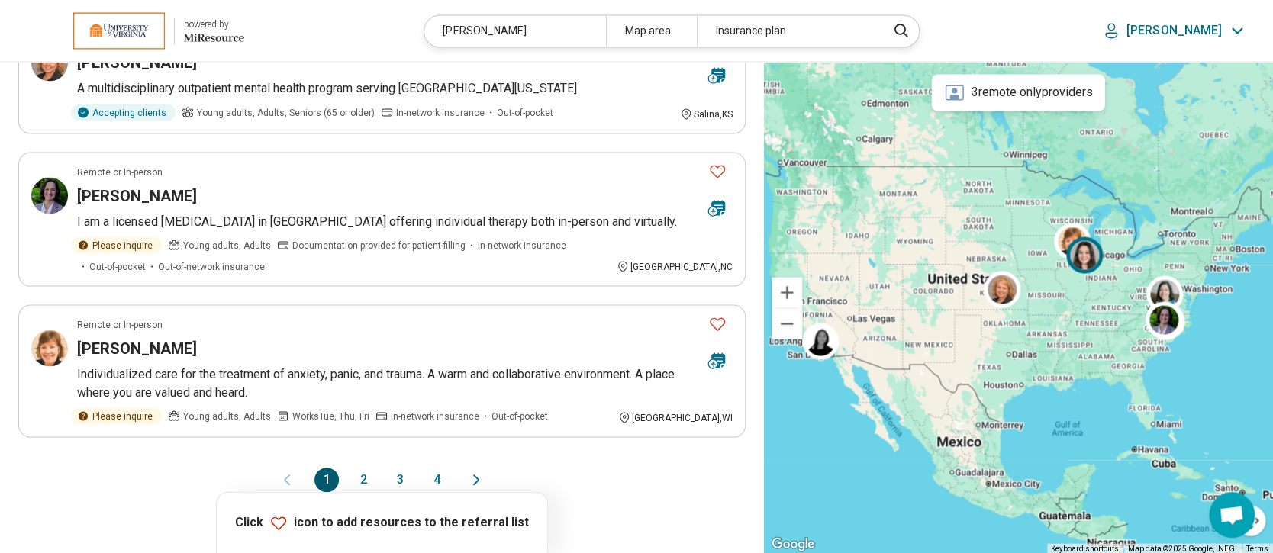
scroll to position [1526, 0]
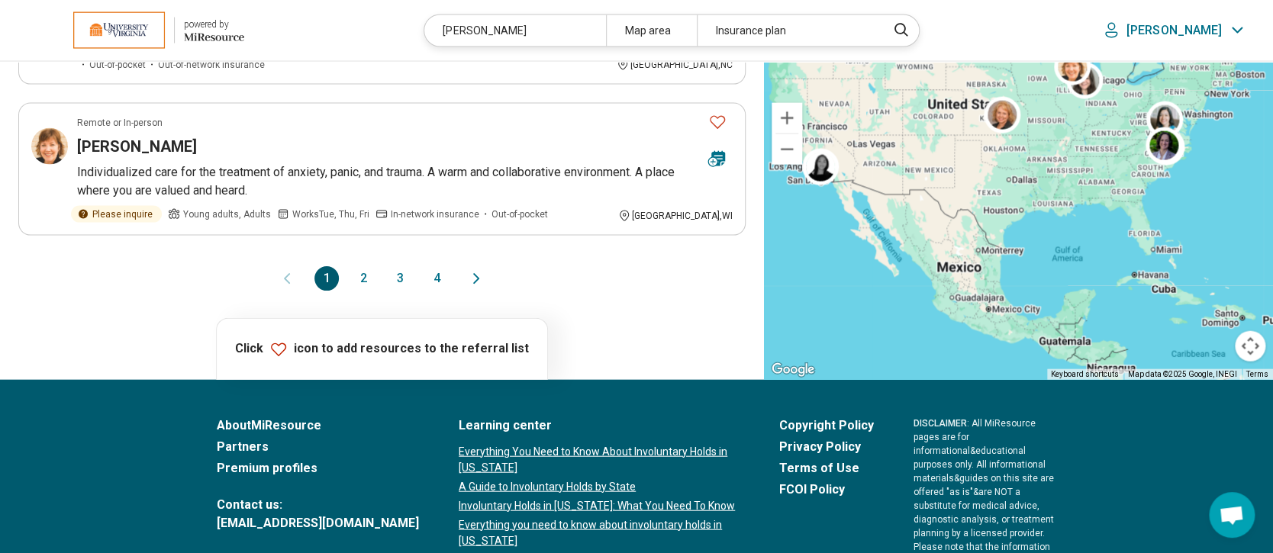
click at [365, 266] on button "2" at bounding box center [363, 278] width 24 height 24
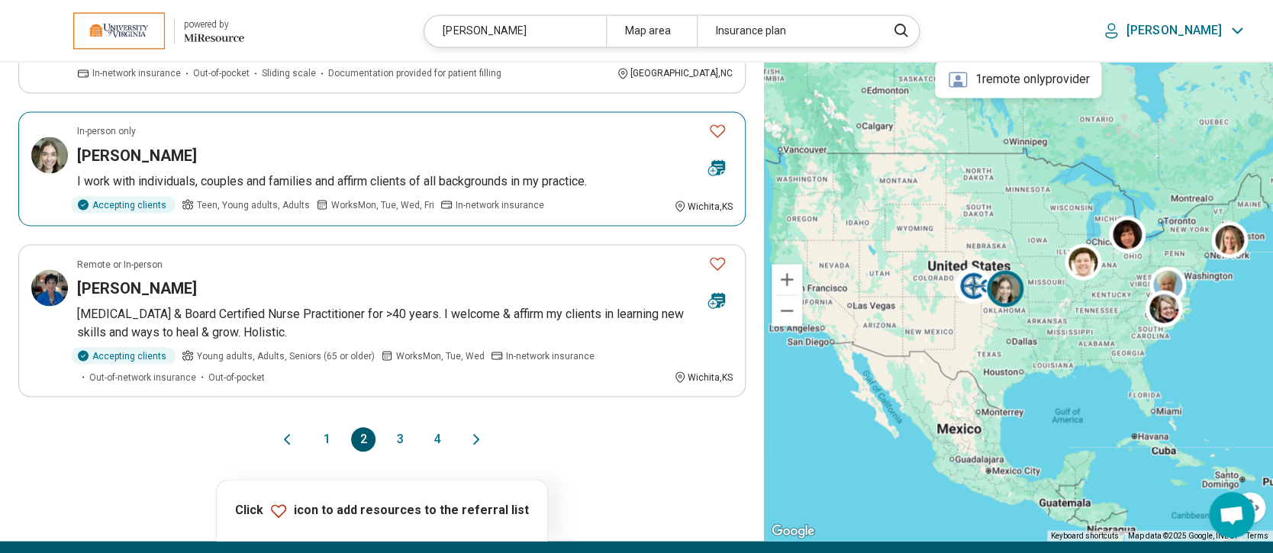
scroll to position [1322, 0]
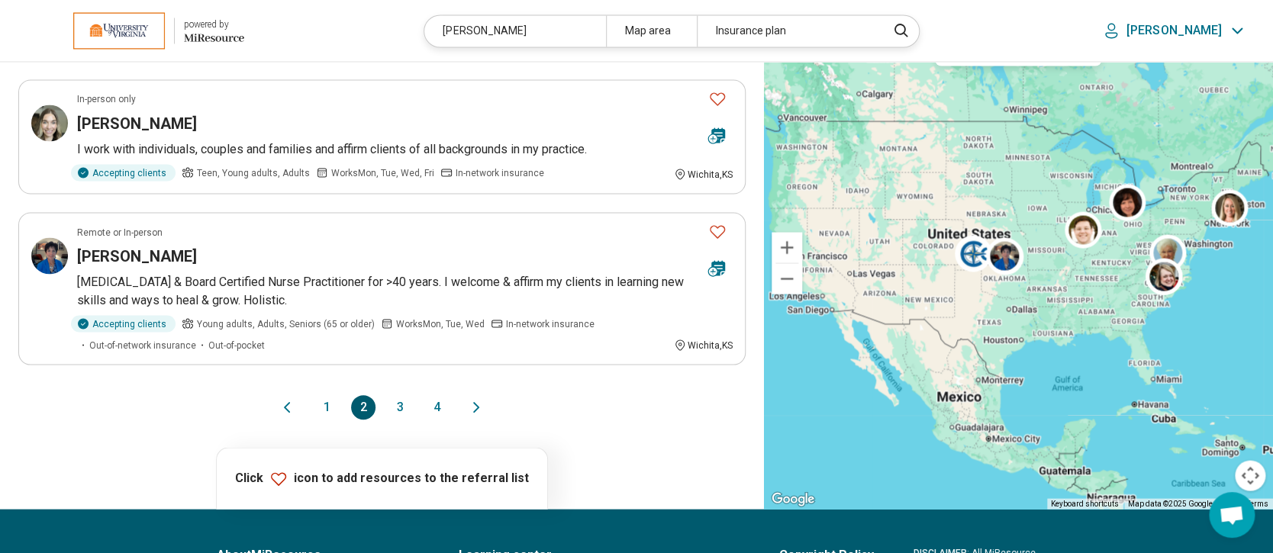
click at [400, 419] on button "3" at bounding box center [400, 407] width 24 height 24
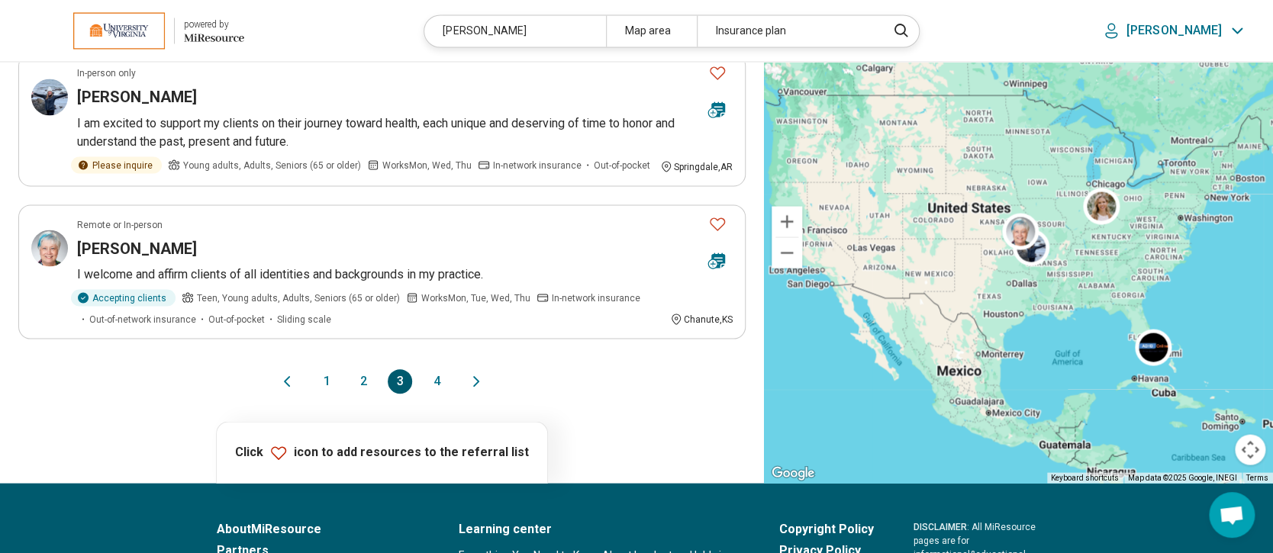
click at [438, 369] on button "4" at bounding box center [436, 381] width 24 height 24
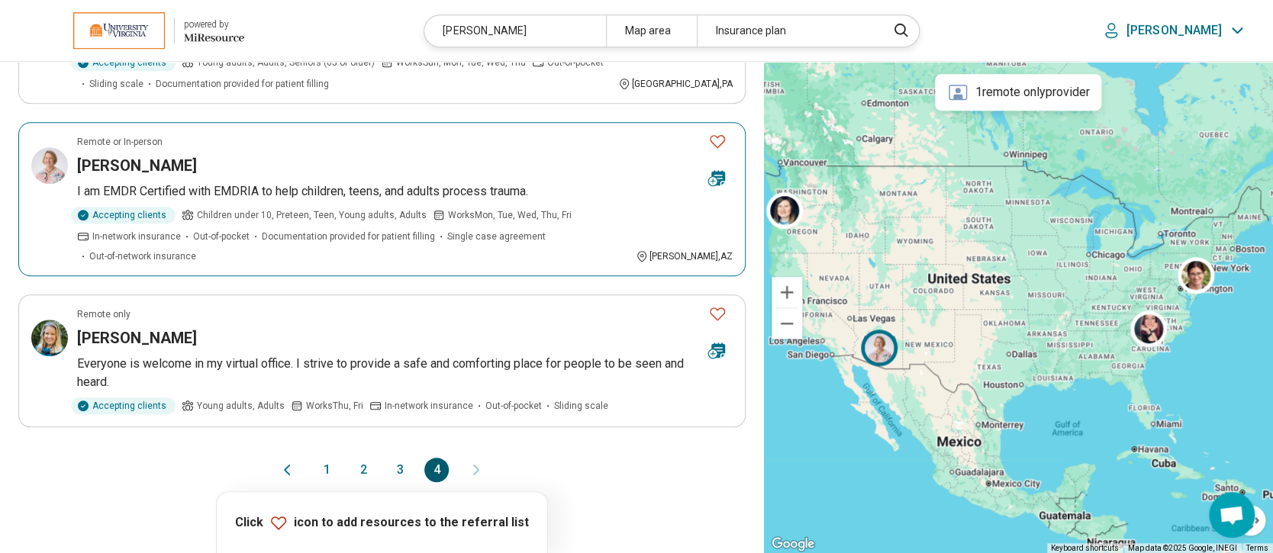
scroll to position [610, 0]
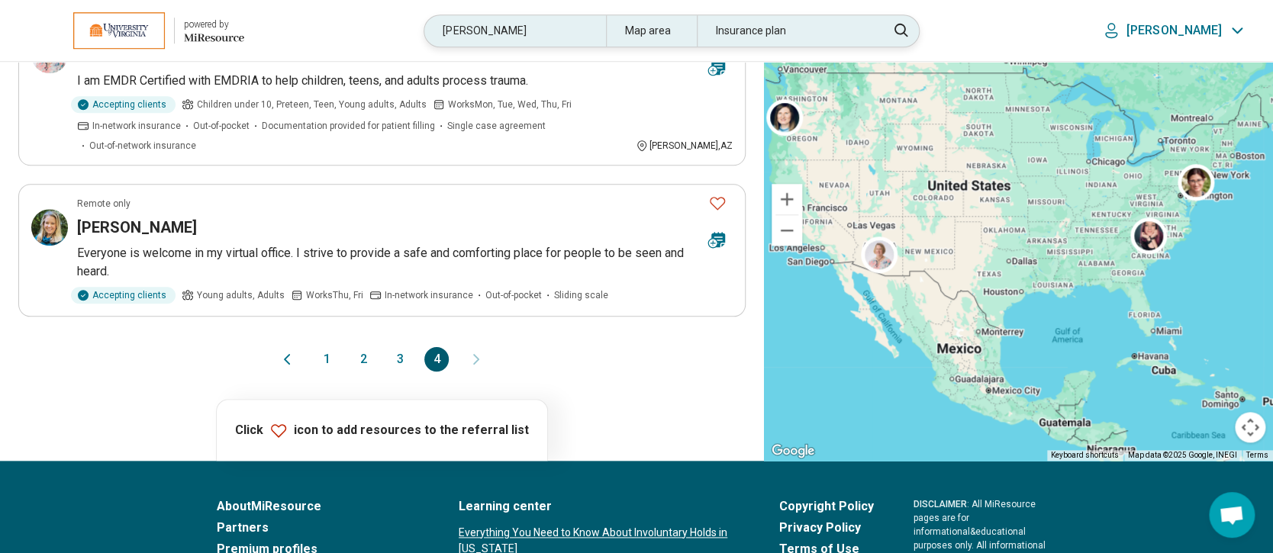
click at [546, 22] on div "carolyn" at bounding box center [514, 30] width 181 height 31
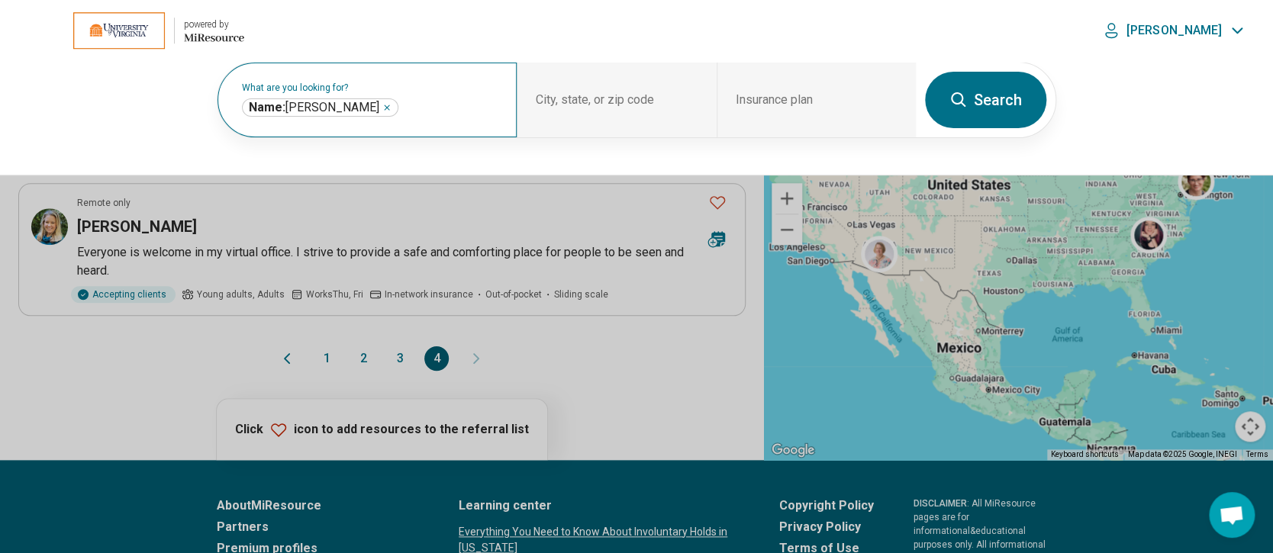
scroll to position [610, 0]
click at [382, 105] on icon "Remove" at bounding box center [386, 107] width 9 height 9
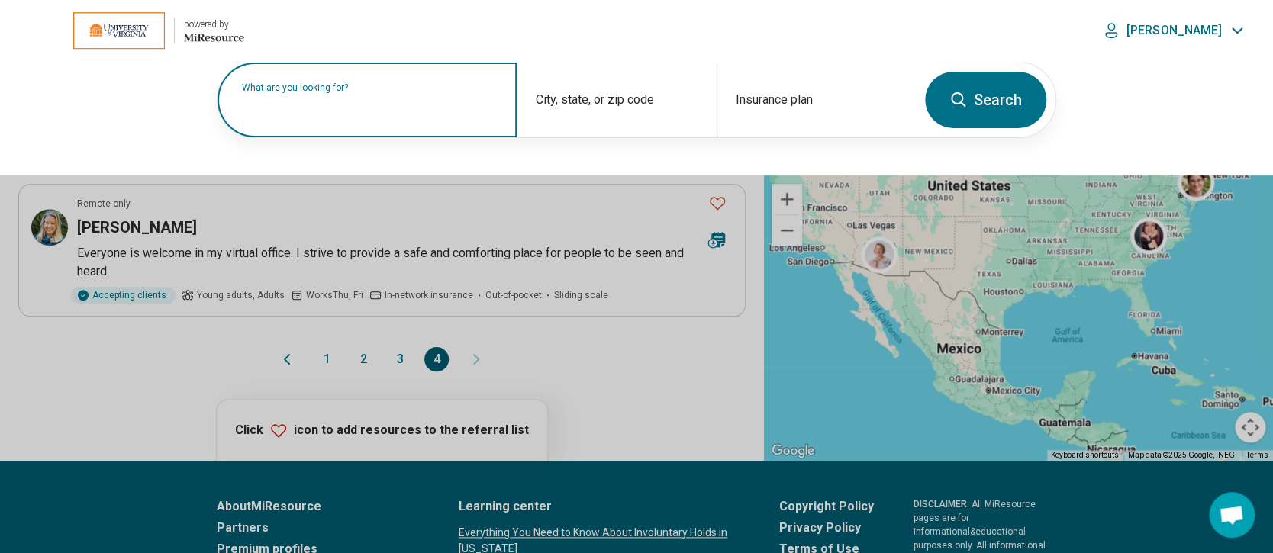
click at [336, 88] on div "What are you looking for?" at bounding box center [366, 100] width 299 height 75
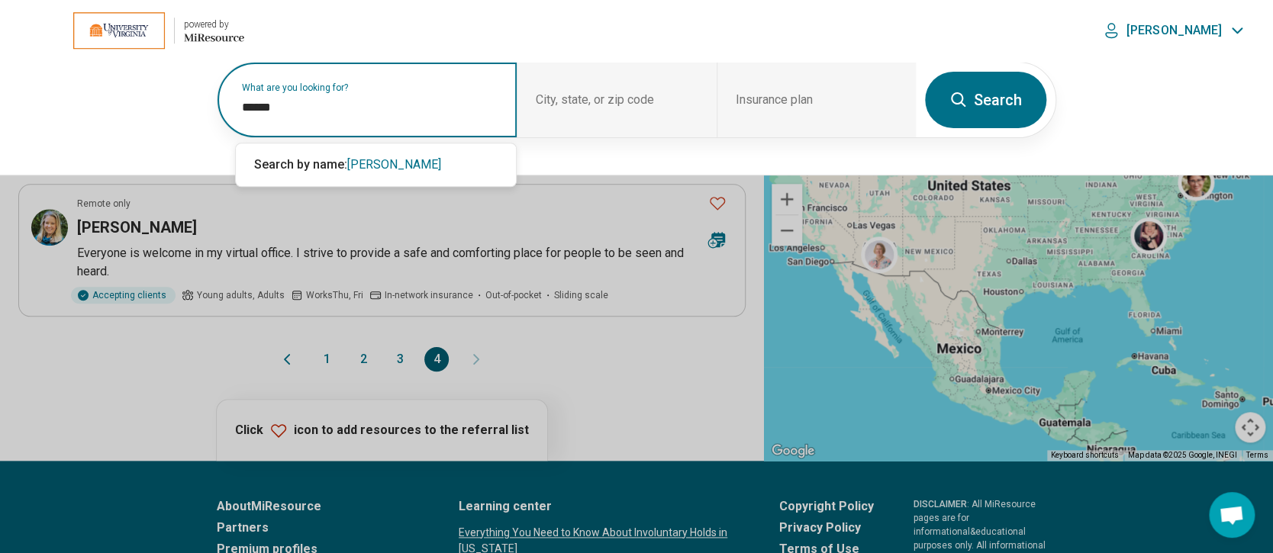
type input "******"
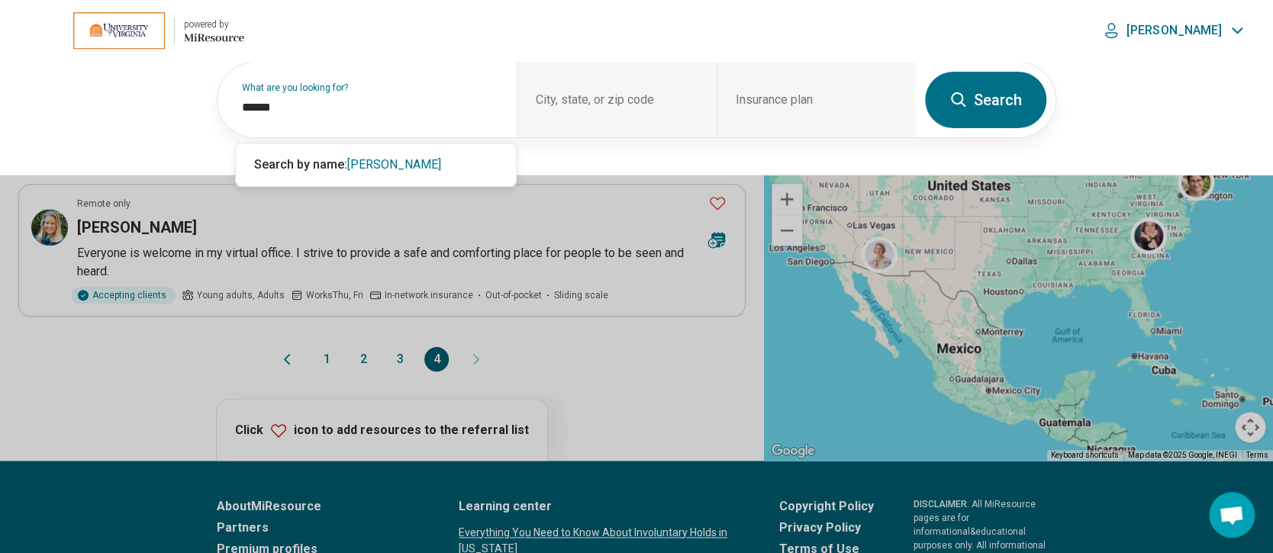
click at [980, 91] on button "Search" at bounding box center [985, 100] width 121 height 56
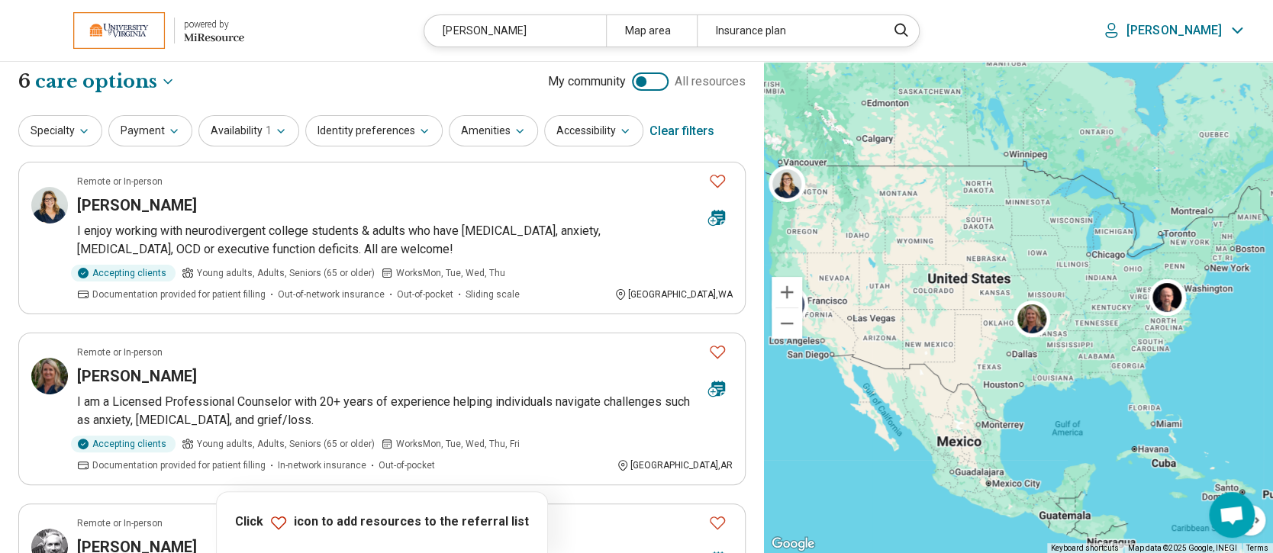
scroll to position [0, 0]
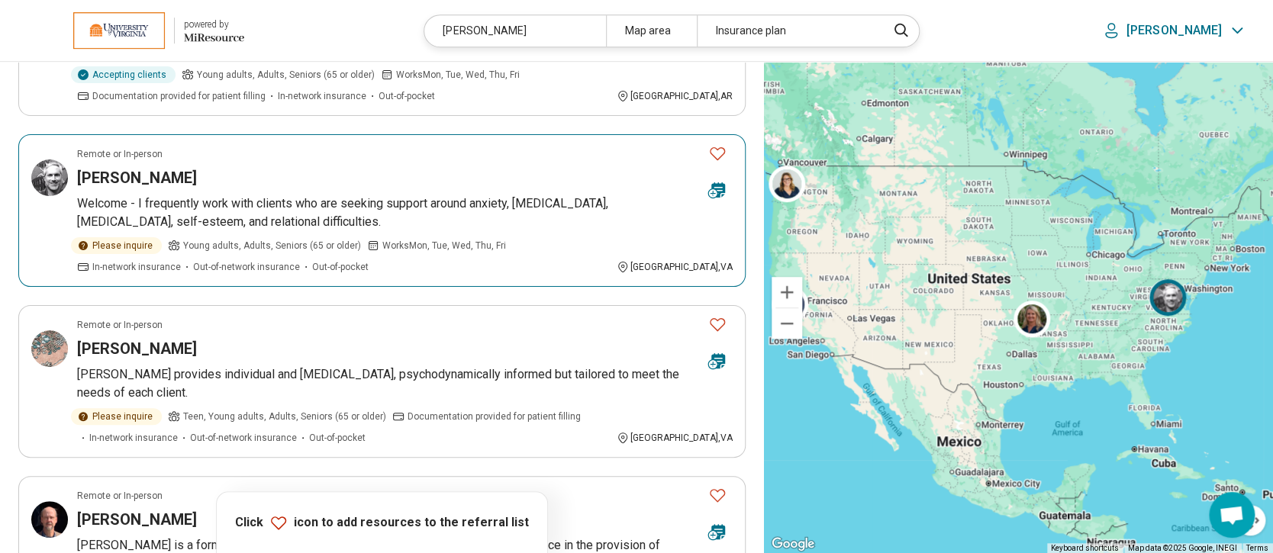
scroll to position [407, 0]
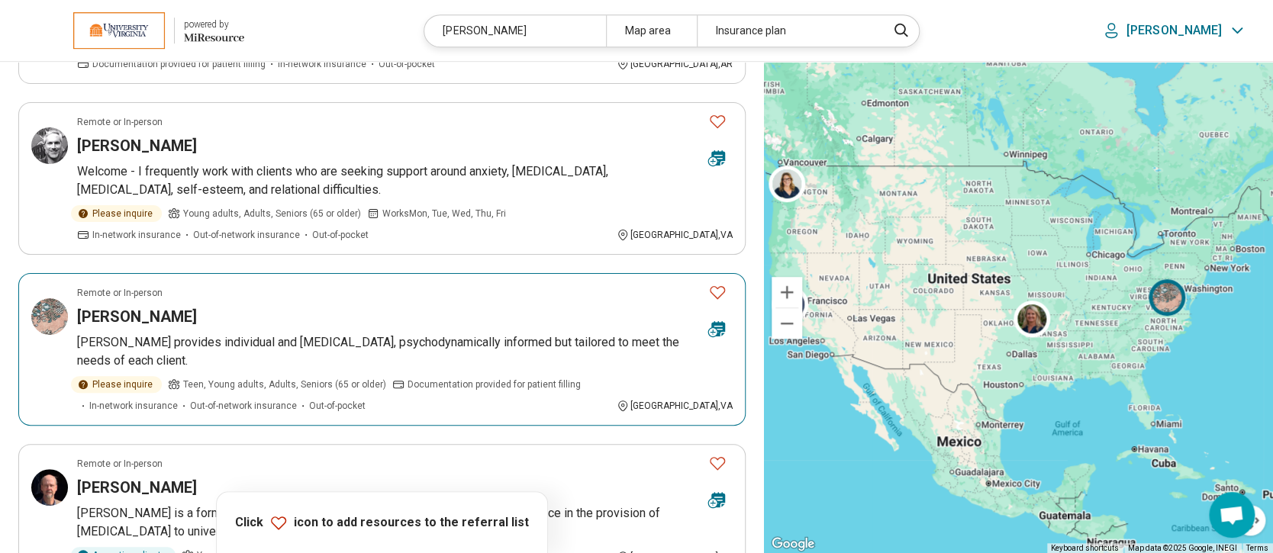
click at [129, 312] on h3 "Elizabeth Horner" at bounding box center [137, 316] width 120 height 21
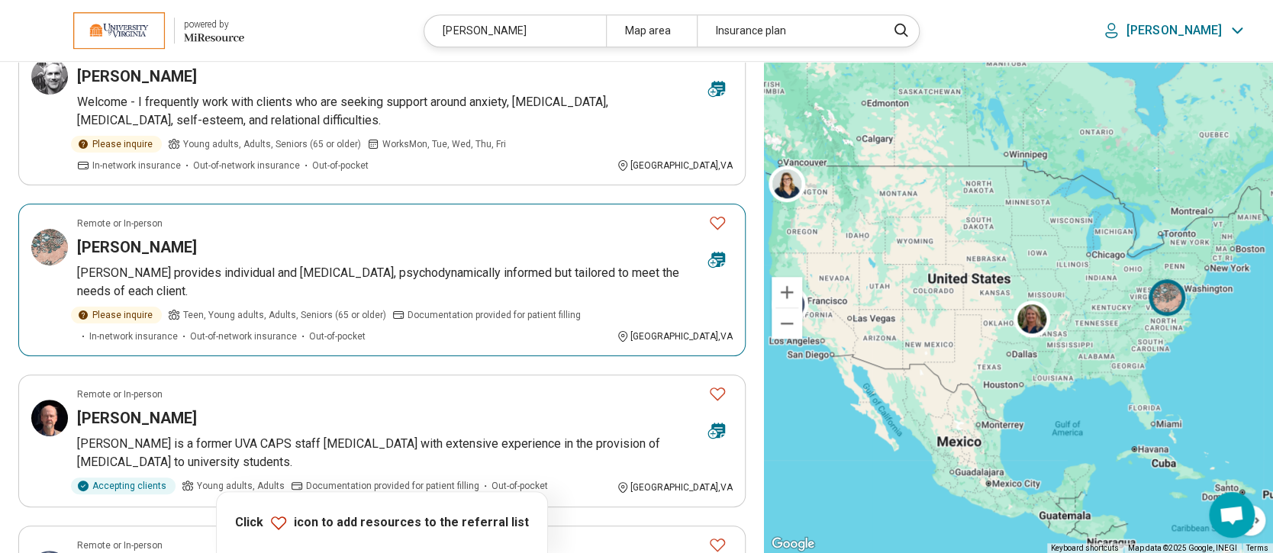
scroll to position [508, 0]
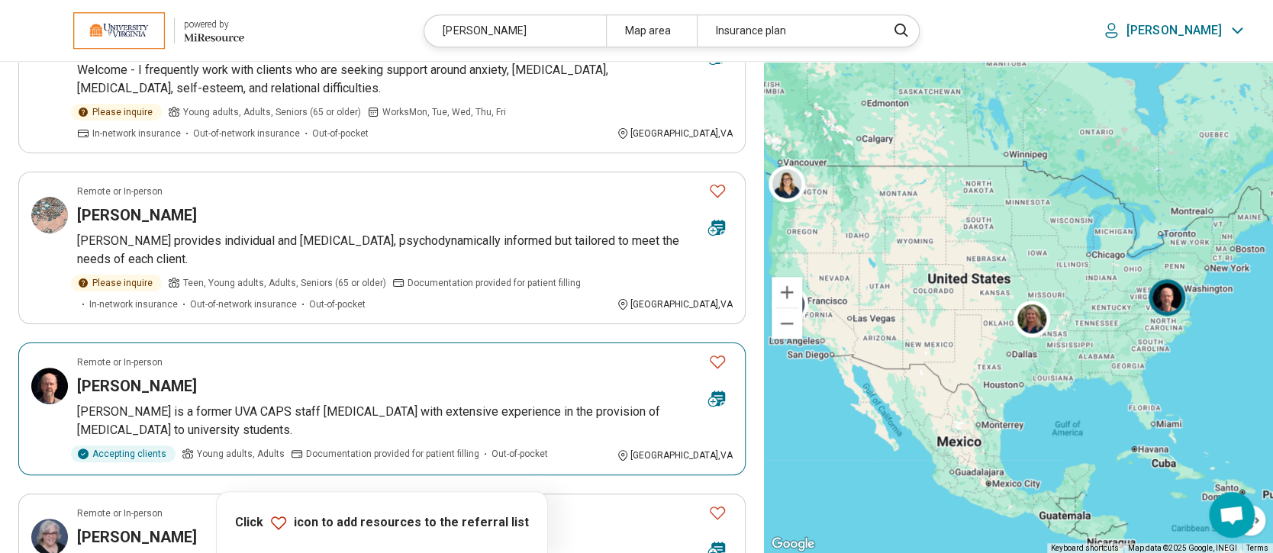
click at [144, 375] on h3 "Mark Horner" at bounding box center [137, 385] width 120 height 21
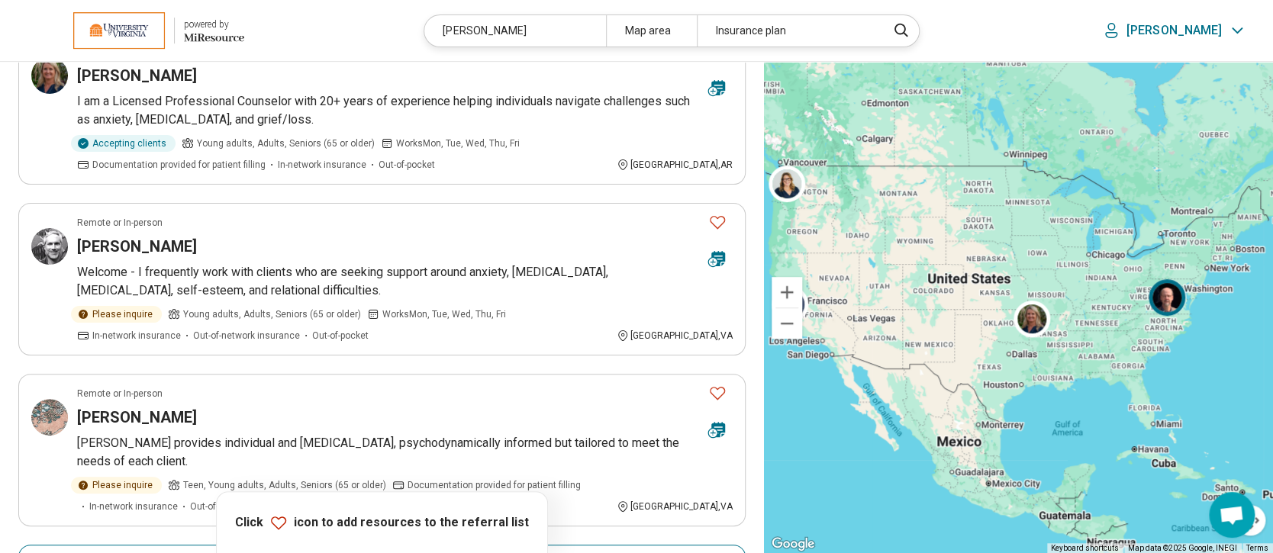
scroll to position [0, 0]
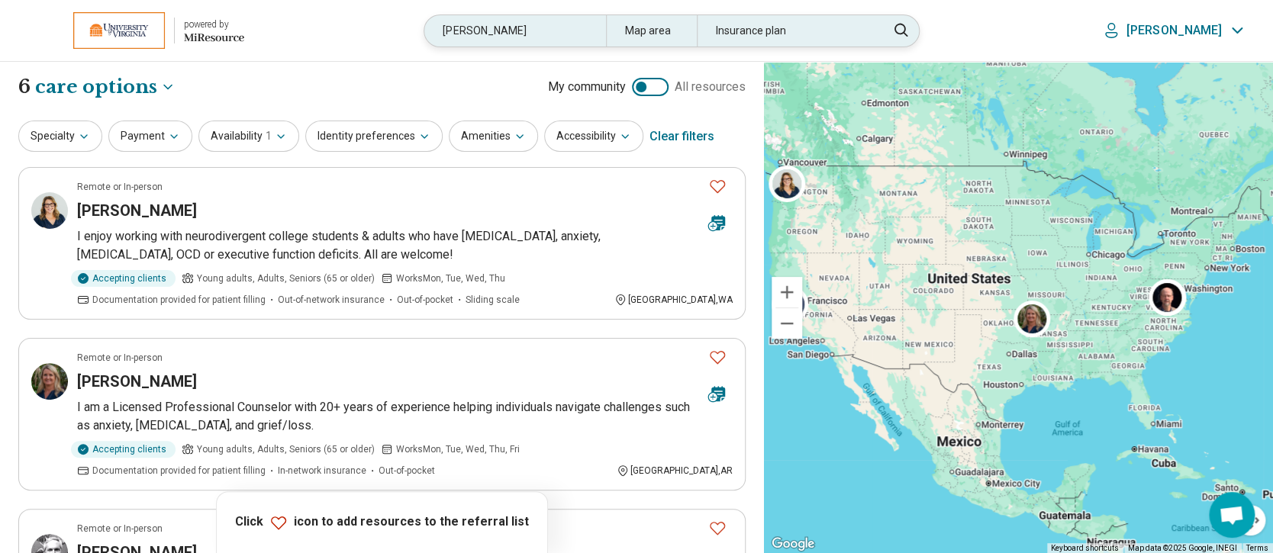
click at [516, 34] on div "horner" at bounding box center [514, 30] width 181 height 31
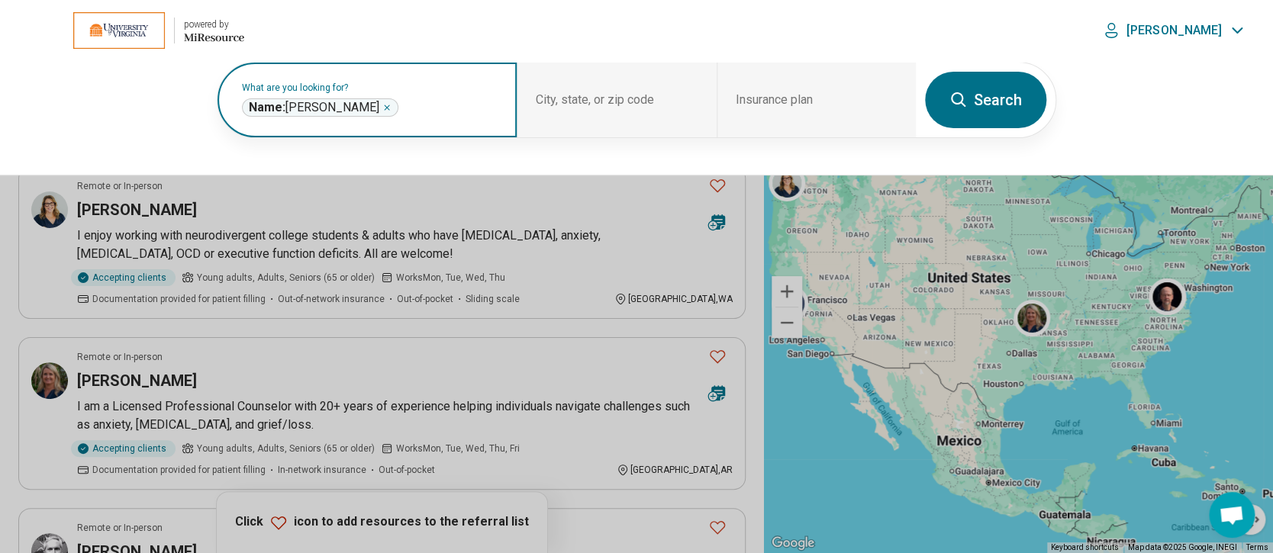
click at [382, 108] on icon "Remove" at bounding box center [386, 107] width 9 height 9
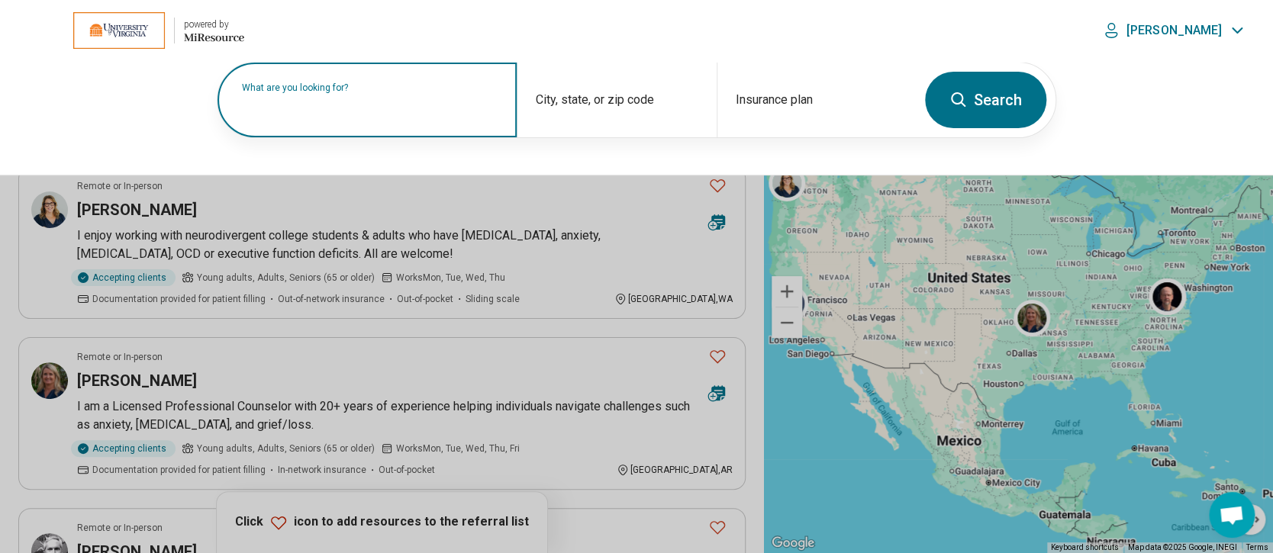
click at [371, 92] on label "What are you looking for?" at bounding box center [370, 87] width 256 height 9
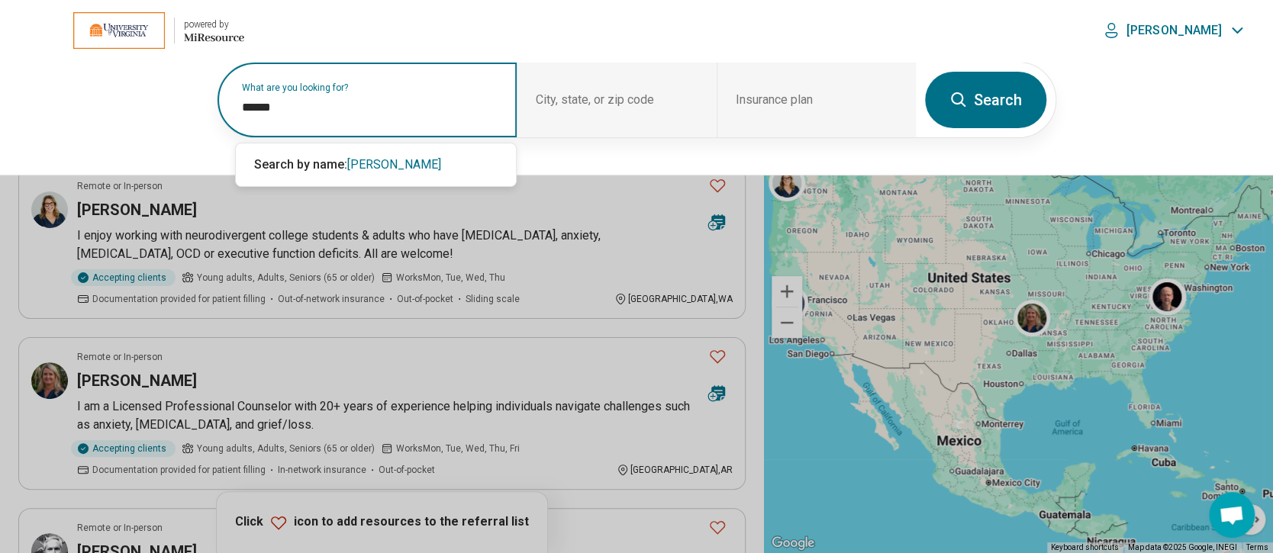
type input "******"
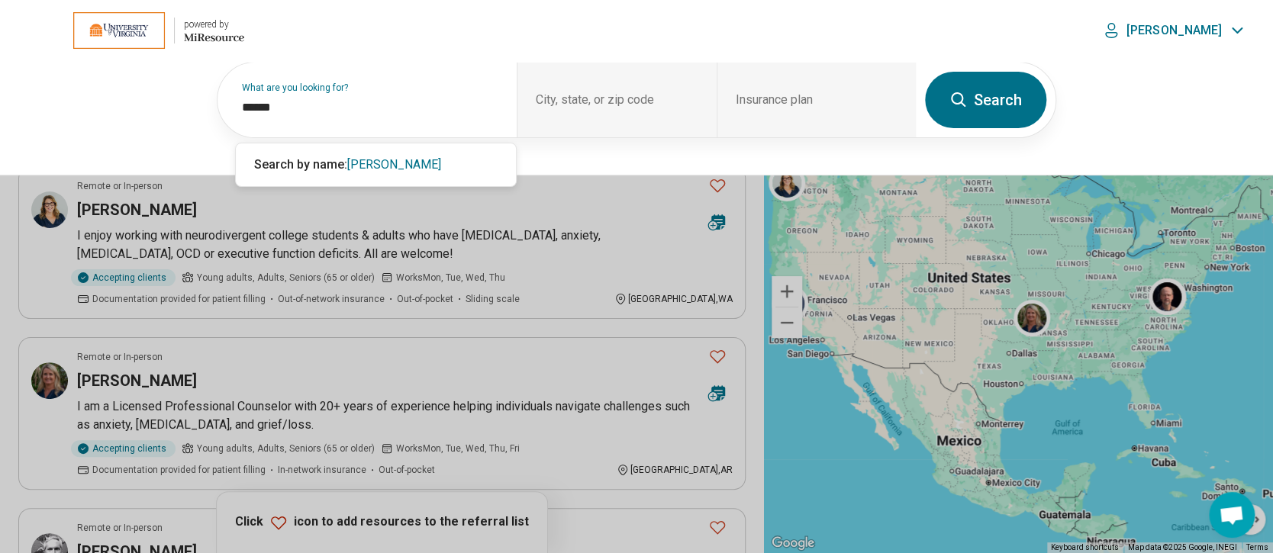
click at [978, 92] on button "Search" at bounding box center [985, 100] width 121 height 56
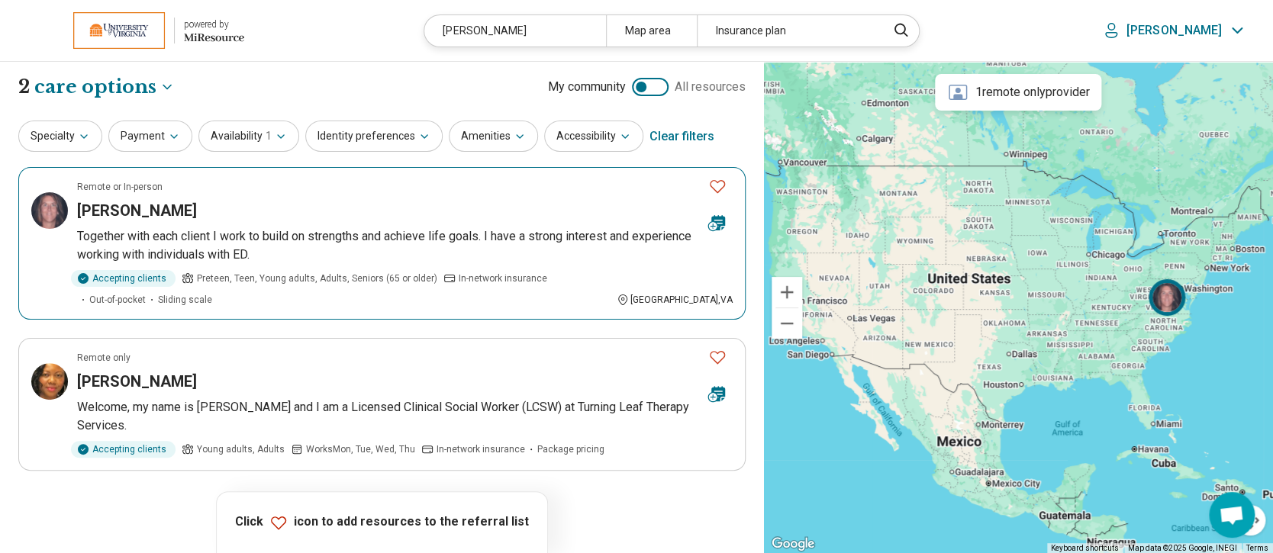
click at [50, 211] on img at bounding box center [49, 210] width 37 height 37
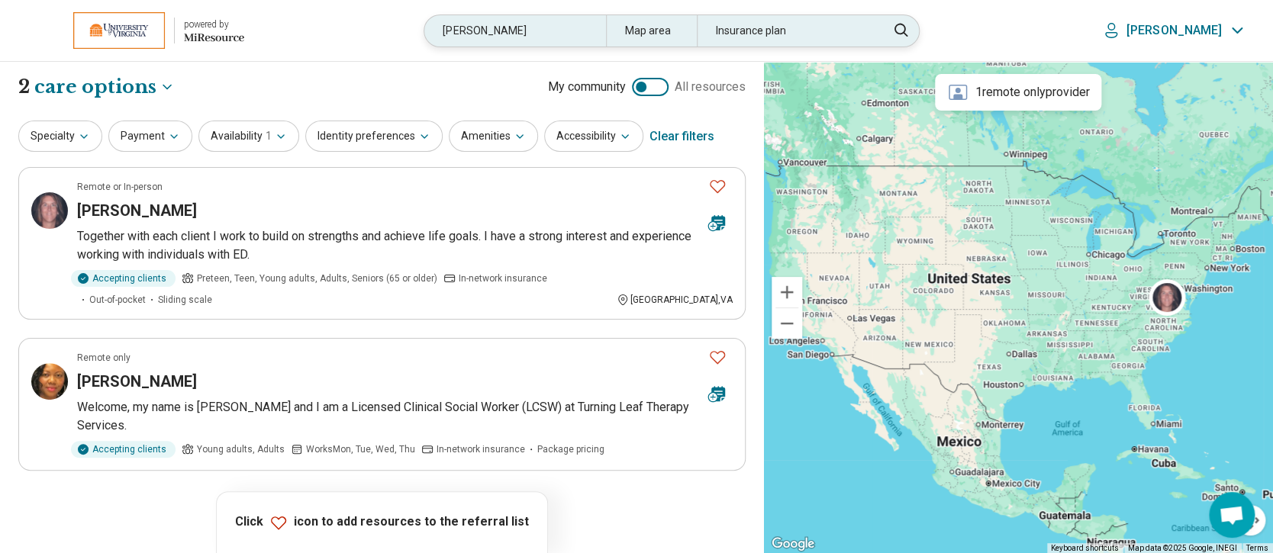
click at [530, 37] on div "chapin" at bounding box center [514, 30] width 181 height 31
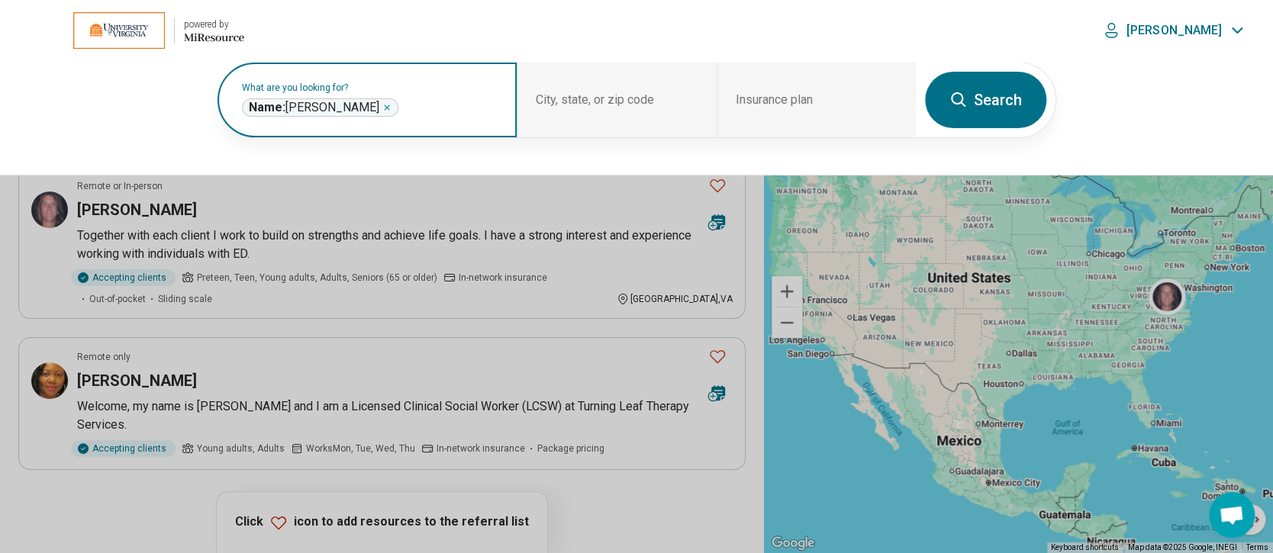
click at [382, 104] on icon "Remove" at bounding box center [386, 107] width 9 height 9
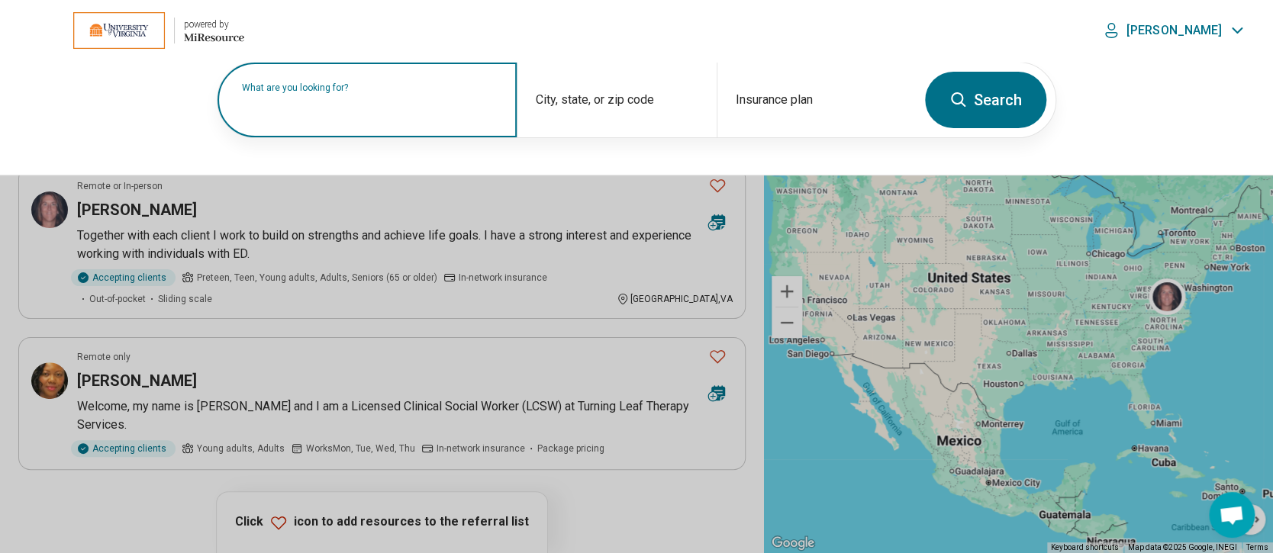
click at [357, 92] on label "What are you looking for?" at bounding box center [370, 87] width 256 height 9
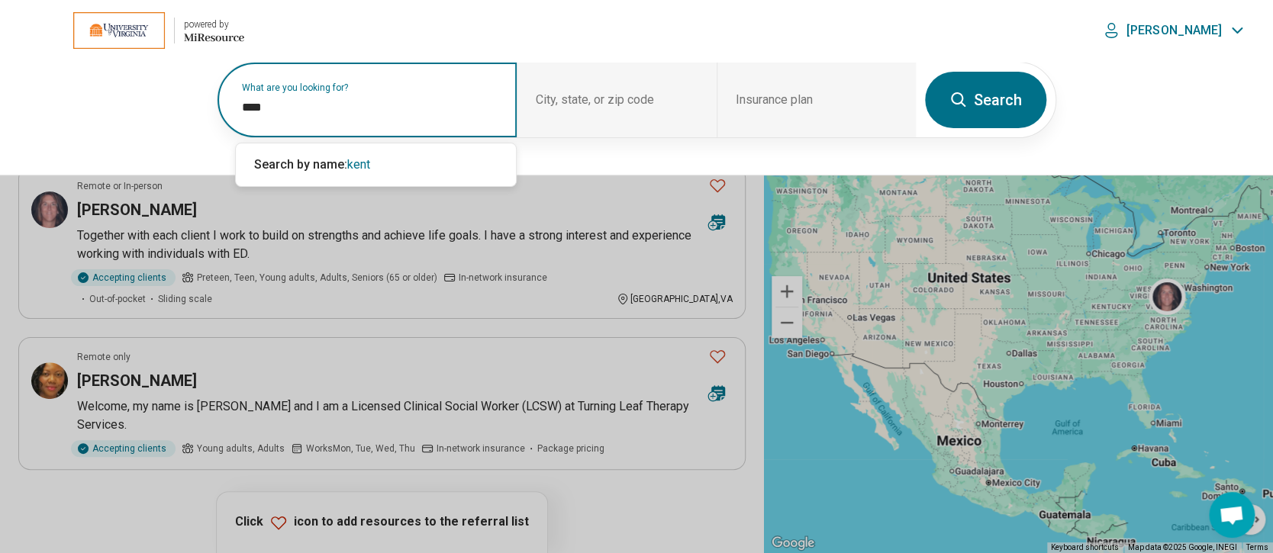
type input "****"
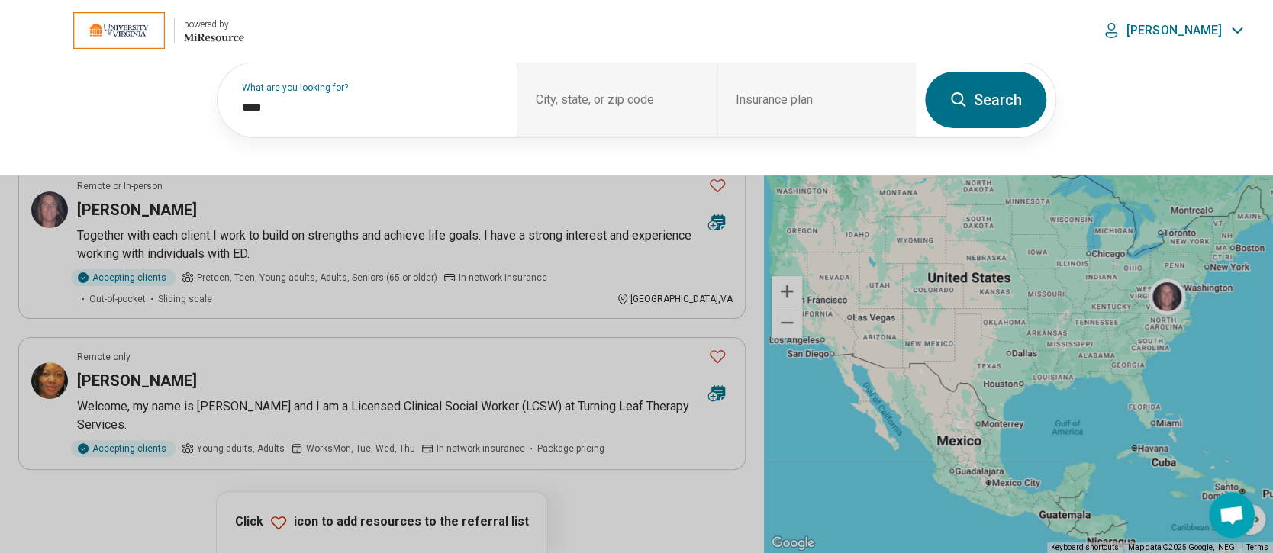
click at [985, 97] on button "Search" at bounding box center [985, 100] width 121 height 56
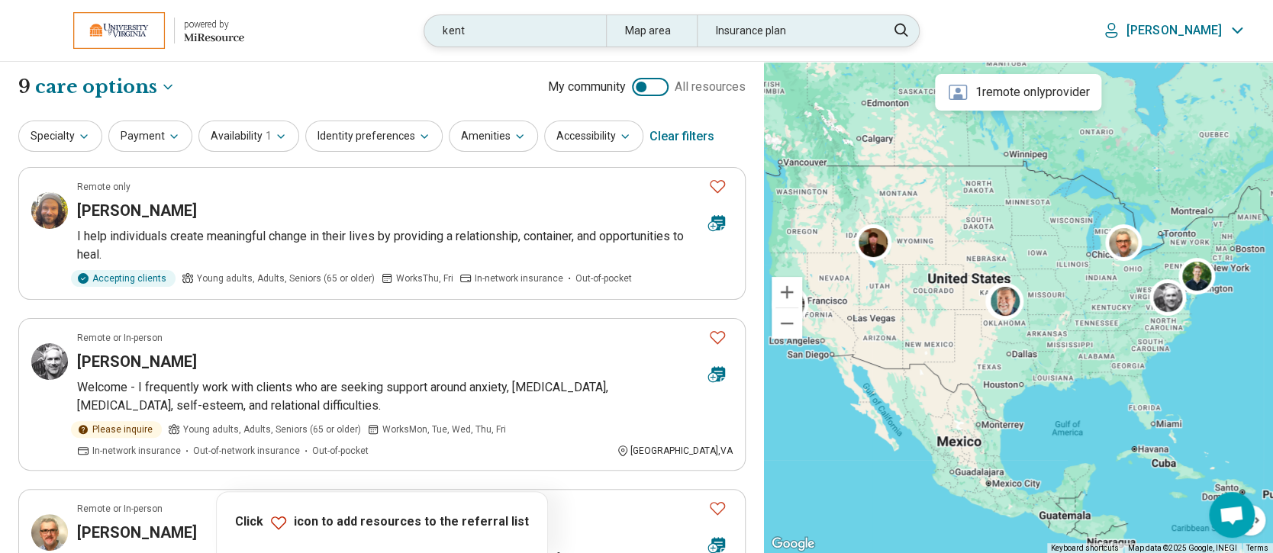
click at [476, 26] on div "kent" at bounding box center [514, 30] width 181 height 31
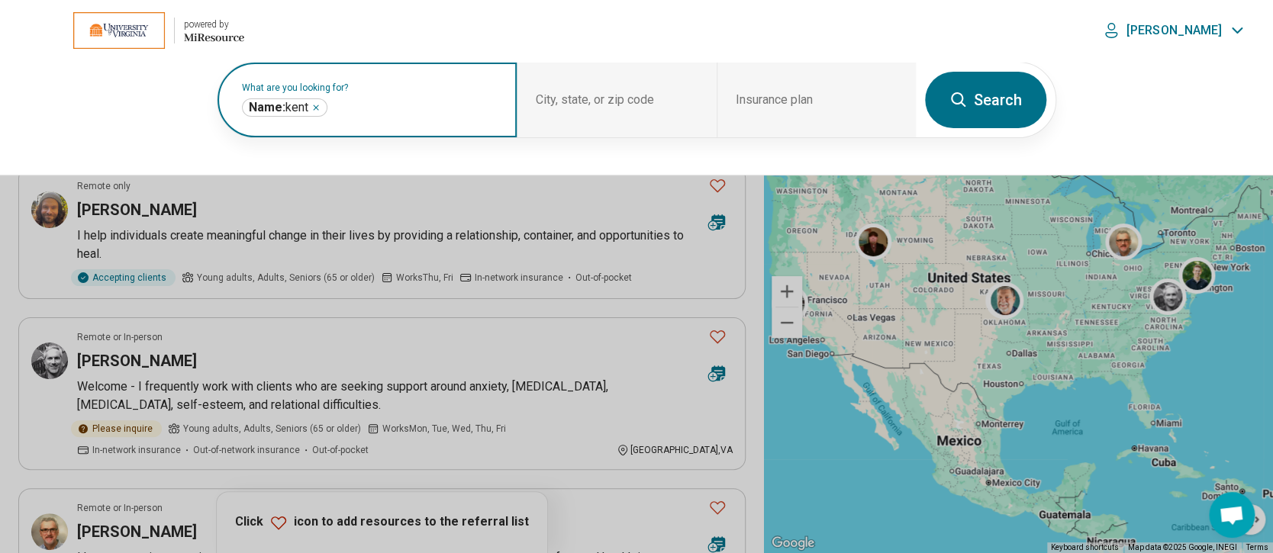
click at [317, 107] on icon "Remove" at bounding box center [316, 107] width 5 height 5
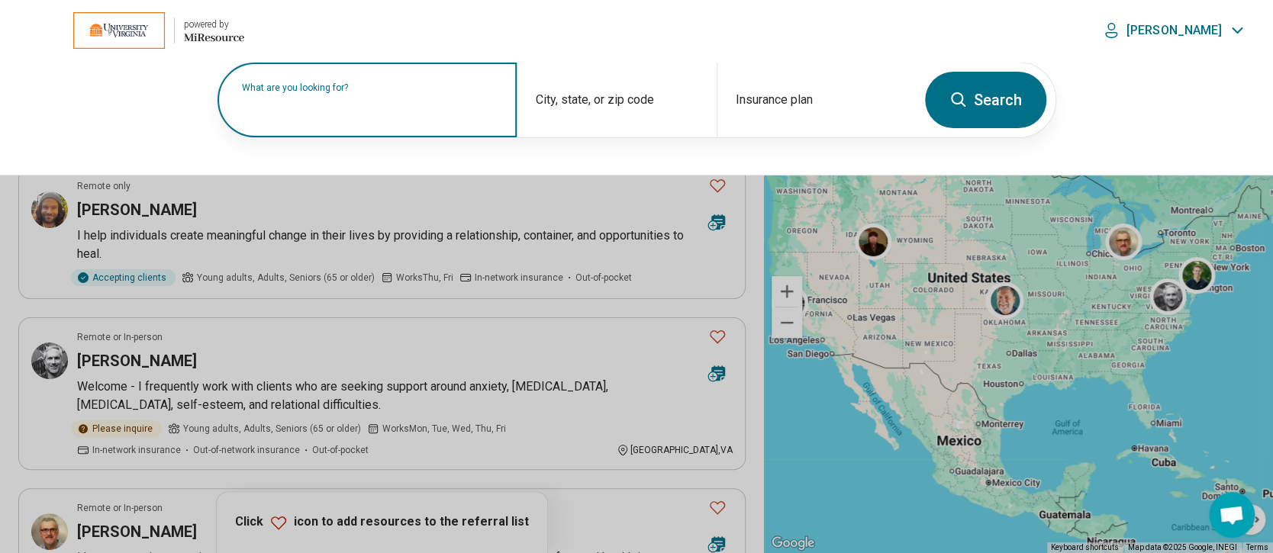
click at [410, 92] on label "What are you looking for?" at bounding box center [370, 87] width 256 height 9
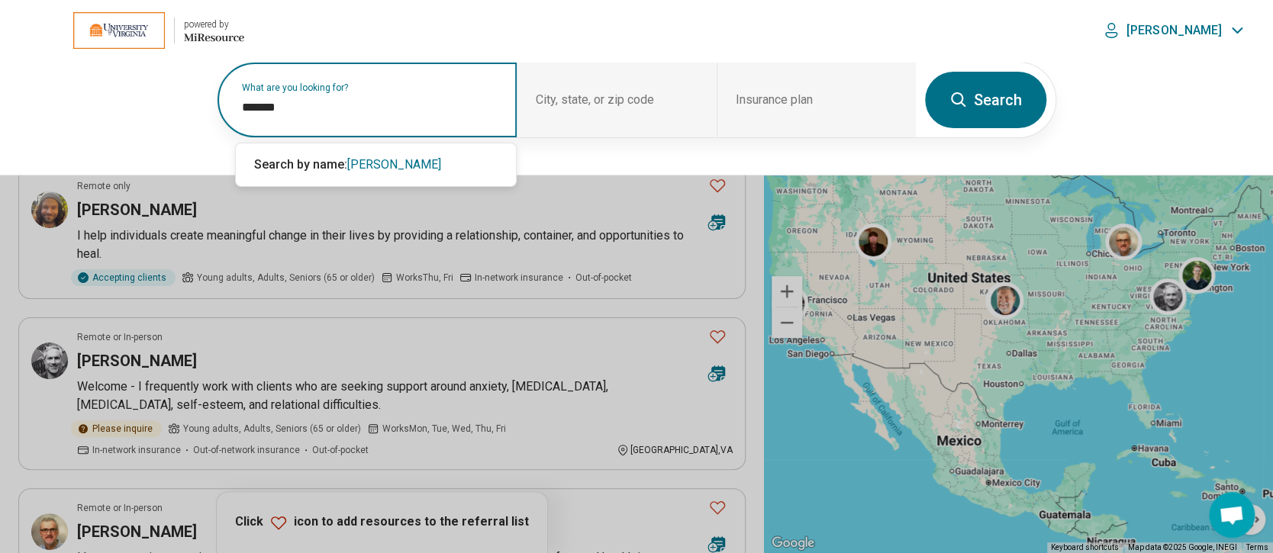
type input "*******"
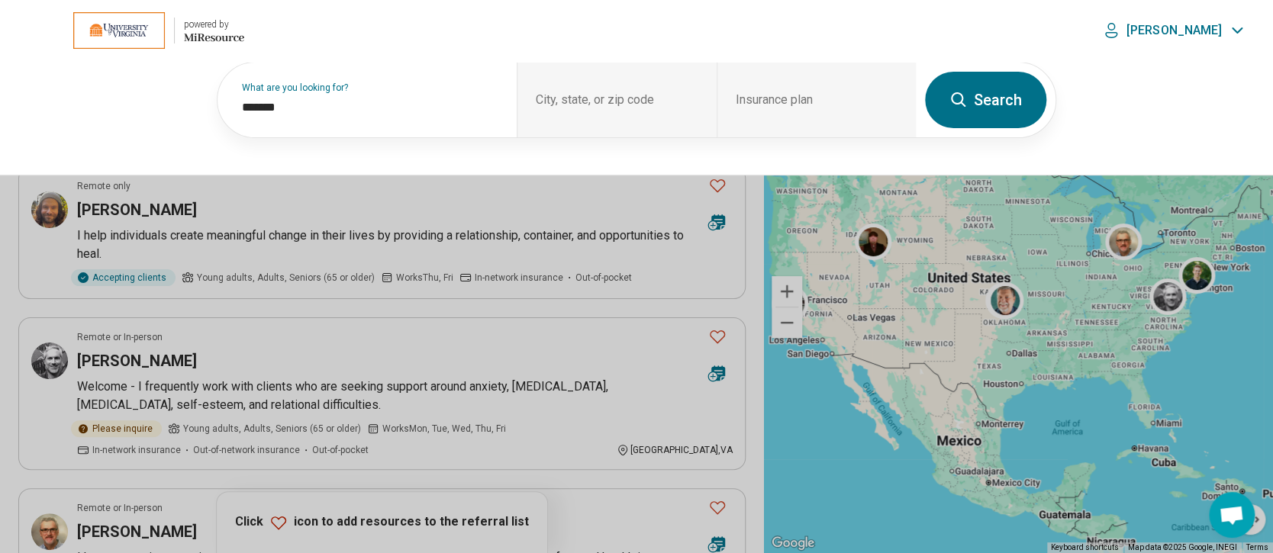
click at [981, 103] on button "Search" at bounding box center [985, 100] width 121 height 56
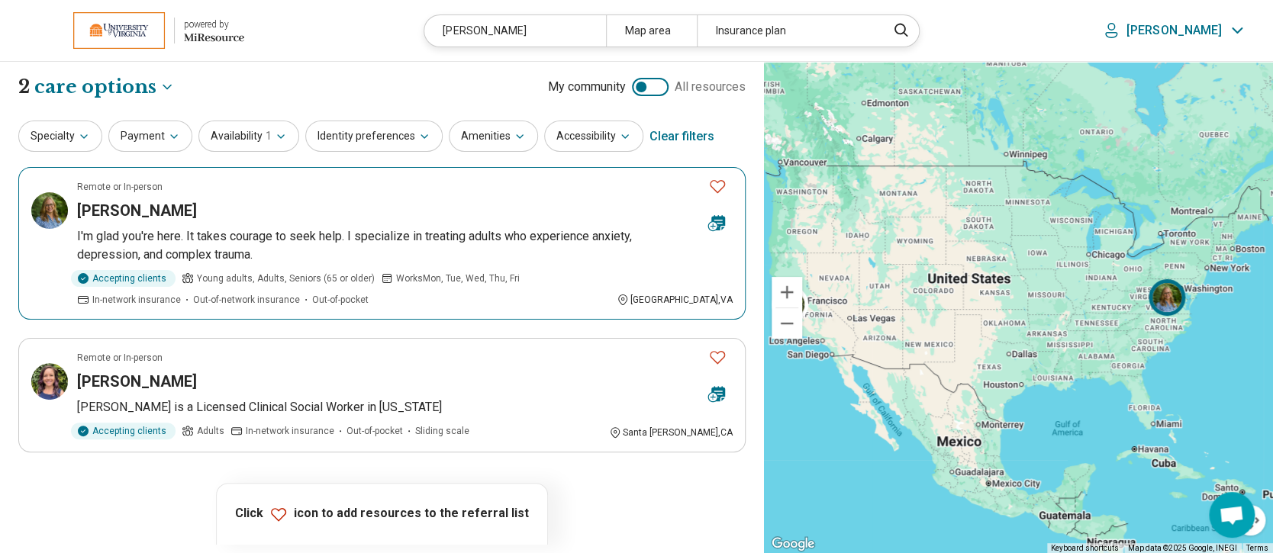
click at [148, 210] on h3 "Sandra Monohan" at bounding box center [137, 210] width 120 height 21
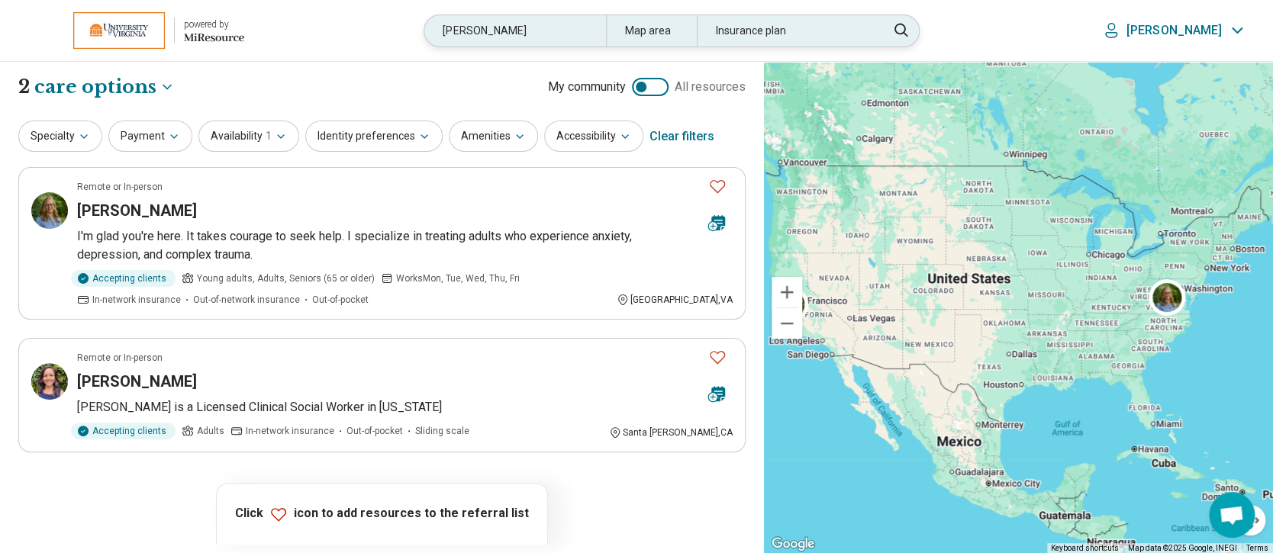
click at [540, 32] on div "monohan" at bounding box center [514, 30] width 181 height 31
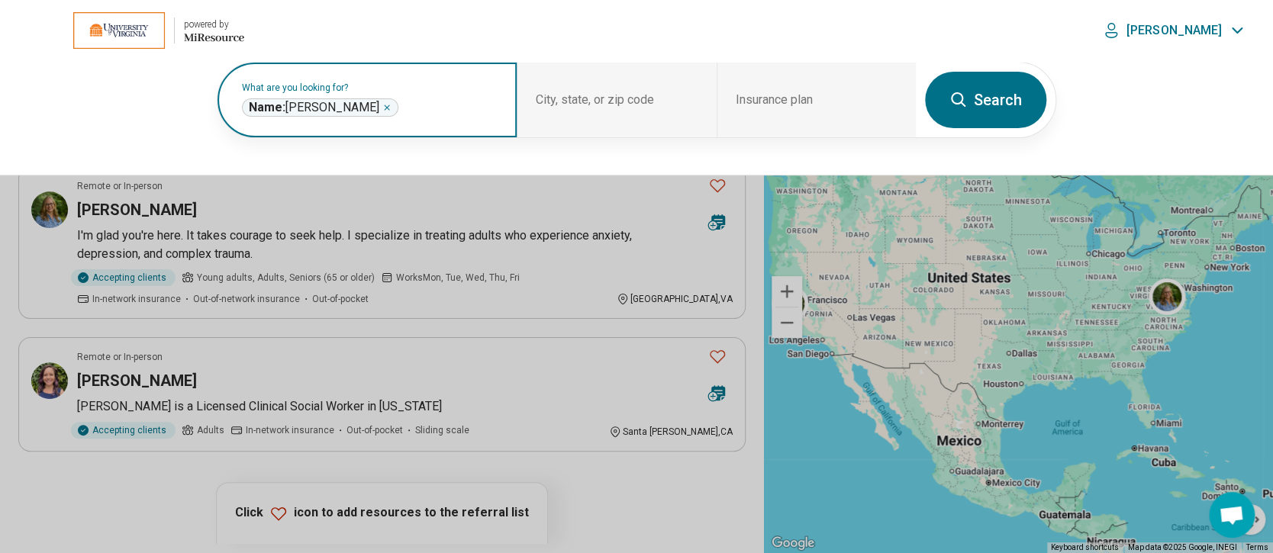
click at [382, 105] on icon "Remove" at bounding box center [386, 107] width 9 height 9
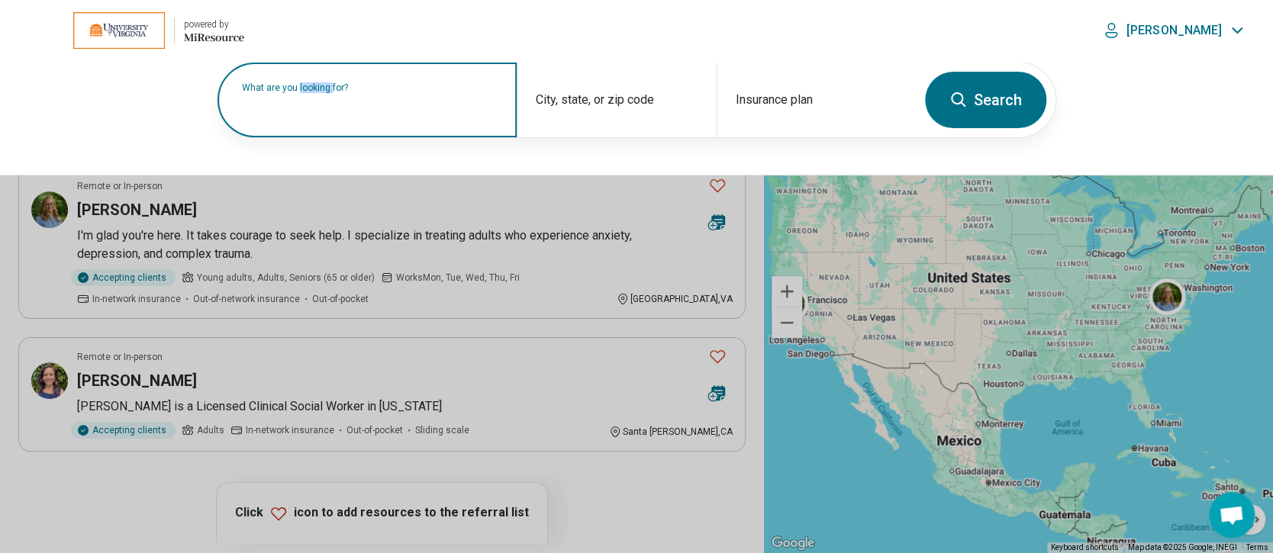
click at [349, 92] on label "What are you looking for?" at bounding box center [370, 87] width 256 height 9
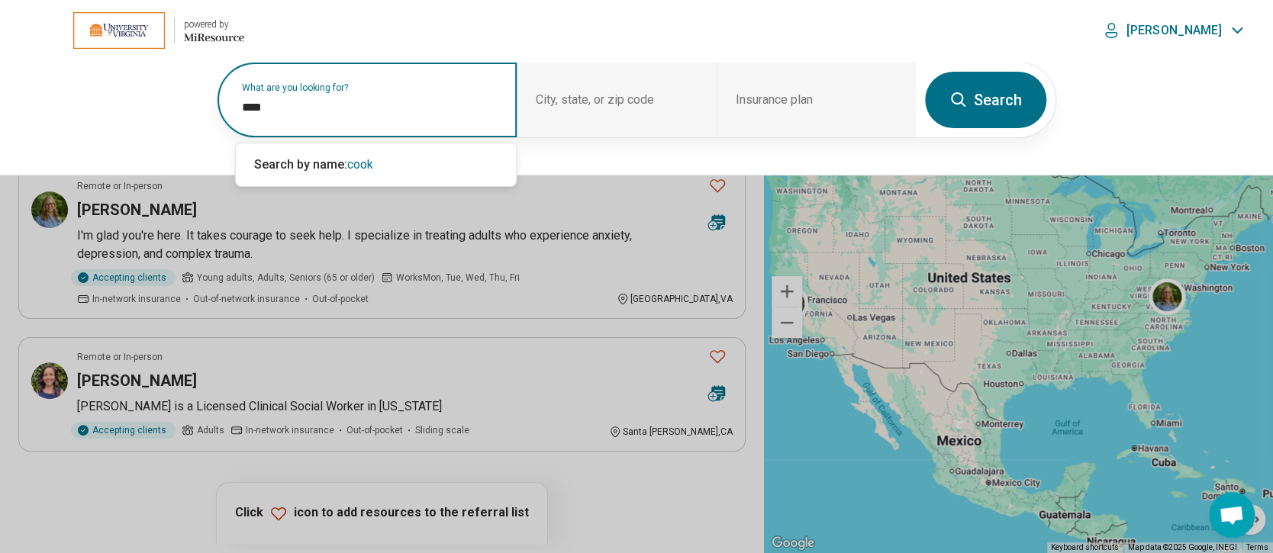
type input "****"
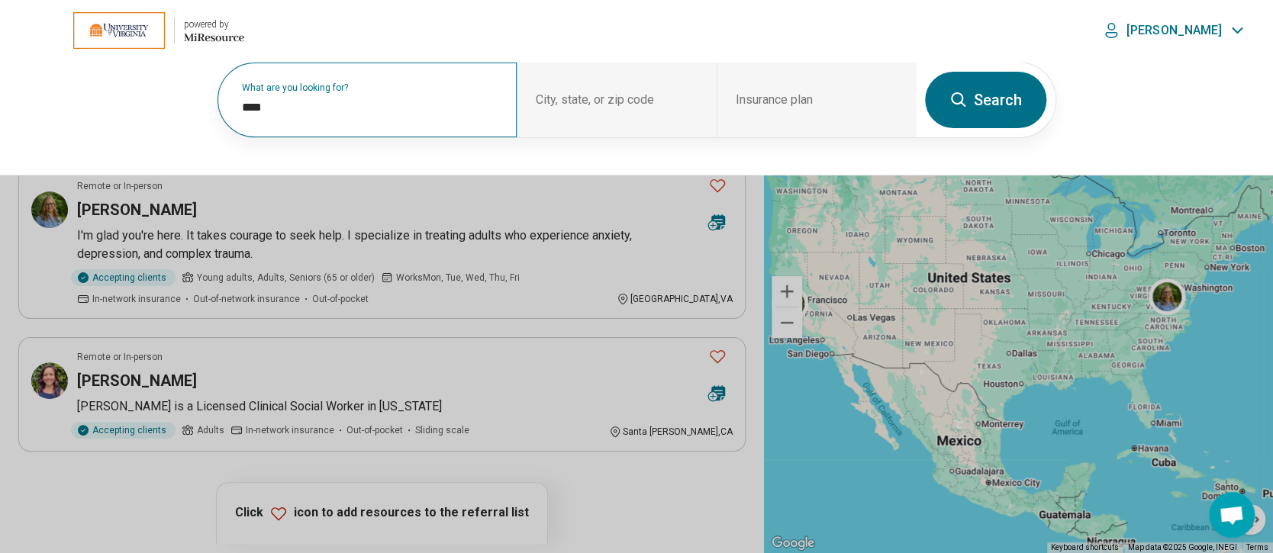
click at [988, 105] on button "Search" at bounding box center [985, 100] width 121 height 56
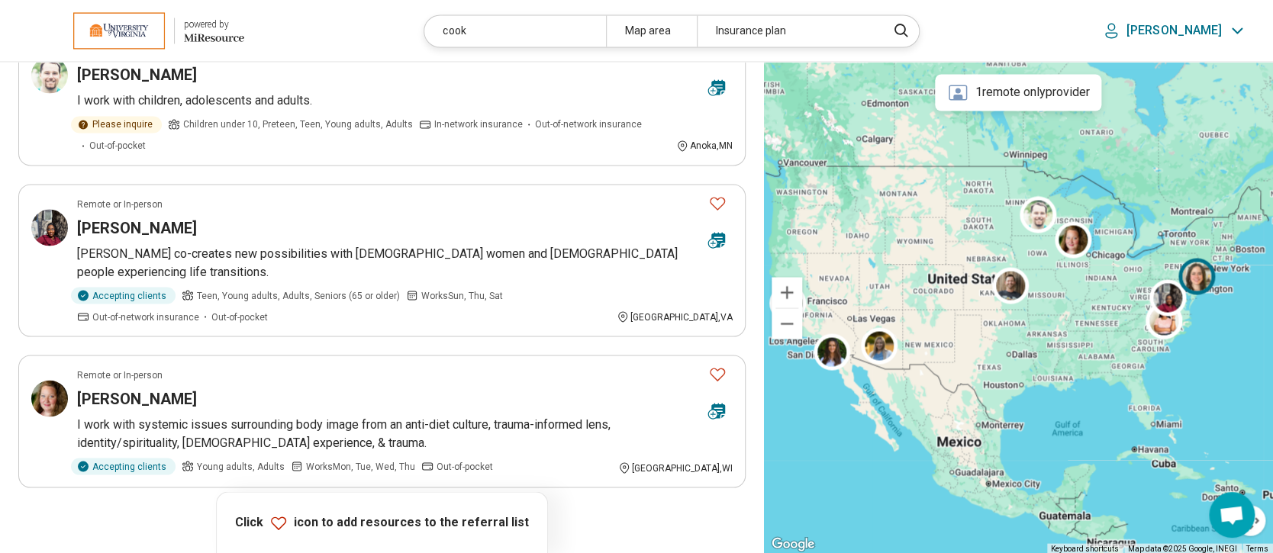
scroll to position [1322, 0]
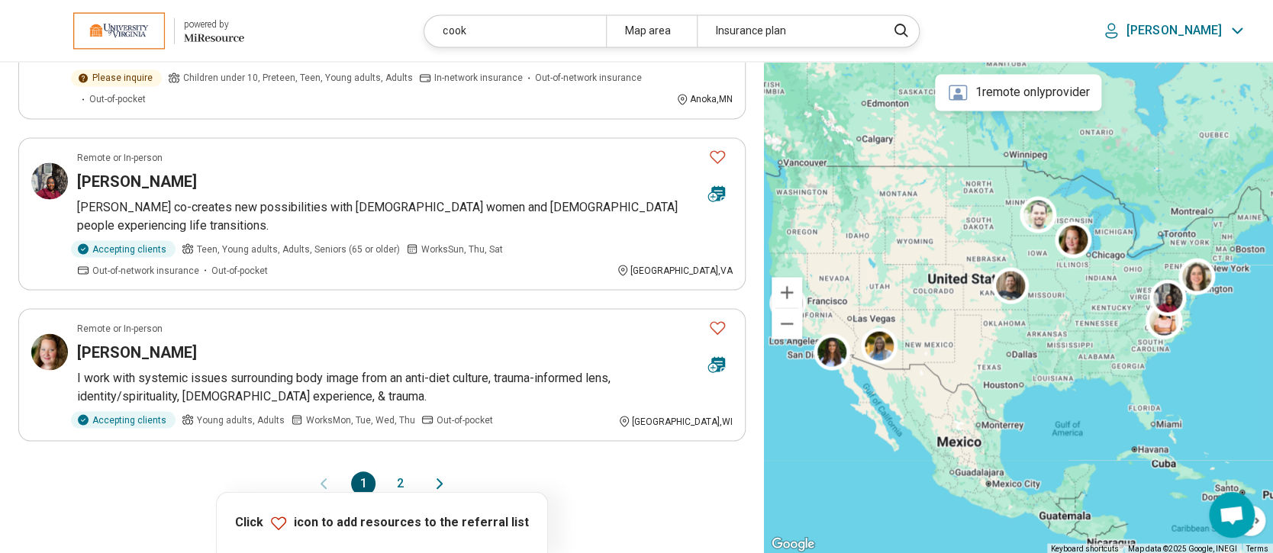
click at [404, 471] on button "2" at bounding box center [400, 483] width 24 height 24
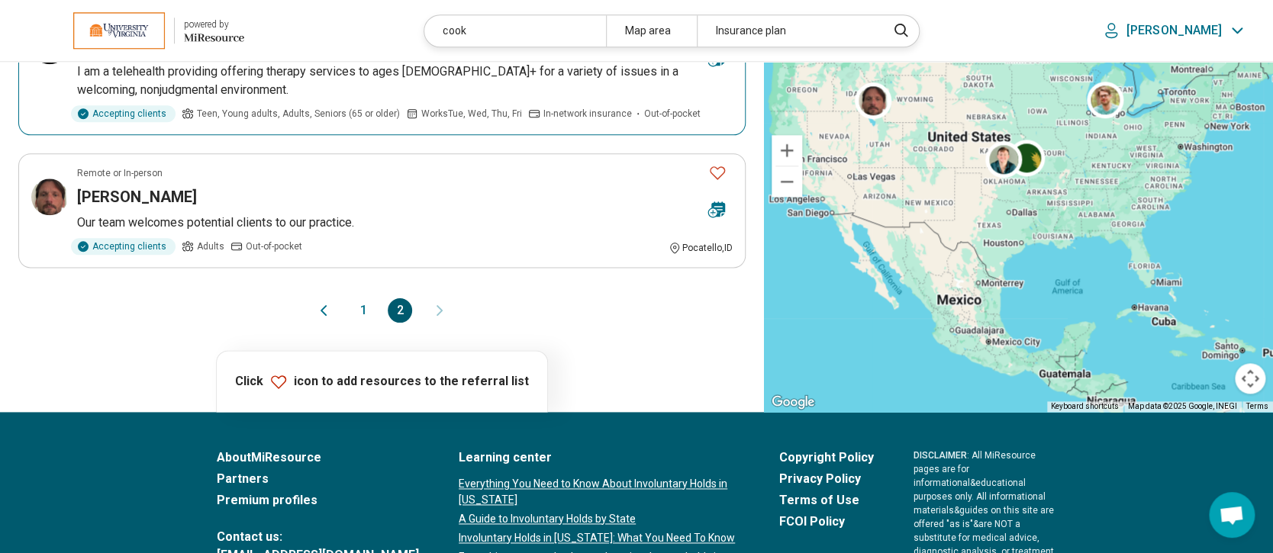
scroll to position [813, 0]
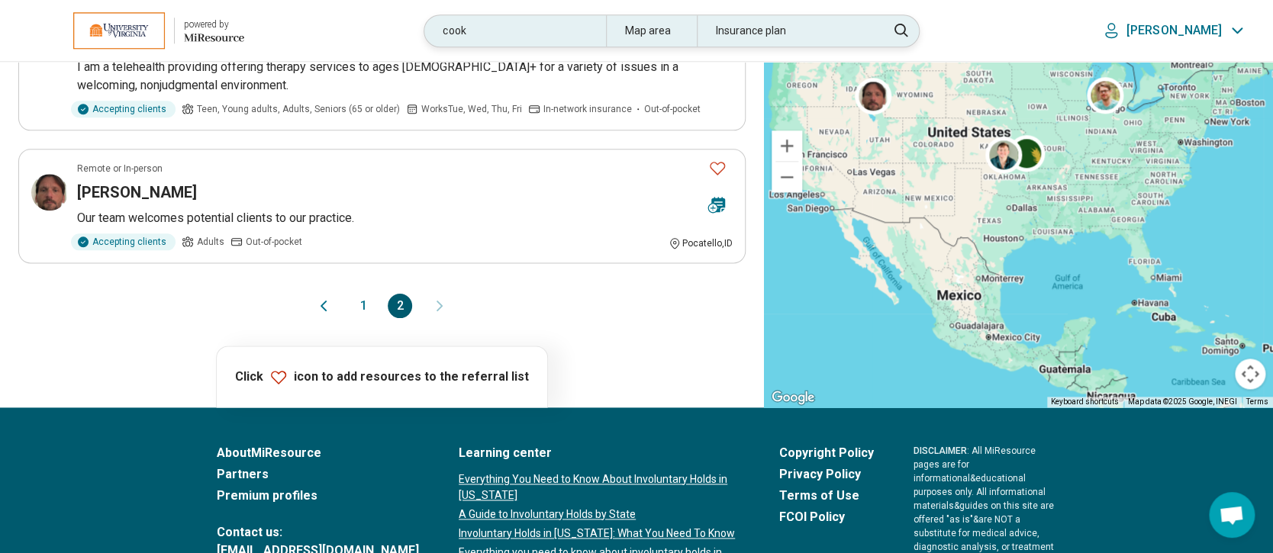
click at [488, 28] on div "cook" at bounding box center [514, 30] width 181 height 31
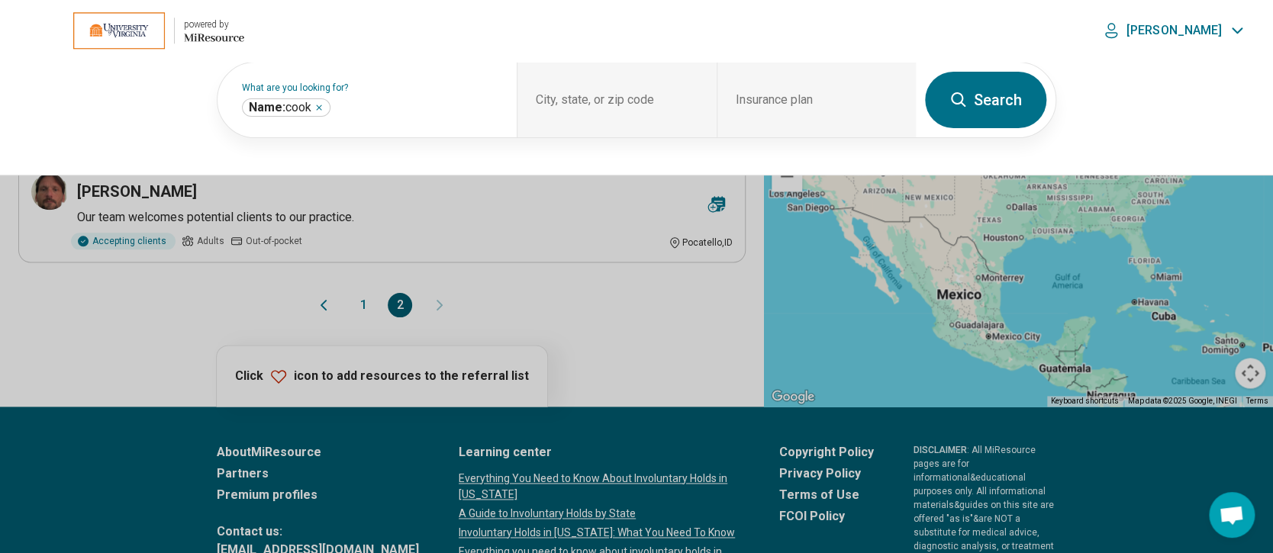
scroll to position [812, 0]
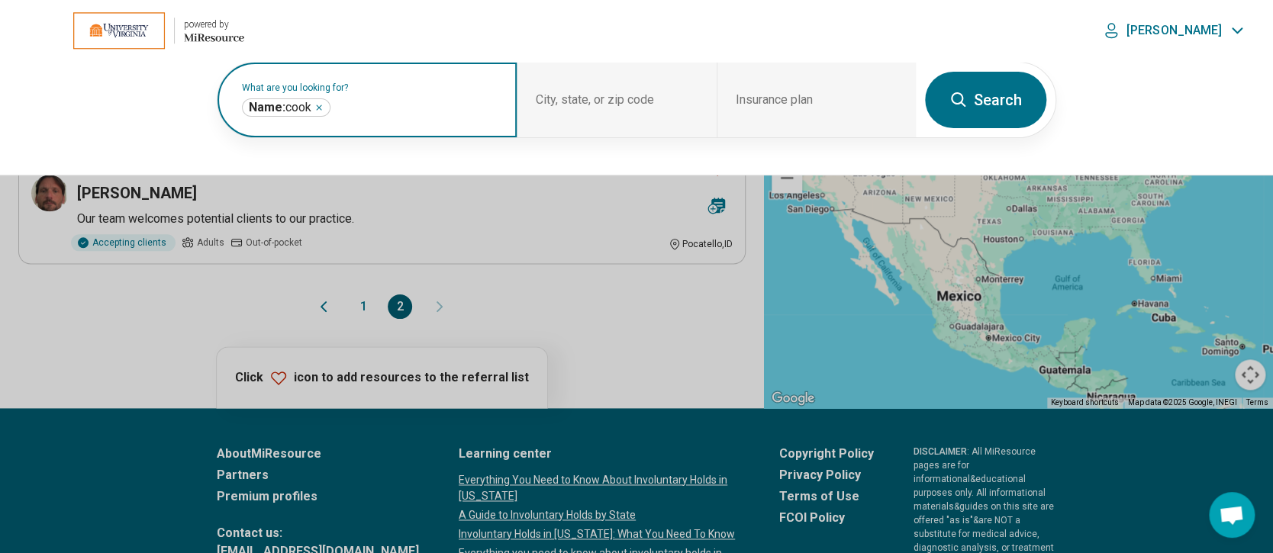
click at [321, 106] on icon "Remove" at bounding box center [318, 107] width 9 height 9
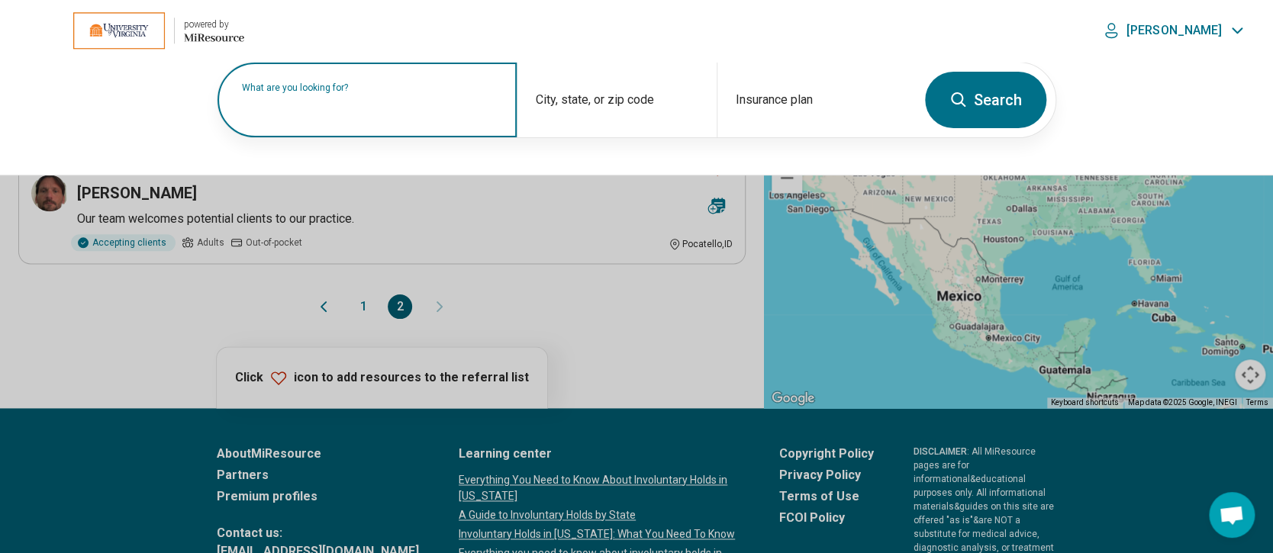
click at [364, 92] on label "What are you looking for?" at bounding box center [370, 87] width 256 height 9
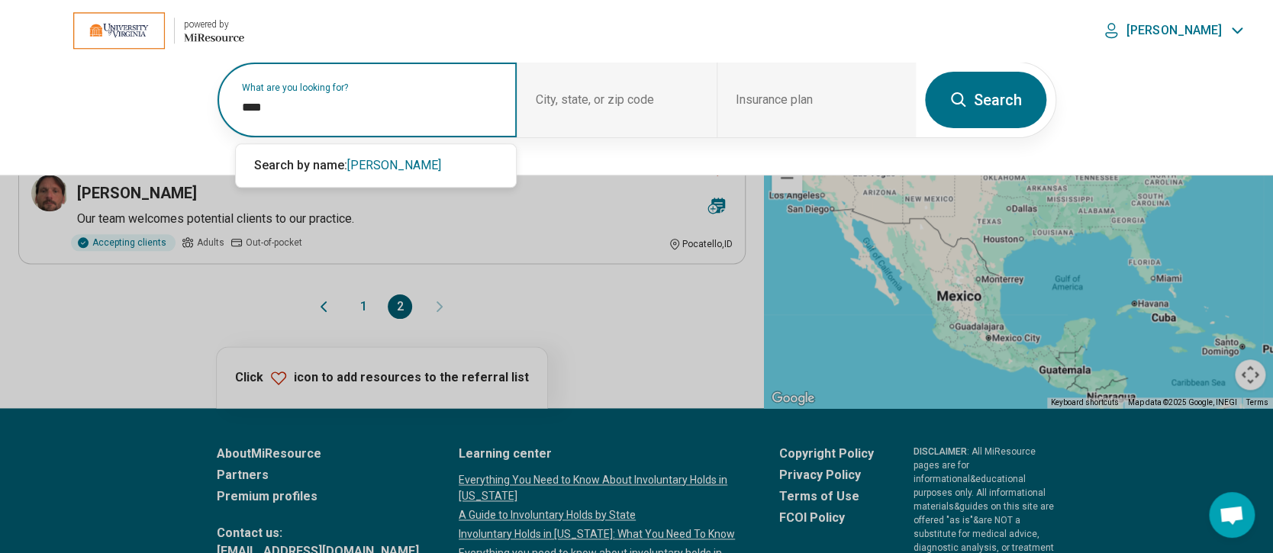
type input "****"
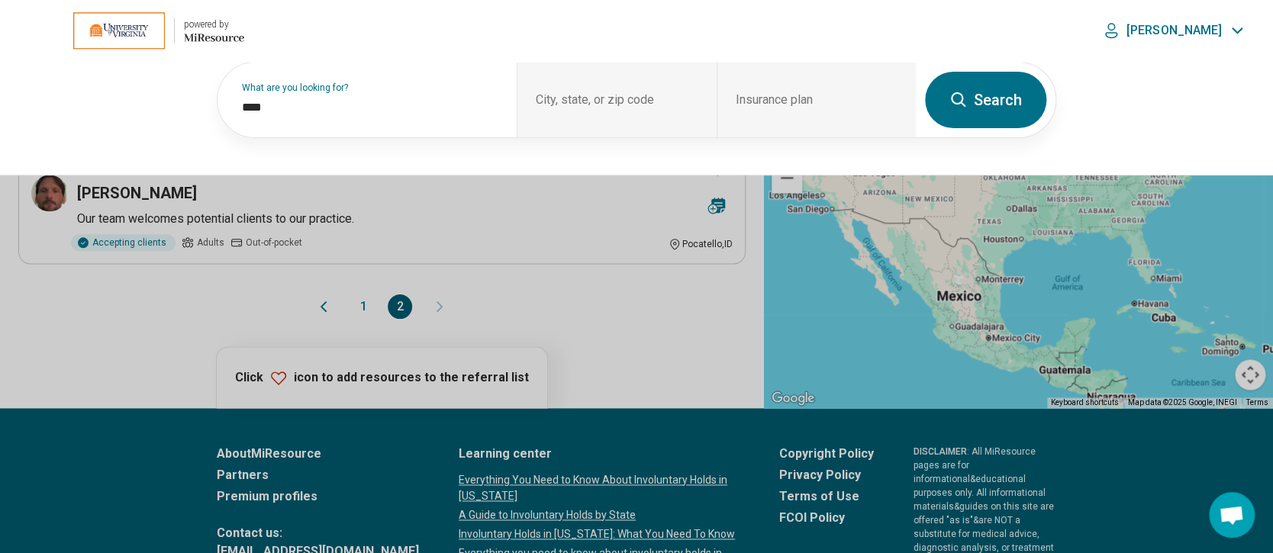
click at [989, 101] on button "Search" at bounding box center [985, 100] width 121 height 56
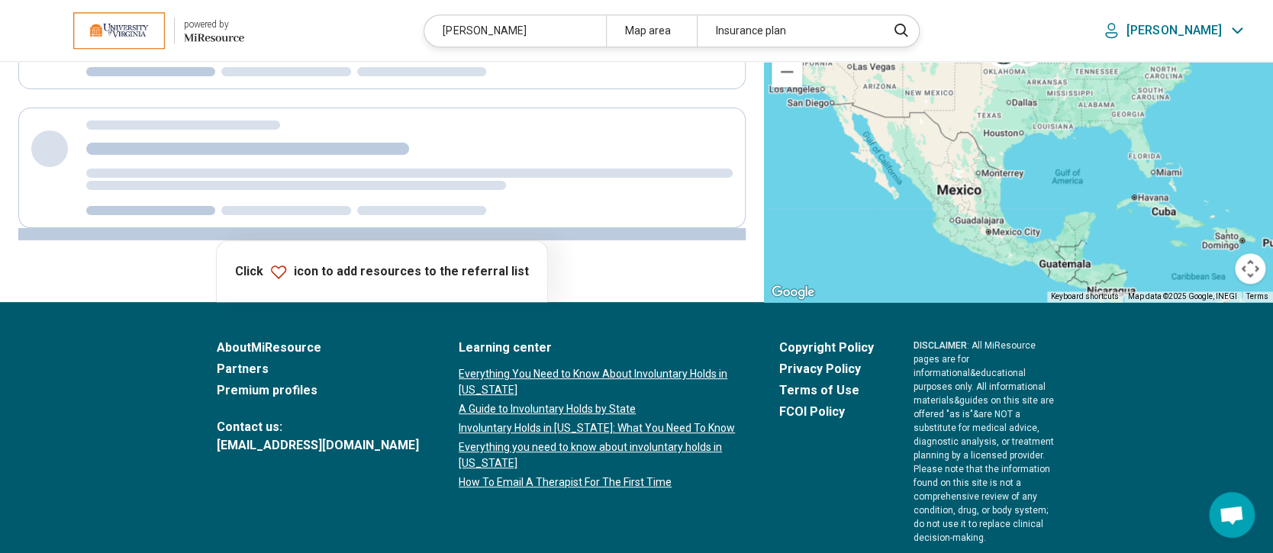
scroll to position [574, 0]
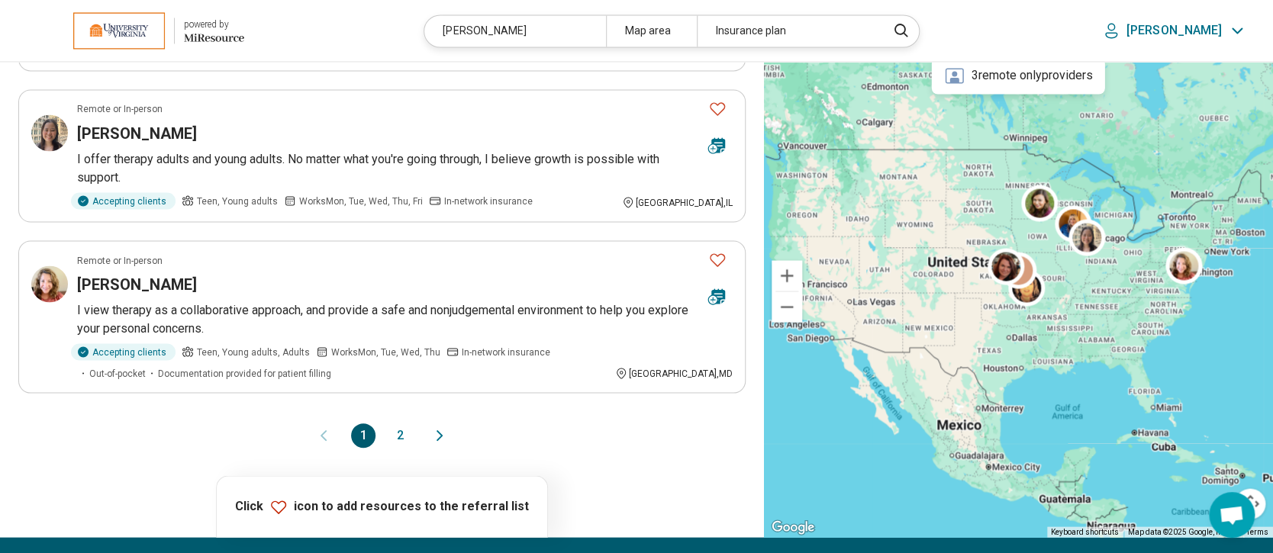
scroll to position [1322, 0]
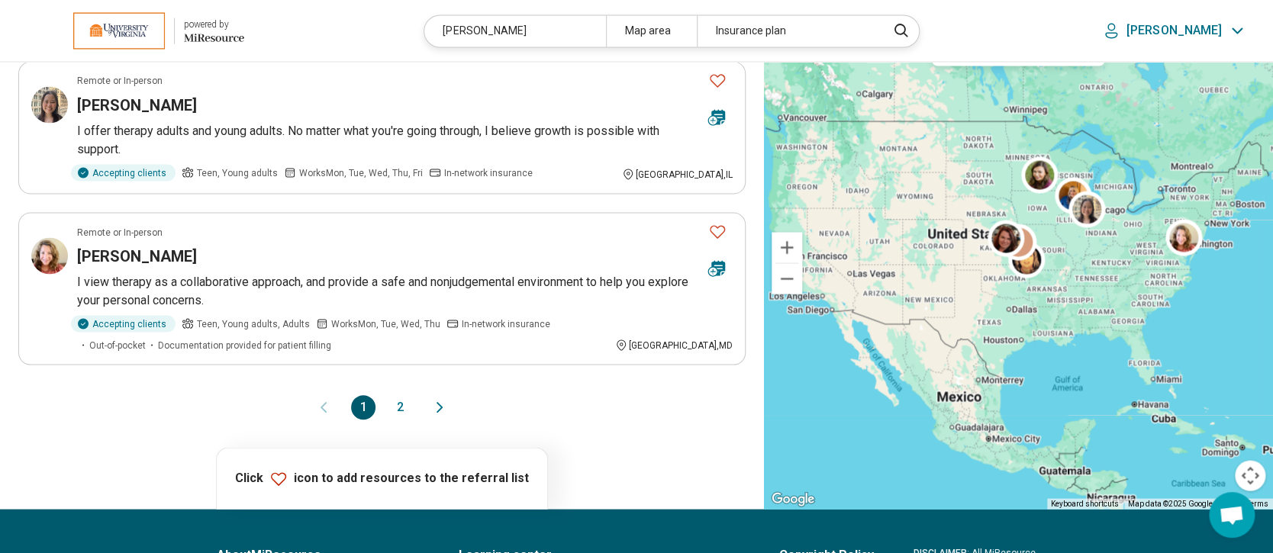
click at [401, 395] on button "2" at bounding box center [400, 407] width 24 height 24
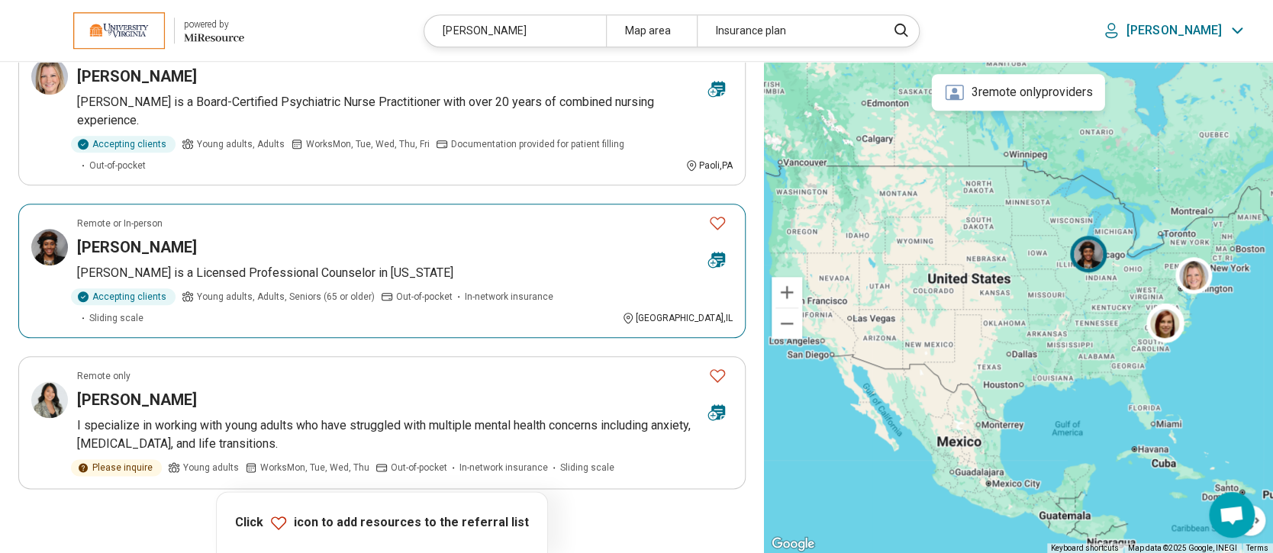
scroll to position [712, 0]
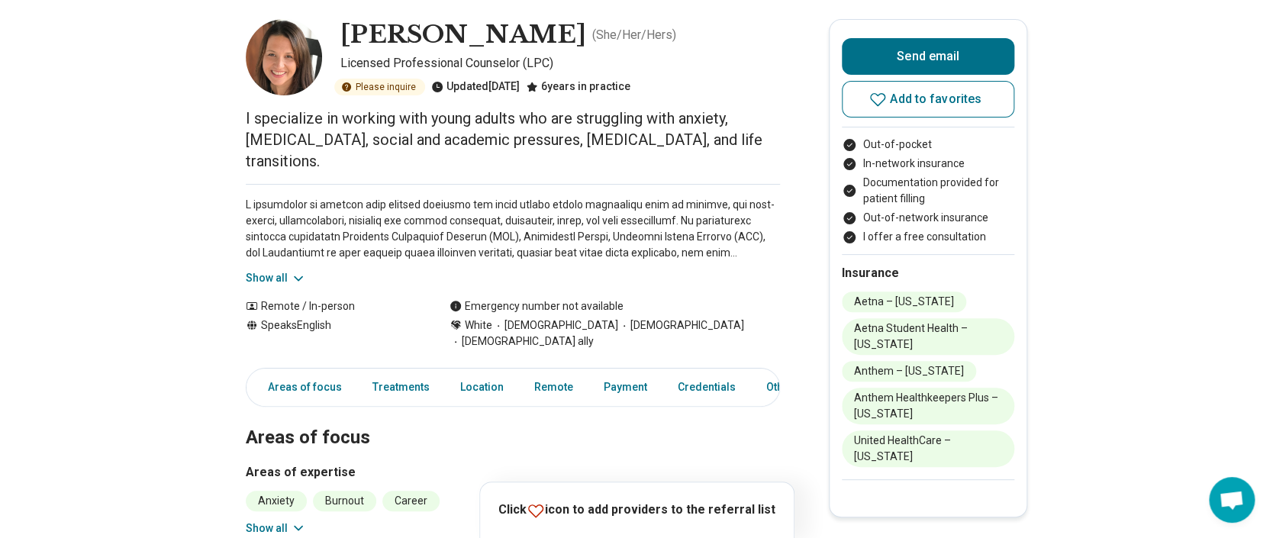
scroll to position [203, 0]
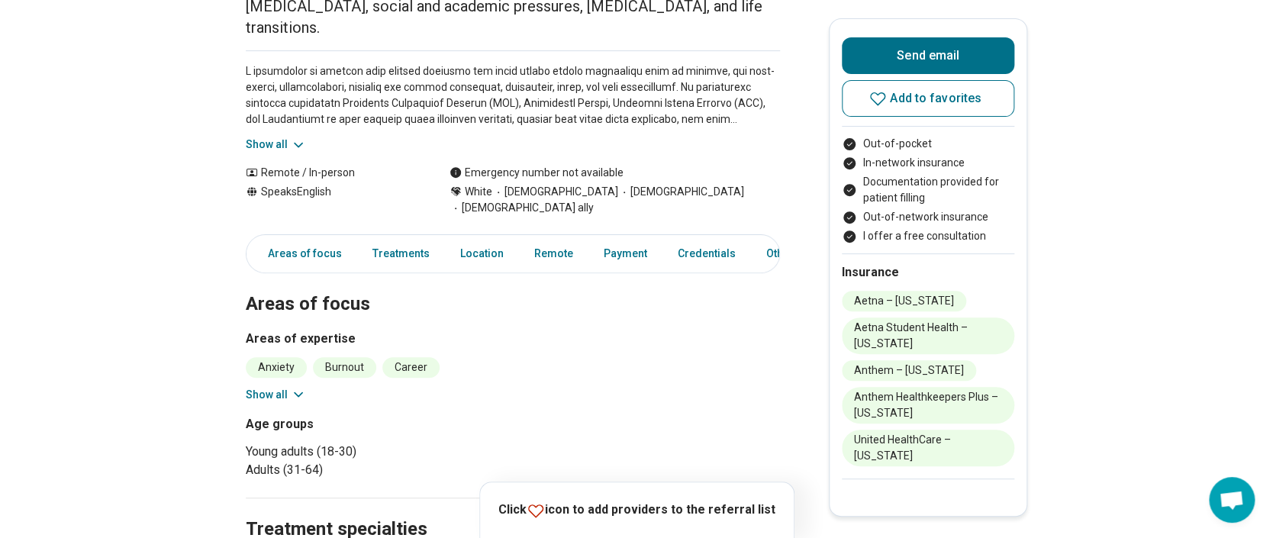
click at [262, 387] on button "Show all" at bounding box center [276, 395] width 60 height 16
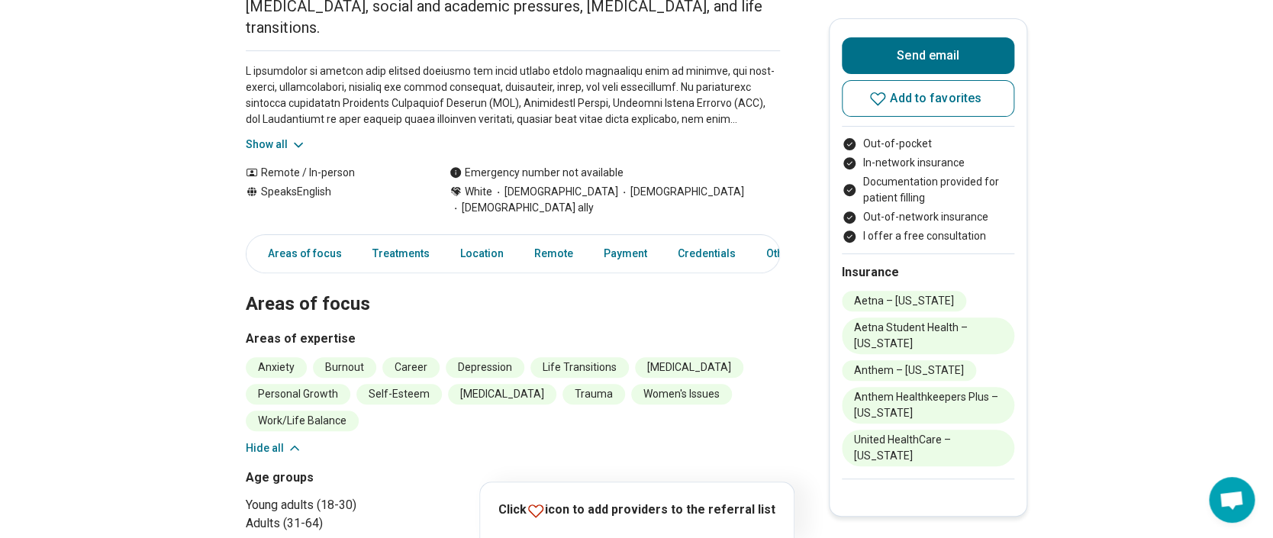
click at [260, 137] on button "Show all" at bounding box center [276, 145] width 60 height 16
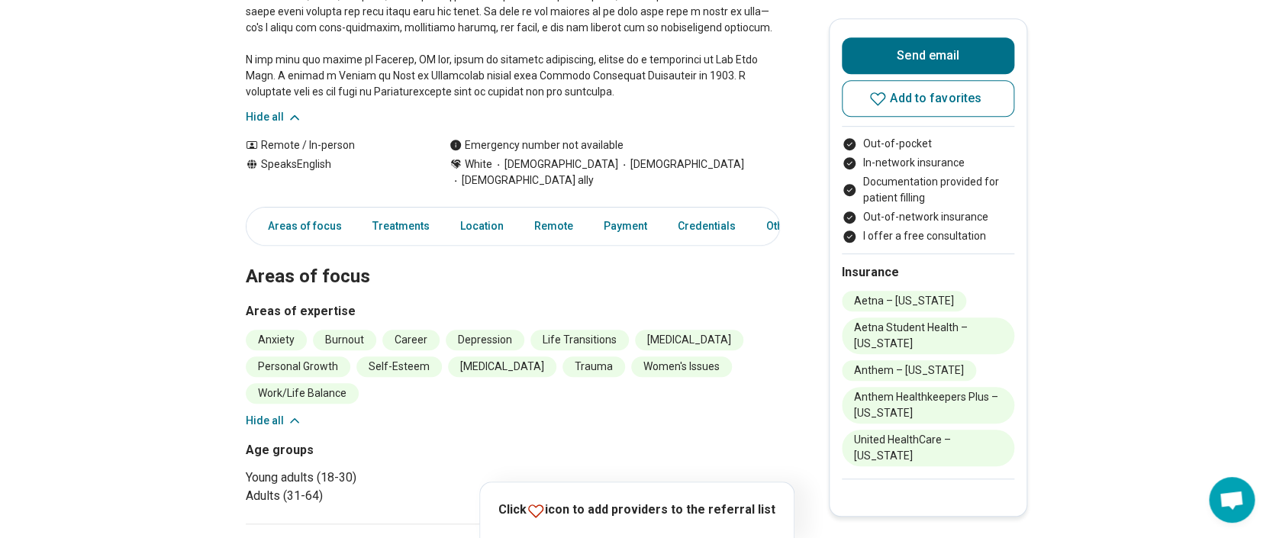
scroll to position [407, 0]
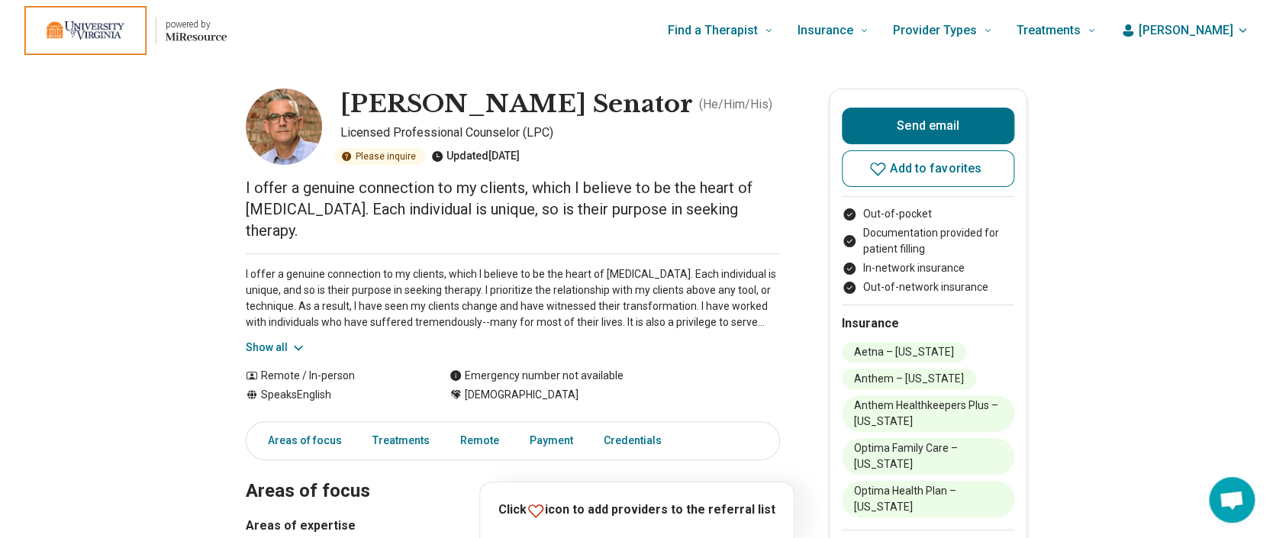
click at [287, 333] on div "I offer a genuine connection to my clients, which I believe to be the heart of …" at bounding box center [513, 304] width 534 height 102
click at [299, 349] on icon at bounding box center [298, 347] width 15 height 15
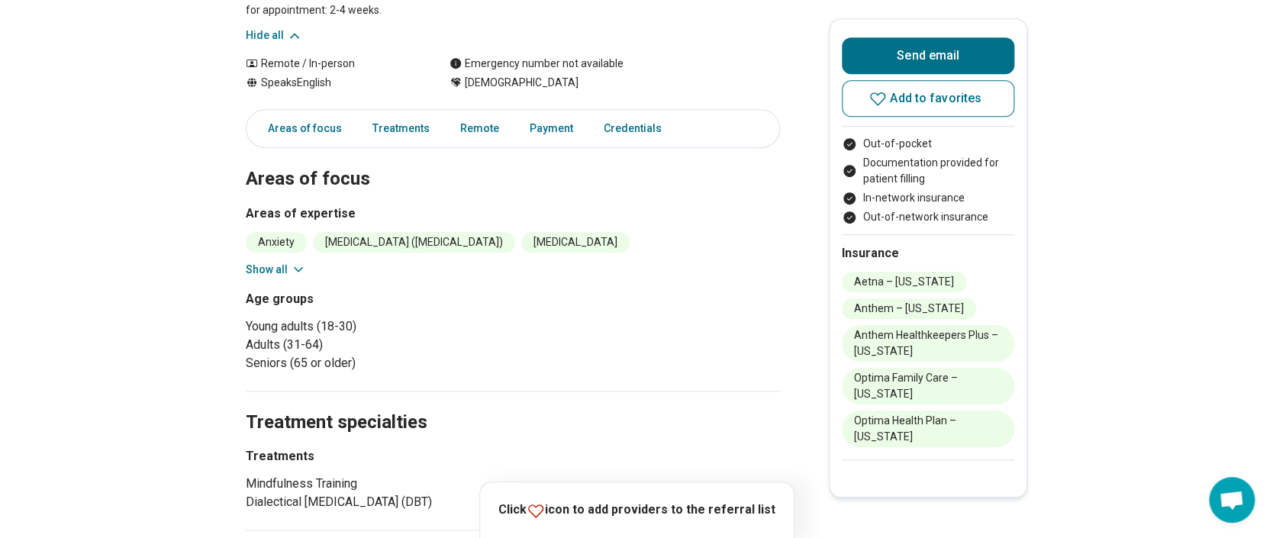
scroll to position [407, 0]
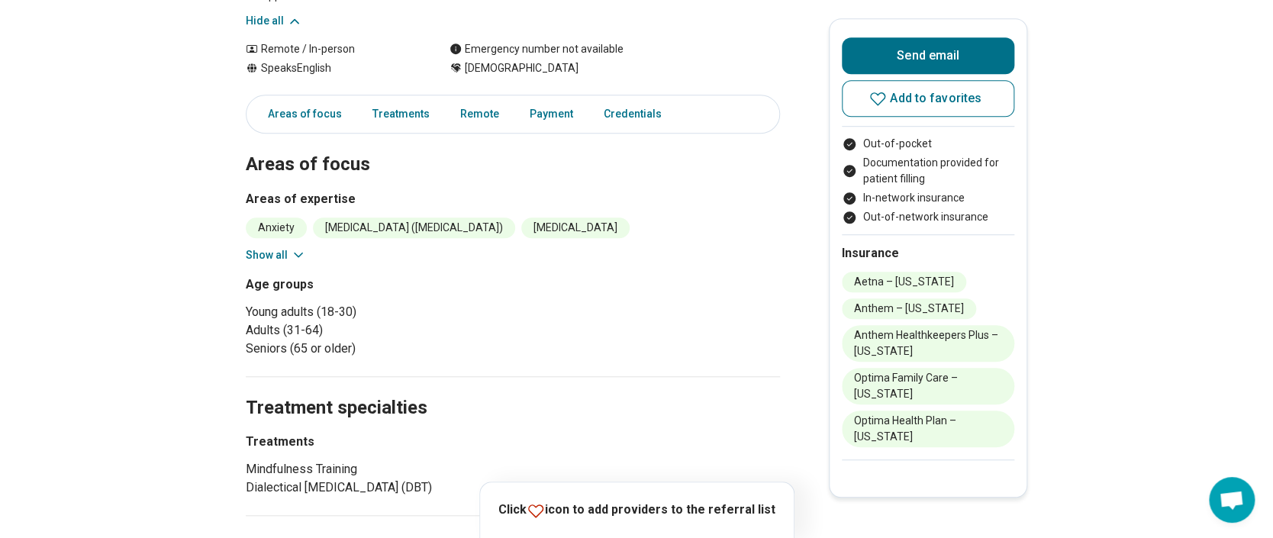
click at [291, 247] on button "Show all" at bounding box center [276, 255] width 60 height 16
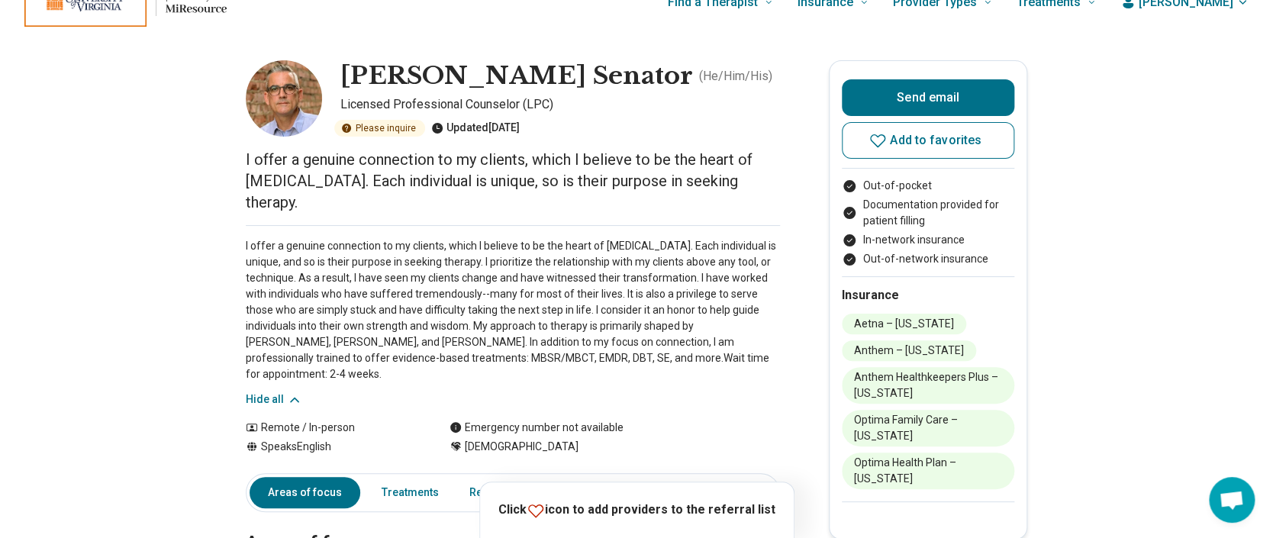
scroll to position [0, 0]
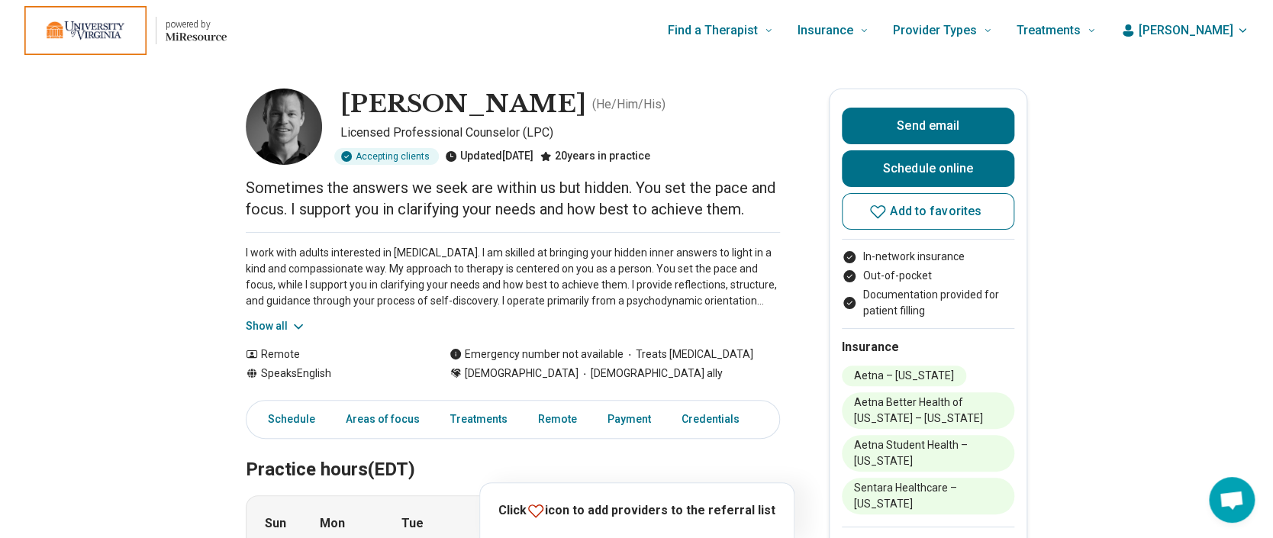
click at [293, 324] on button "Show all" at bounding box center [276, 326] width 60 height 16
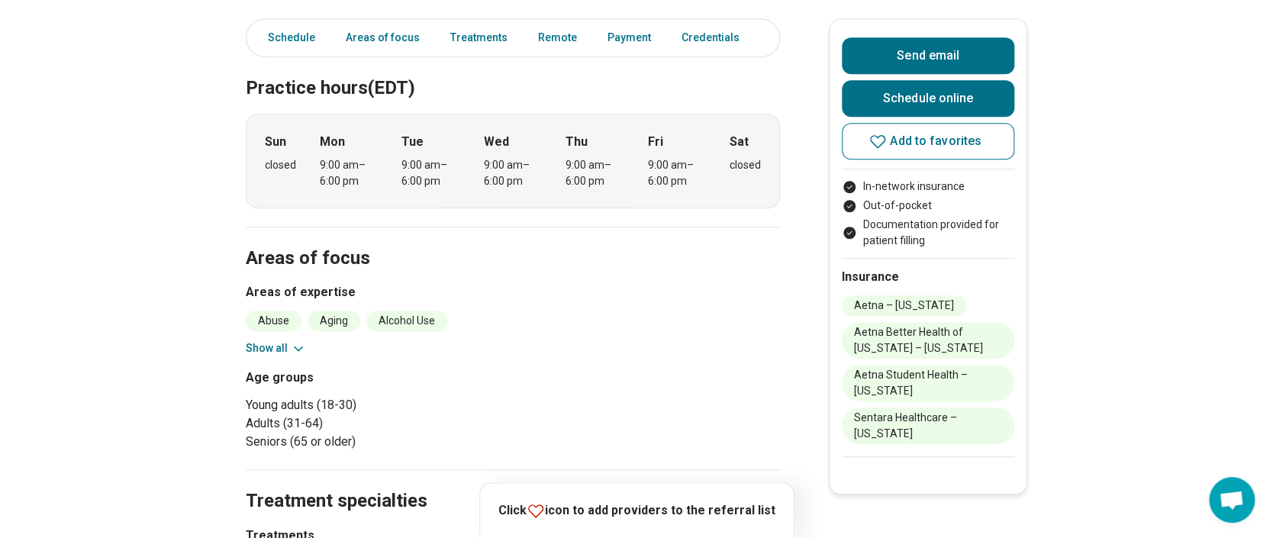
scroll to position [508, 0]
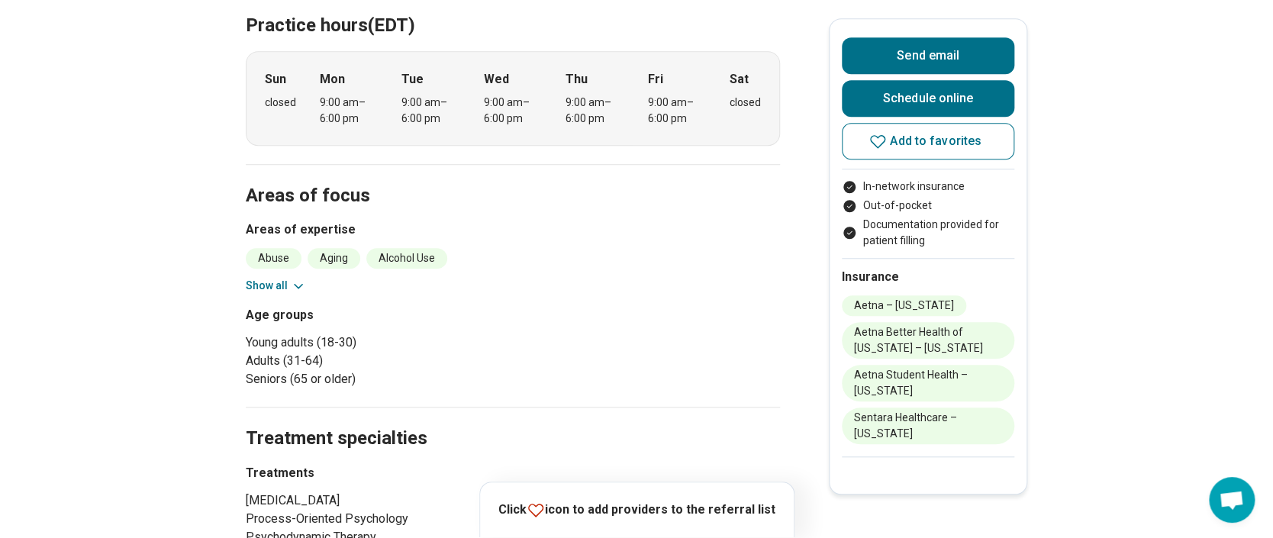
click at [261, 284] on button "Show all" at bounding box center [276, 286] width 60 height 16
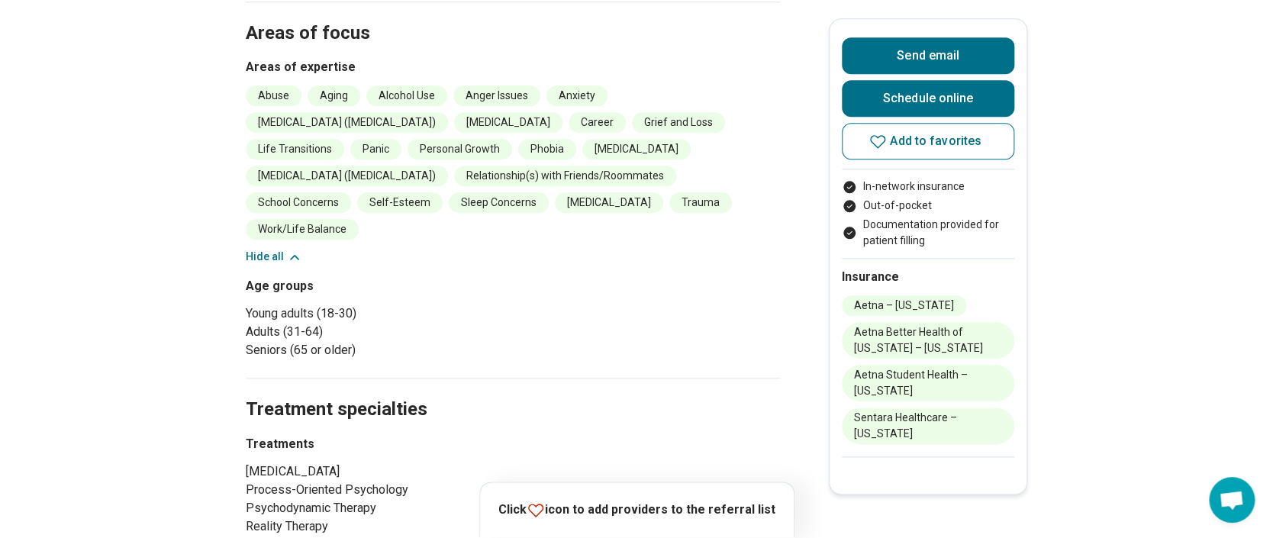
scroll to position [712, 0]
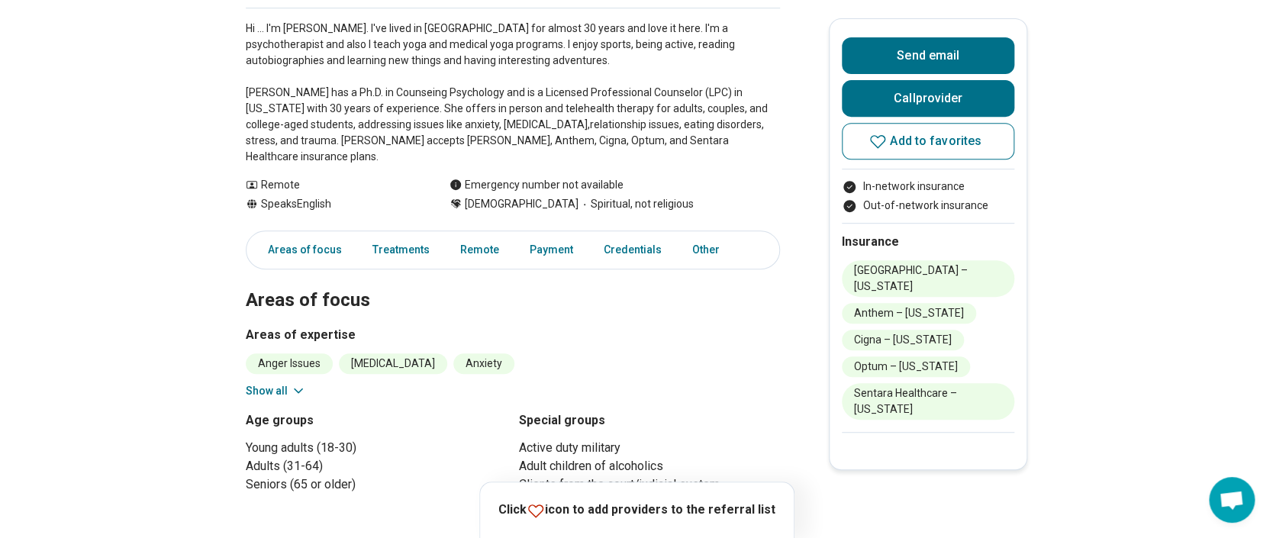
scroll to position [305, 0]
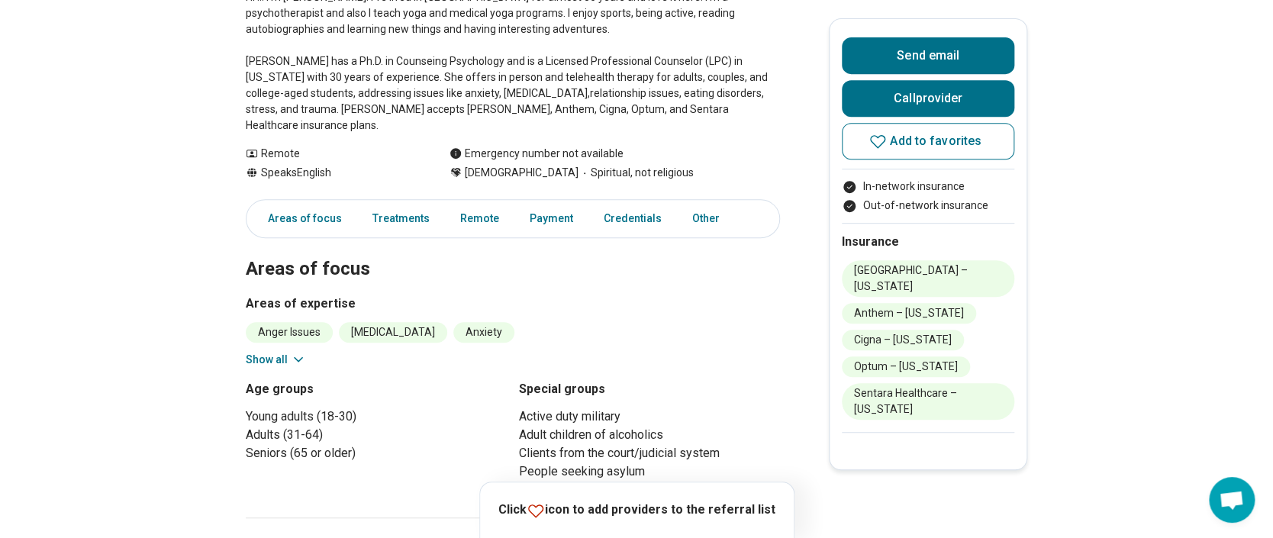
click at [269, 352] on button "Show all" at bounding box center [276, 360] width 60 height 16
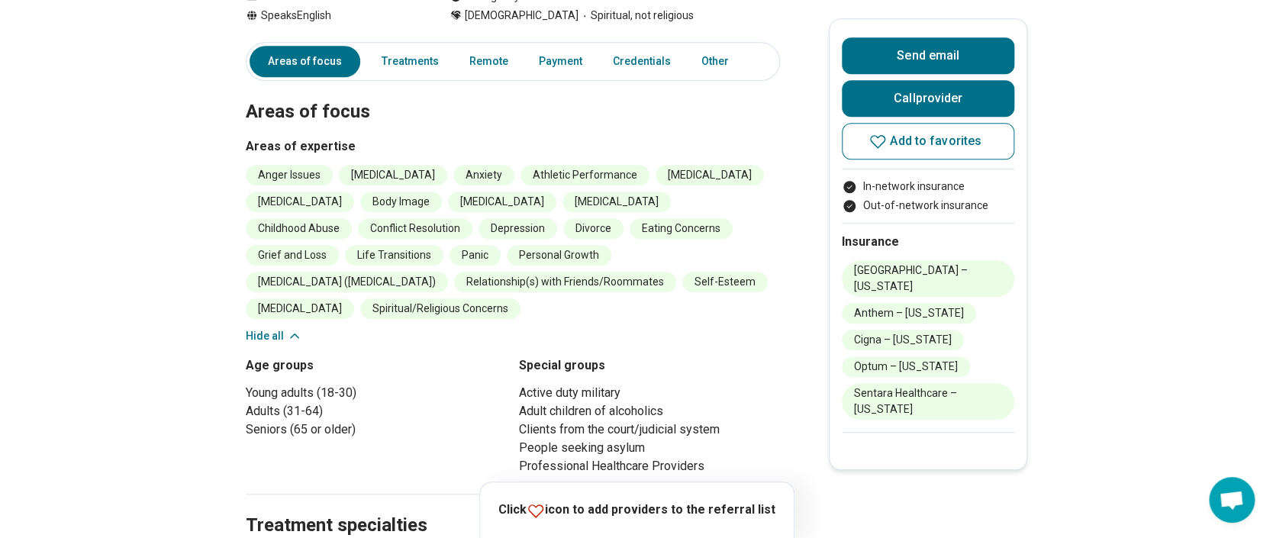
scroll to position [407, 0]
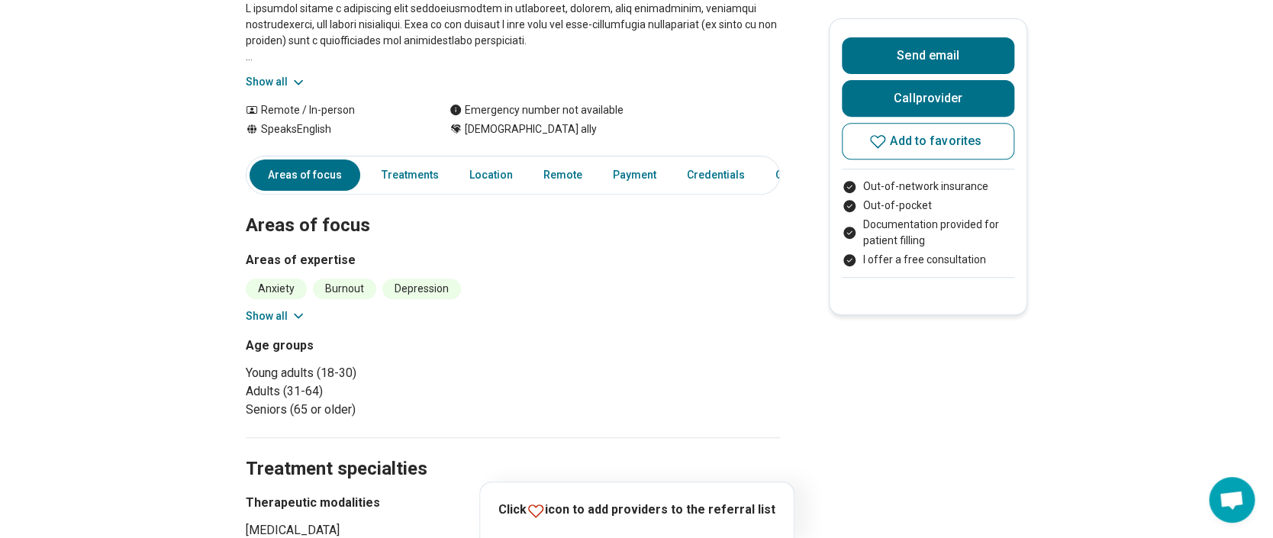
scroll to position [203, 0]
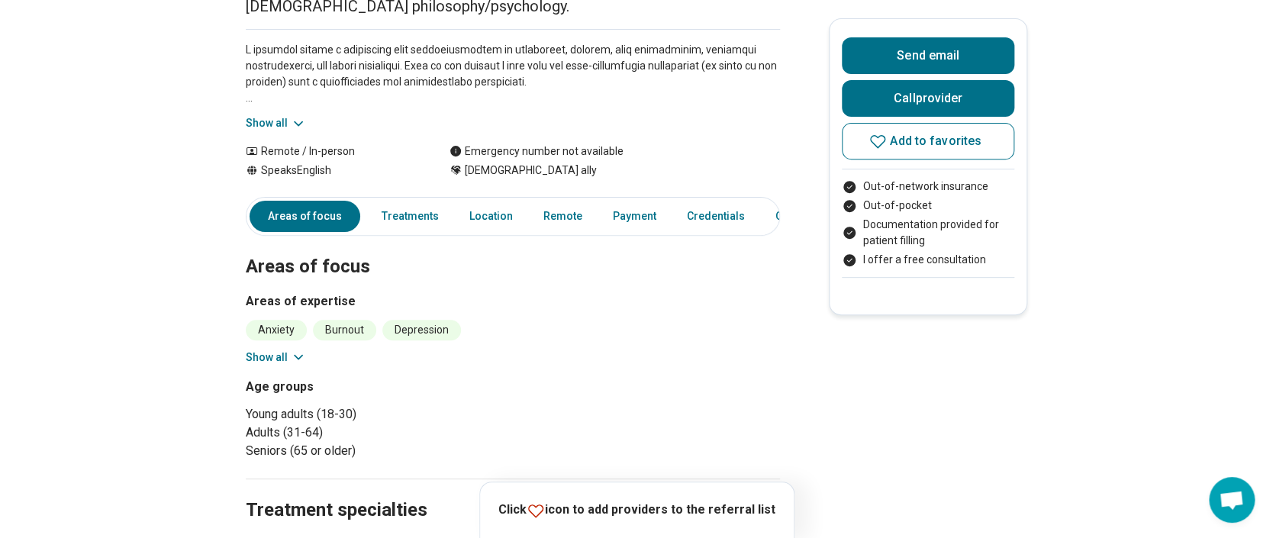
click at [277, 360] on button "Show all" at bounding box center [276, 357] width 60 height 16
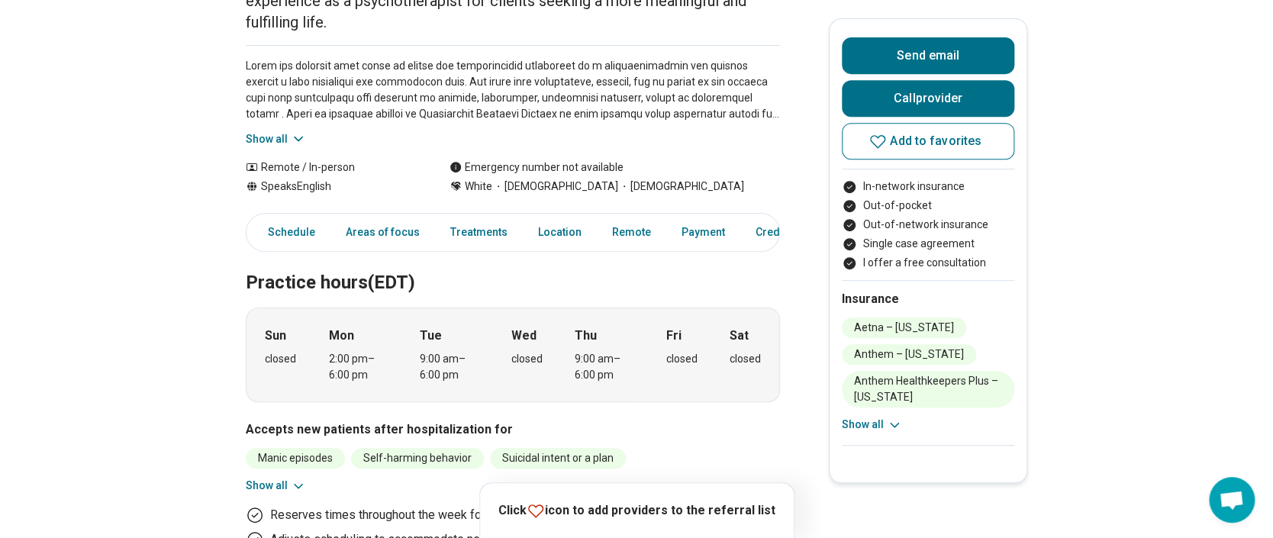
scroll to position [305, 0]
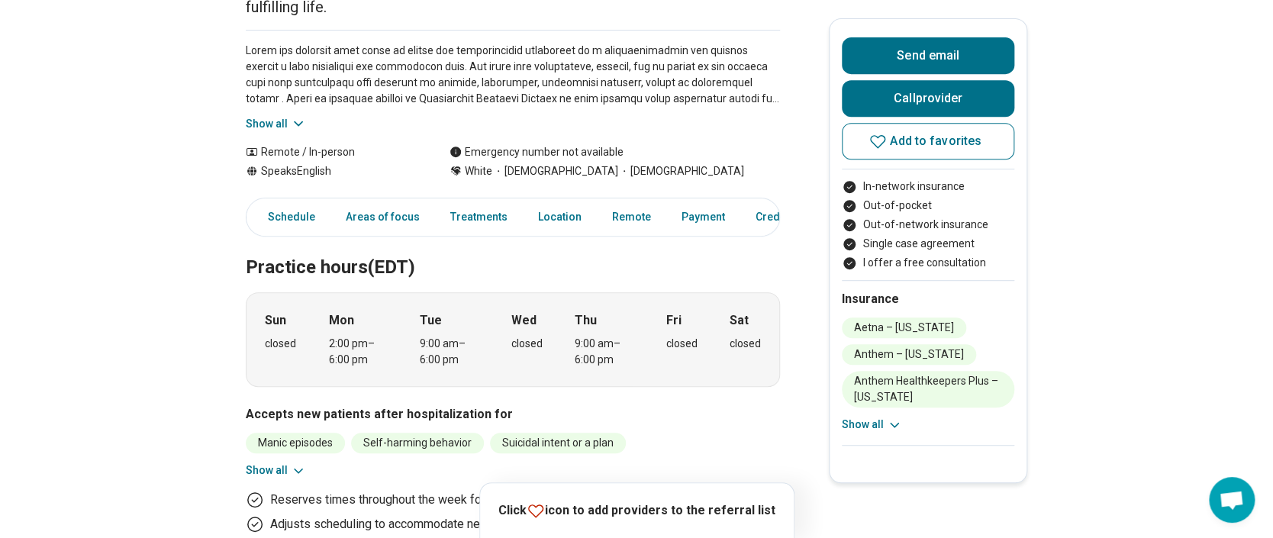
click at [264, 462] on button "Show all" at bounding box center [276, 470] width 60 height 16
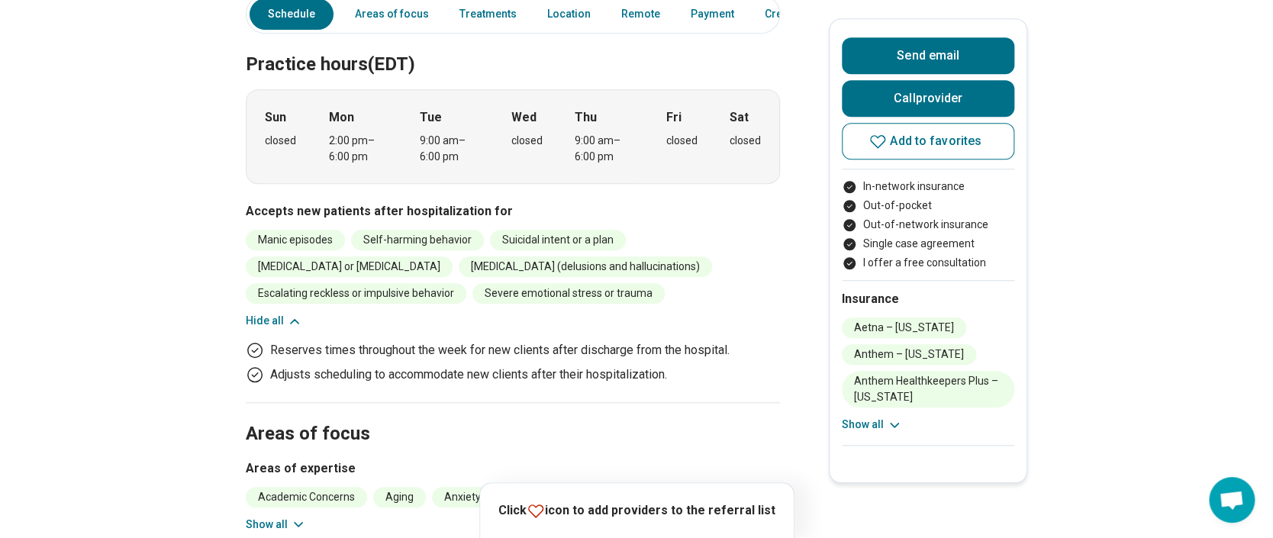
scroll to position [610, 0]
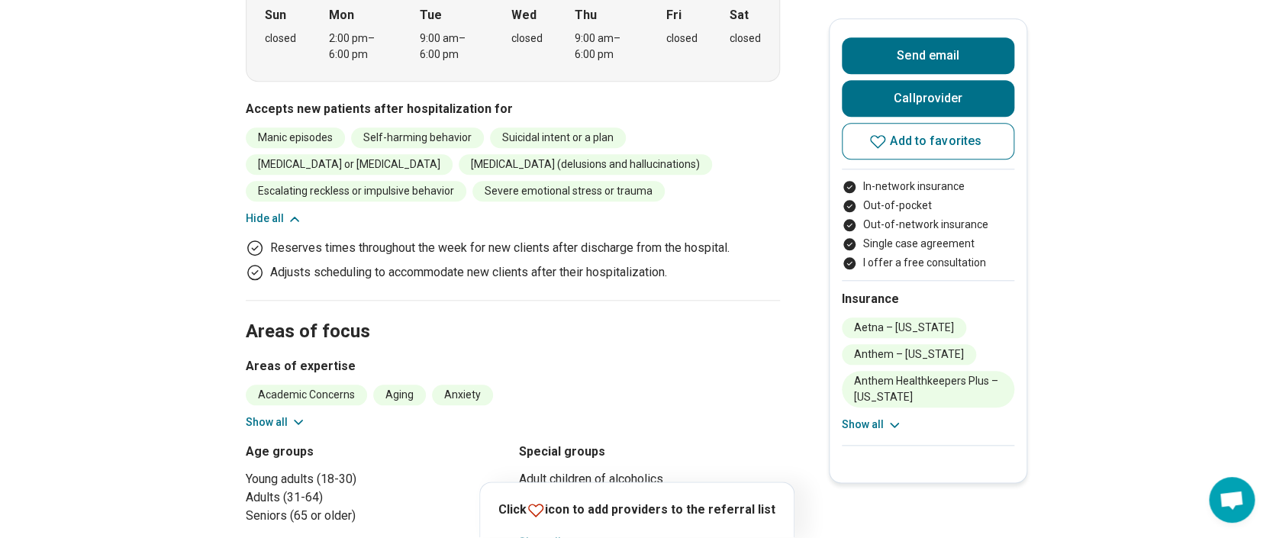
click at [269, 414] on button "Show all" at bounding box center [276, 422] width 60 height 16
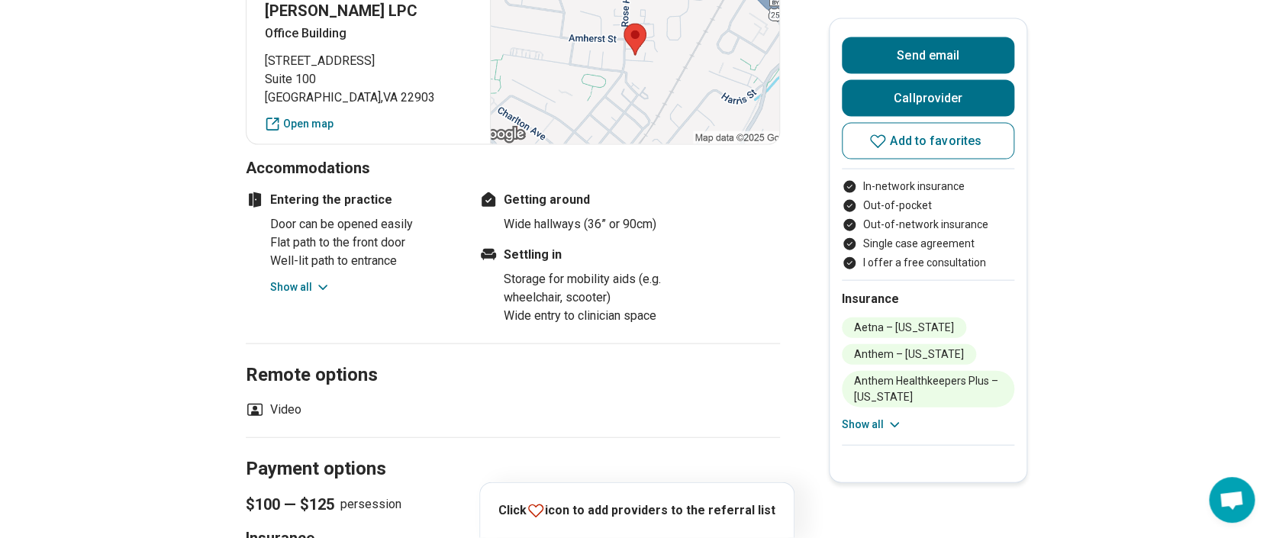
scroll to position [1627, 0]
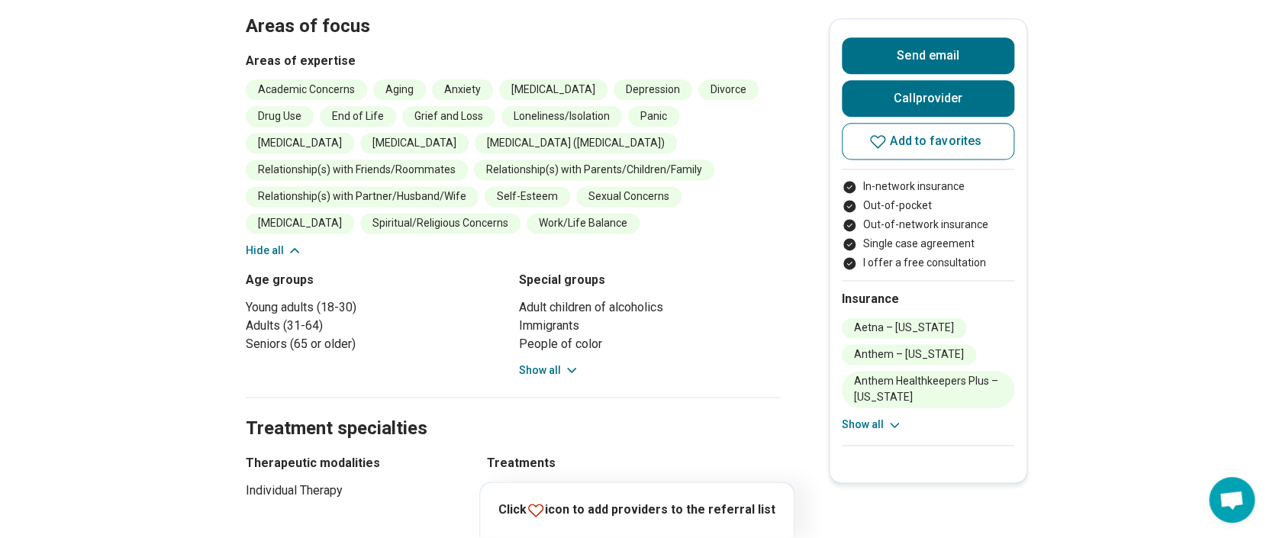
scroll to position [712, 0]
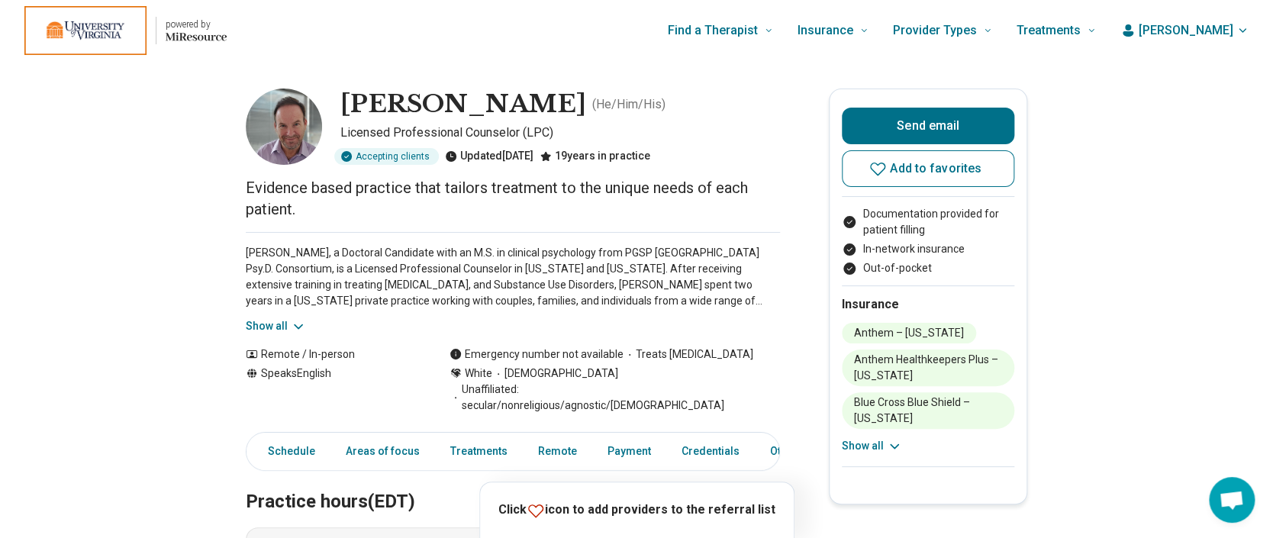
click at [278, 321] on button "Show all" at bounding box center [276, 326] width 60 height 16
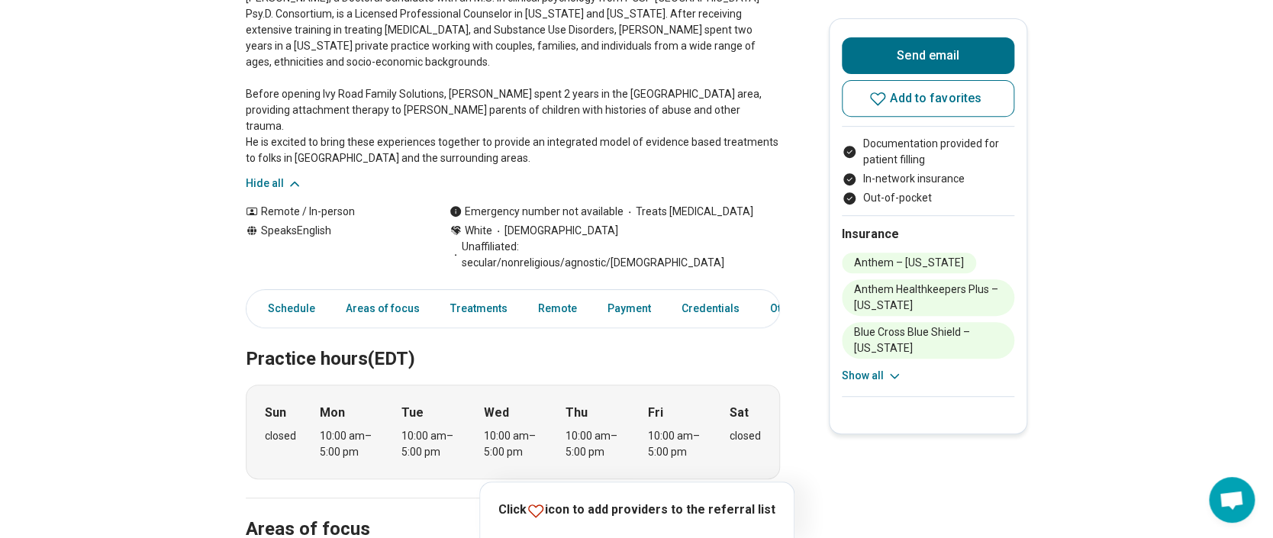
scroll to position [407, 0]
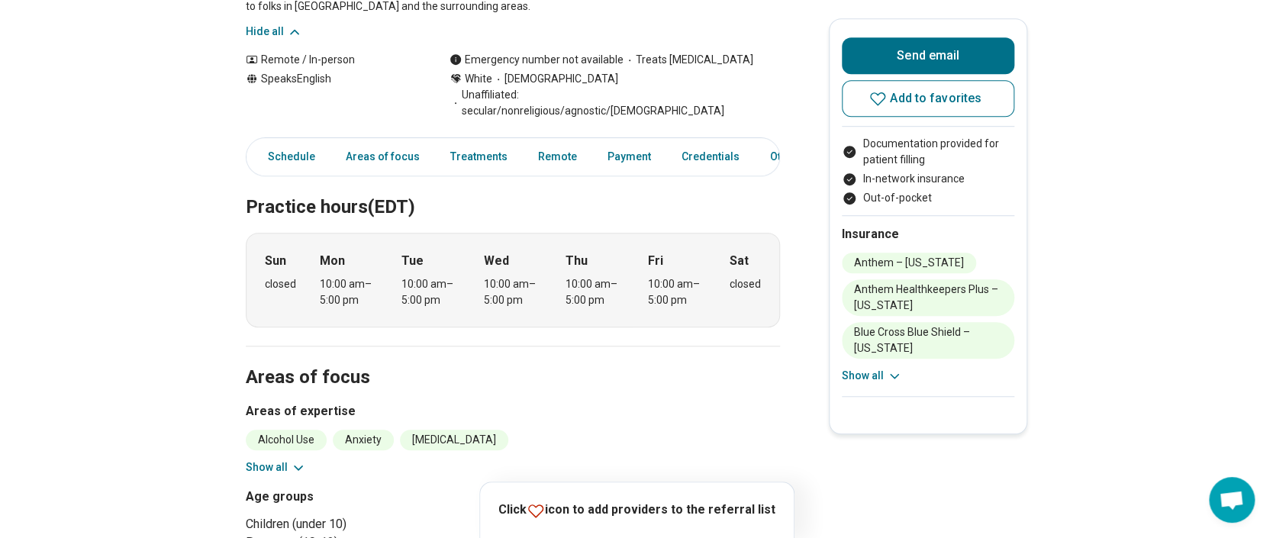
click at [259, 459] on button "Show all" at bounding box center [276, 467] width 60 height 16
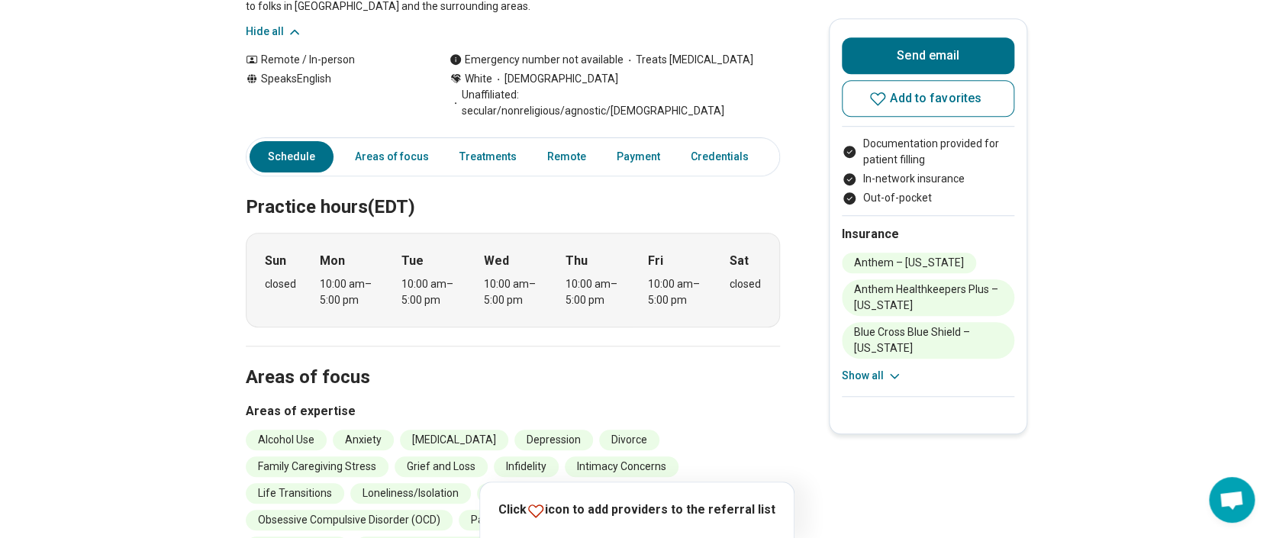
scroll to position [0, 0]
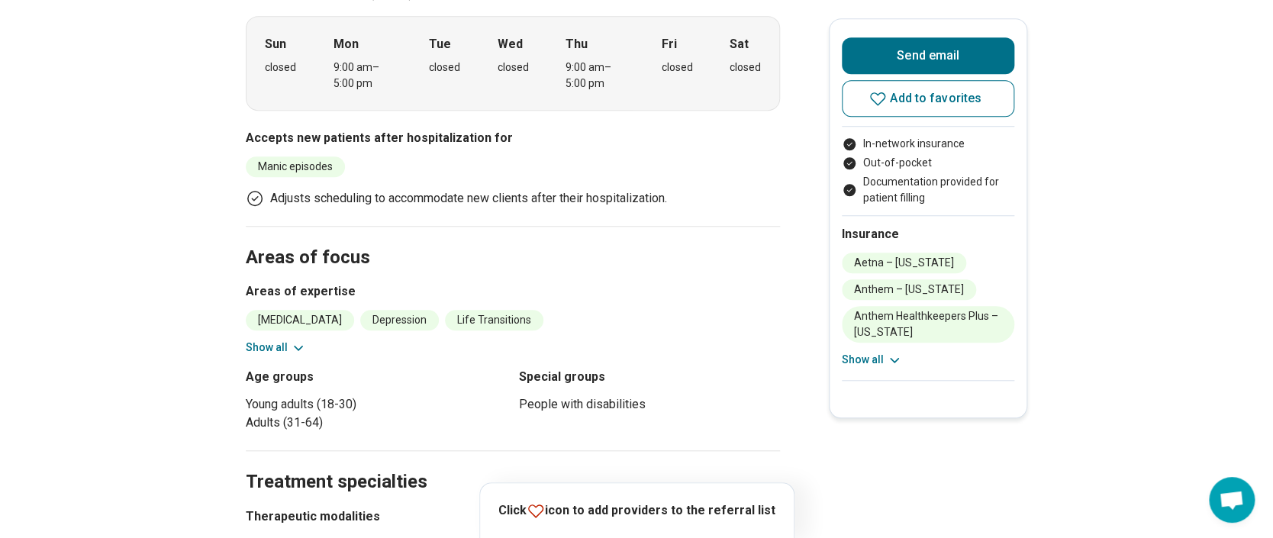
scroll to position [508, 0]
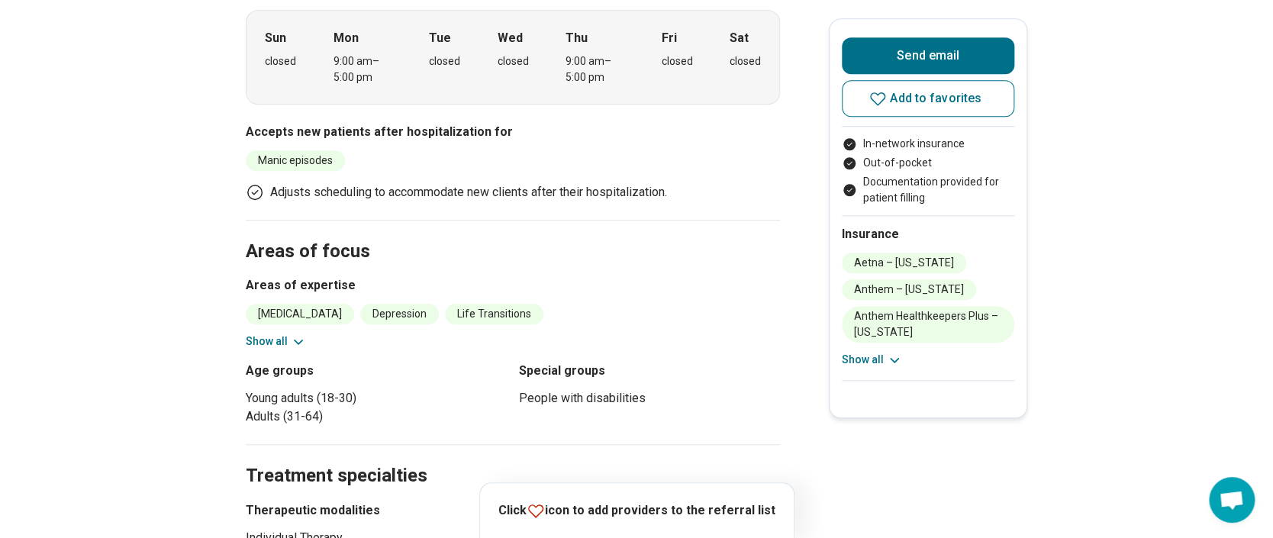
click at [288, 333] on button "Show all" at bounding box center [276, 341] width 60 height 16
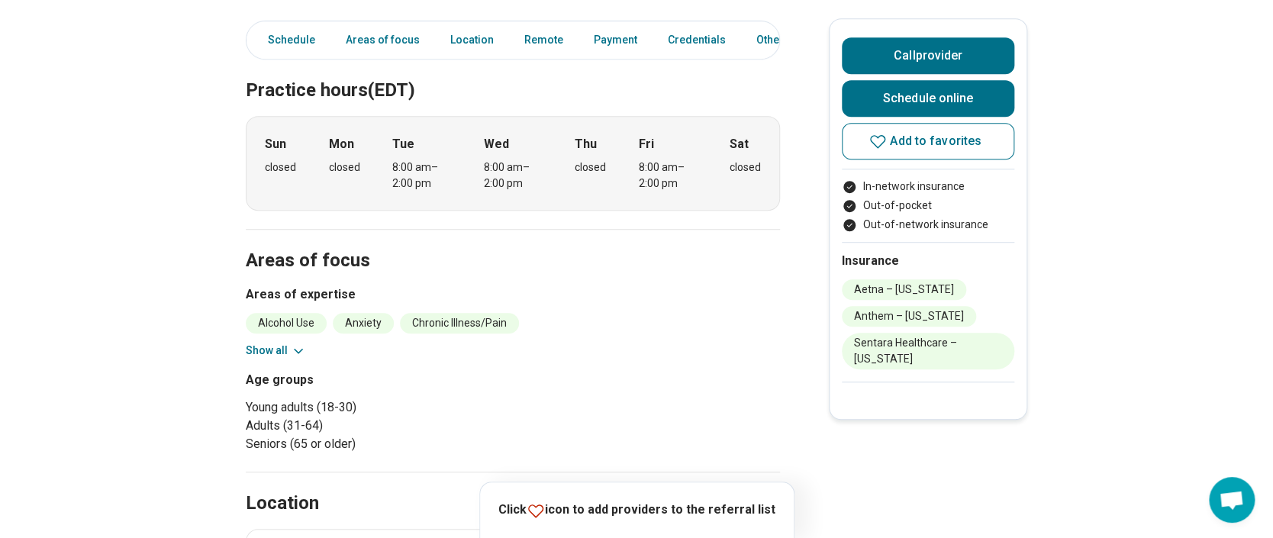
scroll to position [407, 0]
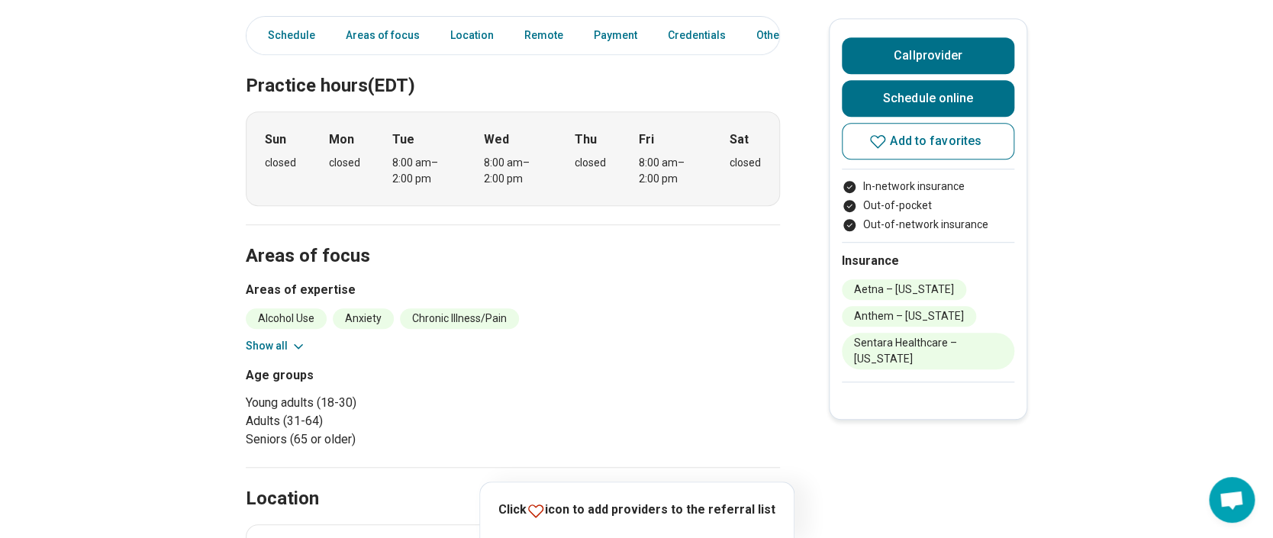
click at [298, 345] on icon at bounding box center [298, 346] width 15 height 15
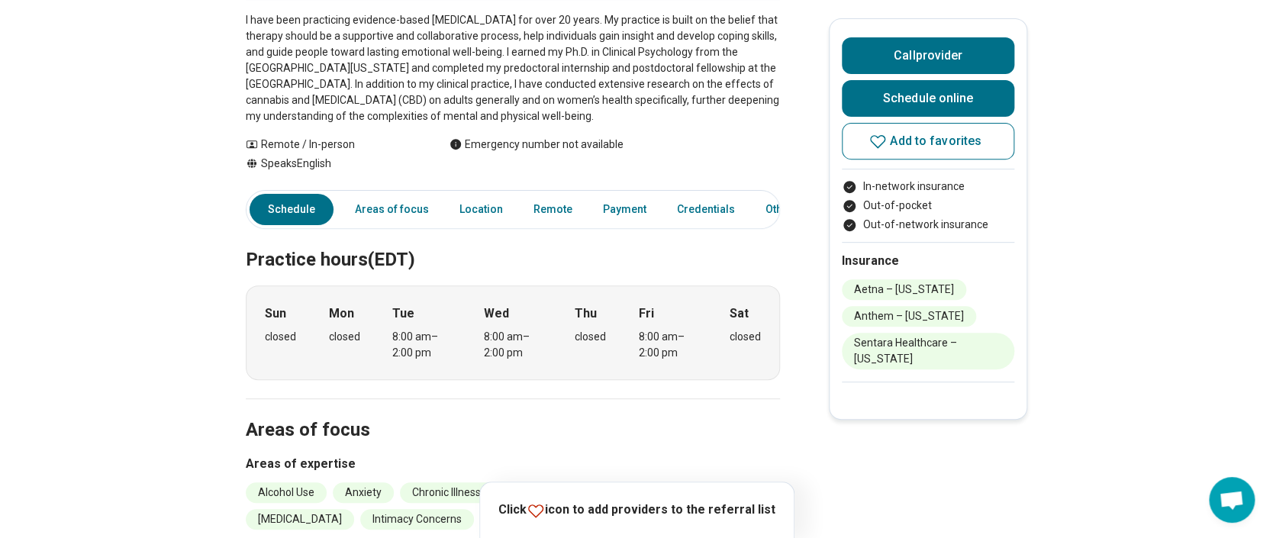
scroll to position [203, 0]
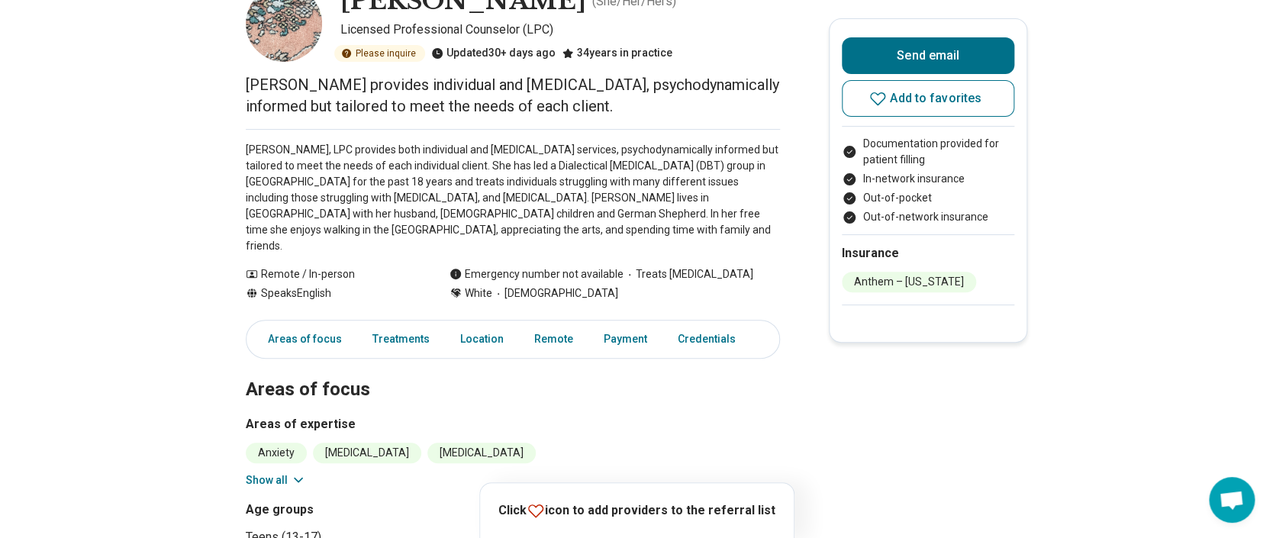
scroll to position [203, 0]
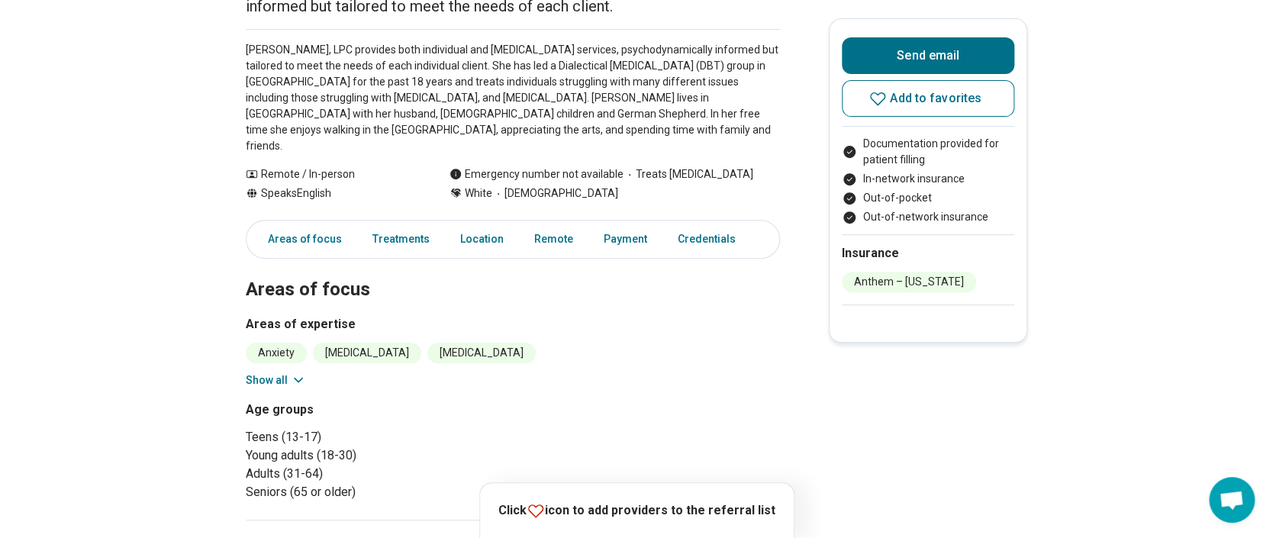
click at [276, 372] on button "Show all" at bounding box center [276, 380] width 60 height 16
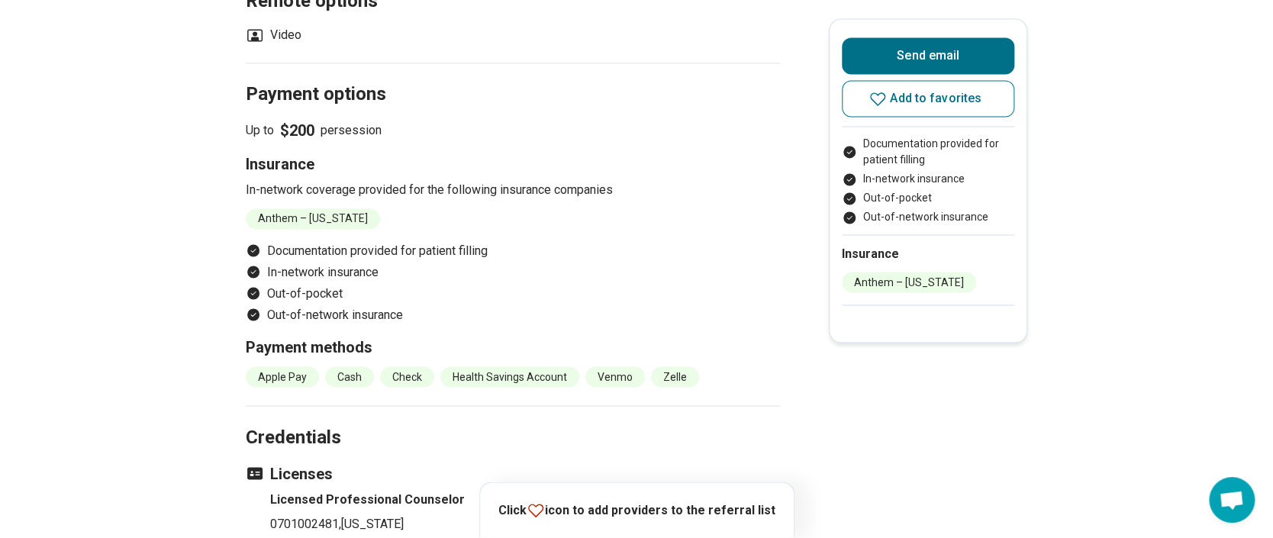
scroll to position [1221, 0]
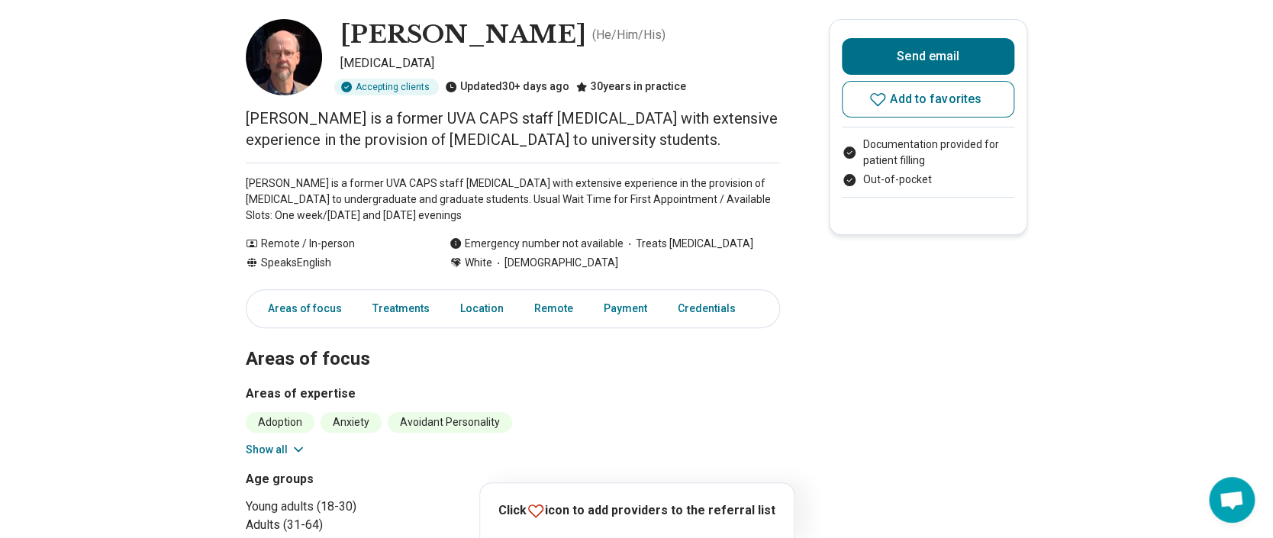
scroll to position [101, 0]
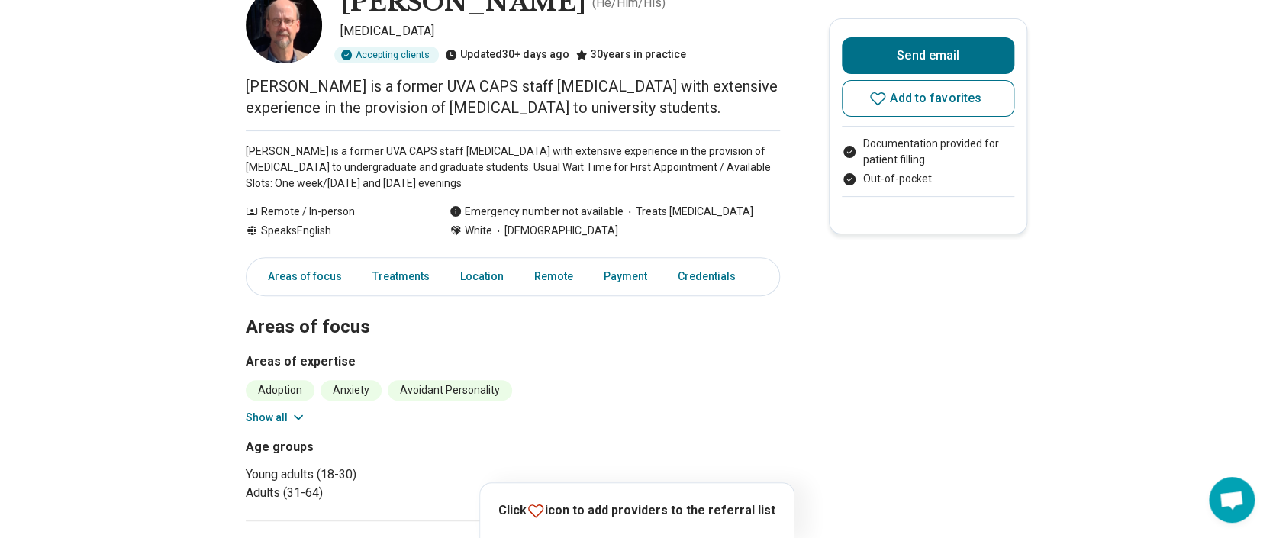
click at [294, 417] on button "Show all" at bounding box center [276, 418] width 60 height 16
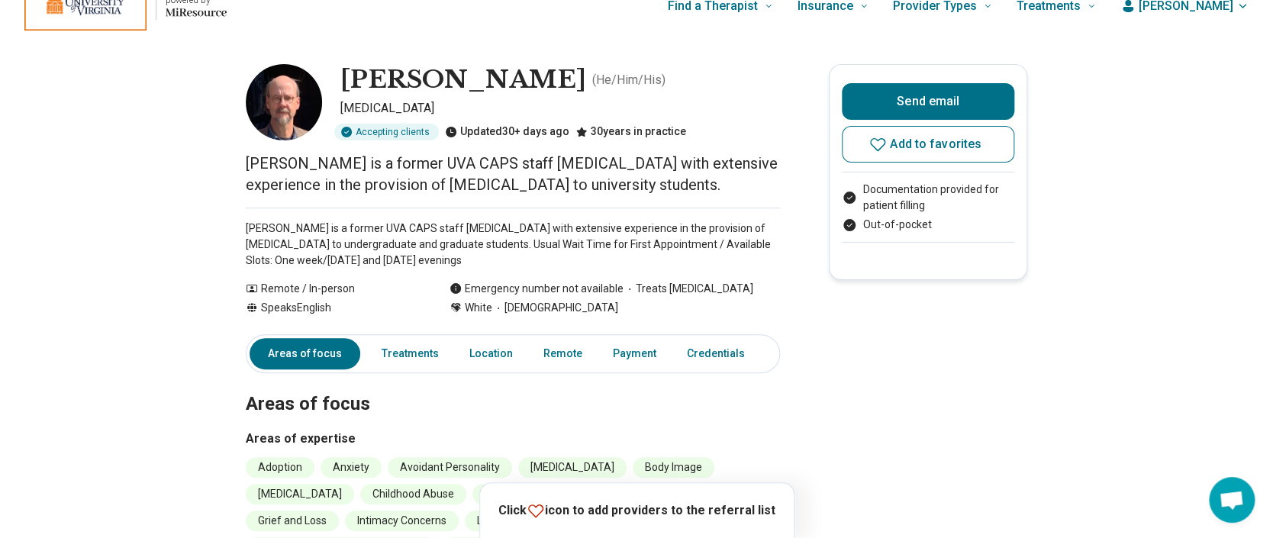
scroll to position [0, 0]
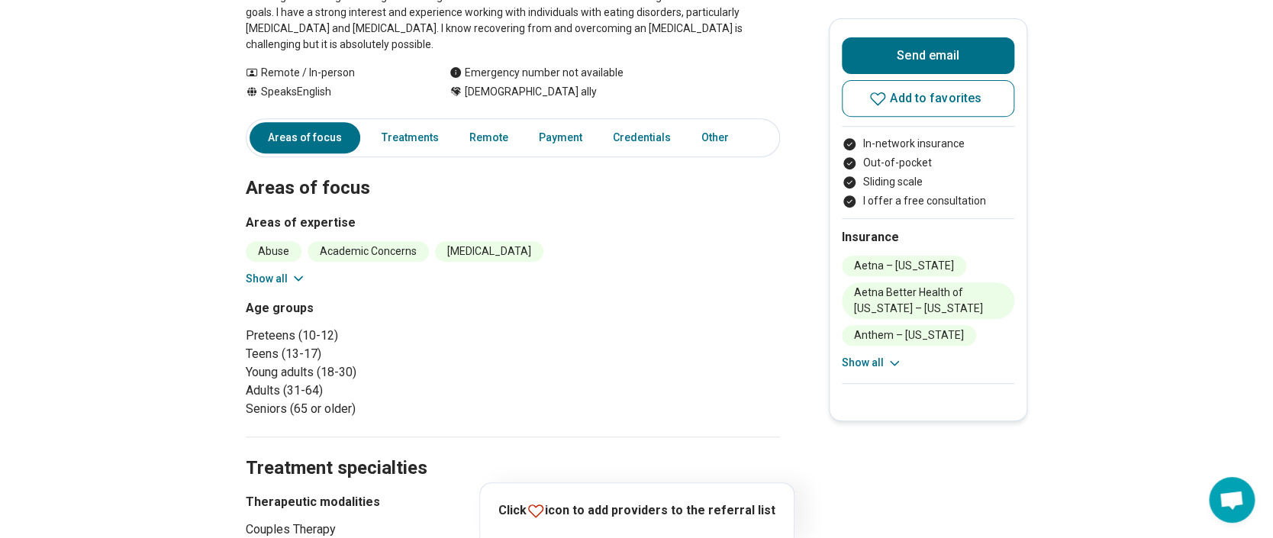
scroll to position [305, 0]
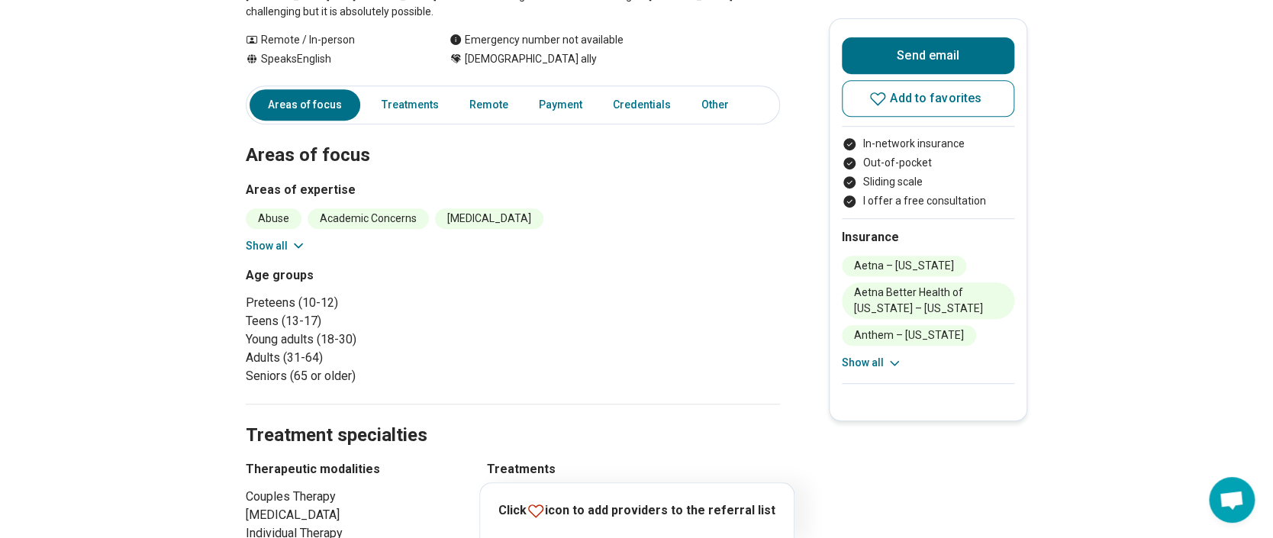
click at [262, 241] on button "Show all" at bounding box center [276, 246] width 60 height 16
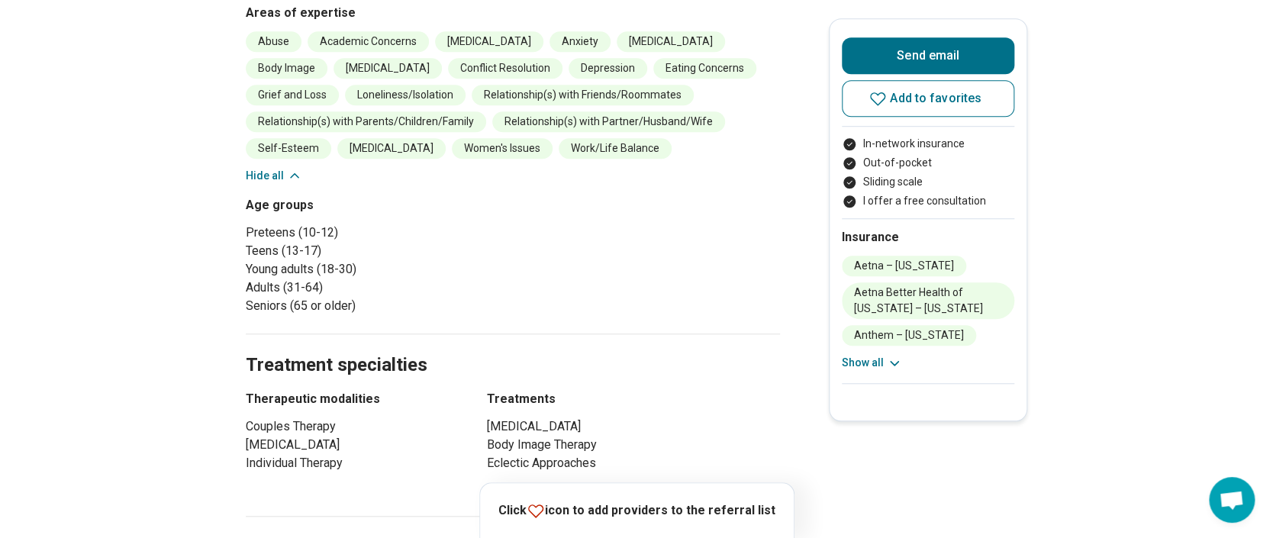
scroll to position [0, 0]
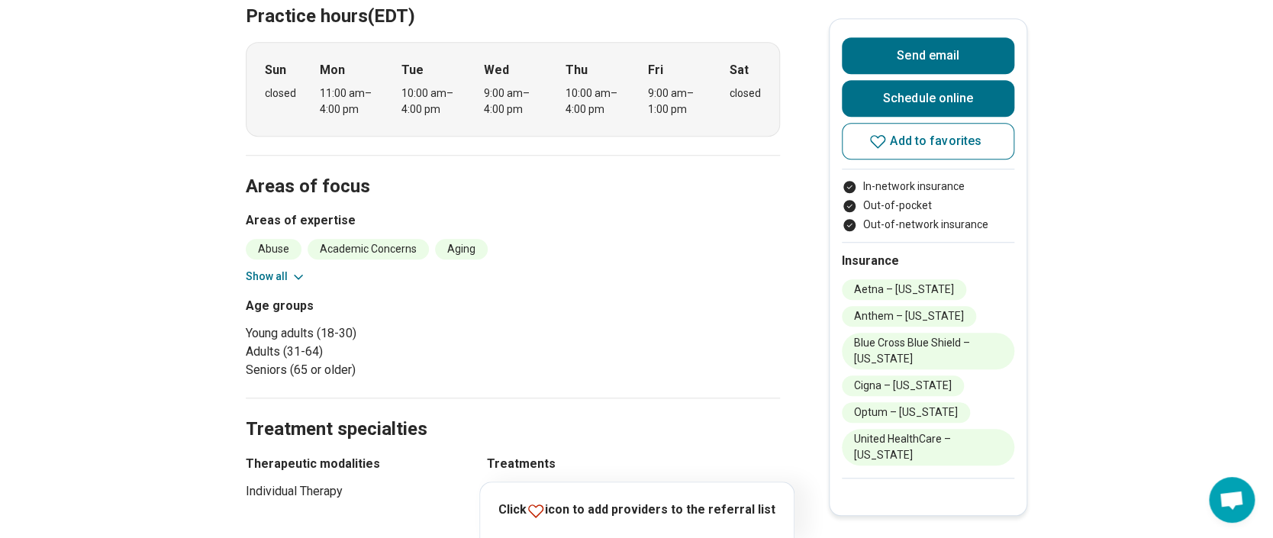
scroll to position [508, 0]
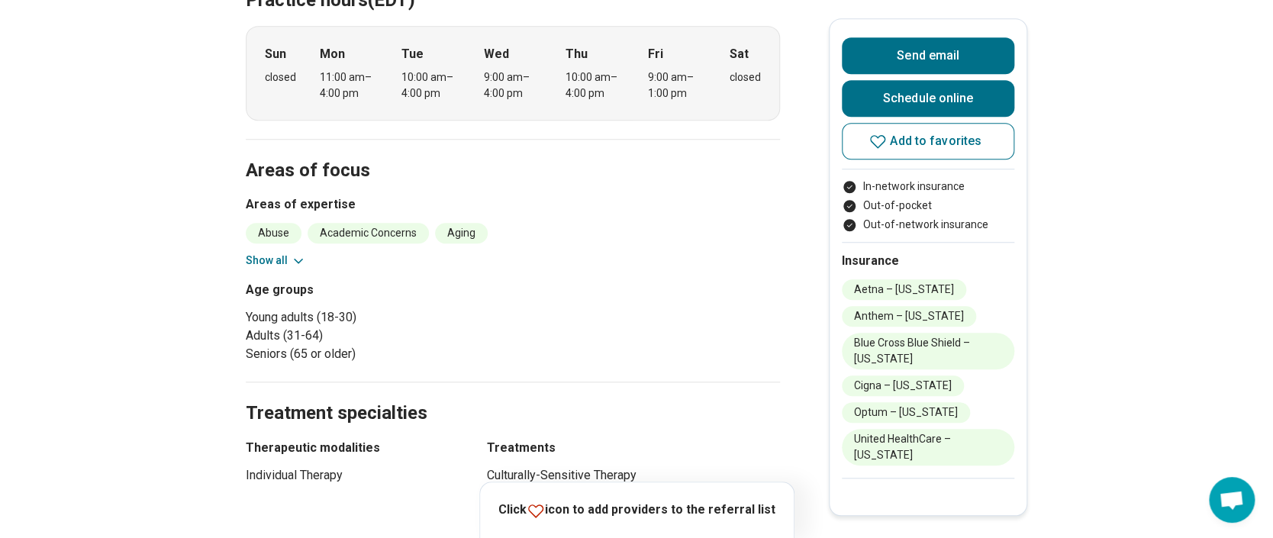
click at [253, 253] on button "Show all" at bounding box center [276, 261] width 60 height 16
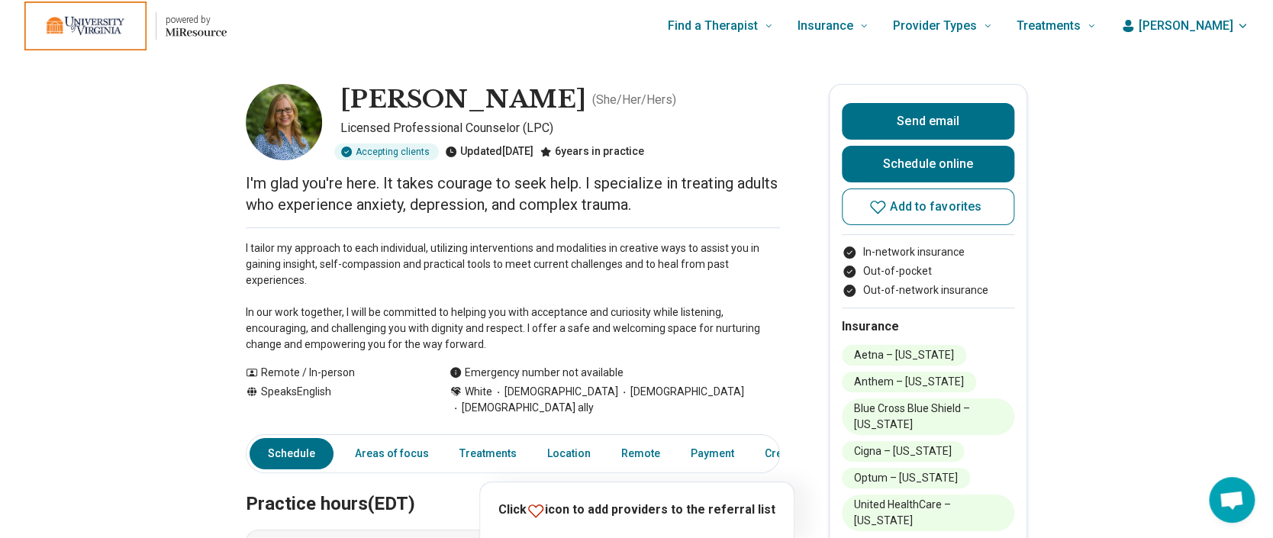
scroll to position [0, 0]
